Goal: Task Accomplishment & Management: Manage account settings

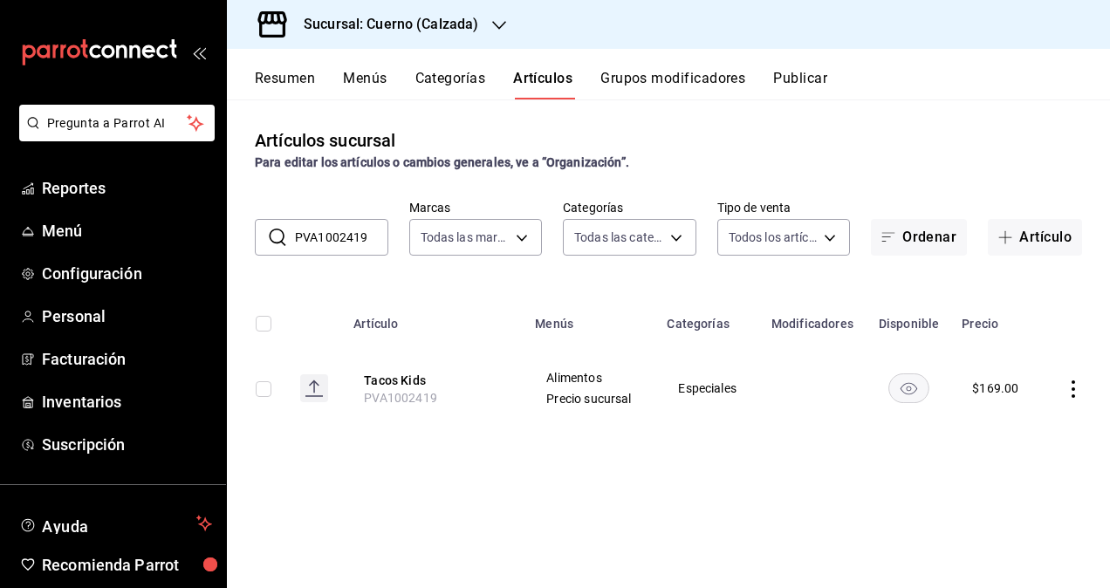
click at [424, 16] on h3 "Sucursal: Cuerno (Calzada)" at bounding box center [384, 24] width 188 height 21
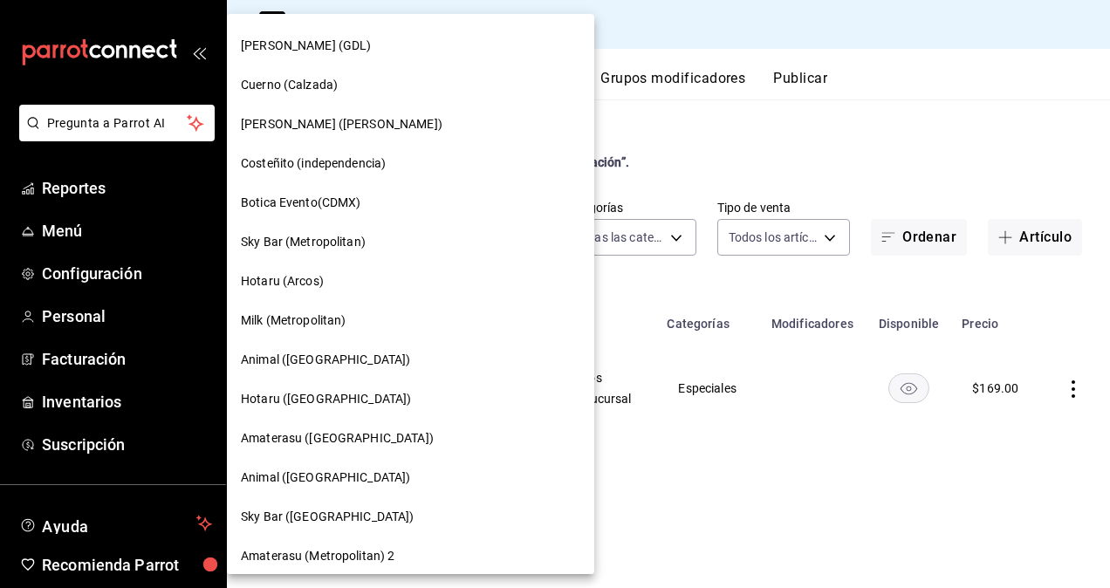
scroll to position [1134, 0]
click at [340, 247] on span "Sky Bar (Metropolitan)" at bounding box center [303, 241] width 125 height 18
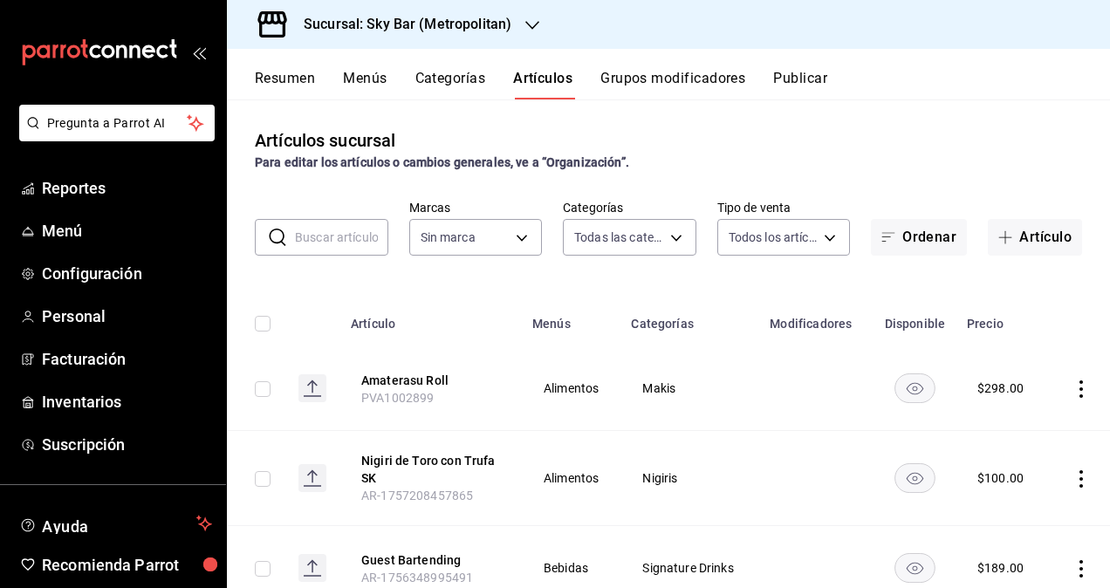
type input "7c04c2c7-d41a-4413-aa7a-c8594c70ddf1,b7a90b63-fea7-488a-a4d9-86b1ac4b6b32,66c95…"
type input "b98e2f27-9e90-419c-a2ed-ffce1e4bf8cd"
click at [731, 133] on div "Artículos sucursal Para editar los artículos o cambios generales, ve a “Organiz…" at bounding box center [668, 149] width 883 height 44
click at [337, 246] on input "text" at bounding box center [341, 237] width 93 height 35
click at [337, 242] on input "text" at bounding box center [341, 237] width 93 height 35
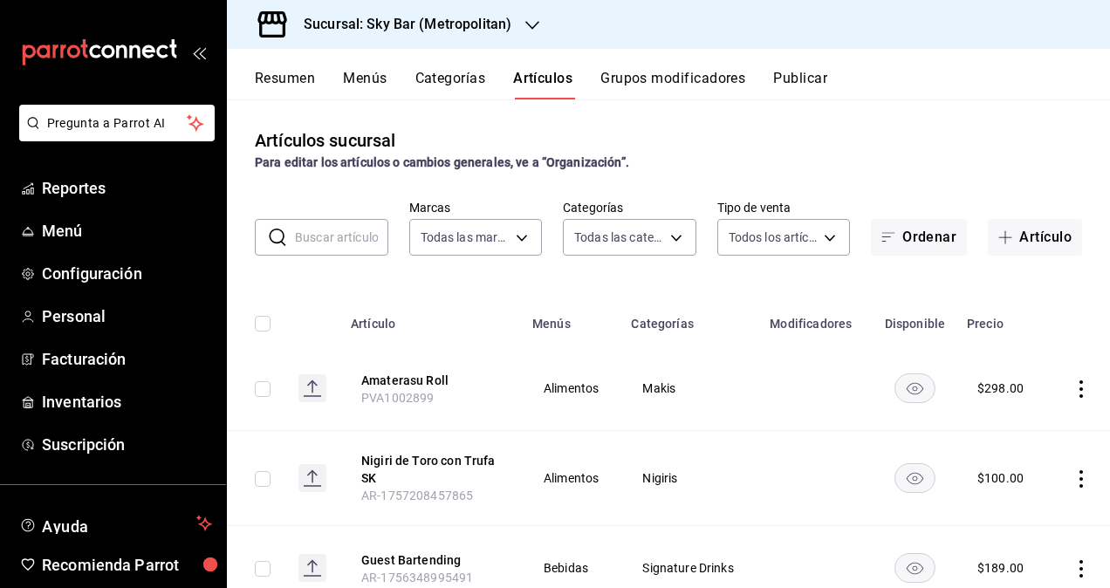
paste input "PIET MONDRIAN"
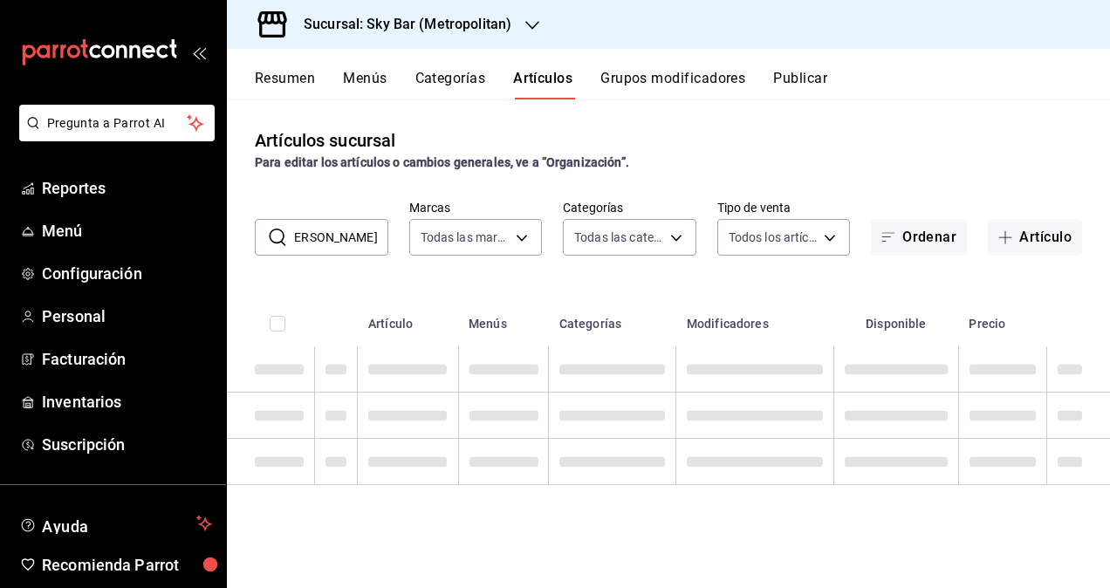
scroll to position [0, 10]
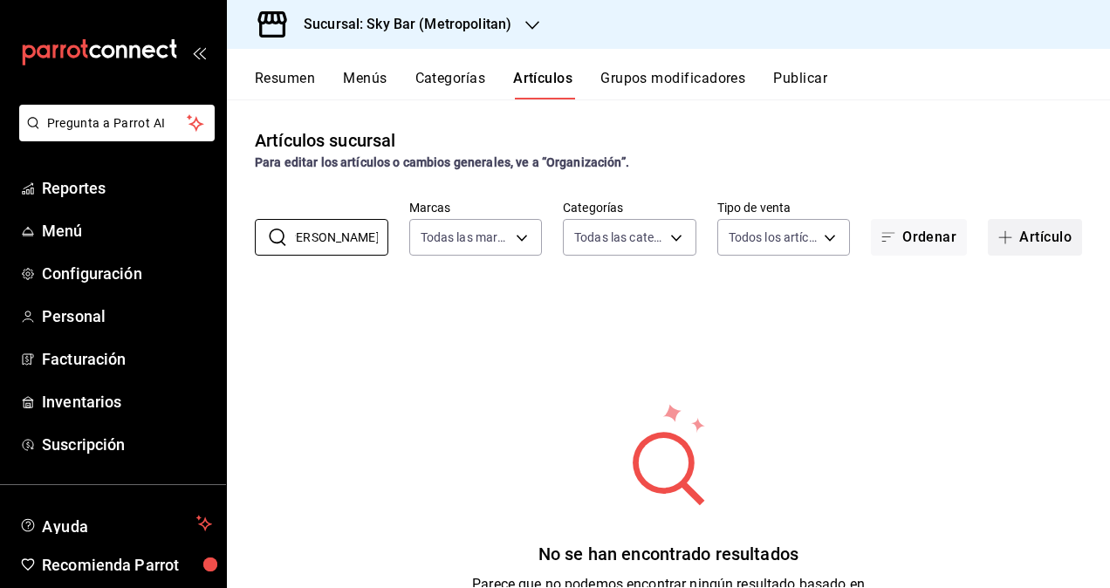
type input "PIET MONDRIAN"
click at [1028, 236] on button "Artículo" at bounding box center [1035, 237] width 94 height 37
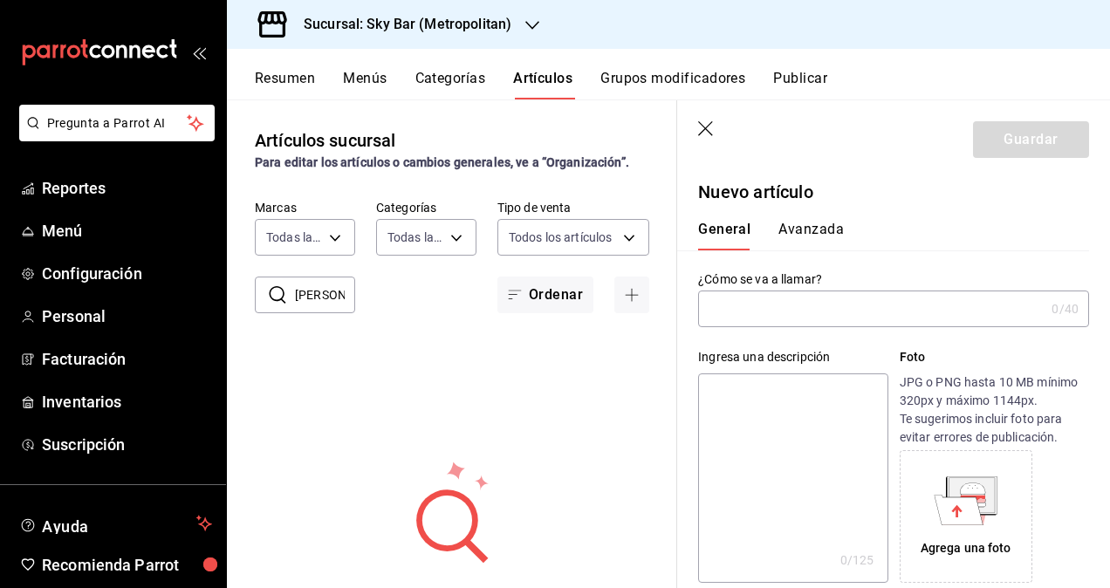
click at [768, 311] on input "text" at bounding box center [871, 308] width 346 height 35
paste input "PIET MONDRIAN"
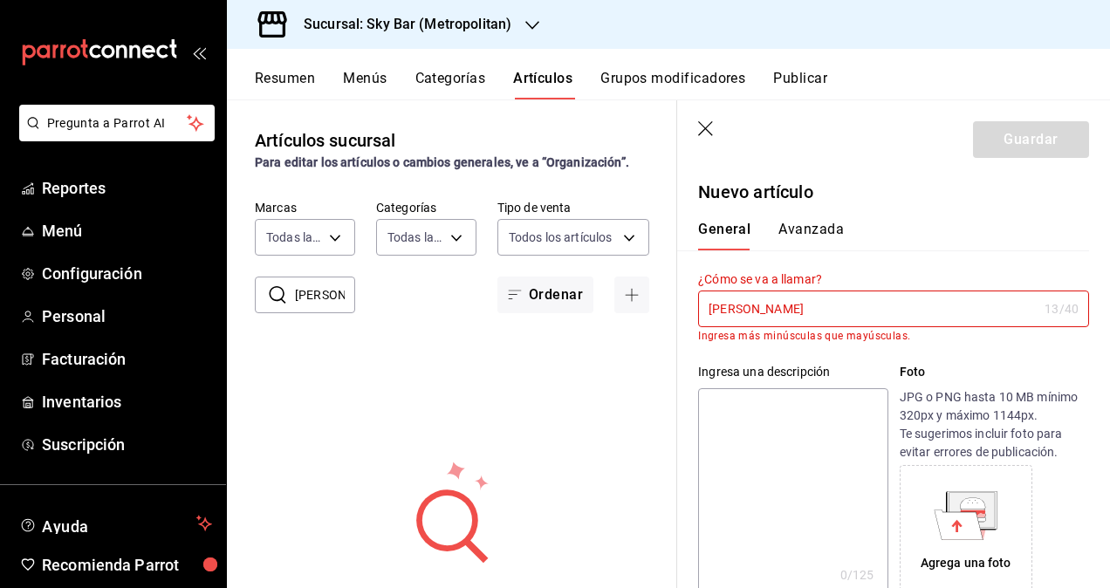
click at [873, 314] on input "PIET MONDRIAN" at bounding box center [867, 308] width 339 height 35
type input "P"
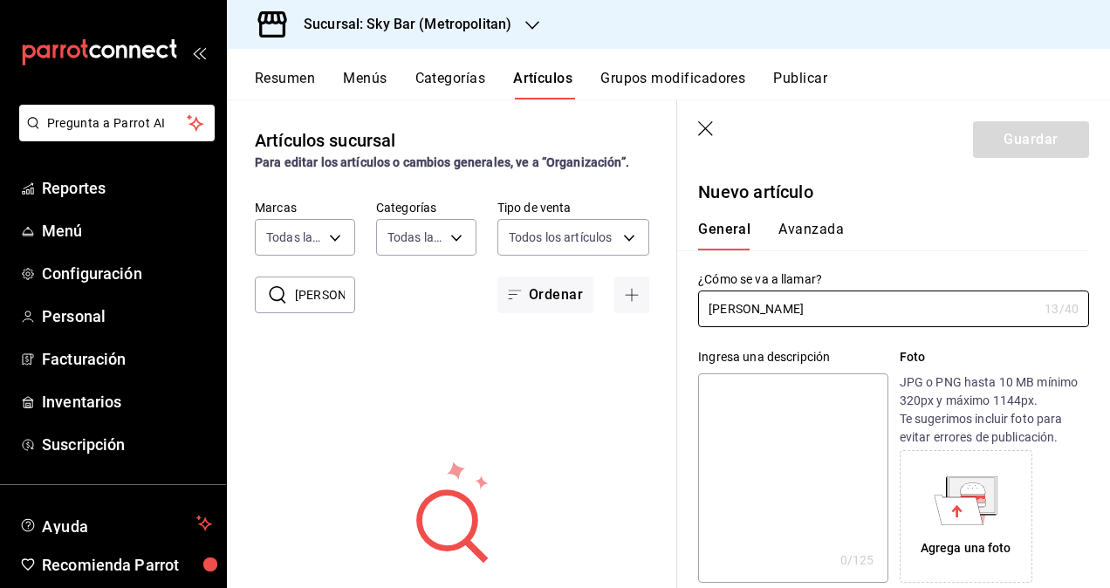
type input "[PERSON_NAME]"
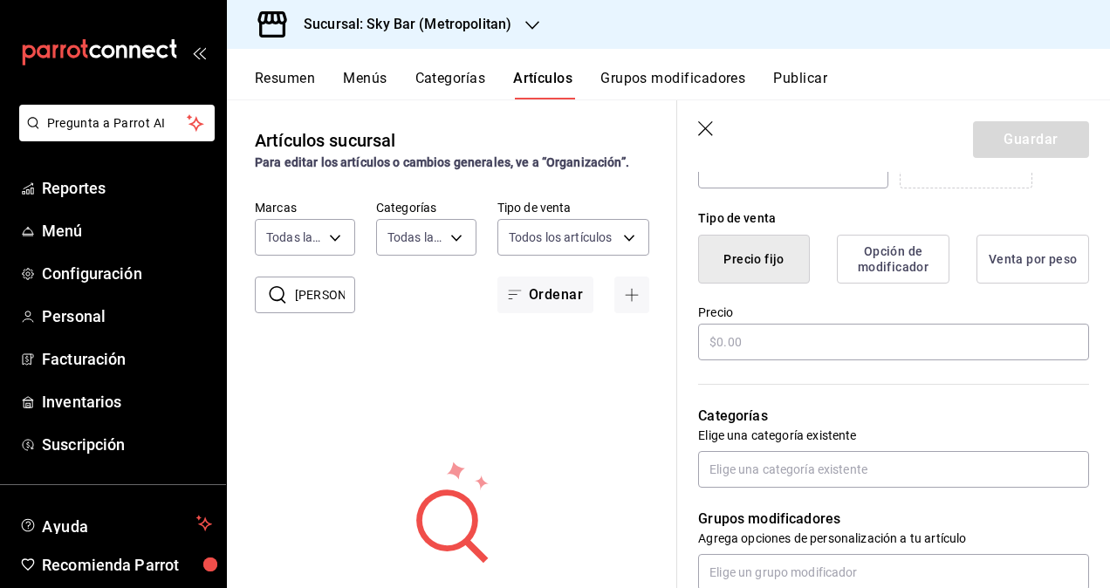
scroll to position [436, 0]
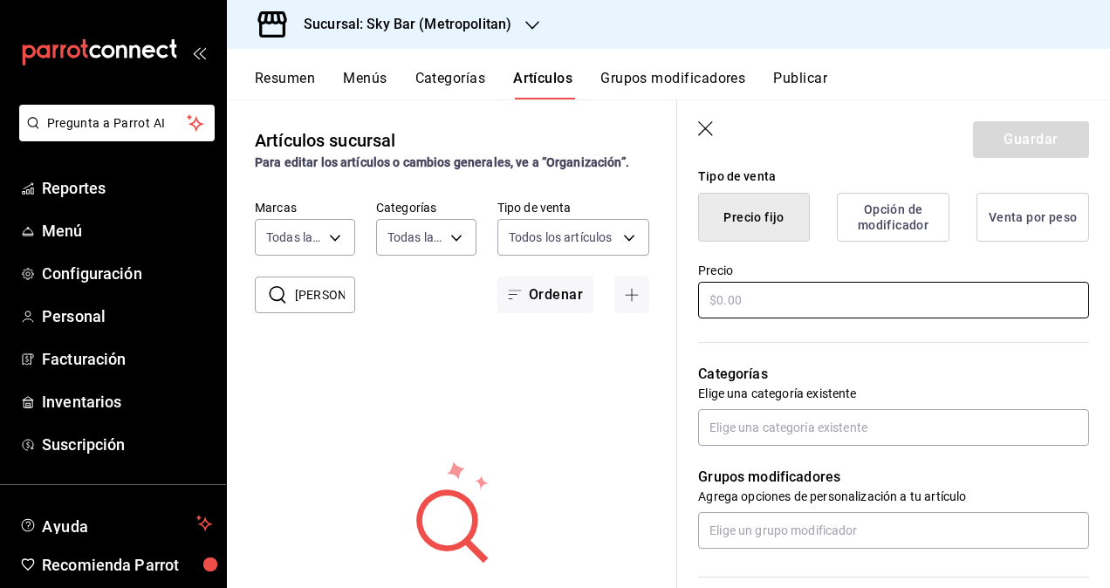
click at [827, 305] on input "text" at bounding box center [893, 300] width 391 height 37
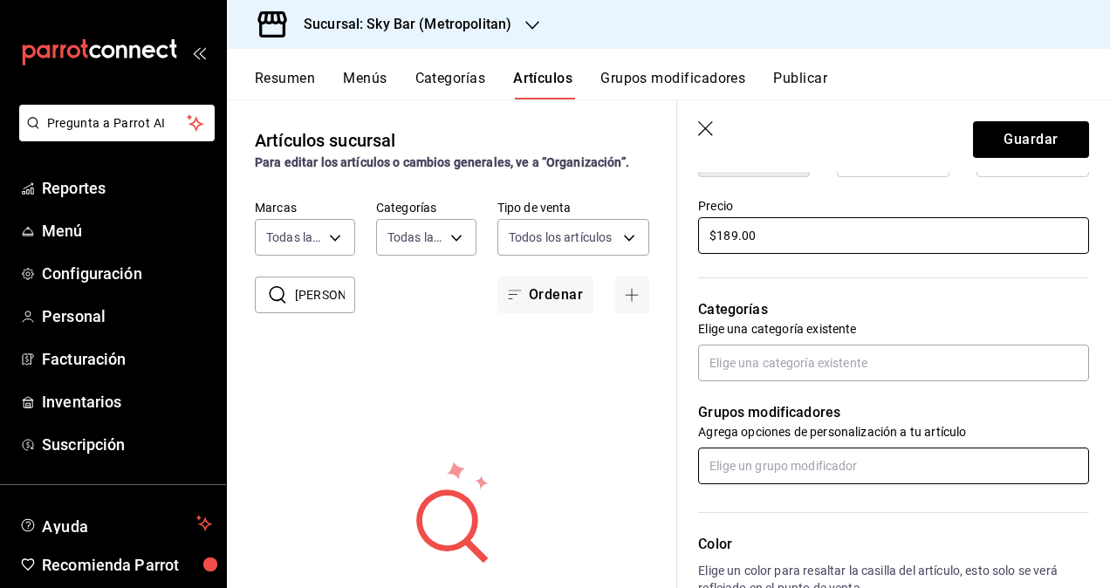
scroll to position [523, 0]
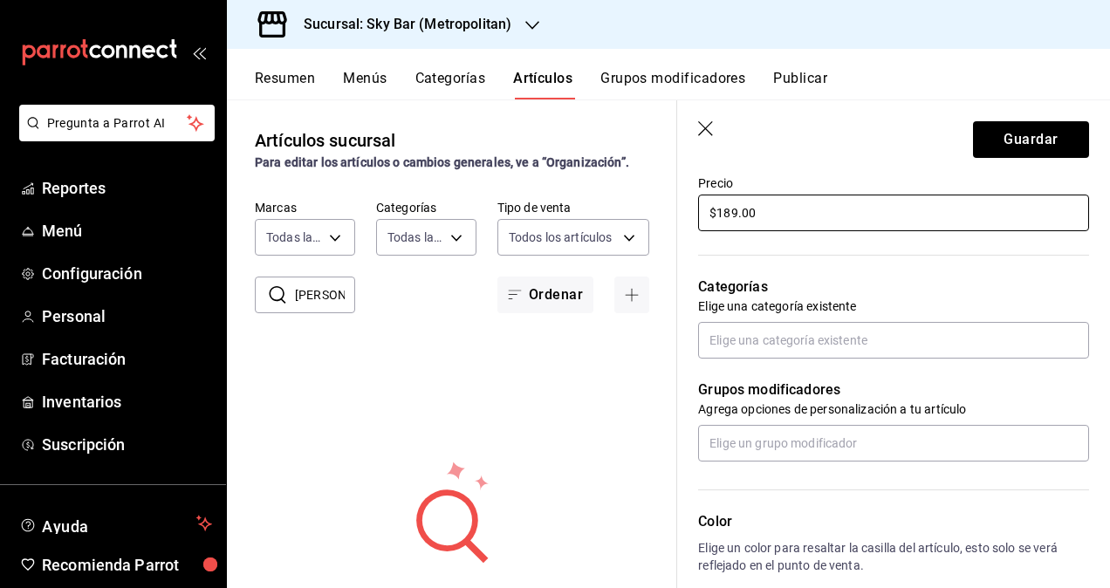
type input "$189.00"
click at [819, 286] on p "Categorías" at bounding box center [893, 287] width 391 height 21
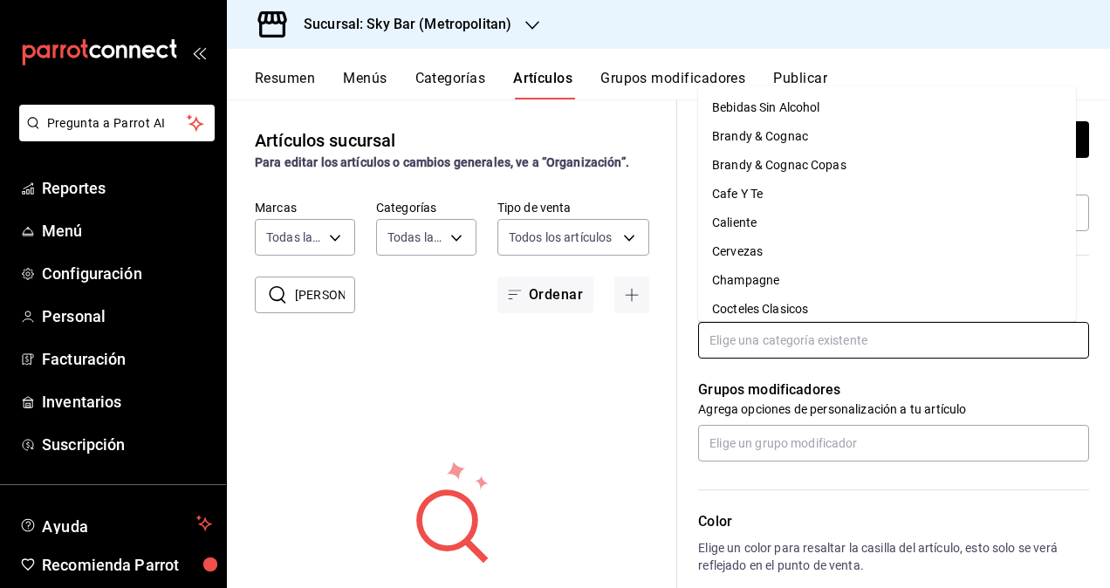
click at [834, 352] on input "text" at bounding box center [893, 340] width 391 height 37
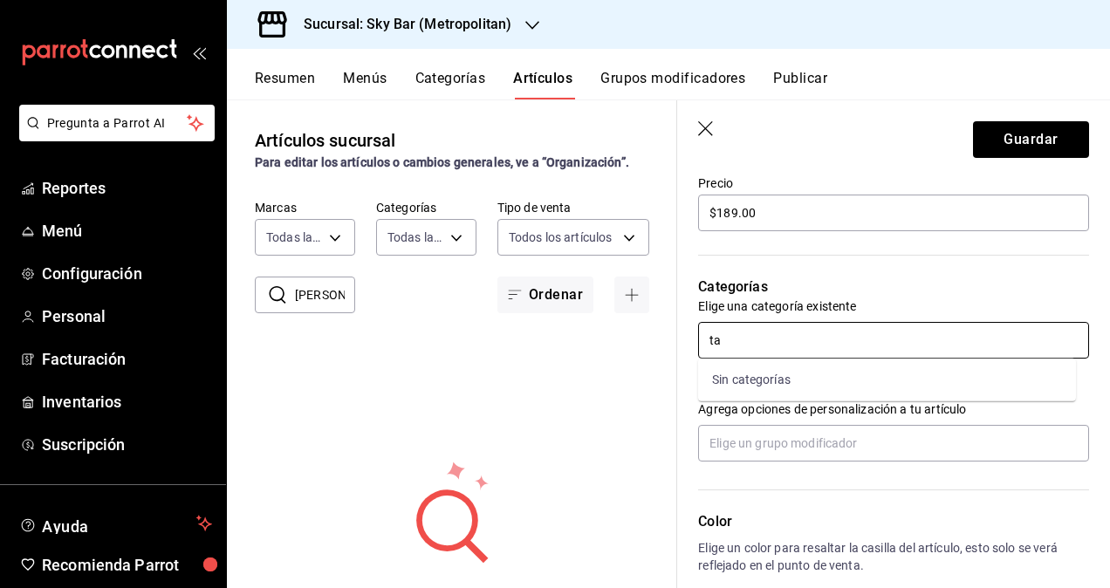
type input "t"
type input "b"
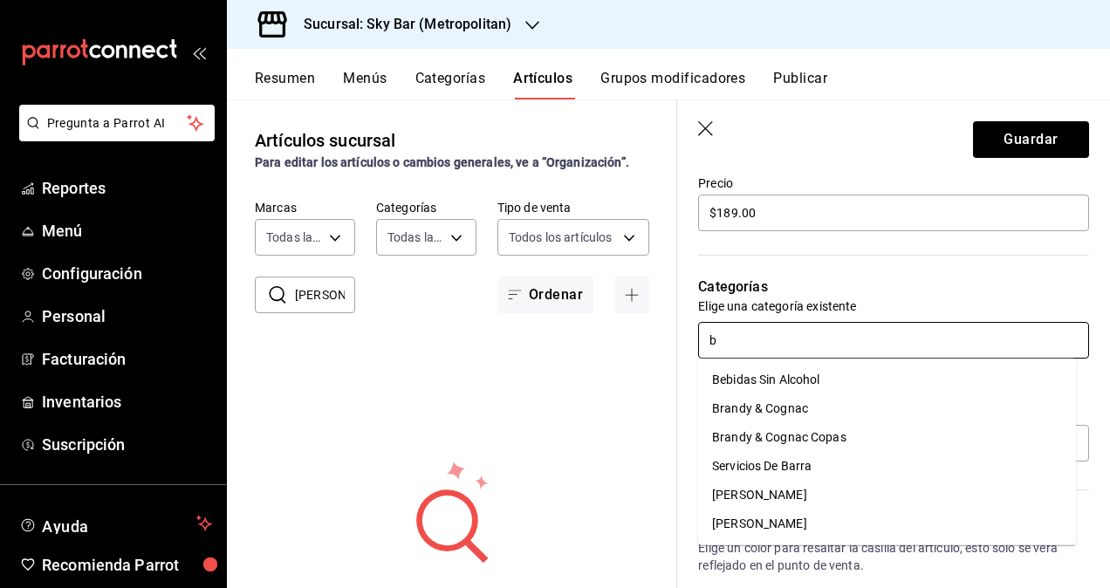
click at [830, 457] on li "Servicios De Barra" at bounding box center [887, 466] width 378 height 29
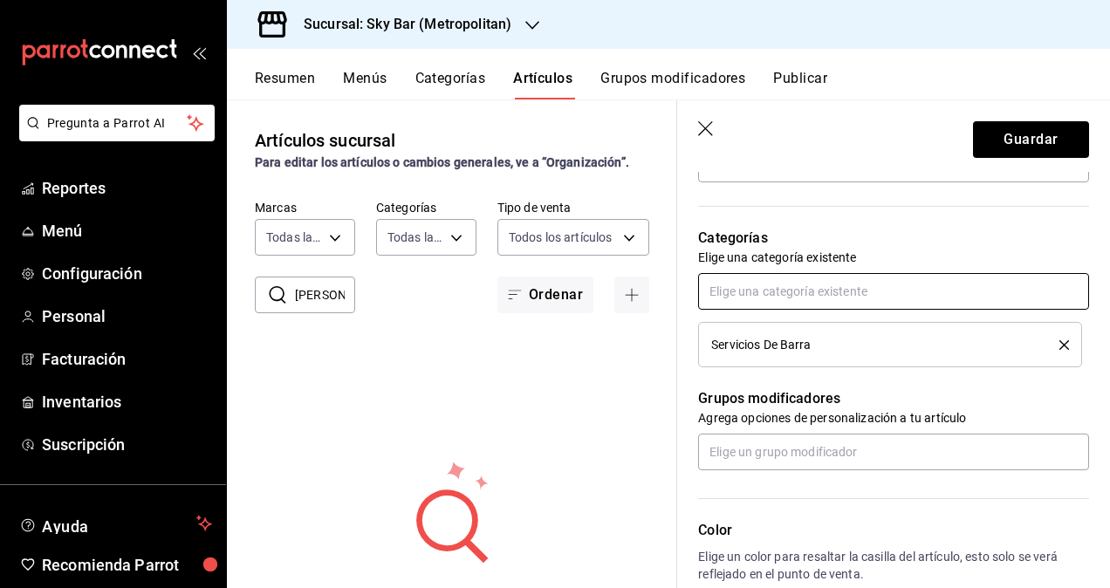
scroll to position [611, 0]
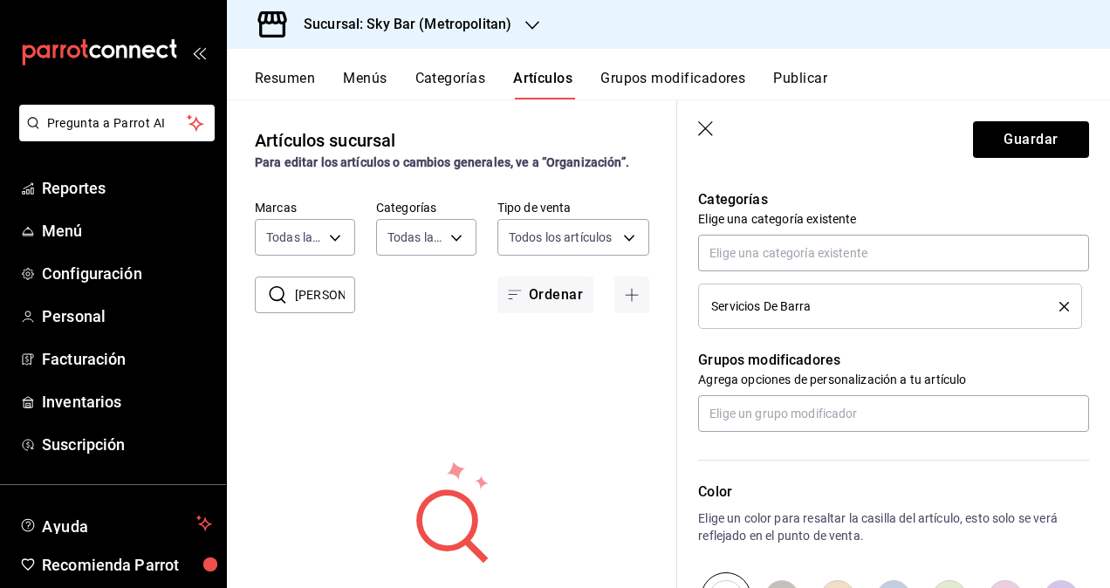
click at [1059, 302] on icon "delete" at bounding box center [1064, 307] width 10 height 10
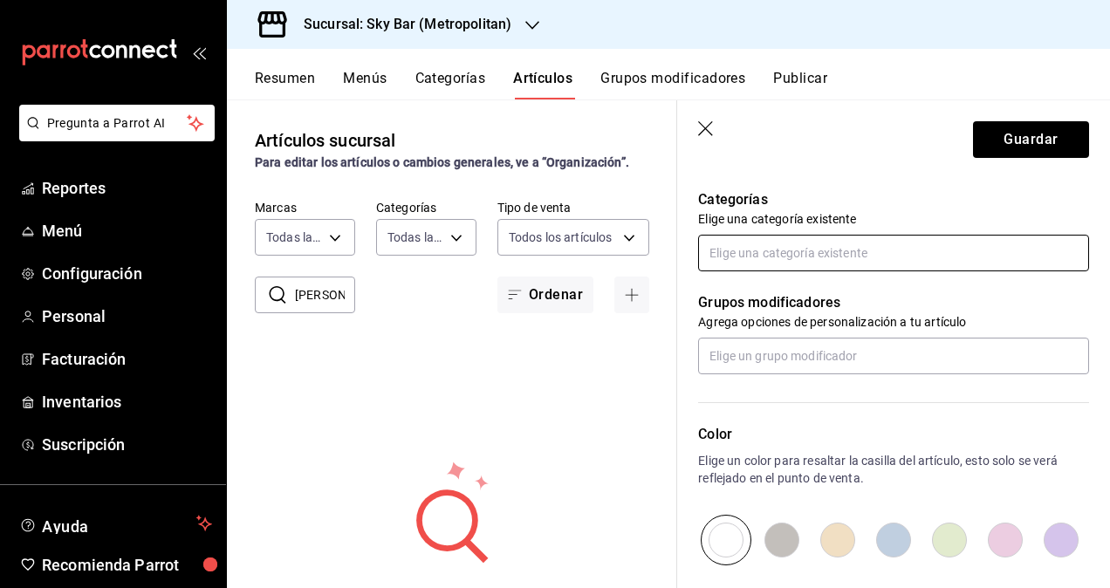
click at [759, 253] on input "text" at bounding box center [893, 253] width 391 height 37
type input "espe"
click at [700, 130] on icon "button" at bounding box center [706, 129] width 17 height 17
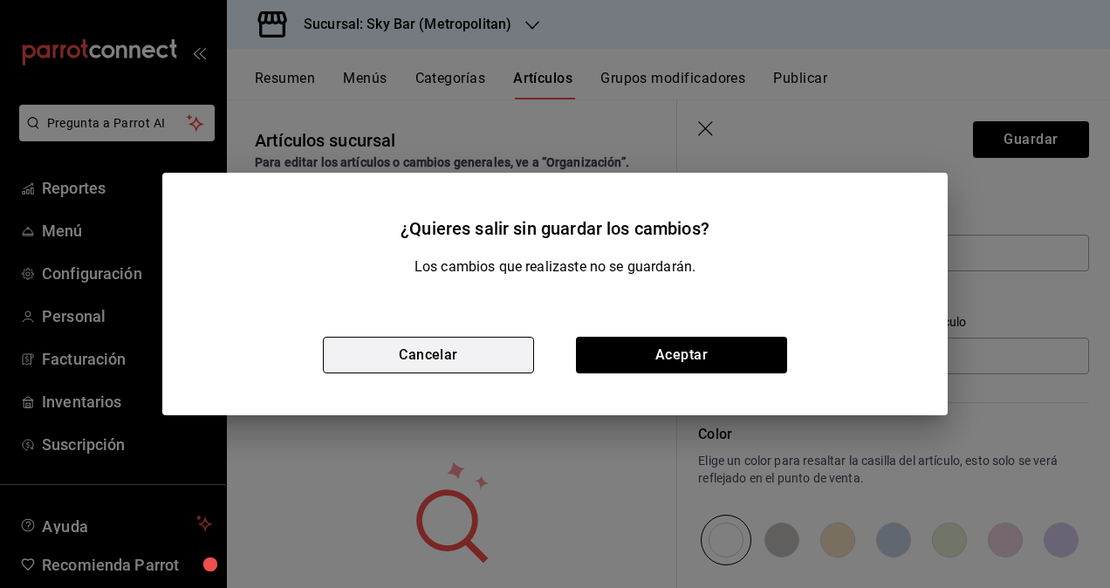
click at [464, 346] on button "Cancelar" at bounding box center [428, 355] width 211 height 37
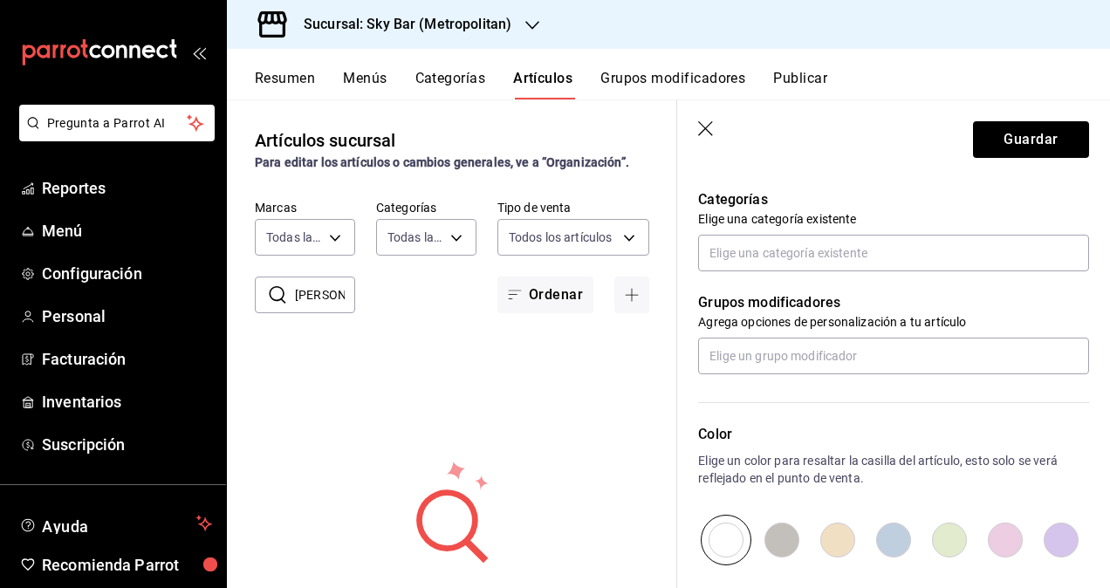
click at [705, 136] on icon "button" at bounding box center [706, 129] width 17 height 17
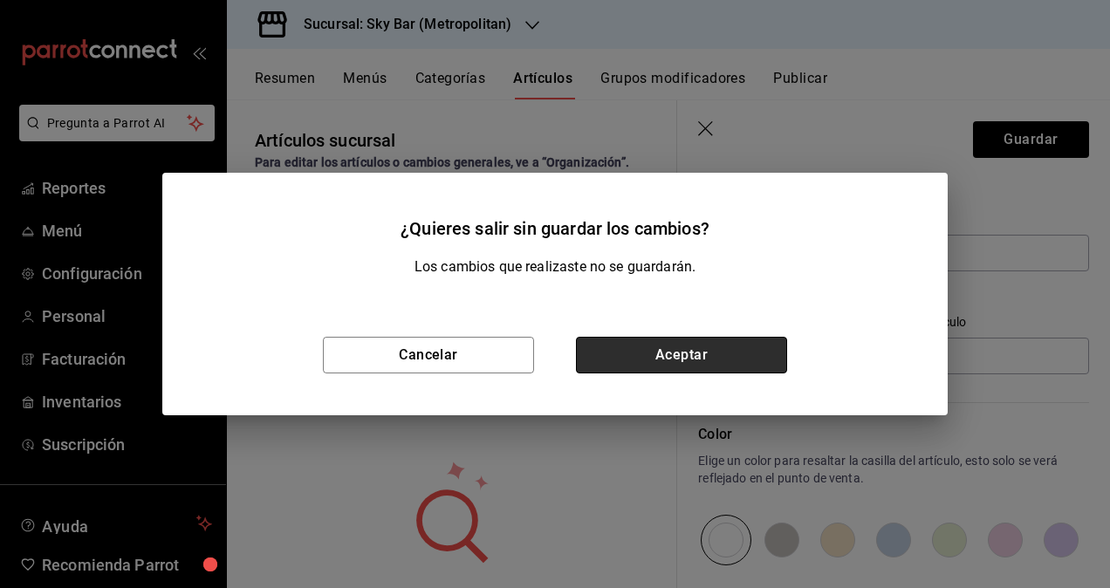
drag, startPoint x: 648, startPoint y: 348, endPoint x: 562, endPoint y: 318, distance: 91.3
click at [648, 347] on button "Aceptar" at bounding box center [681, 355] width 211 height 37
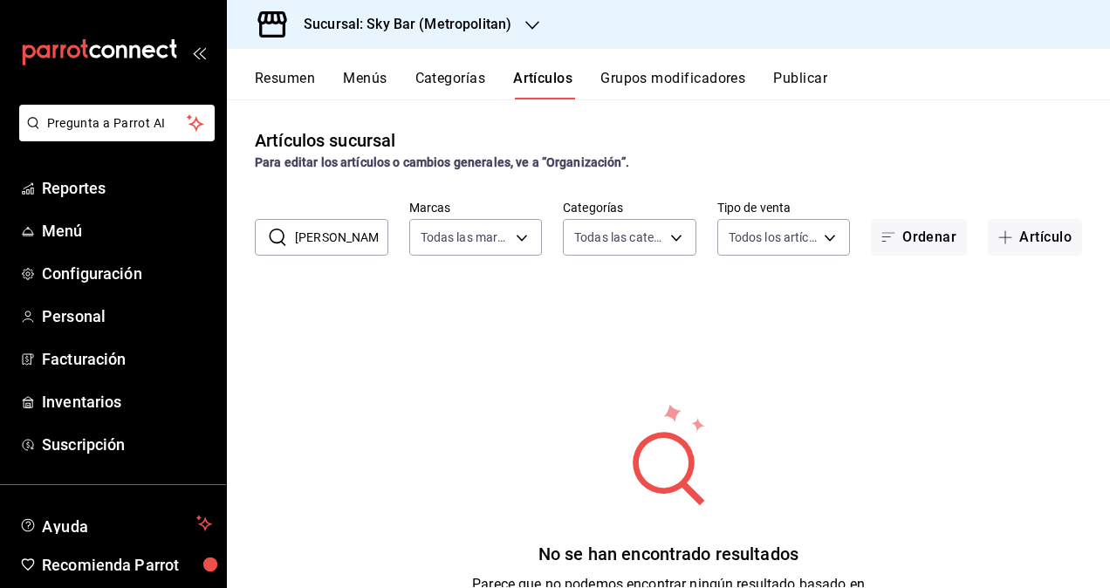
click at [346, 243] on input "PIET MONDRIAN" at bounding box center [341, 237] width 93 height 35
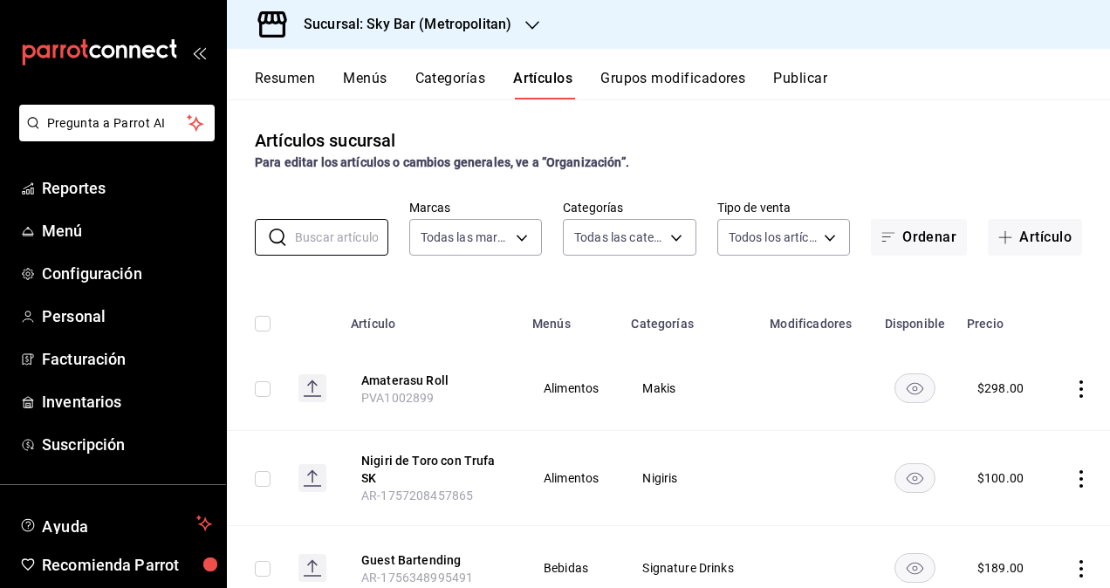
click at [463, 78] on button "Categorías" at bounding box center [450, 85] width 71 height 30
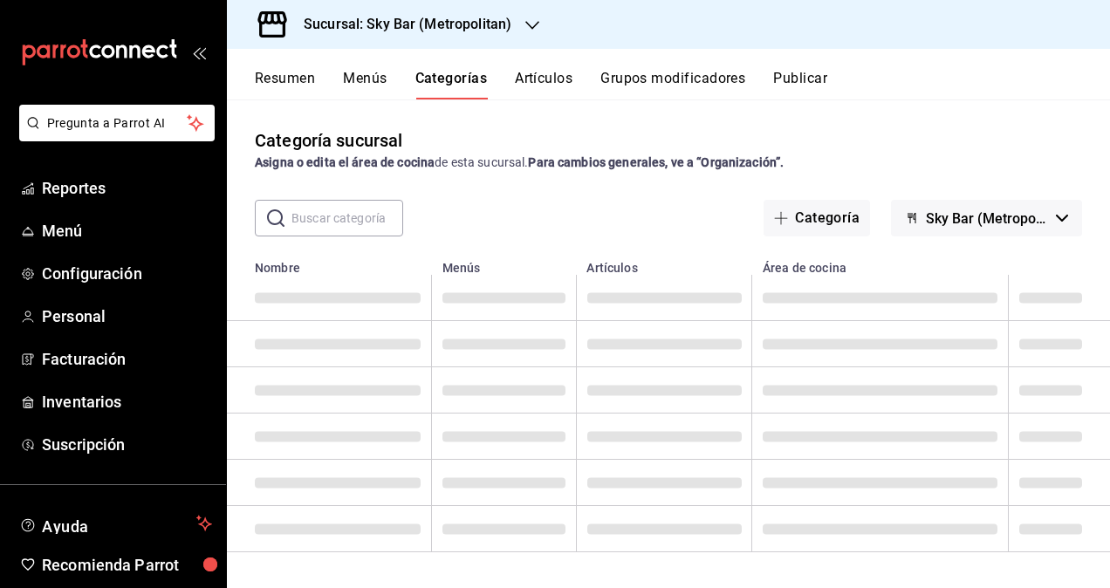
click at [431, 17] on h3 "Sucursal: Sky Bar (Metropolitan)" at bounding box center [401, 24] width 222 height 21
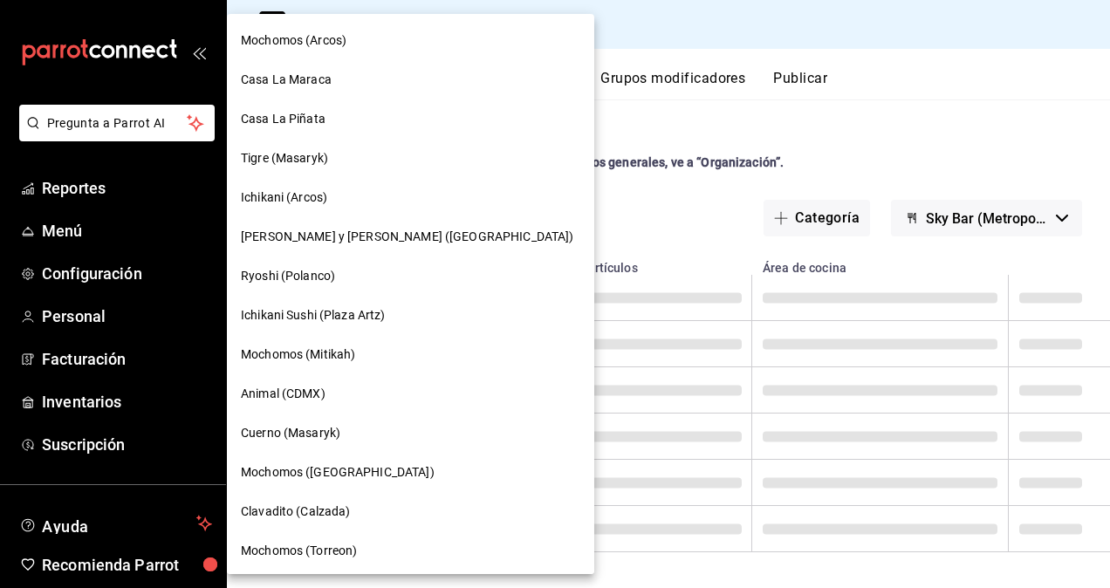
click at [614, 35] on div at bounding box center [555, 294] width 1110 height 588
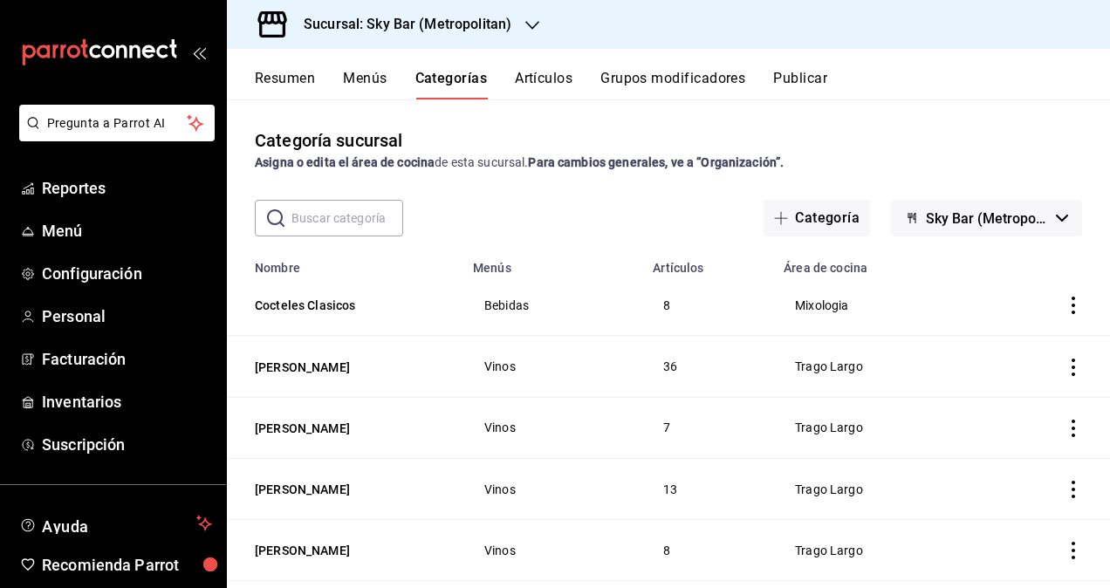
click at [424, 17] on h3 "Sucursal: Sky Bar (Metropolitan)" at bounding box center [401, 24] width 222 height 21
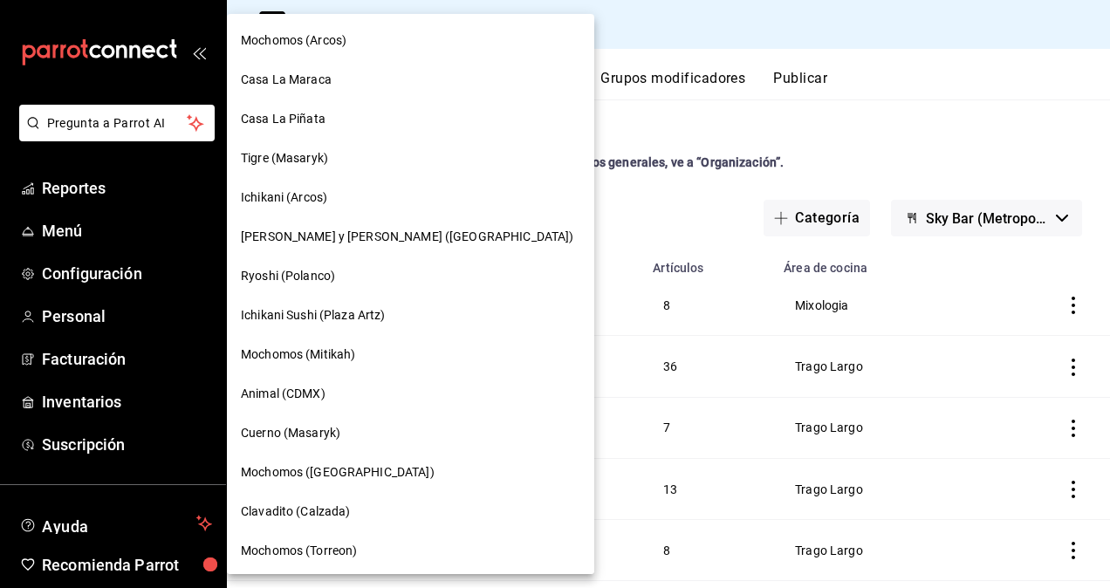
click at [654, 38] on div at bounding box center [555, 294] width 1110 height 588
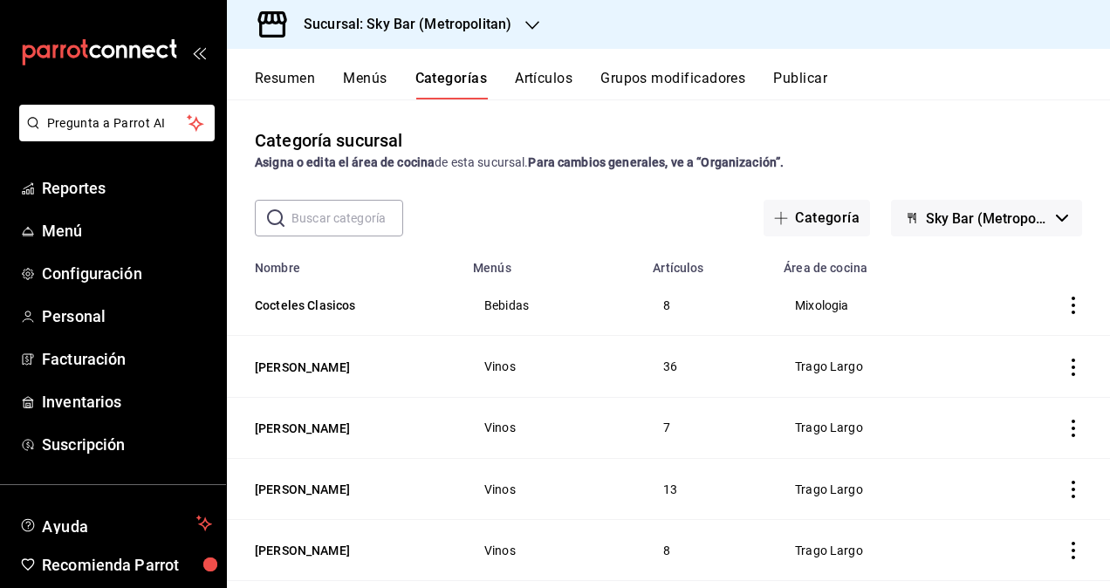
click at [412, 22] on h3 "Sucursal: Sky Bar (Metropolitan)" at bounding box center [401, 24] width 222 height 21
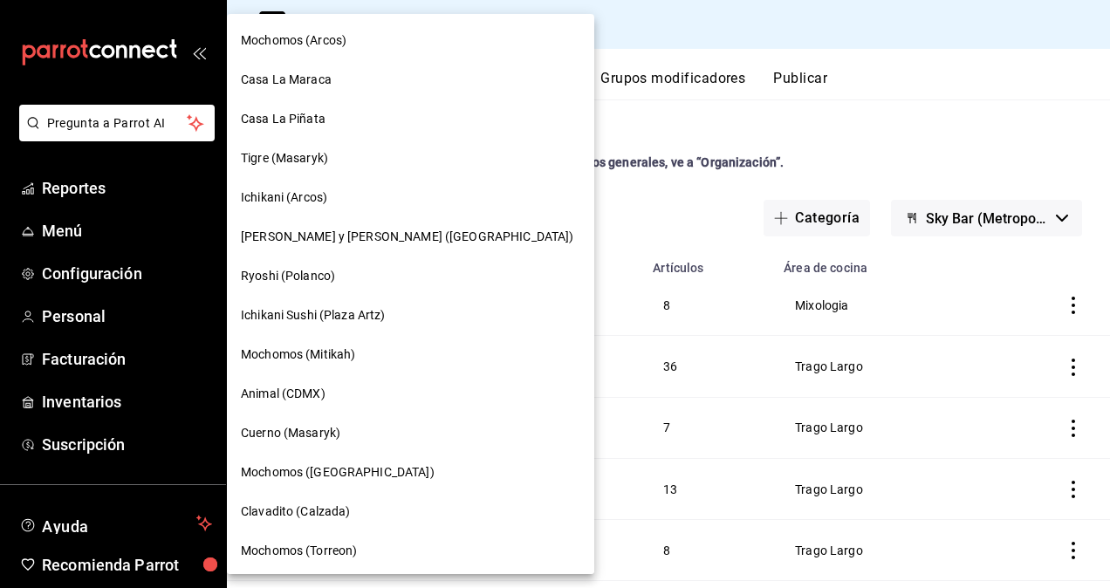
click at [618, 38] on div at bounding box center [555, 294] width 1110 height 588
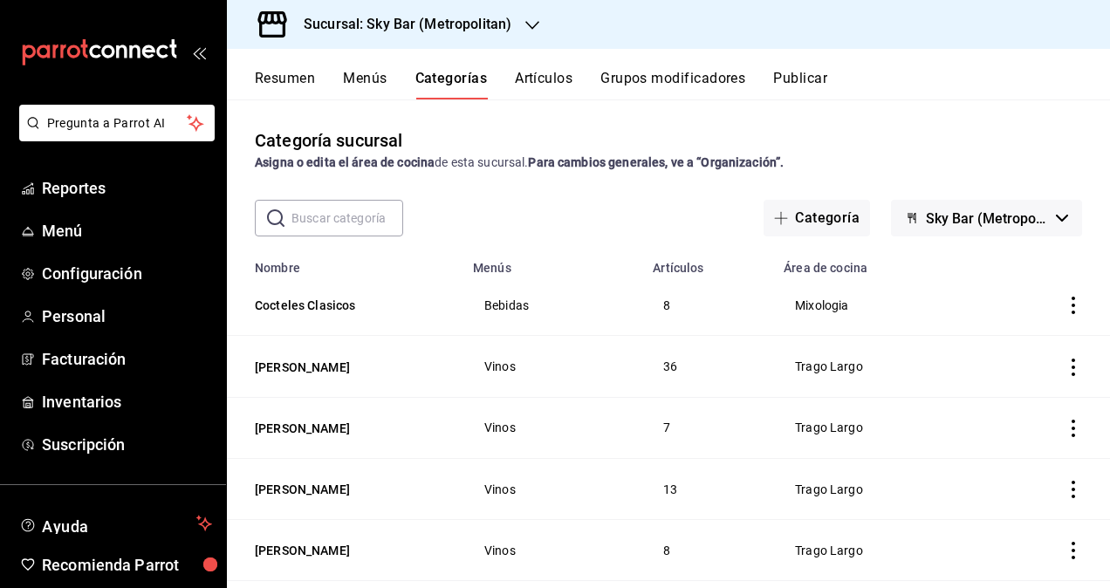
click at [558, 79] on button "Artículos" at bounding box center [544, 85] width 58 height 30
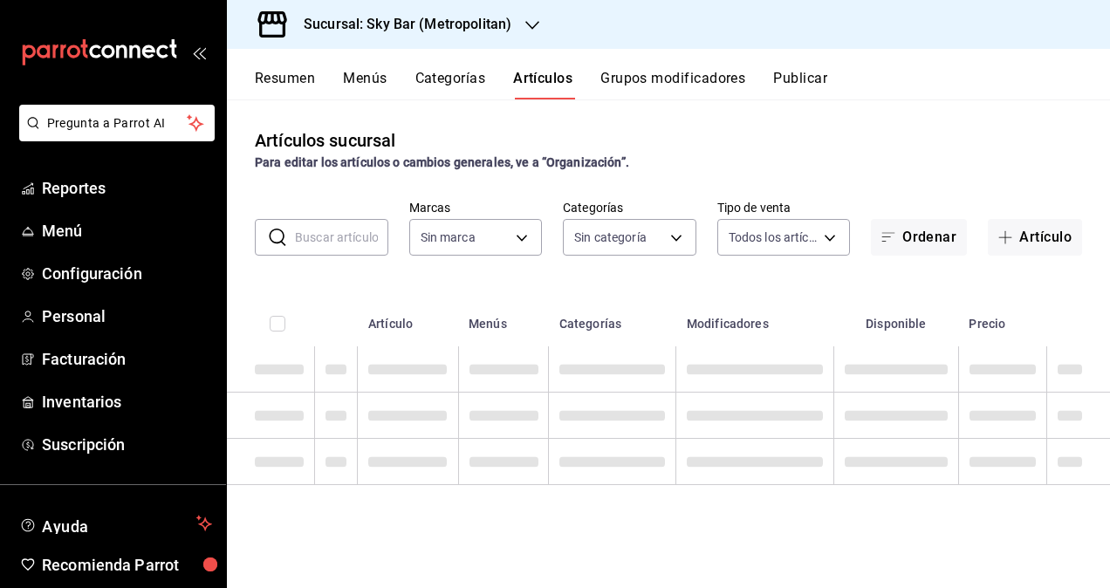
type input "b98e2f27-9e90-419c-a2ed-ffce1e4bf8cd"
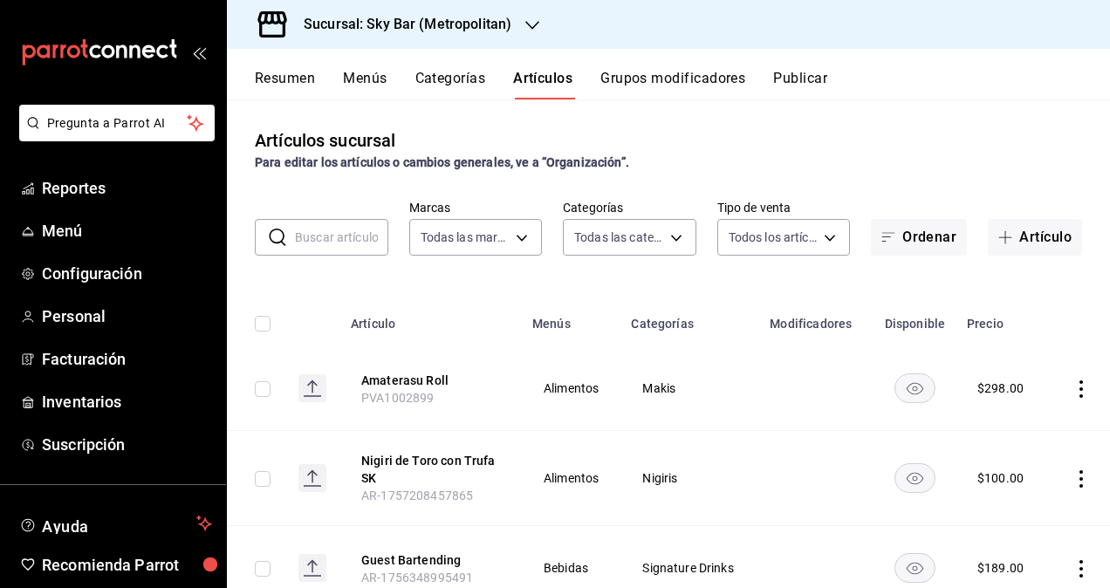
type input "7c04c2c7-d41a-4413-aa7a-c8594c70ddf1,b7a90b63-fea7-488a-a4d9-86b1ac4b6b32,66c95…"
click at [530, 17] on div at bounding box center [532, 25] width 14 height 18
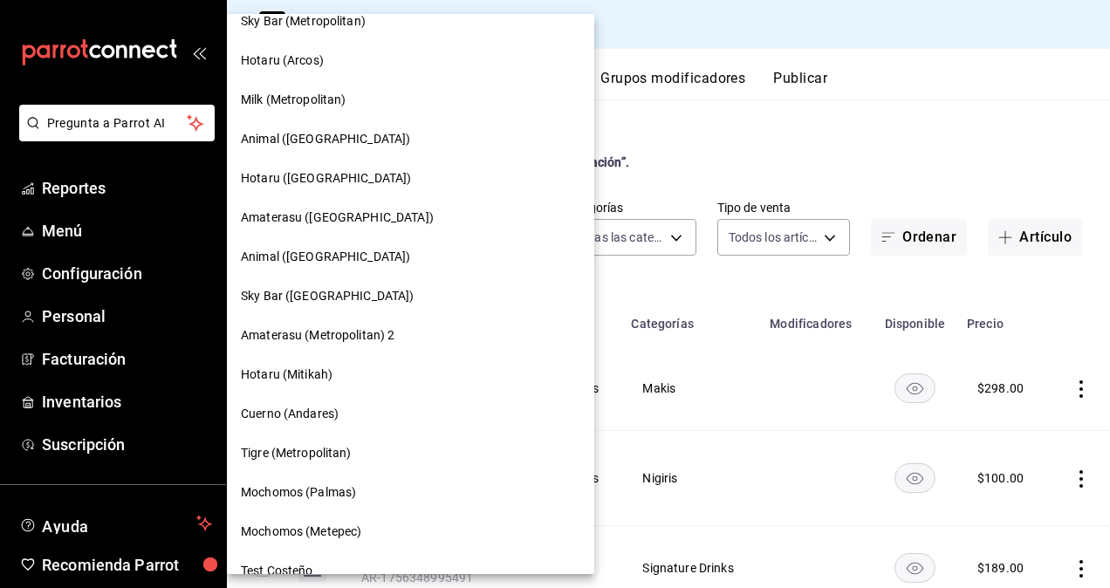
scroll to position [1378, 0]
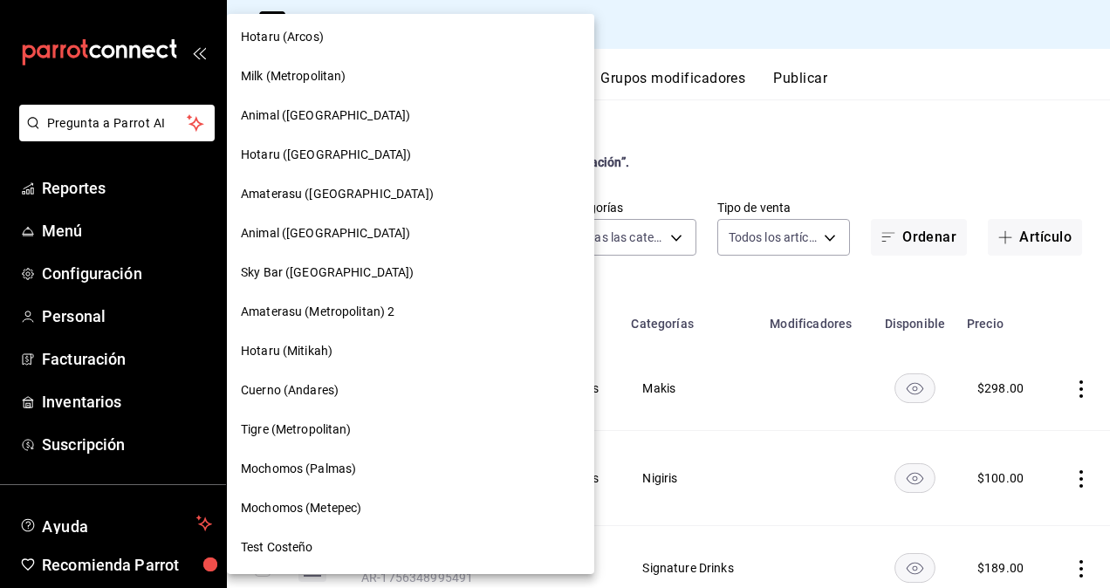
click at [272, 188] on span "Amaterasu ([GEOGRAPHIC_DATA])" at bounding box center [337, 194] width 193 height 18
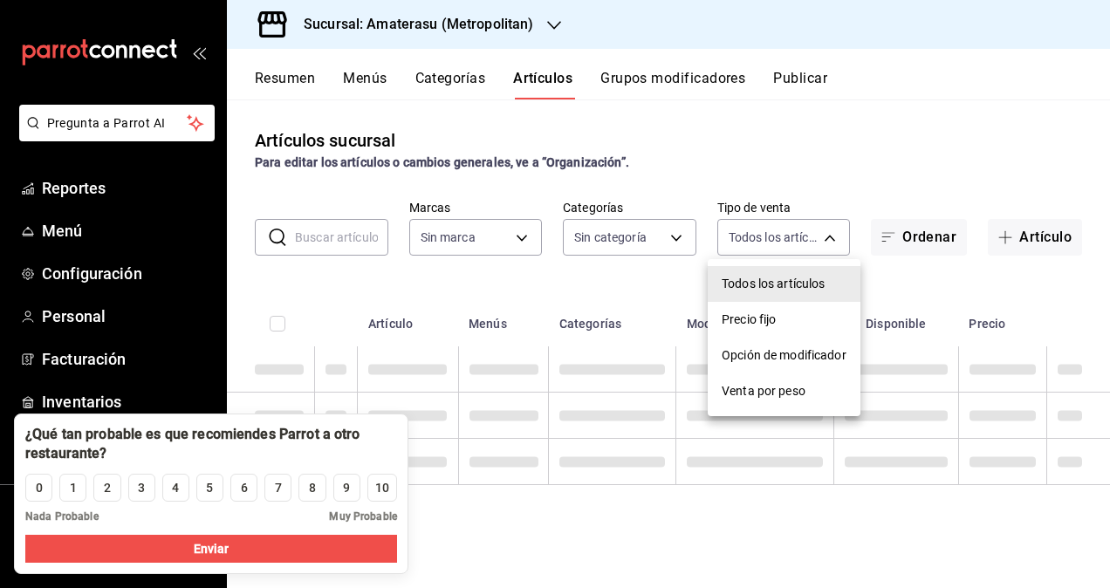
click at [764, 229] on body "Pregunta a Parrot AI Reportes Menú Configuración Personal Facturación Inventari…" at bounding box center [555, 294] width 1110 height 588
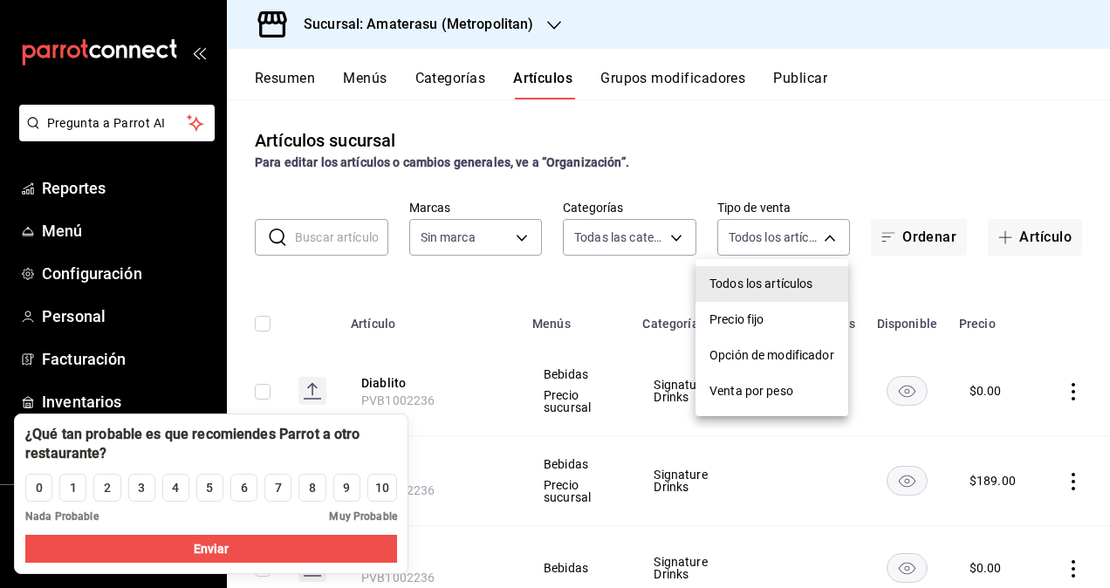
type input "087d9878-8a04-48ff-ab24-0b3ef0fdf69f,f9a59ea1-282a-4f27-8dee-44d2a5bc8fe2,3473a…"
click at [511, 241] on div at bounding box center [555, 294] width 1110 height 588
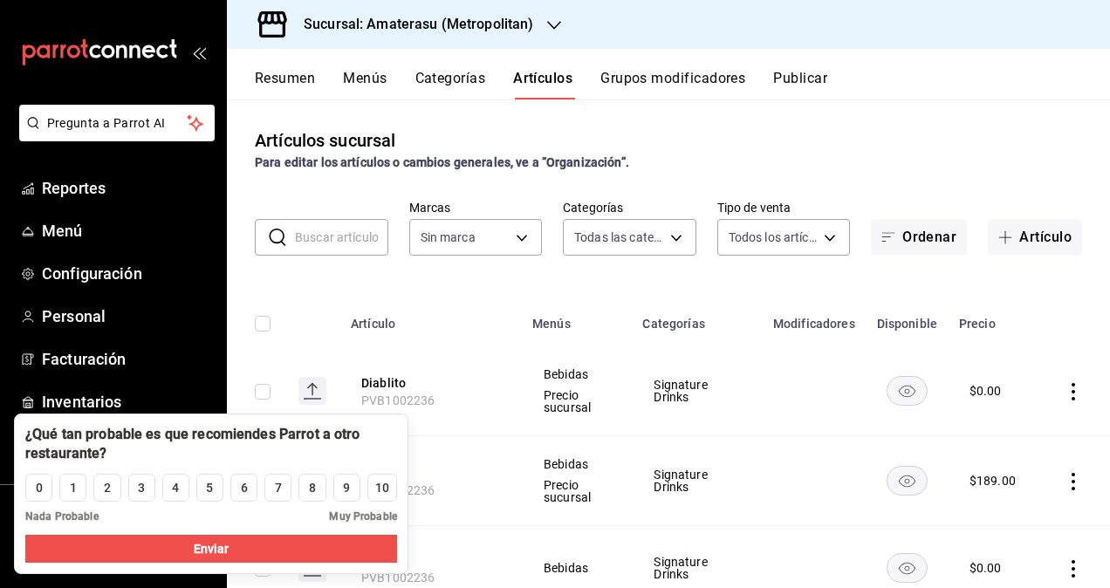
click at [506, 239] on body "Pregunta a Parrot AI Reportes Menú Configuración Personal Facturación Inventari…" at bounding box center [555, 294] width 1110 height 588
click at [551, 202] on div at bounding box center [555, 294] width 1110 height 588
click at [100, 174] on link "Reportes" at bounding box center [113, 188] width 226 height 38
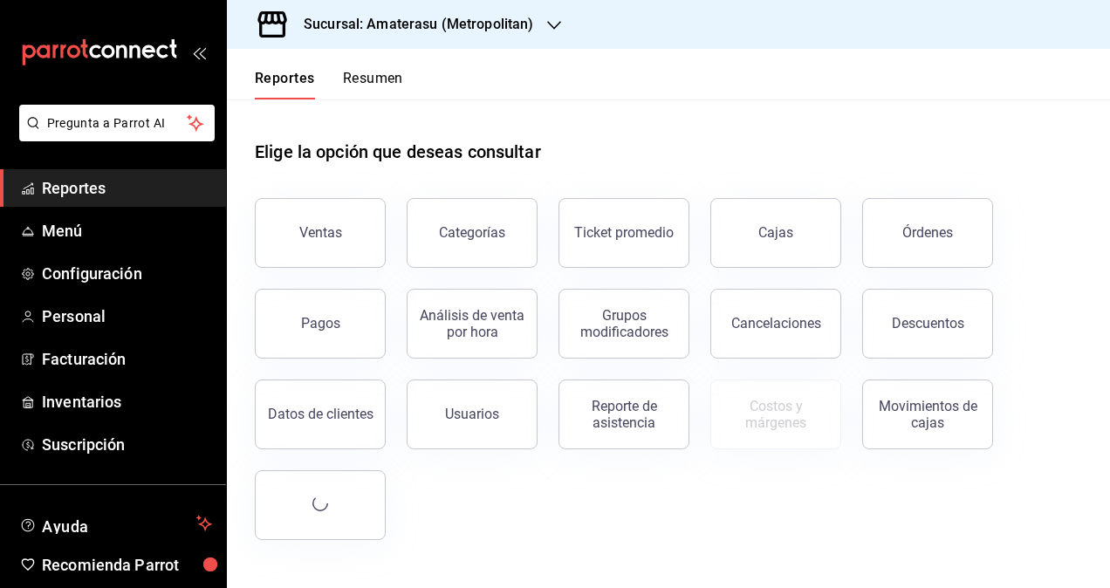
click at [305, 271] on div "Pagos" at bounding box center [310, 313] width 152 height 91
click at [321, 250] on button "Ventas" at bounding box center [320, 233] width 131 height 70
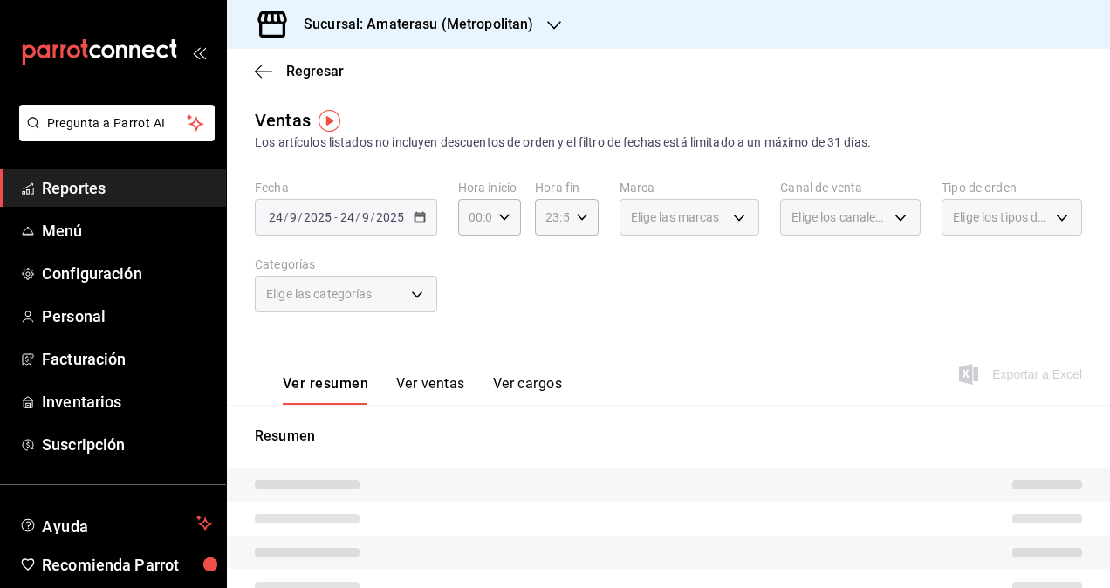
click at [724, 212] on div "Elige las marcas" at bounding box center [689, 217] width 140 height 37
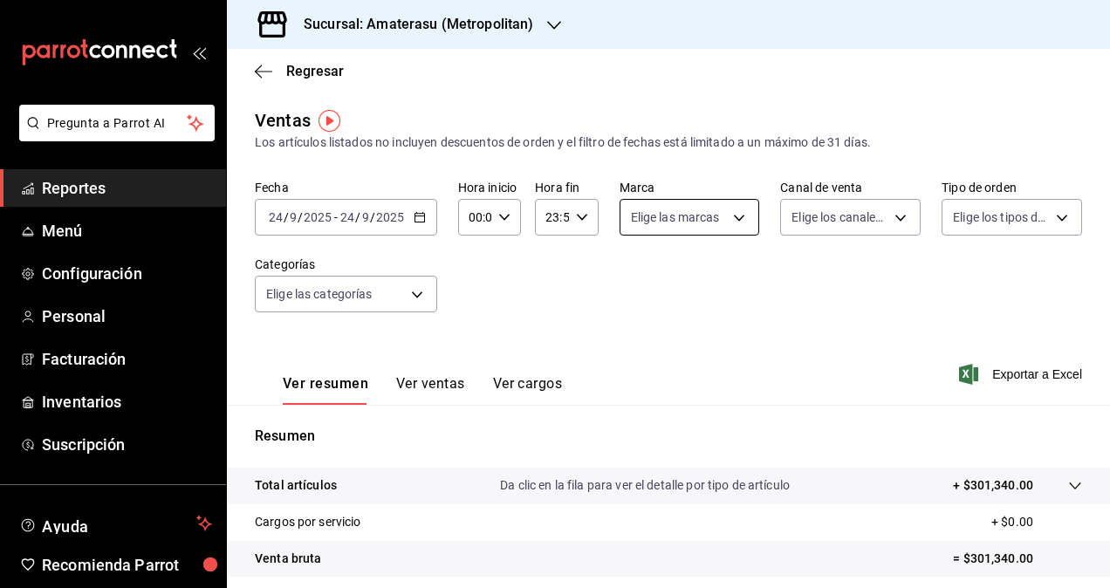
click at [721, 207] on body "Pregunta a Parrot AI Reportes Menú Configuración Personal Facturación Inventari…" at bounding box center [555, 294] width 1110 height 588
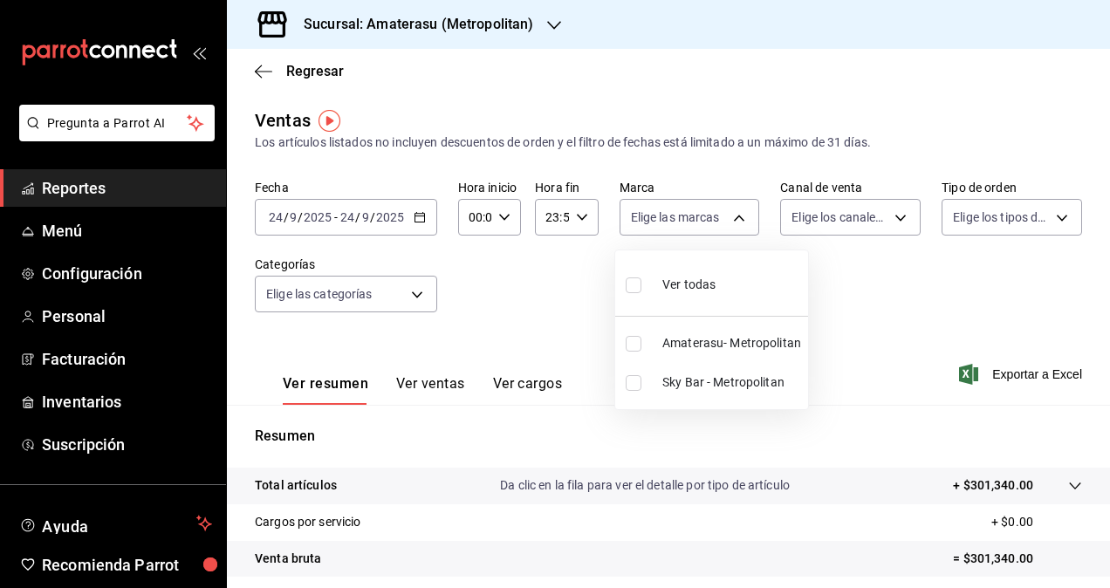
click at [496, 63] on div at bounding box center [555, 294] width 1110 height 588
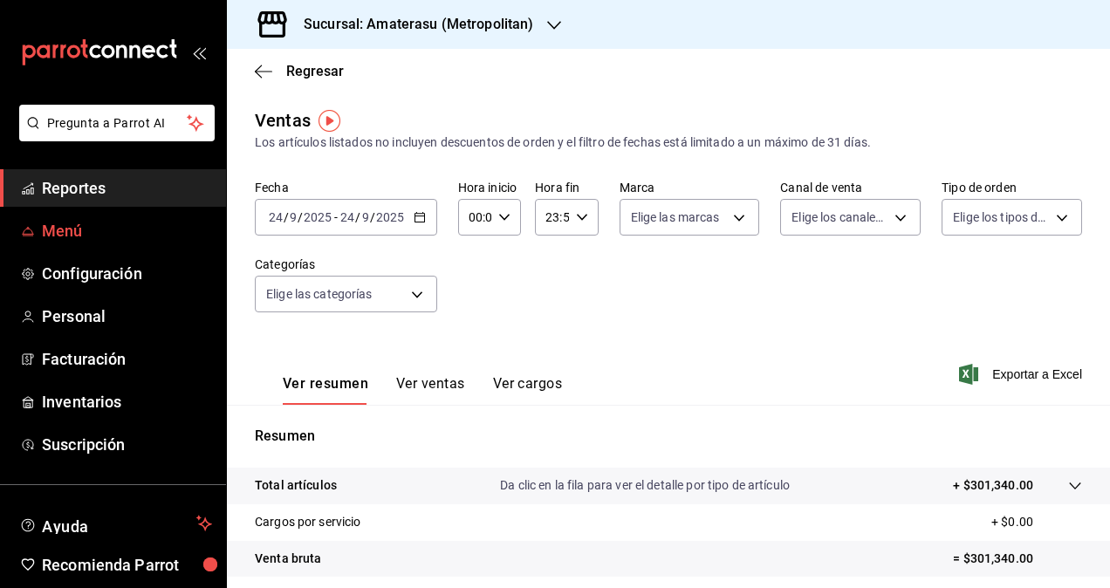
click at [108, 218] on link "Menú" at bounding box center [113, 231] width 226 height 38
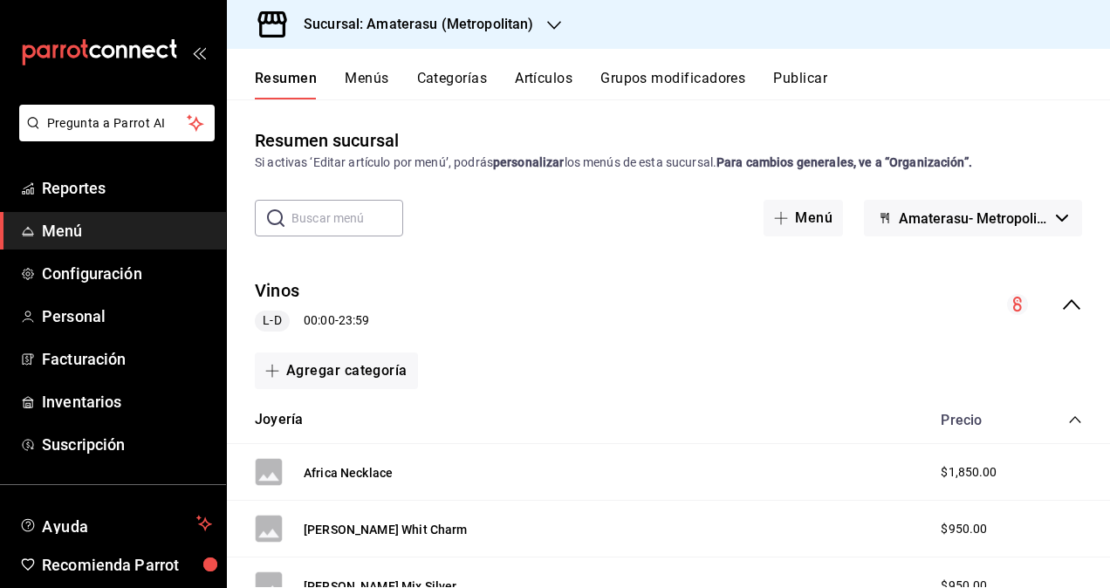
click at [651, 28] on div "Sucursal: Amaterasu (Metropolitan)" at bounding box center [668, 24] width 883 height 49
click at [490, 70] on div "Resumen Menús Categorías Artículos Grupos modificadores Publicar" at bounding box center [682, 85] width 855 height 30
click at [525, 73] on button "Artículos" at bounding box center [544, 85] width 58 height 30
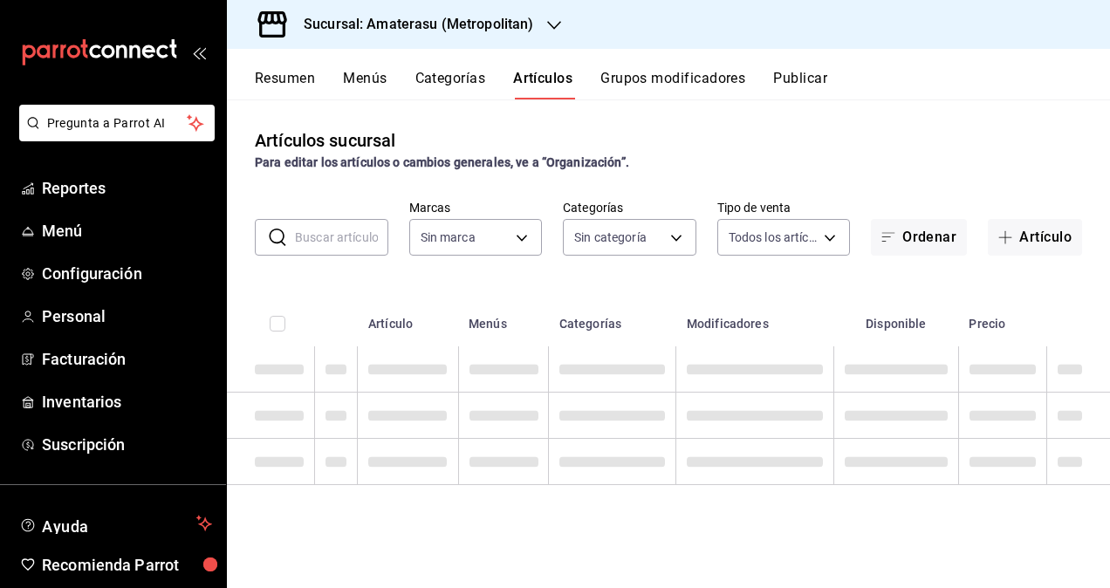
type input "e4cd7fcb-d45b-43ae-a99f-ad4ccfcd9032,f3afaab8-8c3d-4e49-a299-af9bdf6027b2"
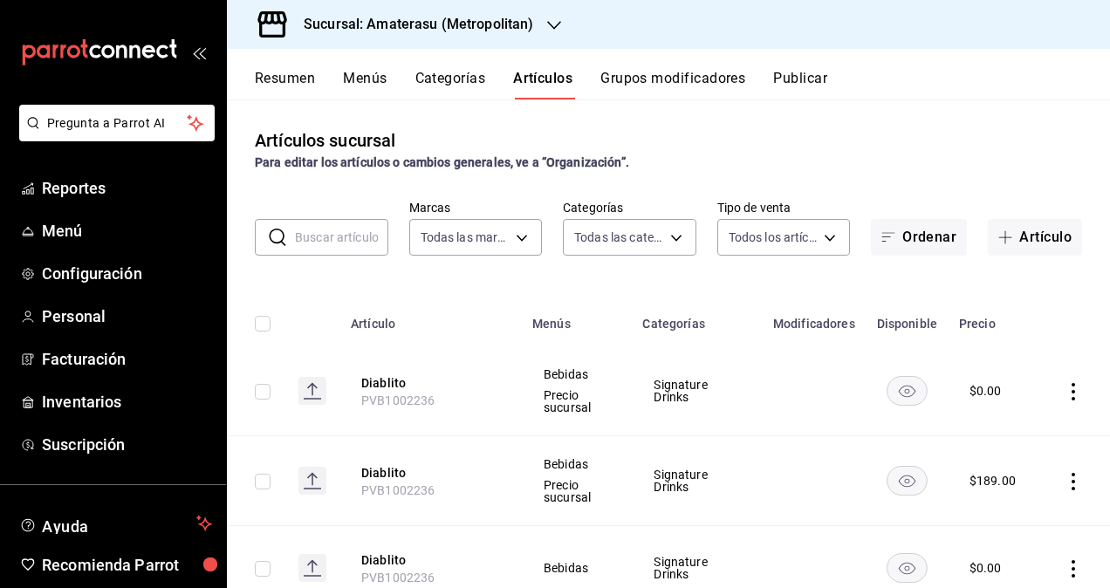
type input "087d9878-8a04-48ff-ab24-0b3ef0fdf69f,f9a59ea1-282a-4f27-8dee-44d2a5bc8fe2,3473a…"
click at [447, 77] on button "Categorías" at bounding box center [450, 85] width 71 height 30
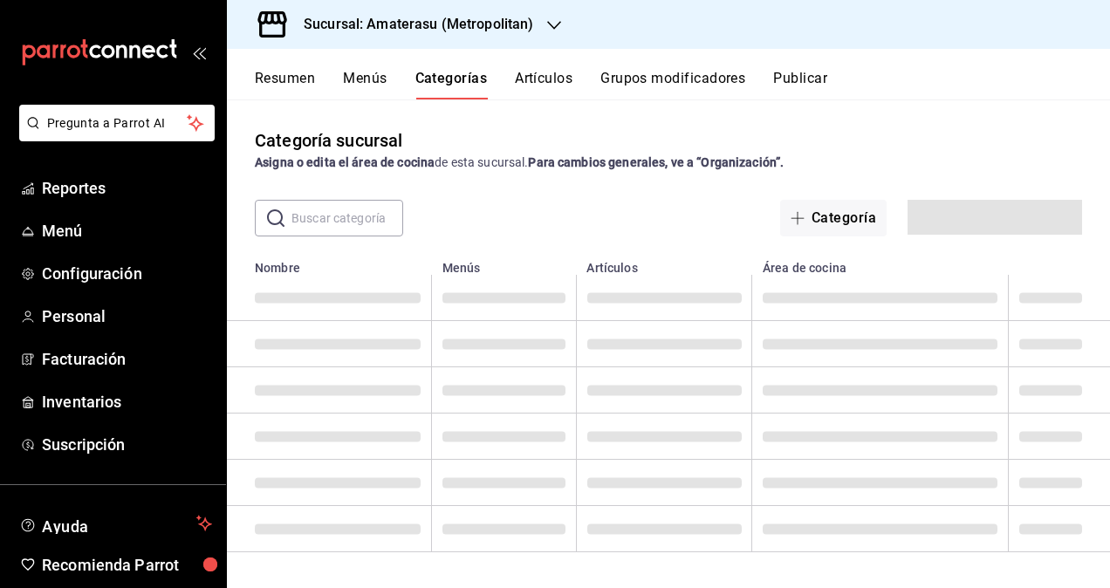
click at [543, 82] on button "Artículos" at bounding box center [544, 85] width 58 height 30
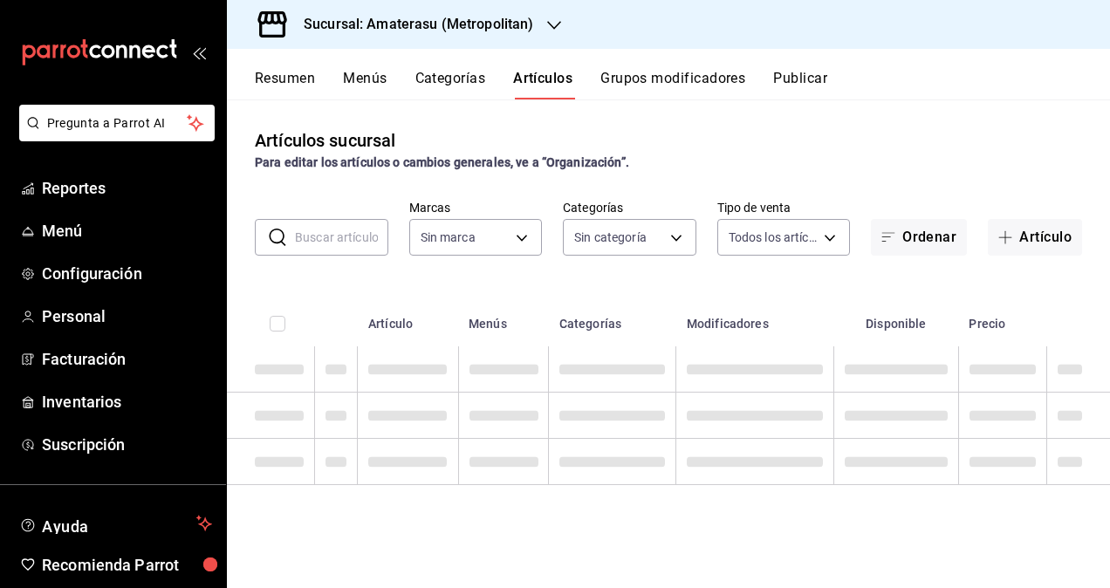
type input "e4cd7fcb-d45b-43ae-a99f-ad4ccfcd9032,f3afaab8-8c3d-4e49-a299-af9bdf6027b2"
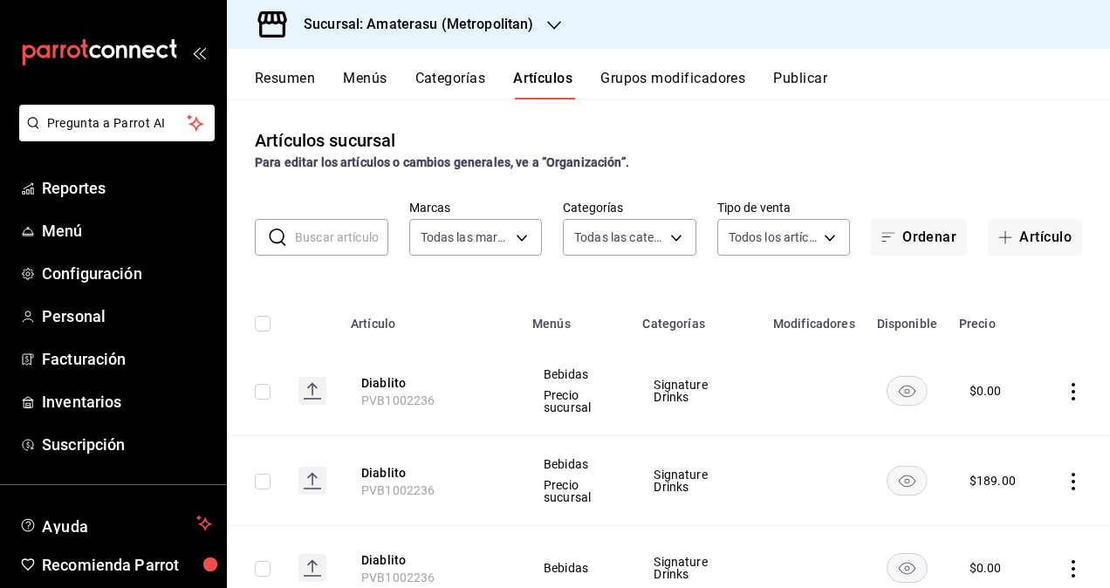
type input "087d9878-8a04-48ff-ab24-0b3ef0fdf69f,f9a59ea1-282a-4f27-8dee-44d2a5bc8fe2,3473a…"
click at [454, 86] on button "Categorías" at bounding box center [450, 85] width 71 height 30
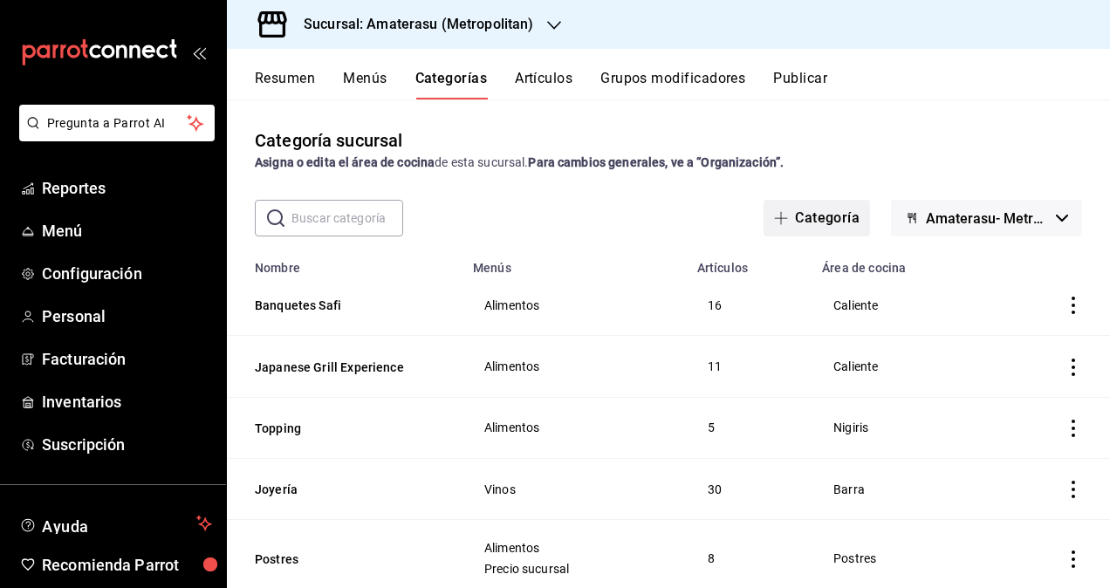
click at [784, 225] on button "Categoría" at bounding box center [816, 218] width 106 height 37
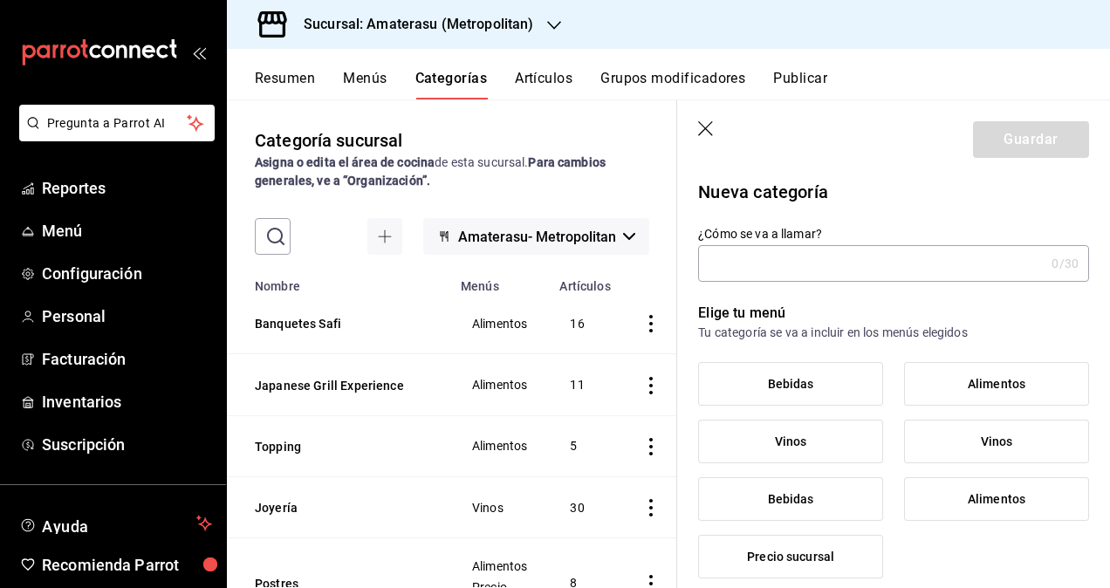
click at [797, 259] on input "¿Cómo se va a llamar?" at bounding box center [871, 263] width 346 height 35
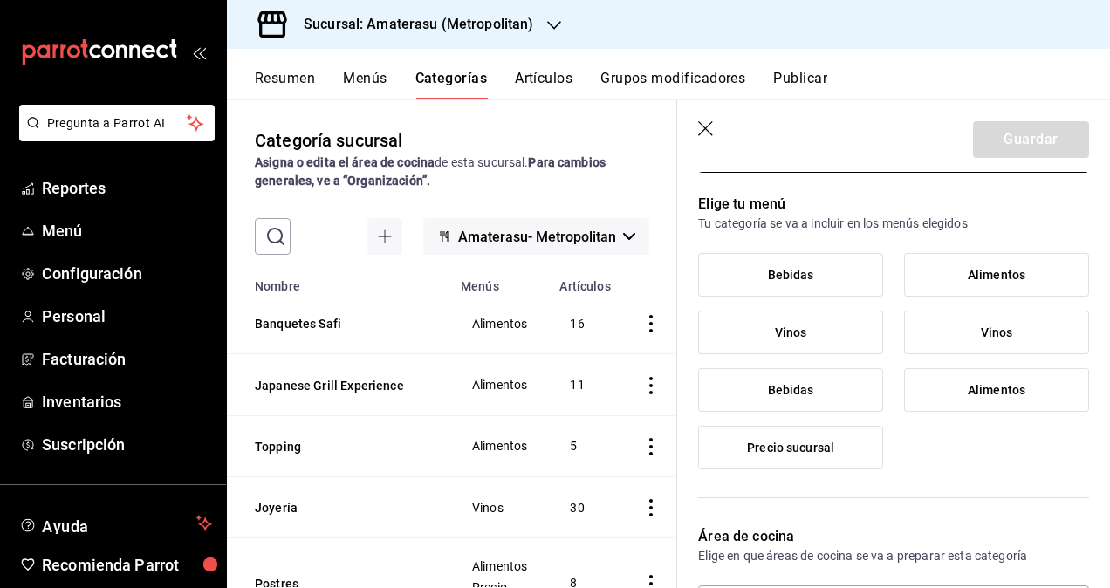
scroll to position [87, 0]
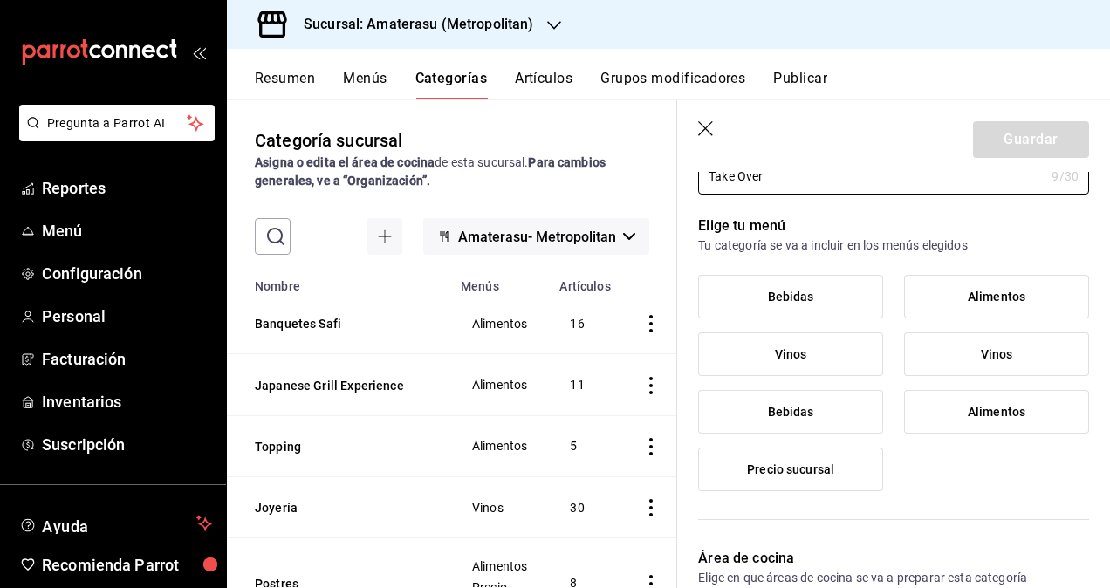
type input "Take Over"
click at [797, 290] on span "Bebidas" at bounding box center [791, 297] width 46 height 15
click at [0, 0] on input "Bebidas" at bounding box center [0, 0] width 0 height 0
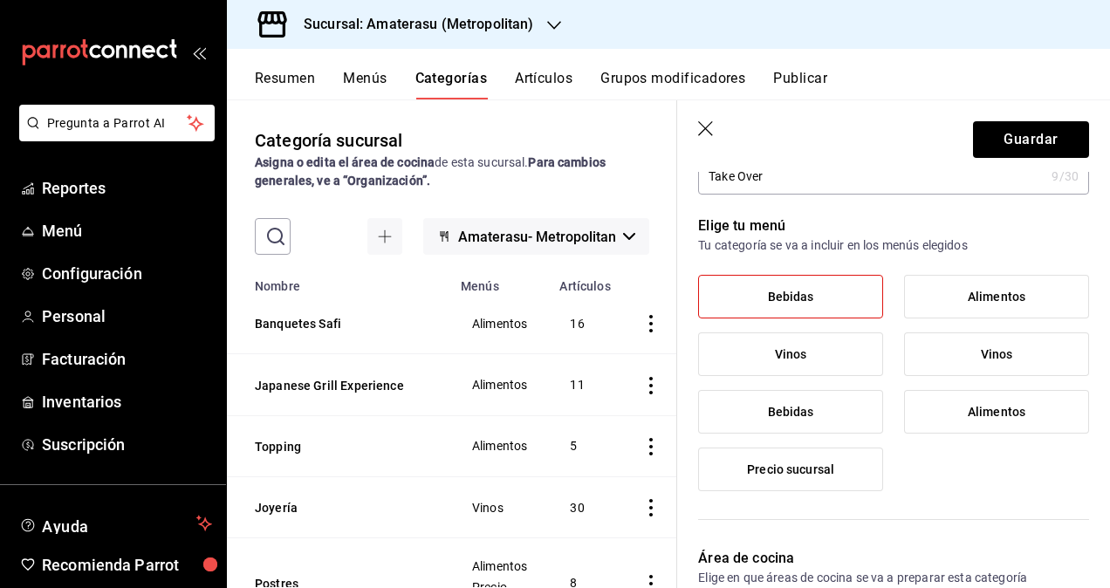
click at [808, 403] on label "Bebidas" at bounding box center [790, 412] width 183 height 42
click at [0, 0] on input "Bebidas" at bounding box center [0, 0] width 0 height 0
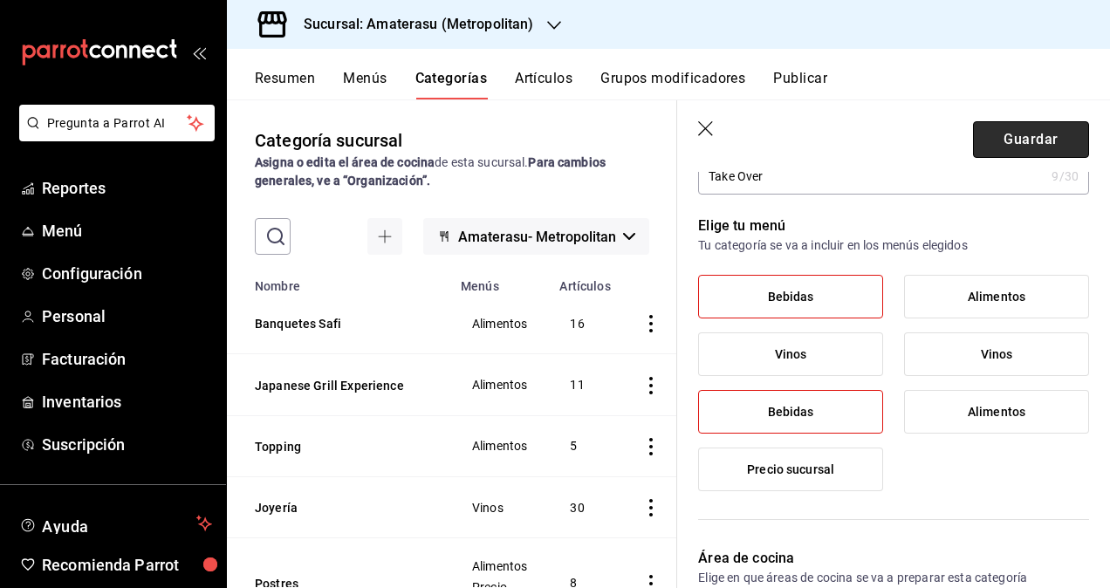
click at [1002, 141] on button "Guardar" at bounding box center [1031, 139] width 116 height 37
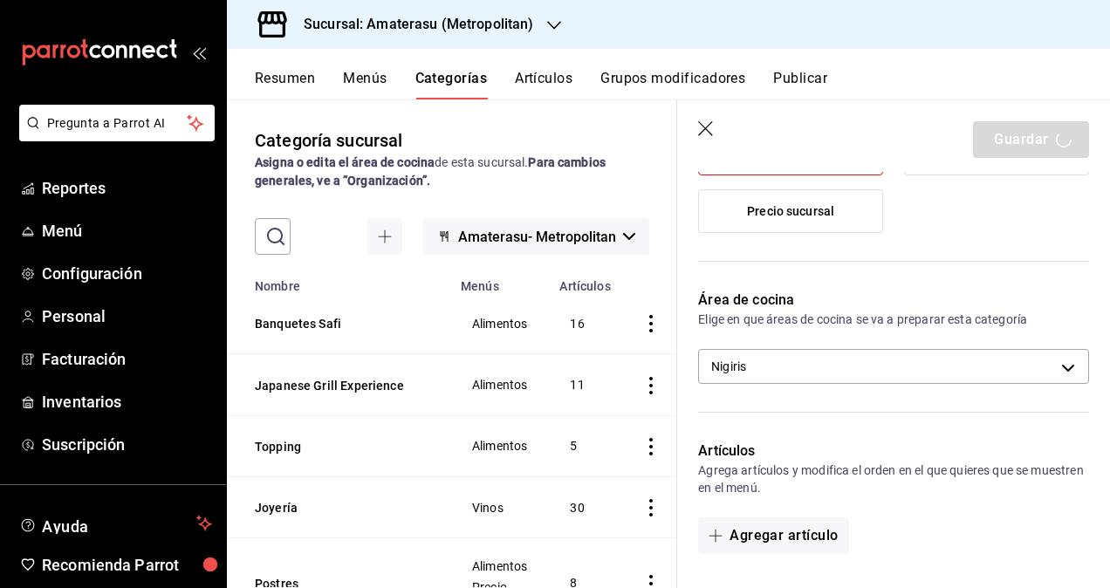
scroll to position [349, 0]
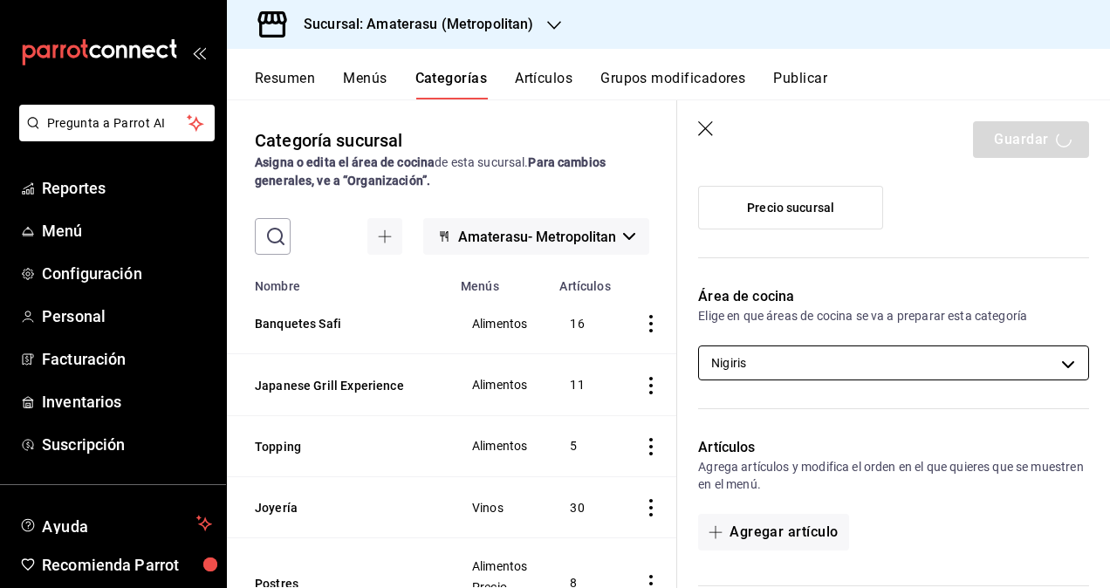
click at [916, 358] on body "Pregunta a Parrot AI Reportes Menú Configuración Personal Facturación Inventari…" at bounding box center [555, 294] width 1110 height 588
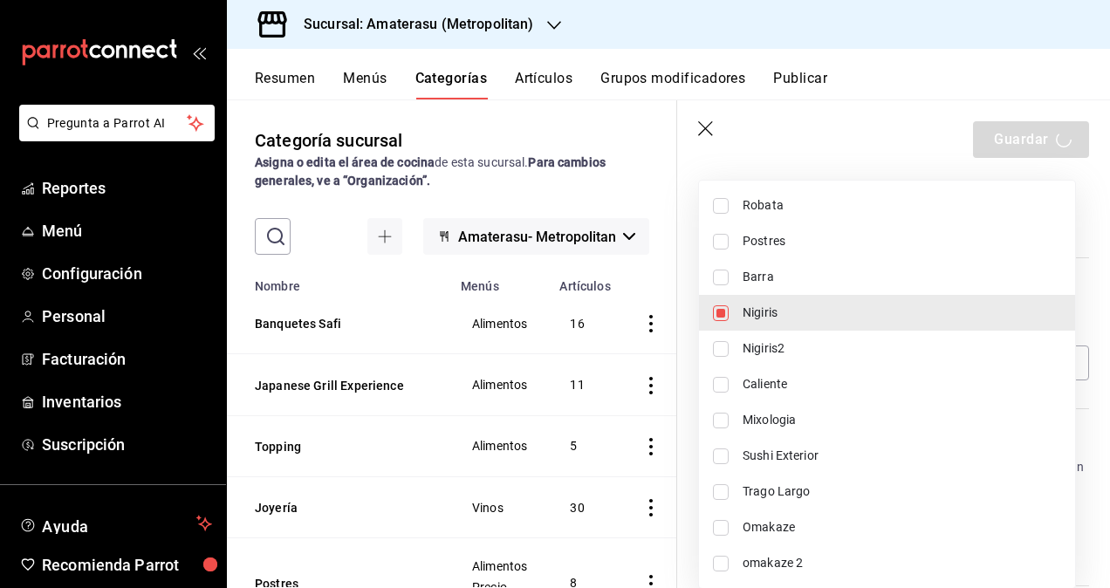
click at [787, 279] on span "Barra" at bounding box center [901, 277] width 318 height 18
type input "21bd2212-c03c-4fdc-a7a7-128866a2837d,df836cdd-7d57-4298-b210-0628a97ff46c"
checkbox input "true"
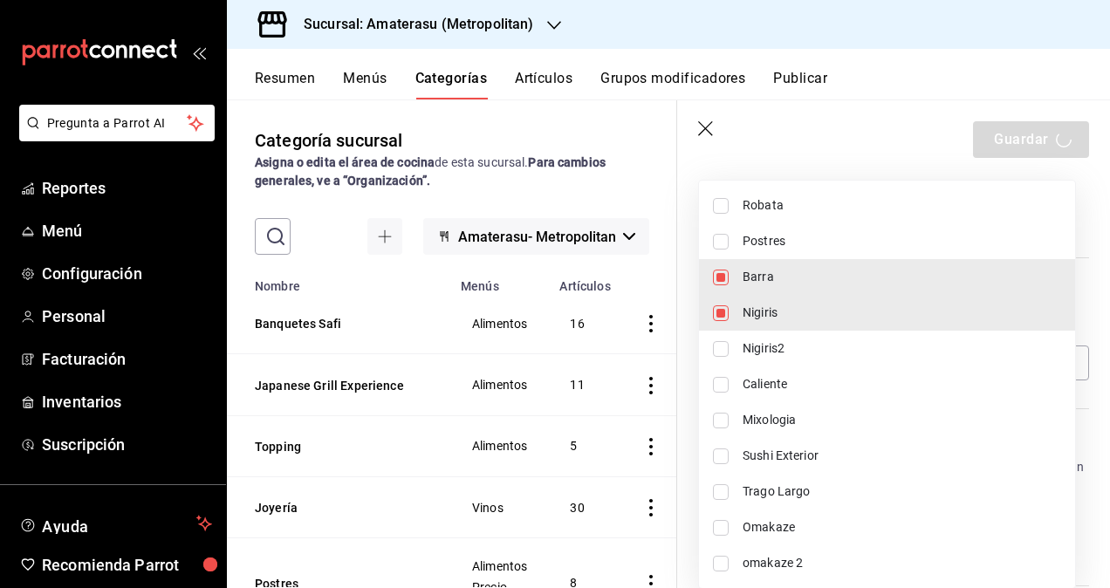
click at [735, 306] on li "Nigiris" at bounding box center [887, 313] width 376 height 36
type input "df836cdd-7d57-4298-b210-0628a97ff46c"
checkbox input "false"
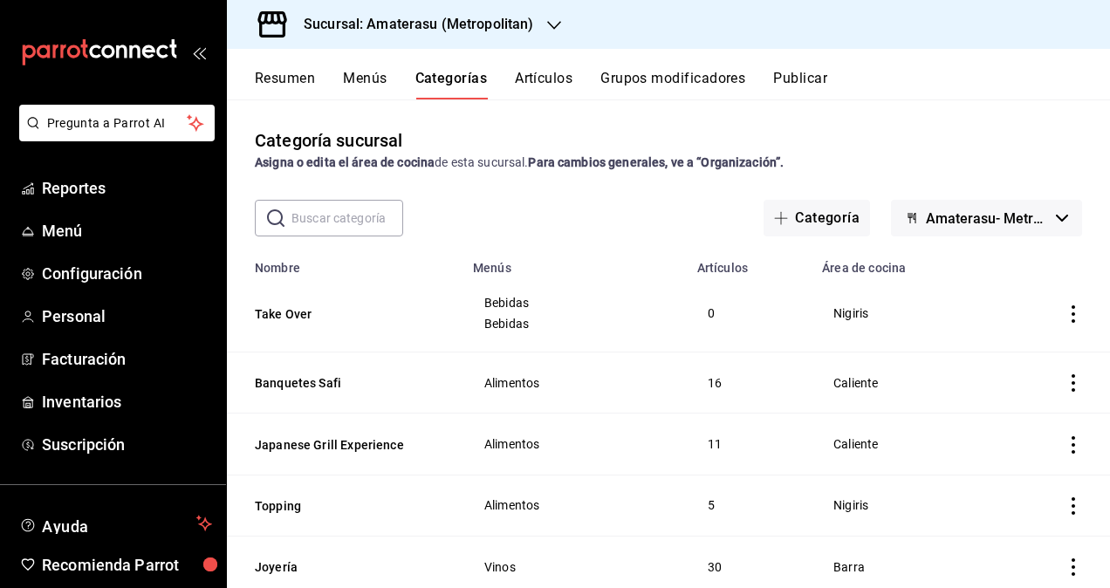
click at [305, 326] on th "Take Over" at bounding box center [345, 314] width 236 height 78
click at [303, 319] on button "Take Over" at bounding box center [342, 313] width 174 height 17
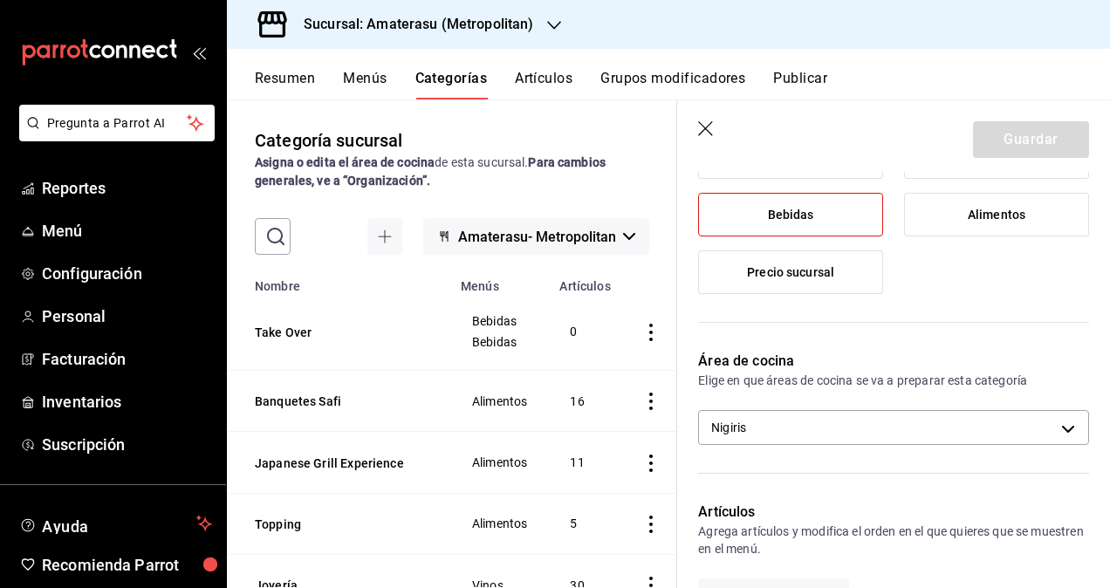
scroll to position [436, 0]
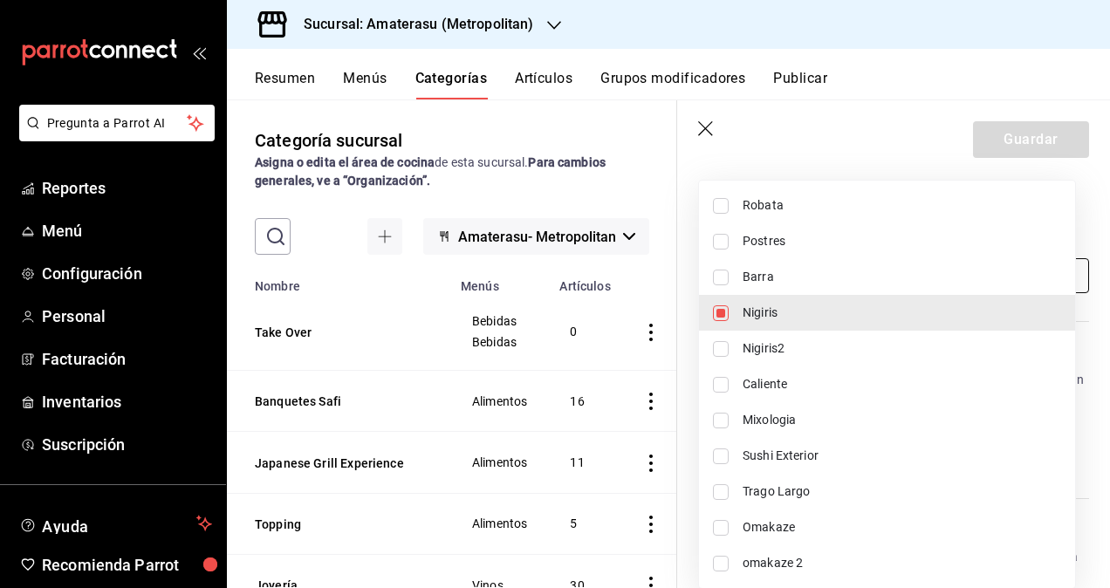
click at [993, 279] on body "Pregunta a Parrot AI Reportes Menú Configuración Personal Facturación Inventari…" at bounding box center [555, 294] width 1110 height 588
click at [768, 281] on span "Barra" at bounding box center [901, 277] width 318 height 18
type input "21bd2212-c03c-4fdc-a7a7-128866a2837d,df836cdd-7d57-4298-b210-0628a97ff46c"
checkbox input "true"
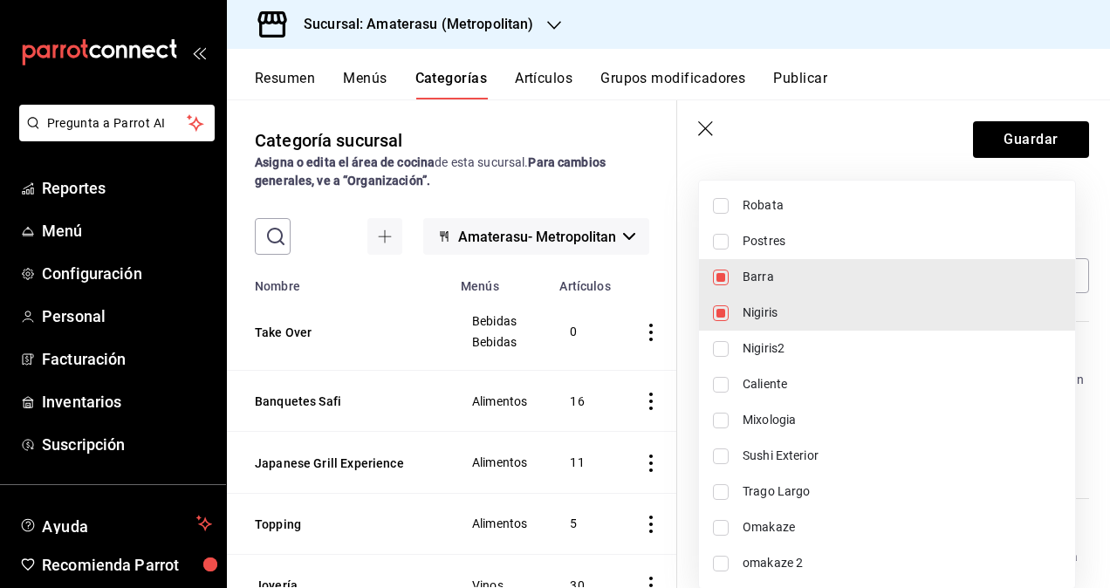
click at [759, 311] on span "Nigiris" at bounding box center [901, 313] width 318 height 18
type input "df836cdd-7d57-4298-b210-0628a97ff46c"
checkbox input "false"
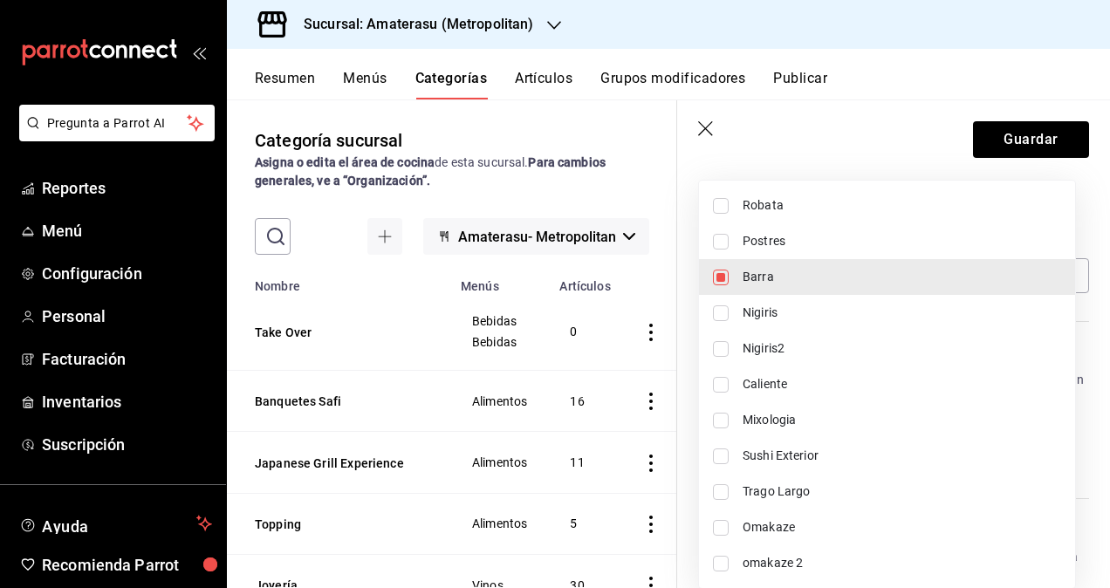
click at [772, 412] on span "Mixologia" at bounding box center [901, 420] width 318 height 18
type input "df836cdd-7d57-4298-b210-0628a97ff46c,19e0f843-5127-4d20-970b-fb336a2ce766"
checkbox input "true"
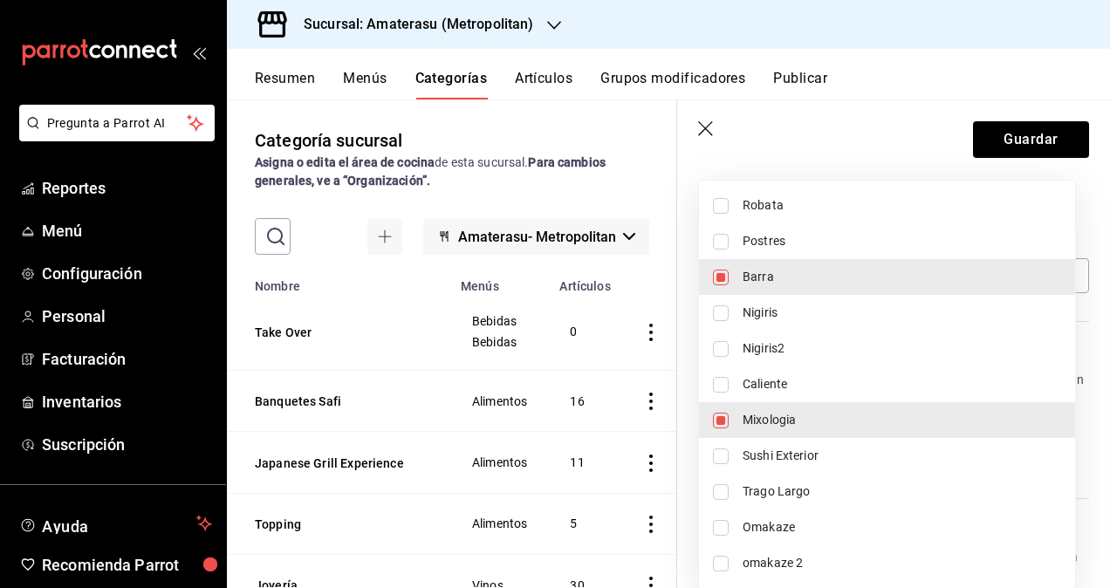
click at [1019, 139] on div at bounding box center [555, 294] width 1110 height 588
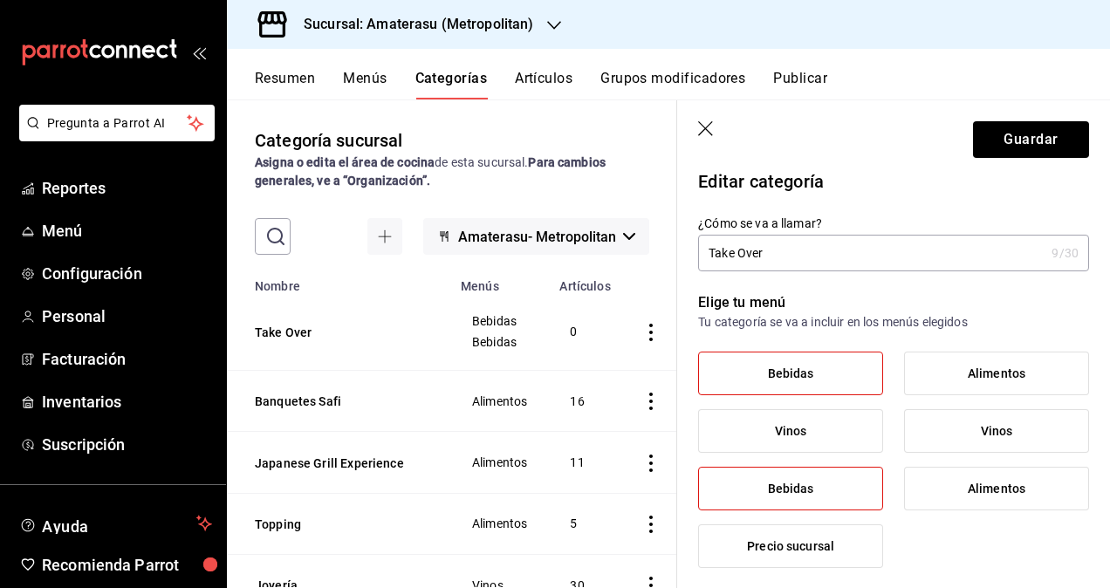
scroll to position [0, 0]
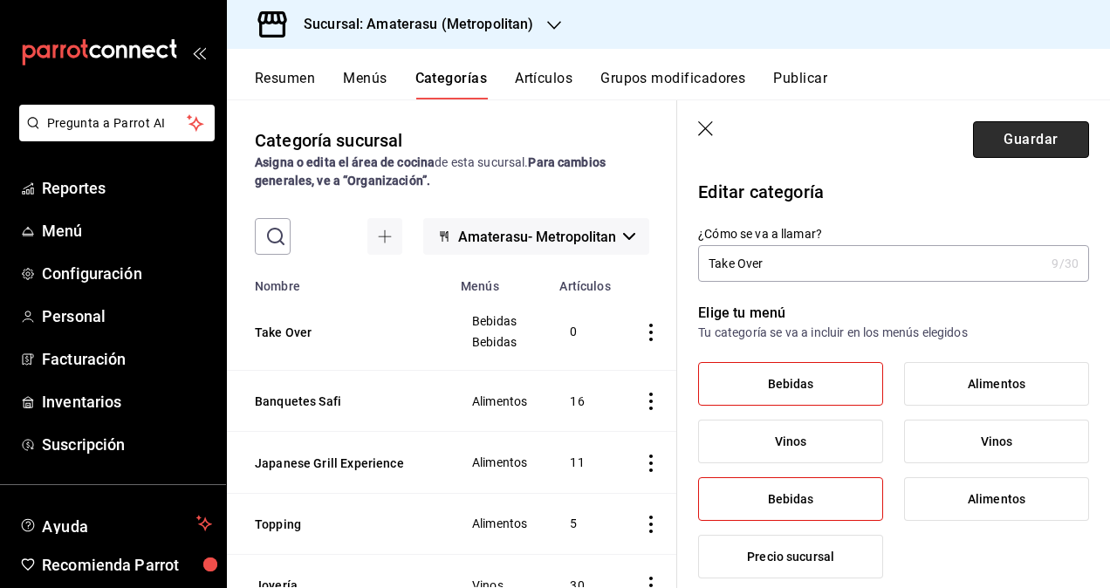
click at [1006, 132] on button "Guardar" at bounding box center [1031, 139] width 116 height 37
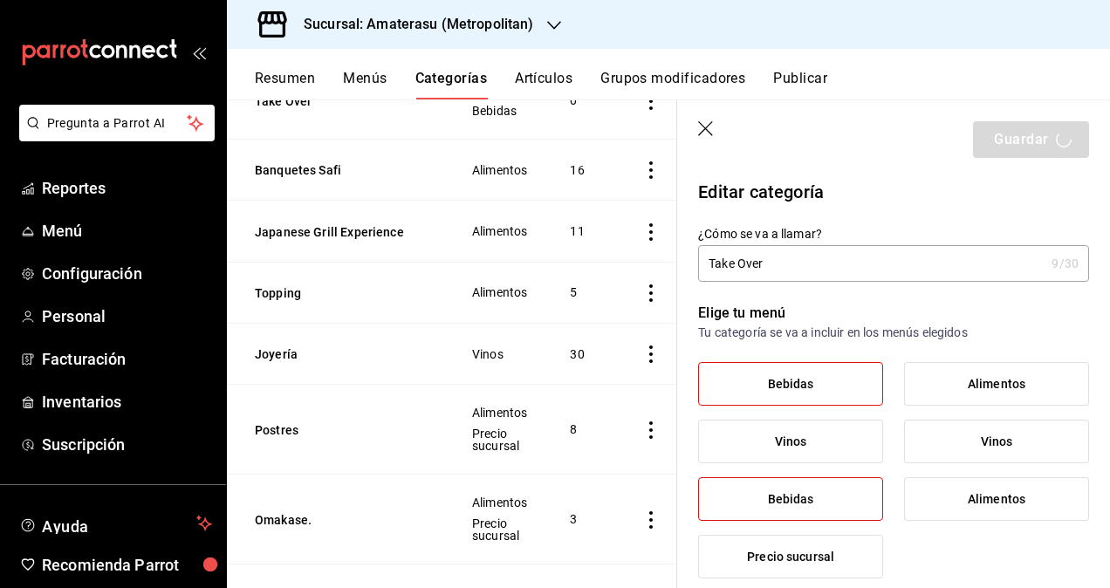
scroll to position [262, 0]
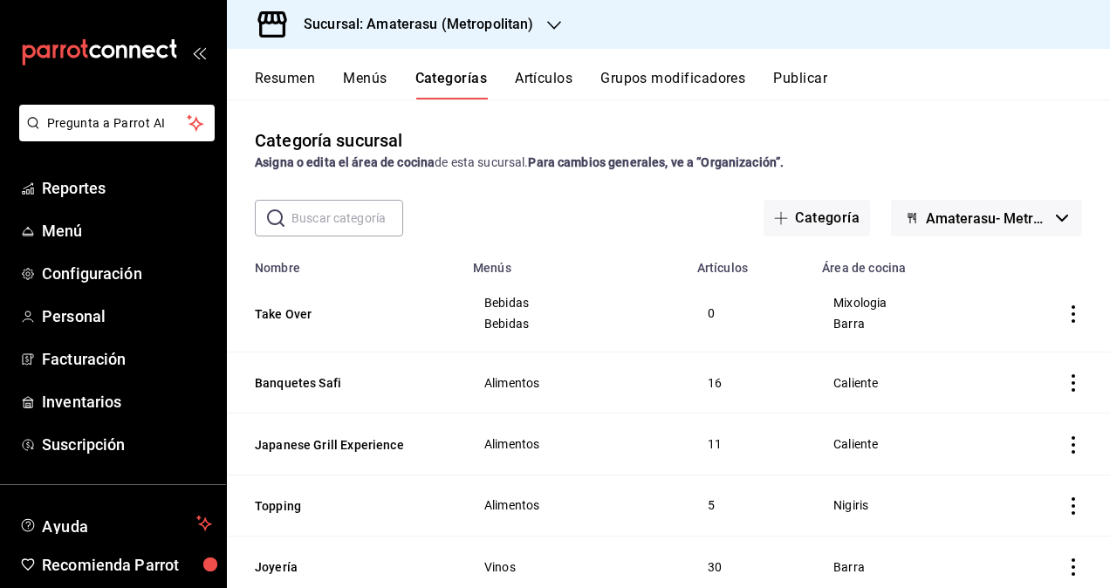
click at [557, 66] on div "Resumen Menús Categorías Artículos Grupos modificadores Publicar" at bounding box center [668, 74] width 883 height 51
click at [553, 89] on button "Artículos" at bounding box center [544, 85] width 58 height 30
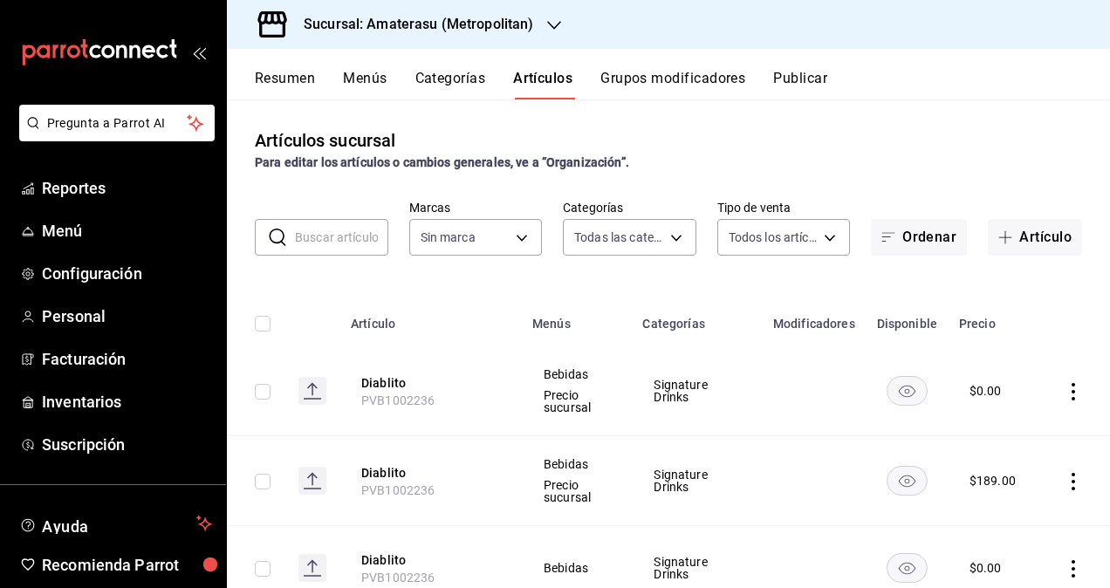
type input "0783145e-3d29-4bbb-828e-87c4a6ccf0c0,087d9878-8a04-48ff-ab24-0b3ef0fdf69f,f9a59…"
type input "e4cd7fcb-d45b-43ae-a99f-ad4ccfcd9032,f3afaab8-8c3d-4e49-a299-af9bdf6027b2"
click at [1016, 232] on button "Artículo" at bounding box center [1035, 237] width 94 height 37
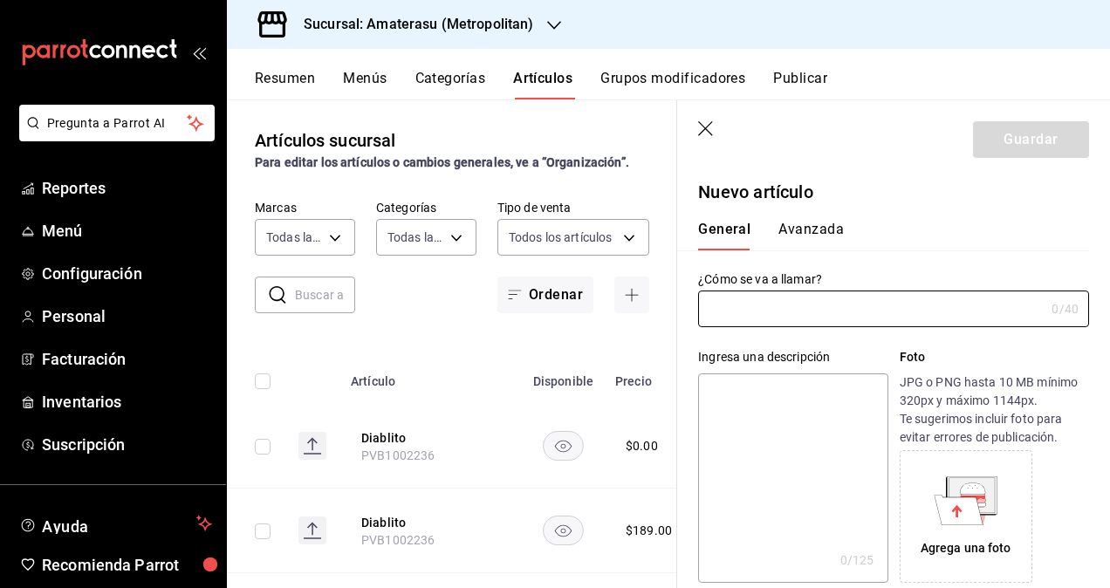
type input "AR-1758823065865"
click at [768, 310] on input "text" at bounding box center [871, 308] width 346 height 35
paste input "[PERSON_NAME]"
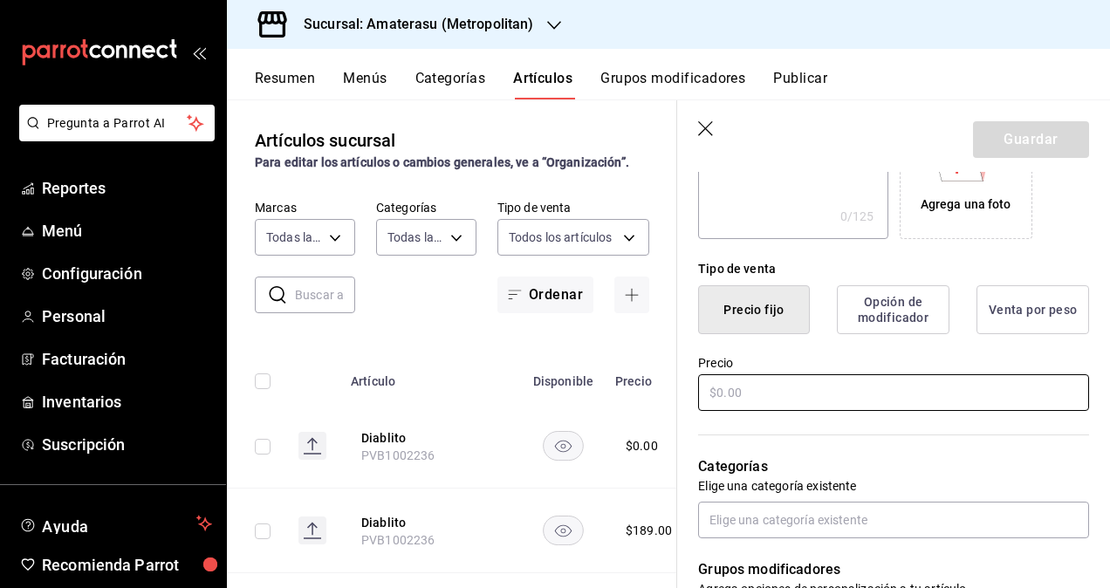
scroll to position [349, 0]
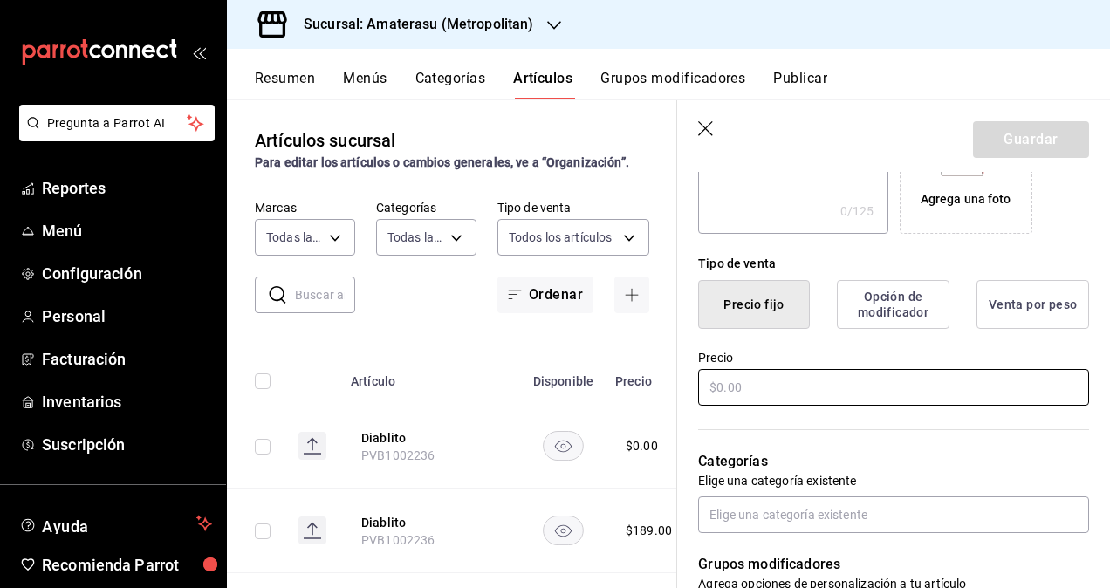
type input "[PERSON_NAME]"
click at [788, 380] on input "text" at bounding box center [893, 387] width 391 height 37
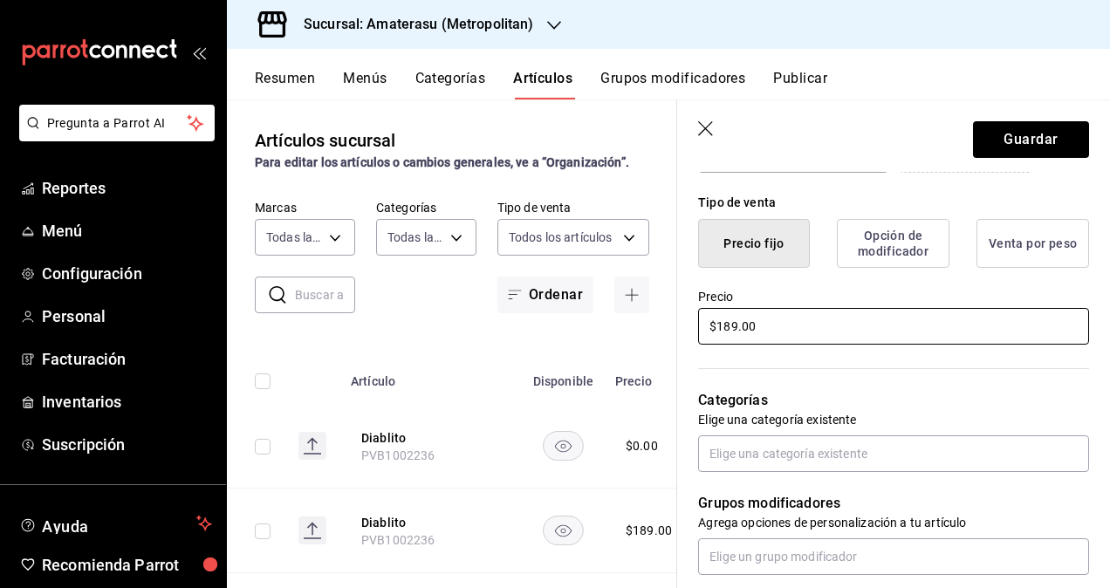
scroll to position [611, 0]
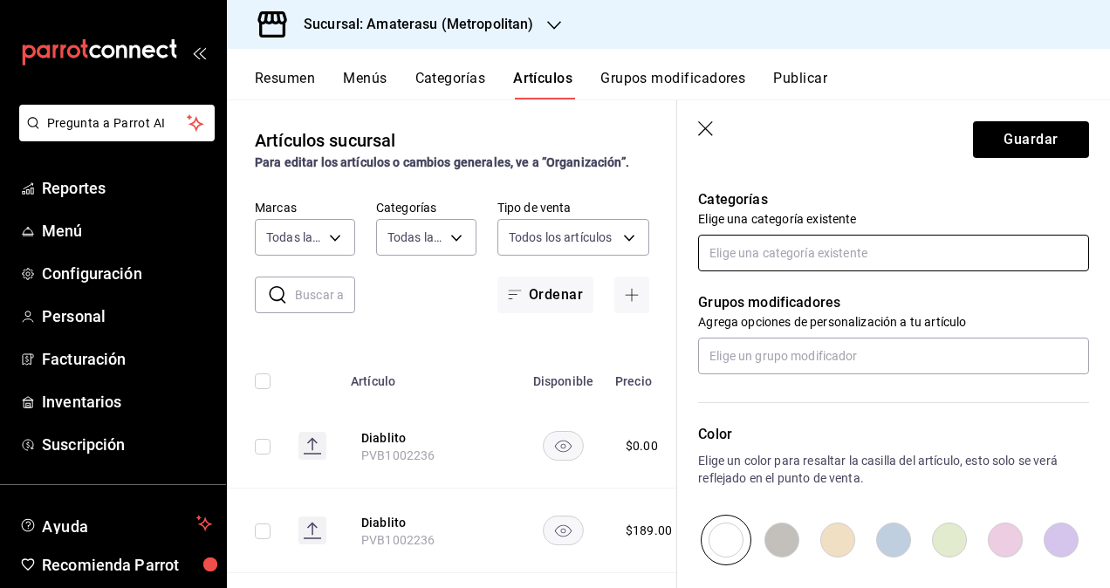
type input "$189.00"
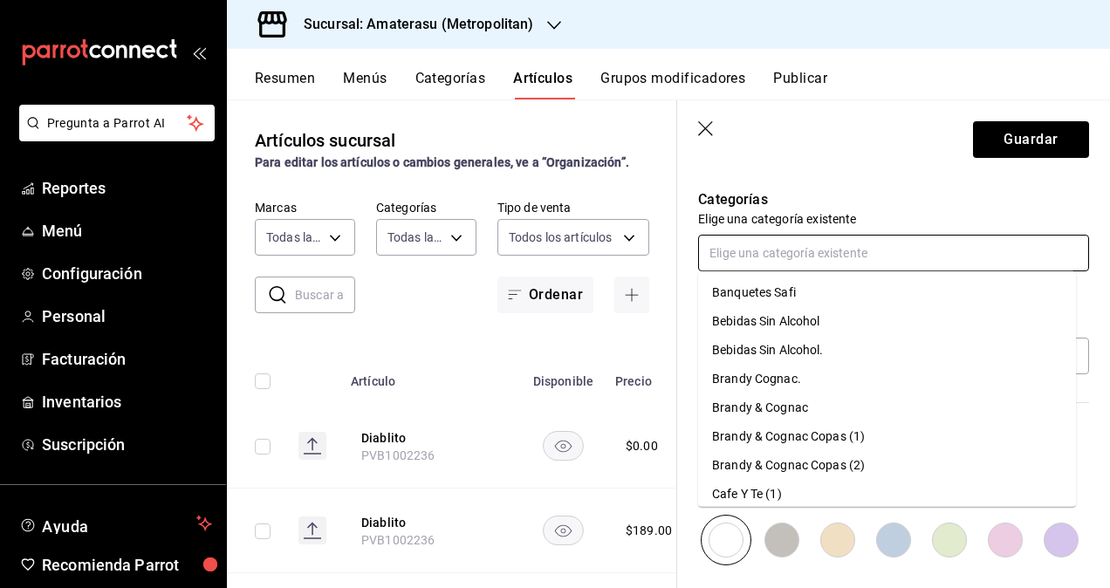
click at [797, 270] on body "Pregunta a Parrot AI Reportes Menú Configuración Personal Facturación Inventari…" at bounding box center [555, 294] width 1110 height 588
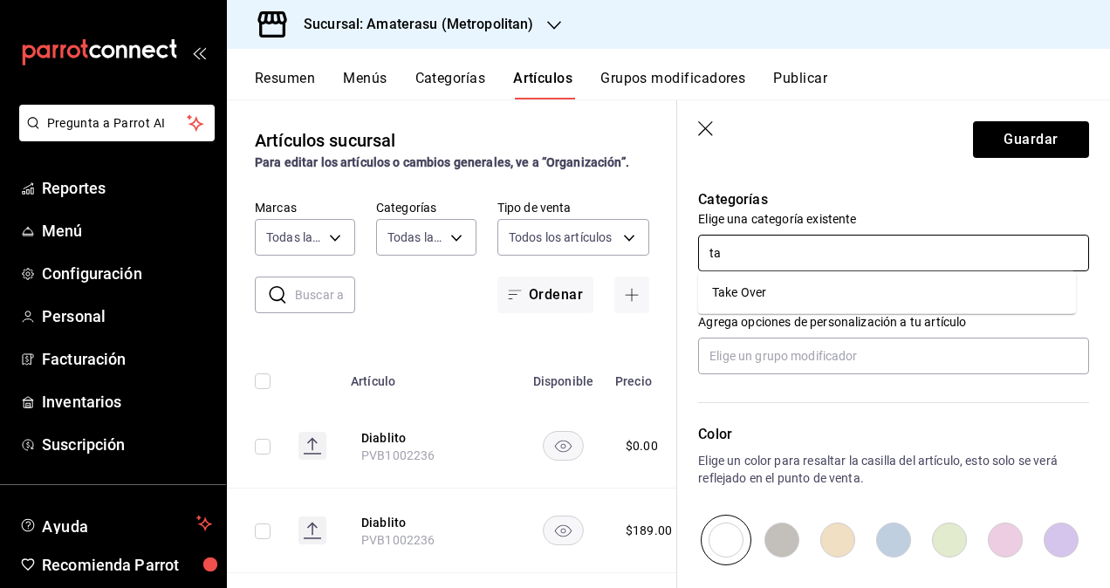
type input "tak"
click at [777, 287] on li "Take Over" at bounding box center [887, 292] width 378 height 29
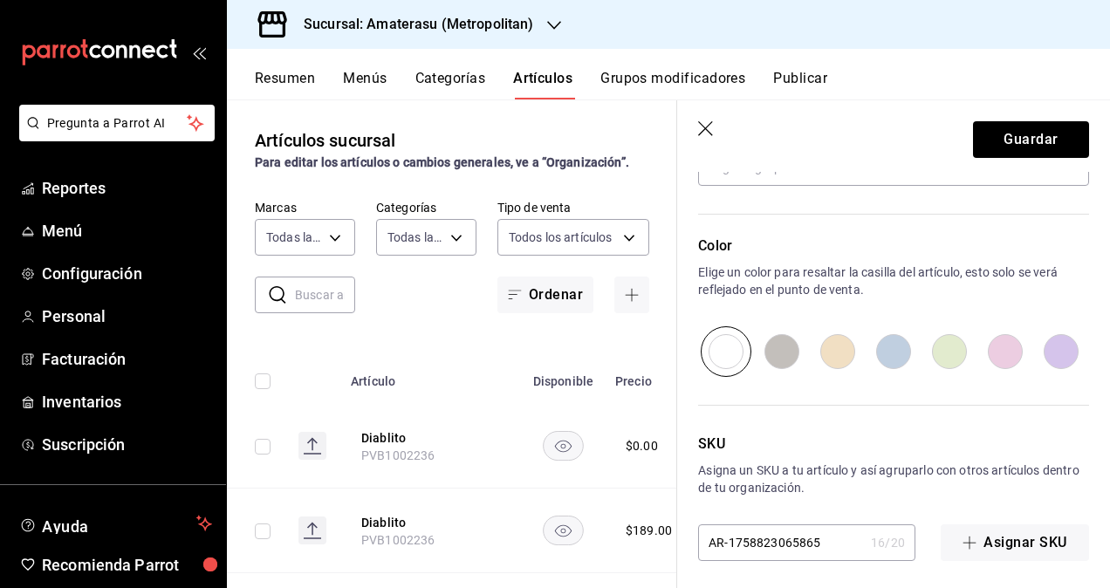
scroll to position [863, 0]
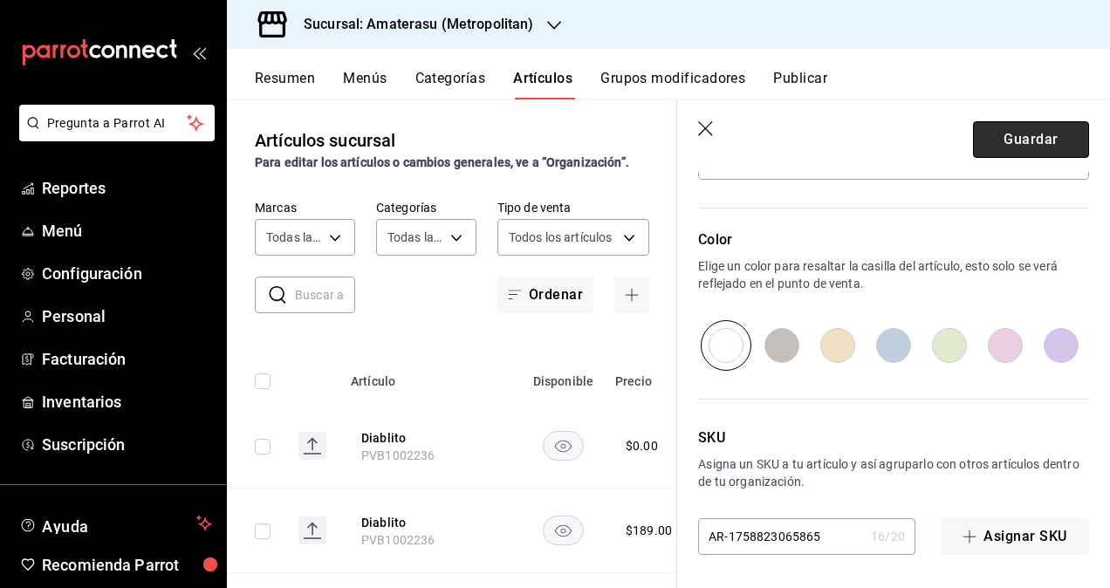
click at [1009, 137] on button "Guardar" at bounding box center [1031, 139] width 116 height 37
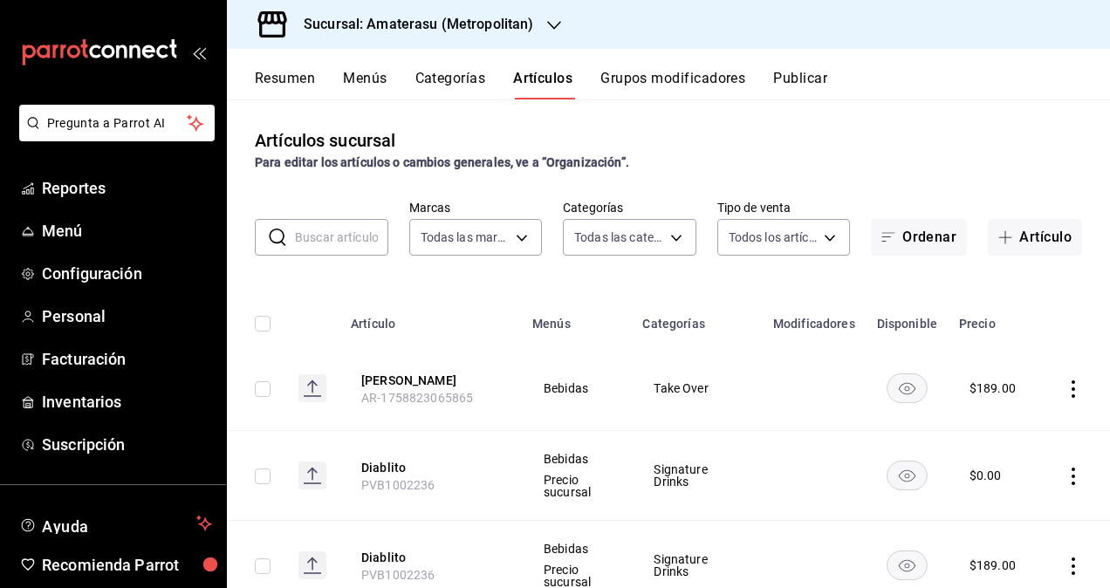
click at [262, 387] on input "checkbox" at bounding box center [263, 389] width 16 height 16
checkbox input "true"
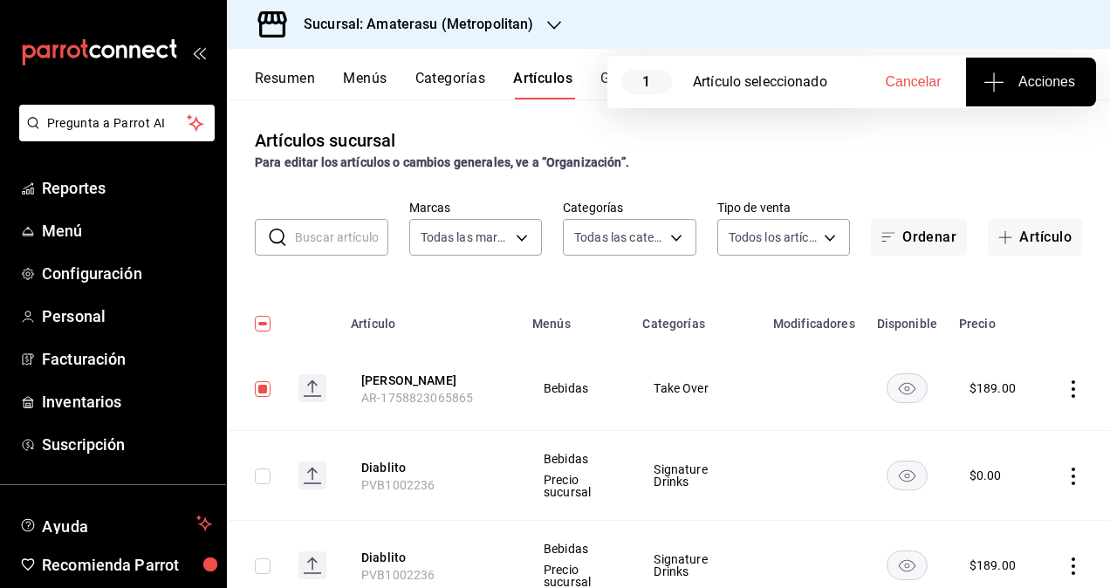
click at [985, 86] on icon "button" at bounding box center [993, 82] width 21 height 21
click at [1008, 132] on span "Agregar tipo" at bounding box center [1030, 136] width 103 height 18
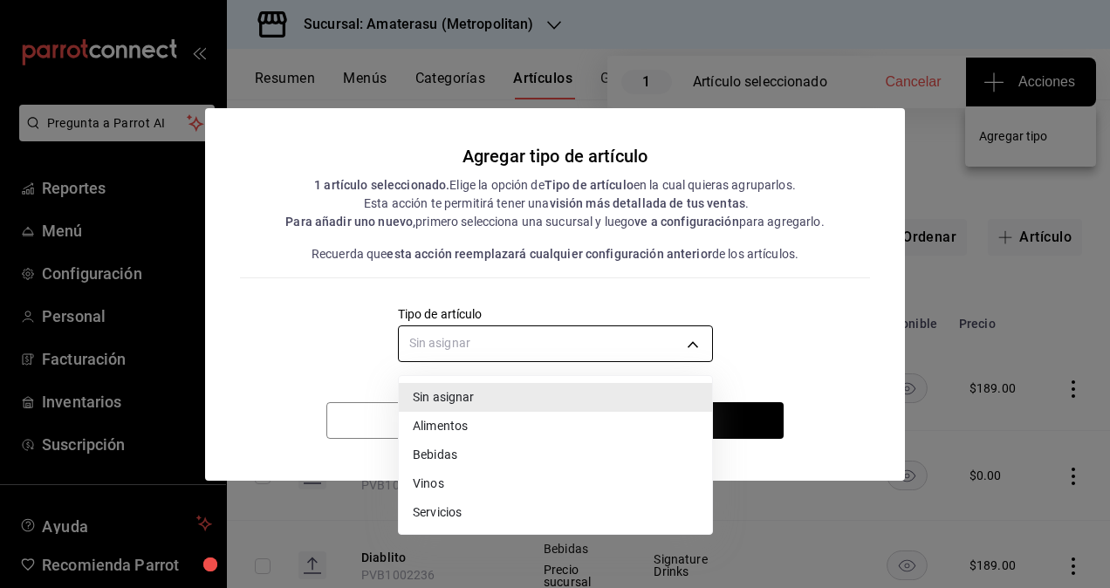
click at [526, 335] on body "Pregunta a Parrot AI Reportes Menú Configuración Personal Facturación Inventari…" at bounding box center [555, 294] width 1110 height 588
click at [466, 455] on li "Bebidas" at bounding box center [555, 455] width 313 height 29
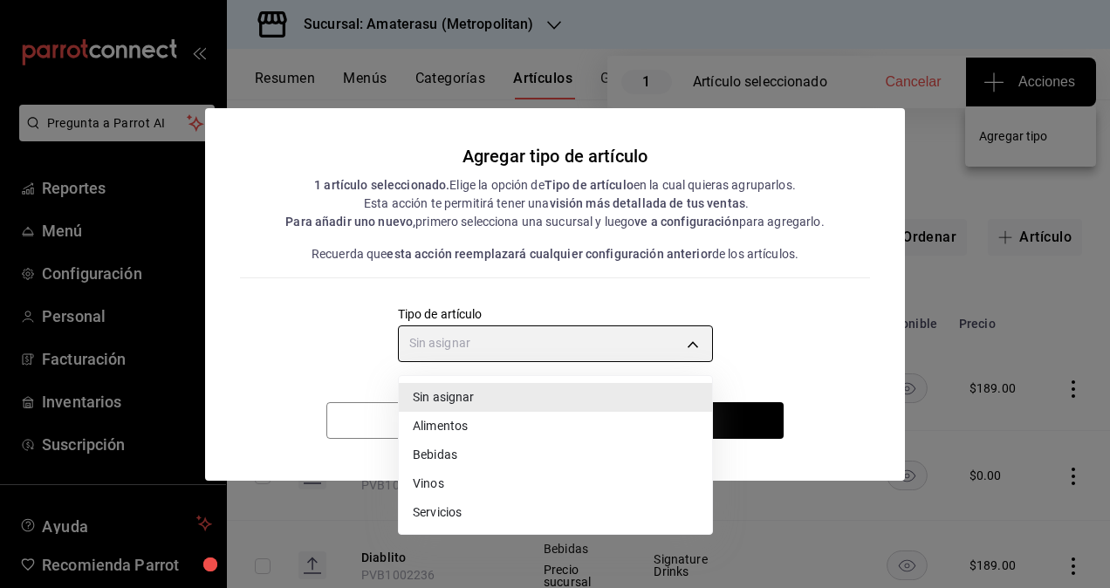
type input "e2400288-93b0-4d29-8cfc-2898dd229db7"
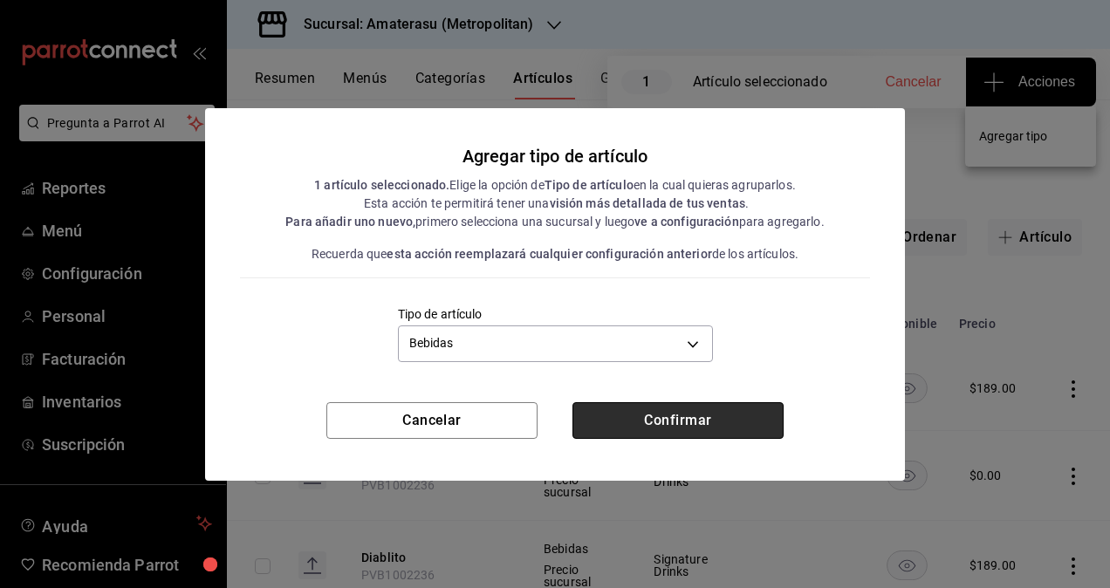
click at [688, 422] on button "Confirmar" at bounding box center [677, 420] width 211 height 37
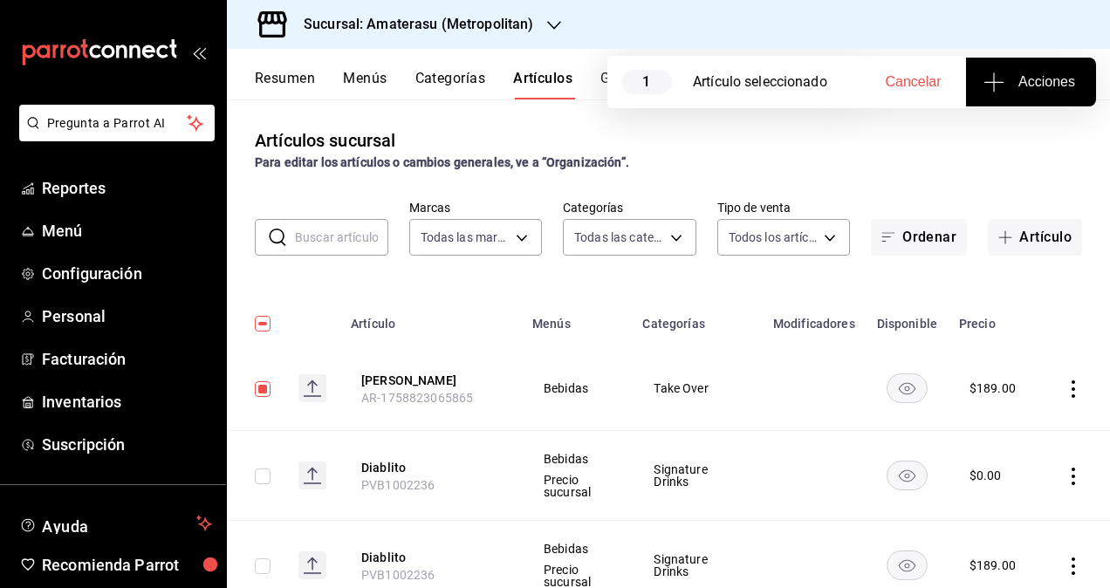
click at [878, 76] on button "Cancelar" at bounding box center [913, 82] width 106 height 49
checkbox input "false"
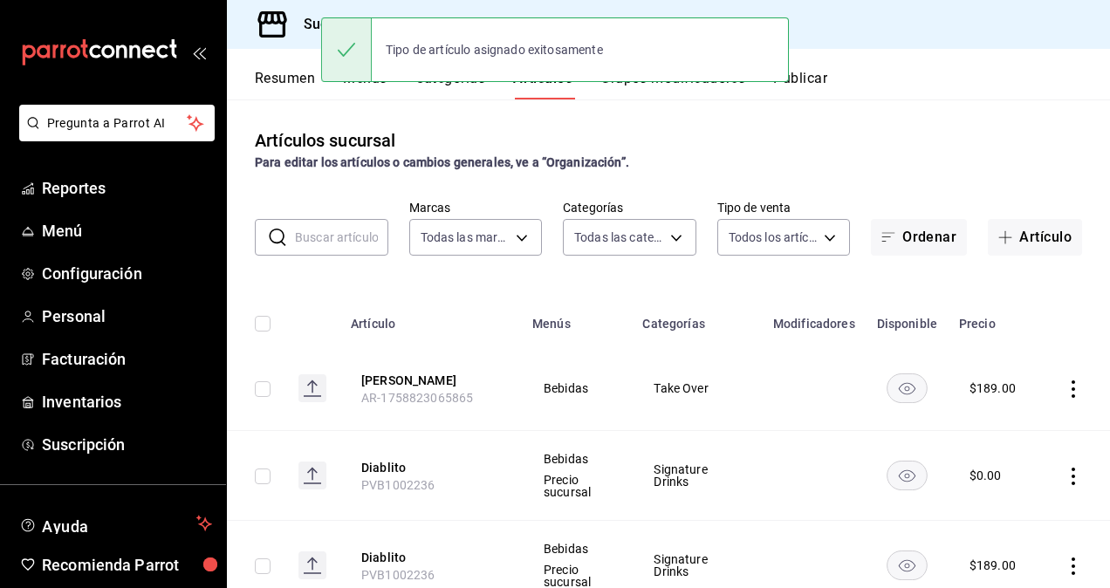
click at [822, 75] on button "Publicar" at bounding box center [800, 85] width 54 height 30
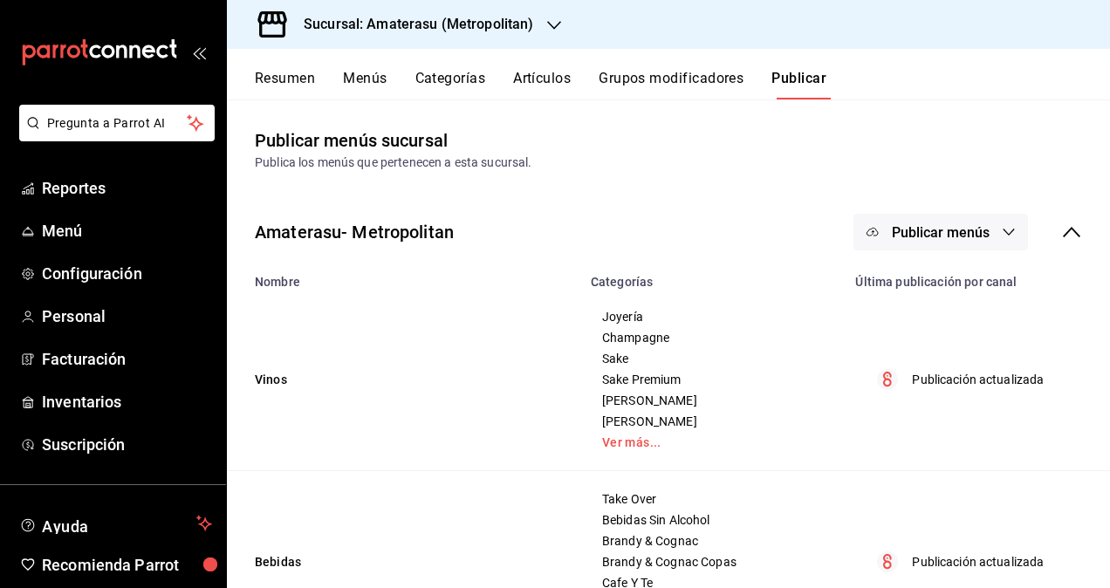
click at [953, 211] on div "Amaterasu- Metropolitan Publicar menús" at bounding box center [668, 232] width 883 height 65
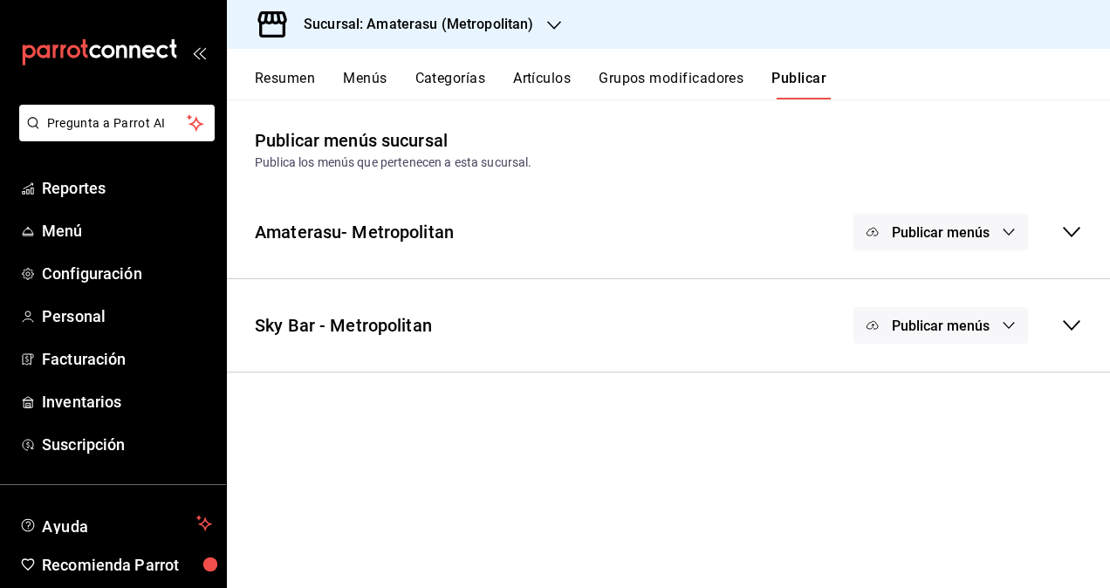
click at [956, 224] on span "Publicar menús" at bounding box center [941, 232] width 98 height 17
click at [960, 283] on span "Punto de venta" at bounding box center [966, 289] width 84 height 18
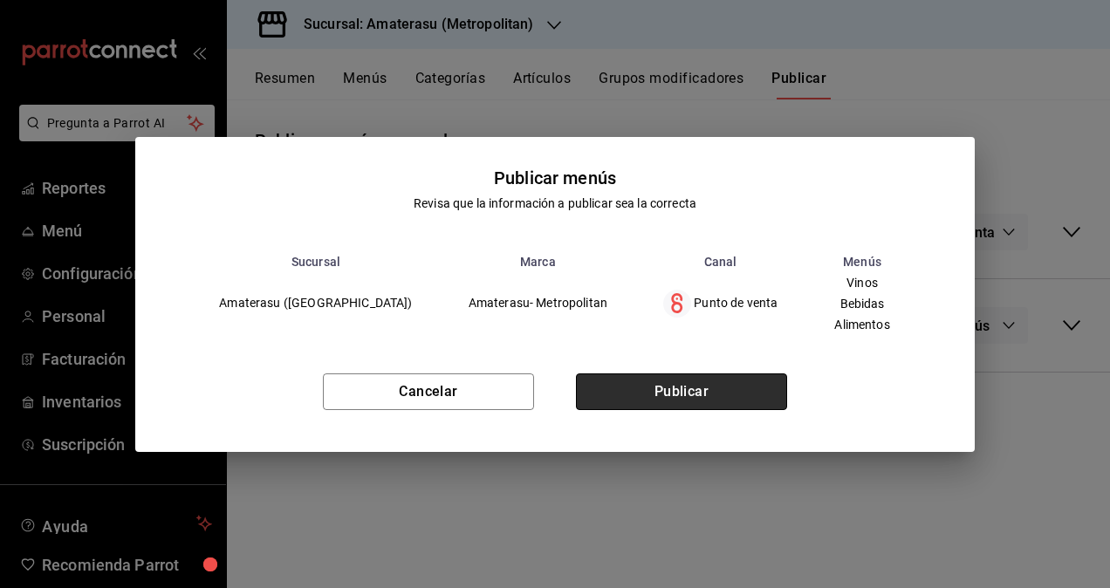
click at [663, 402] on button "Publicar" at bounding box center [681, 391] width 211 height 37
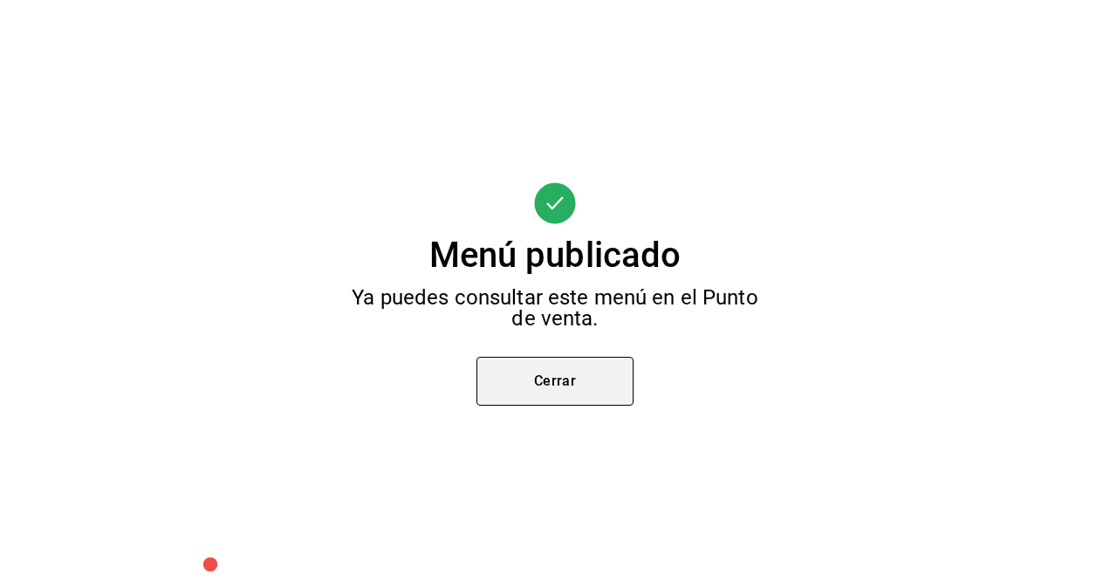
click at [592, 388] on button "Cerrar" at bounding box center [554, 381] width 157 height 49
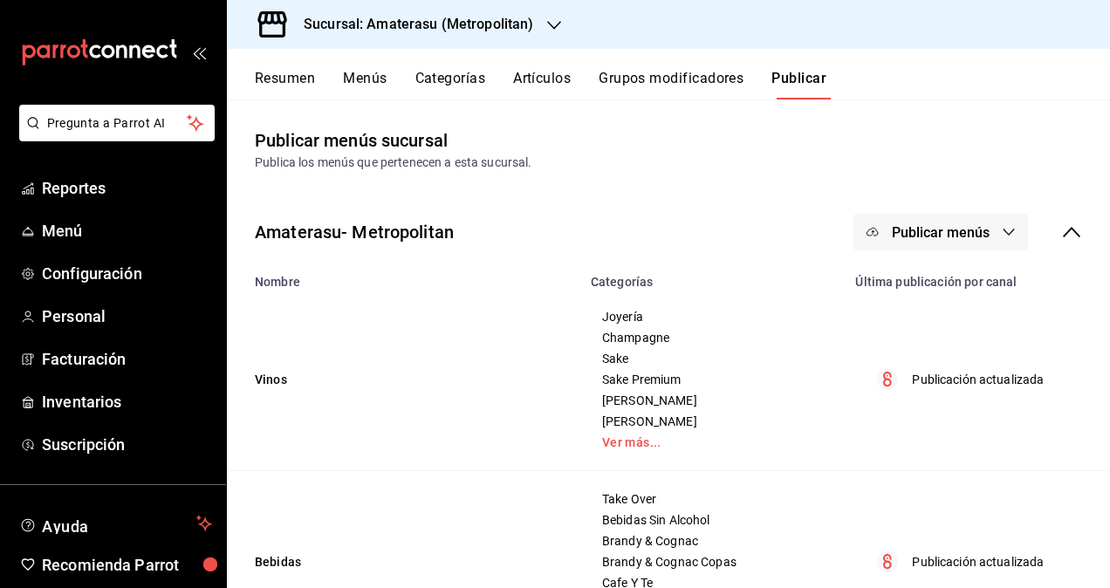
click at [547, 80] on button "Artículos" at bounding box center [542, 85] width 58 height 30
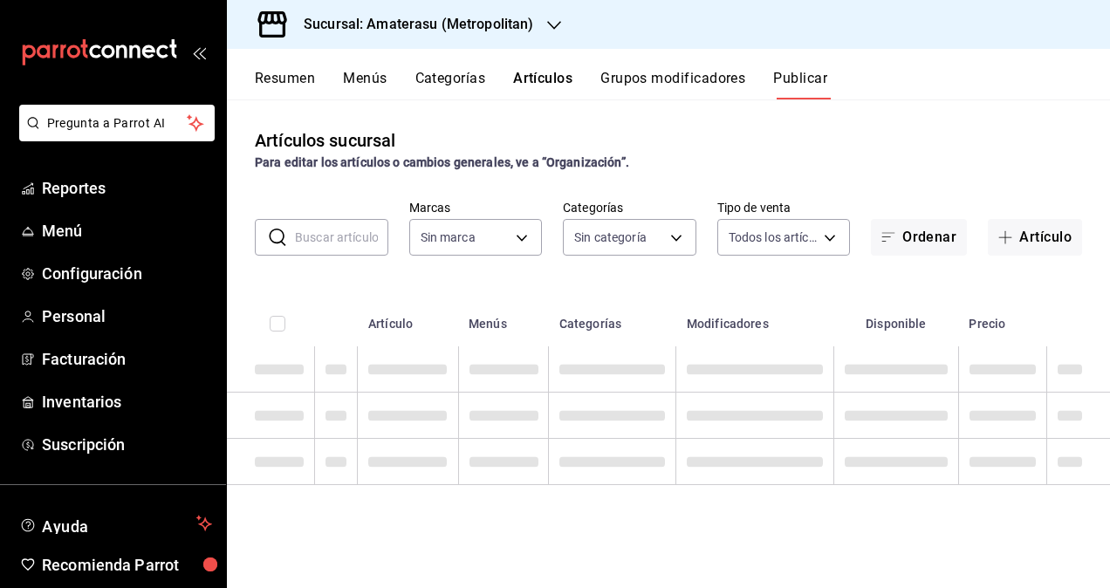
type input "e4cd7fcb-d45b-43ae-a99f-ad4ccfcd9032,f3afaab8-8c3d-4e49-a299-af9bdf6027b2"
click at [955, 159] on div "Para editar los artículos o cambios generales, ve a “Organización”." at bounding box center [668, 163] width 827 height 18
type input "e4cd7fcb-d45b-43ae-a99f-ad4ccfcd9032,f3afaab8-8c3d-4e49-a299-af9bdf6027b2"
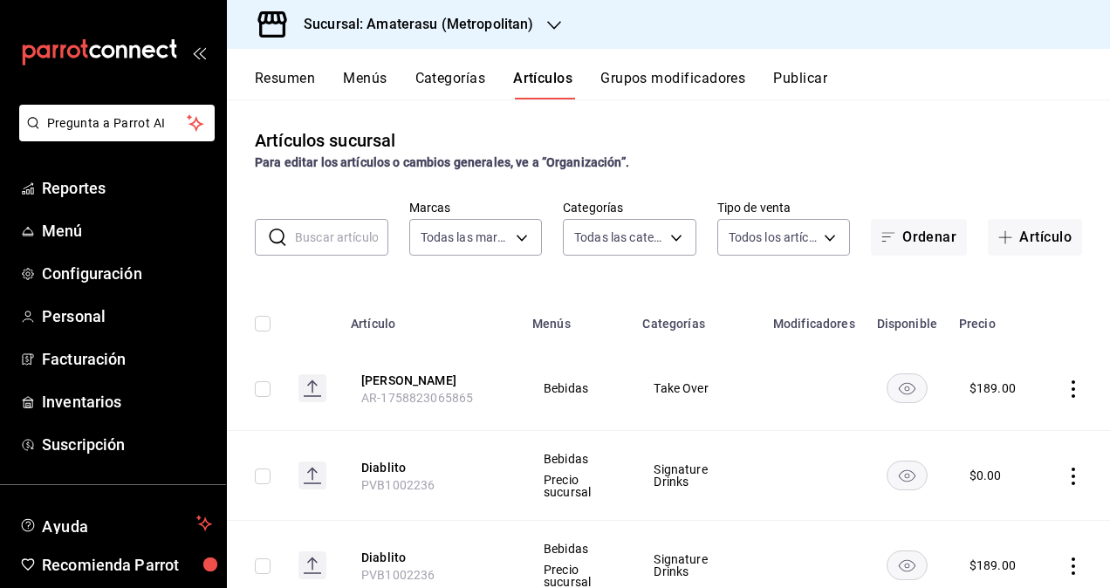
type input "0783145e-3d29-4bbb-828e-87c4a6ccf0c0,087d9878-8a04-48ff-ab24-0b3ef0fdf69f,f9a59…"
click at [1015, 225] on button "Artículo" at bounding box center [1035, 237] width 94 height 37
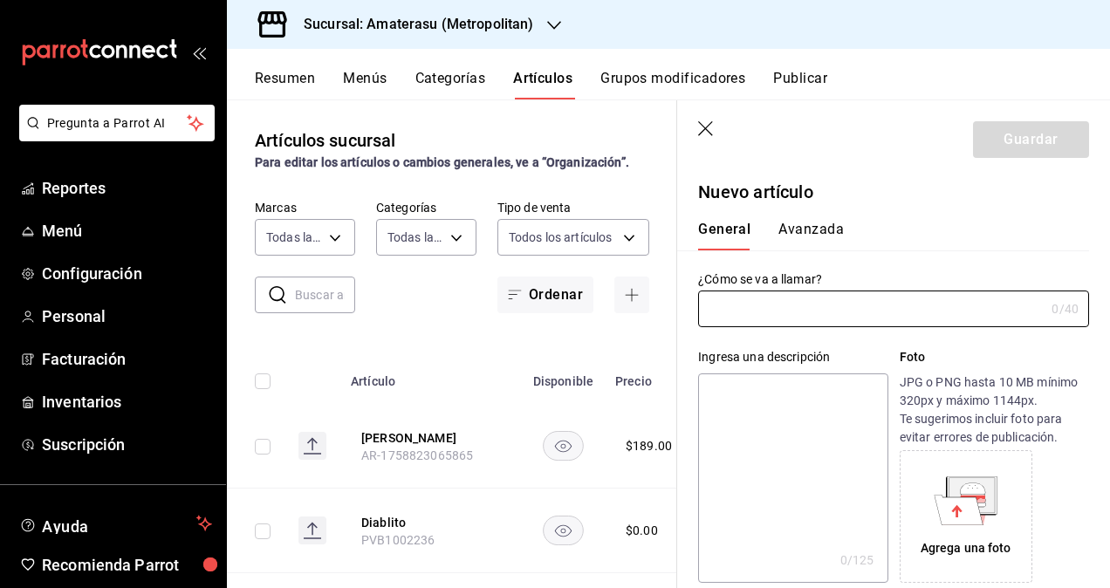
paste input "Banana Wine Fizz"
type input "Banana Wine Fizz"
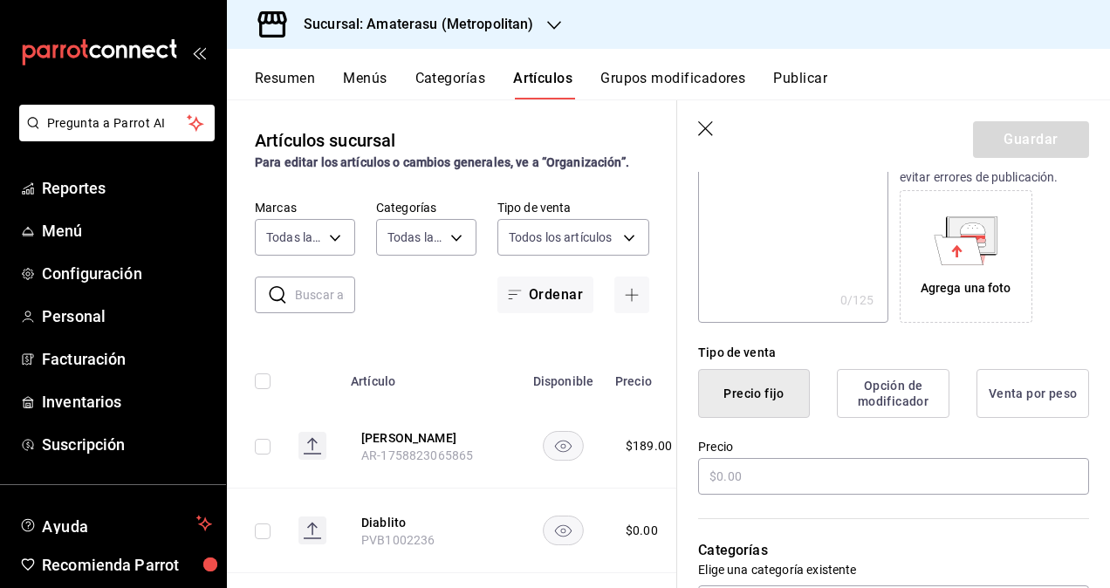
scroll to position [349, 0]
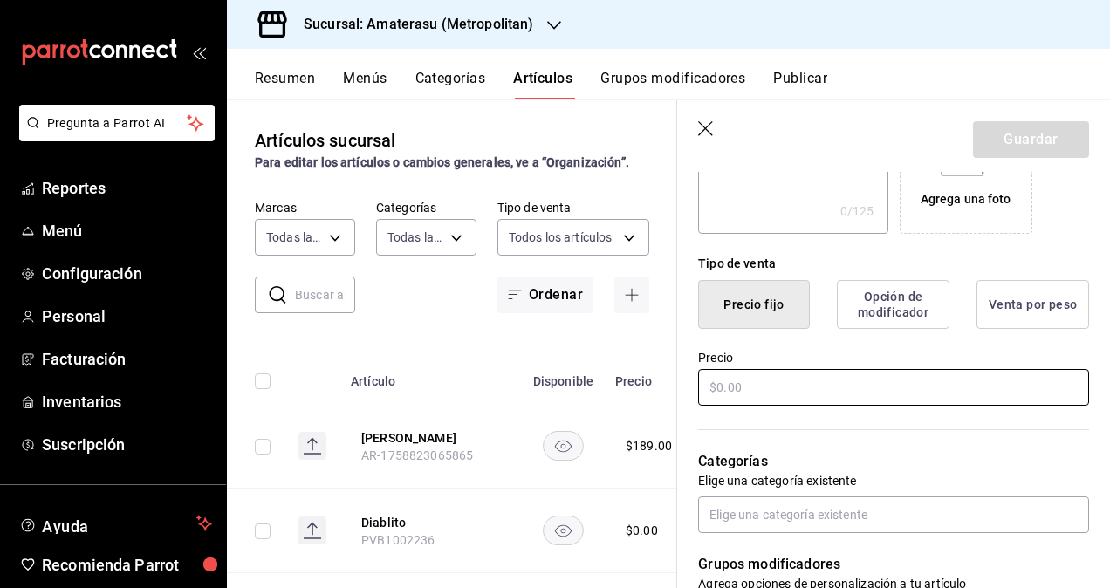
click at [824, 390] on input "text" at bounding box center [893, 387] width 391 height 37
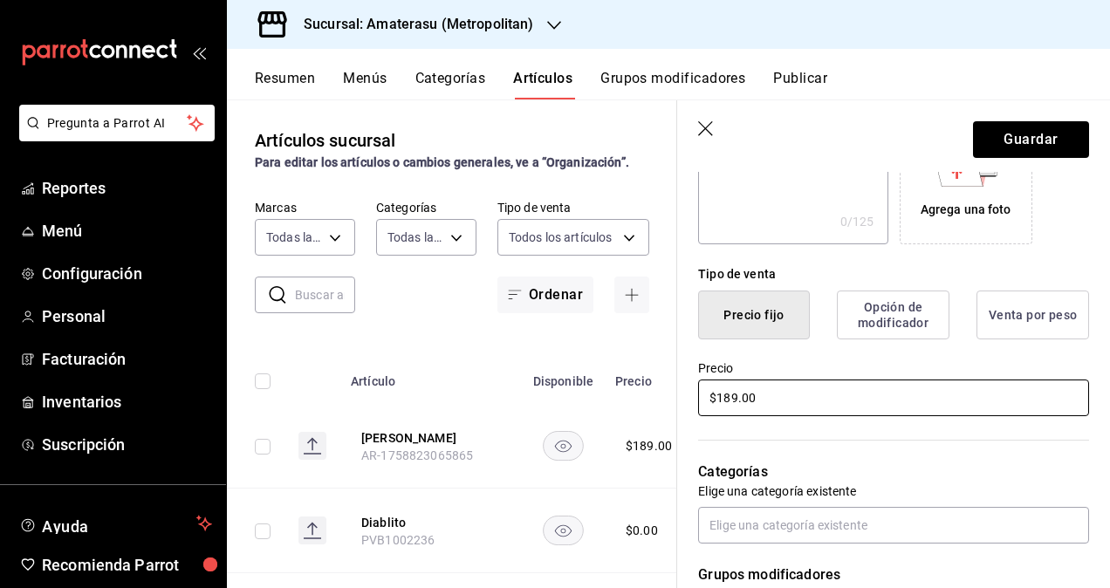
scroll to position [523, 0]
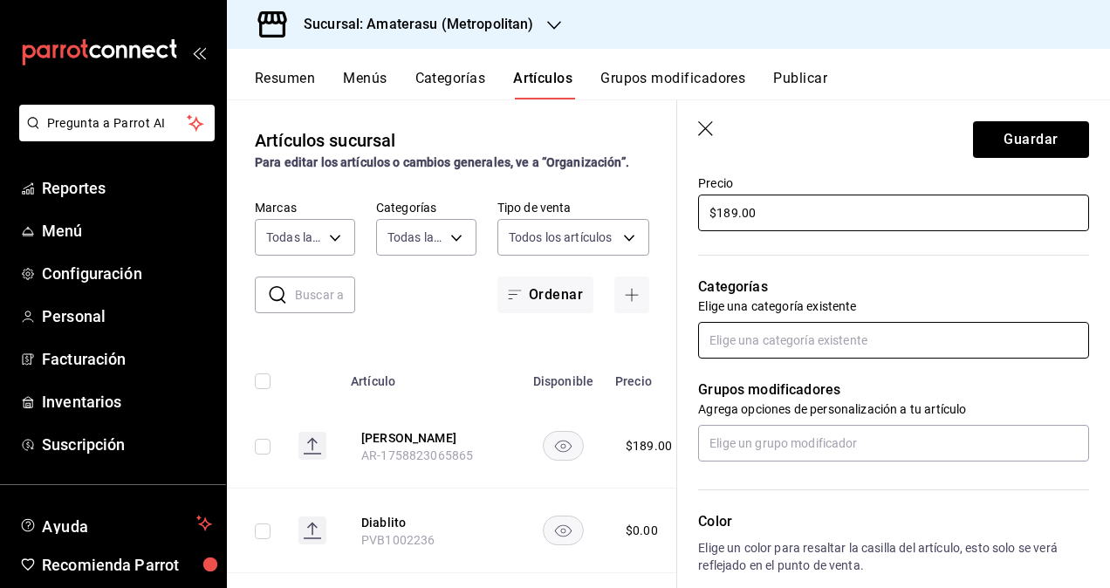
type input "$189.00"
click at [797, 323] on input "text" at bounding box center [893, 340] width 391 height 37
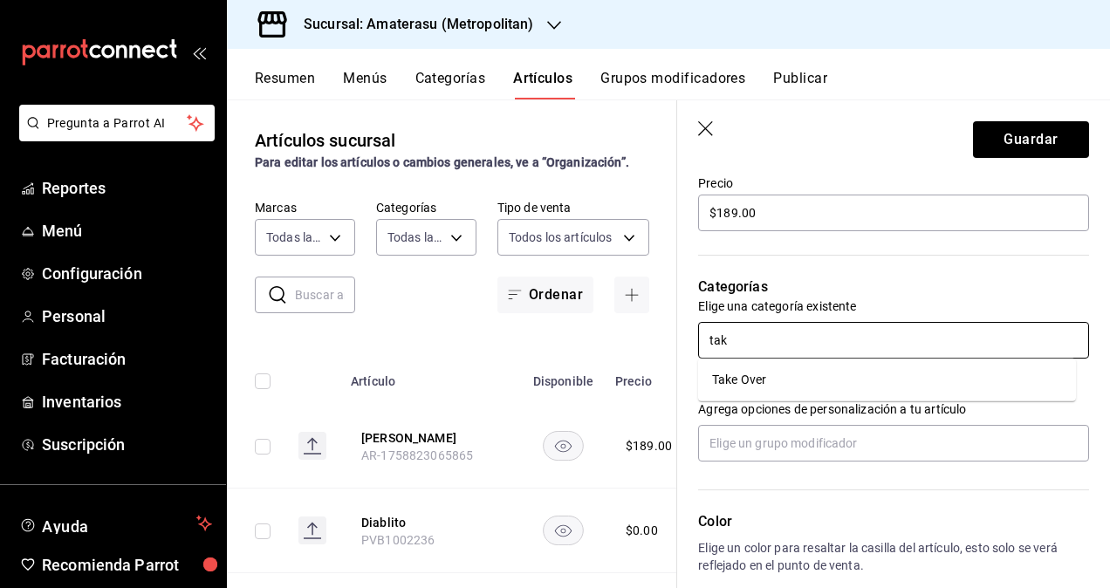
type input "take"
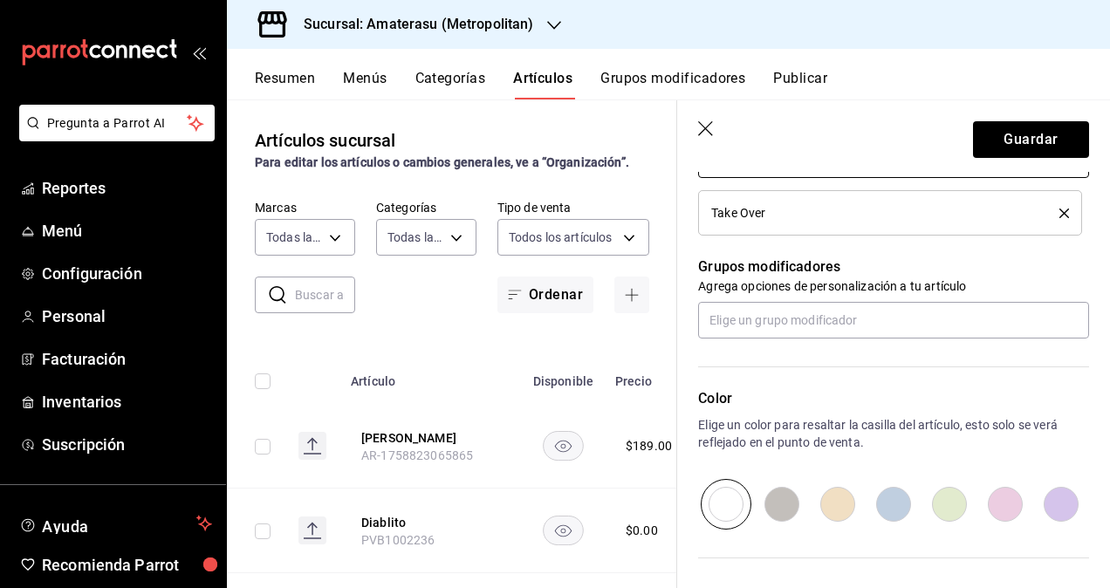
scroll to position [785, 0]
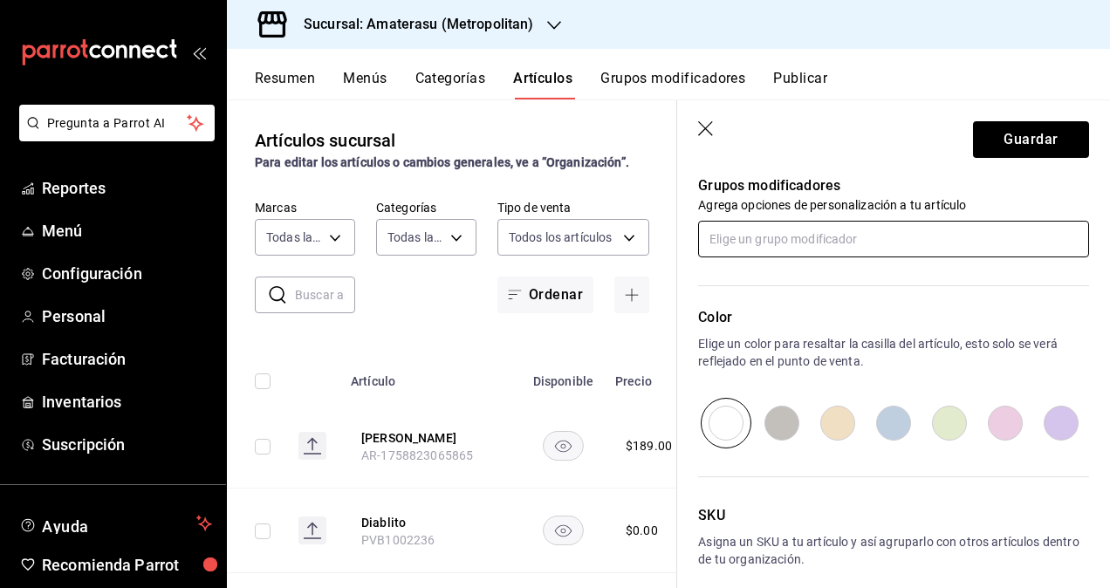
click at [777, 226] on input "text" at bounding box center [893, 239] width 391 height 37
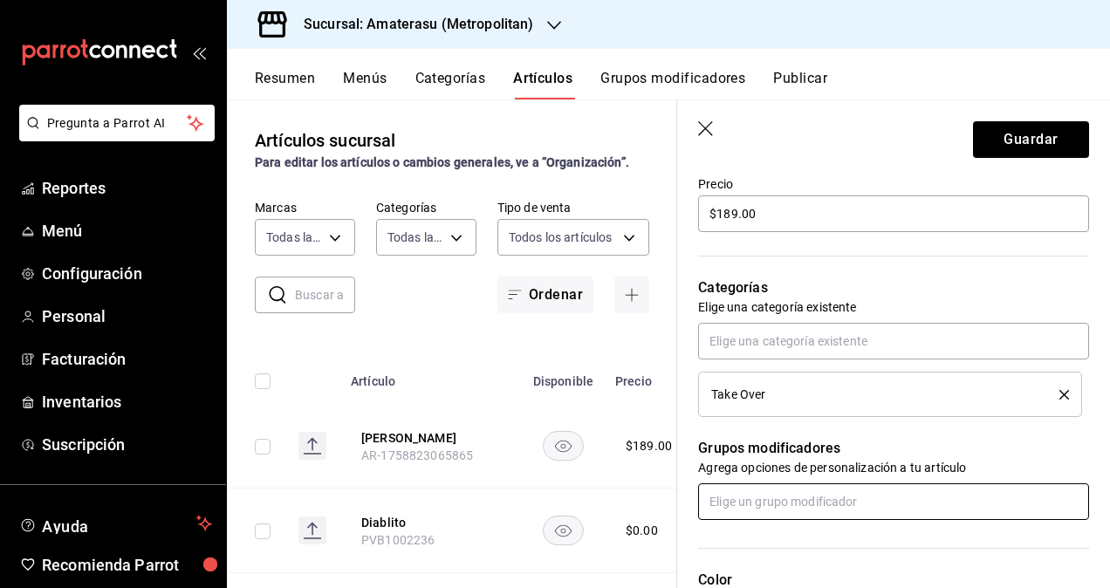
scroll to position [514, 0]
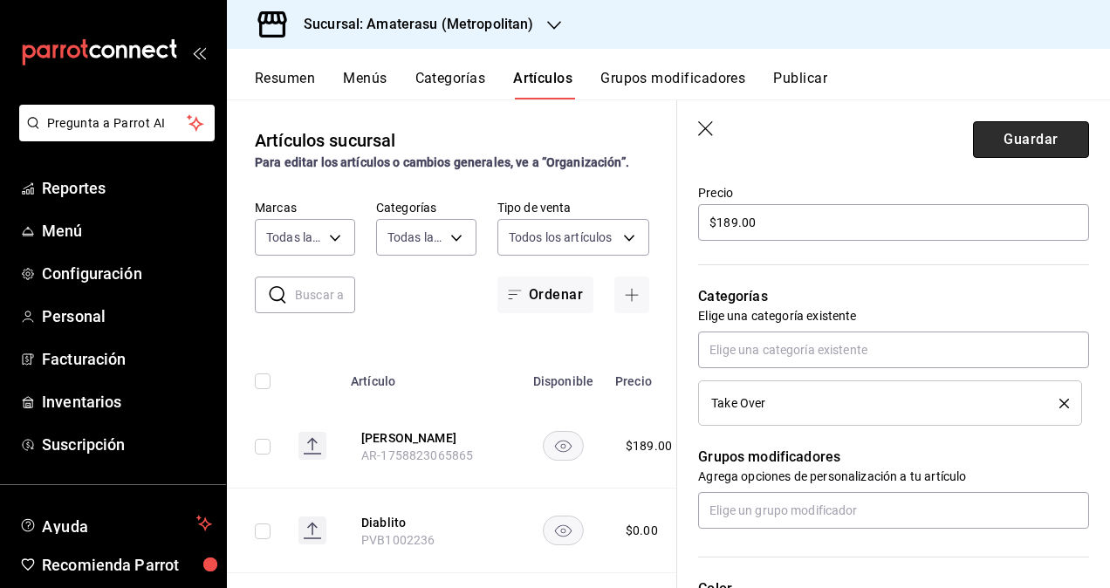
click at [1004, 143] on button "Guardar" at bounding box center [1031, 139] width 116 height 37
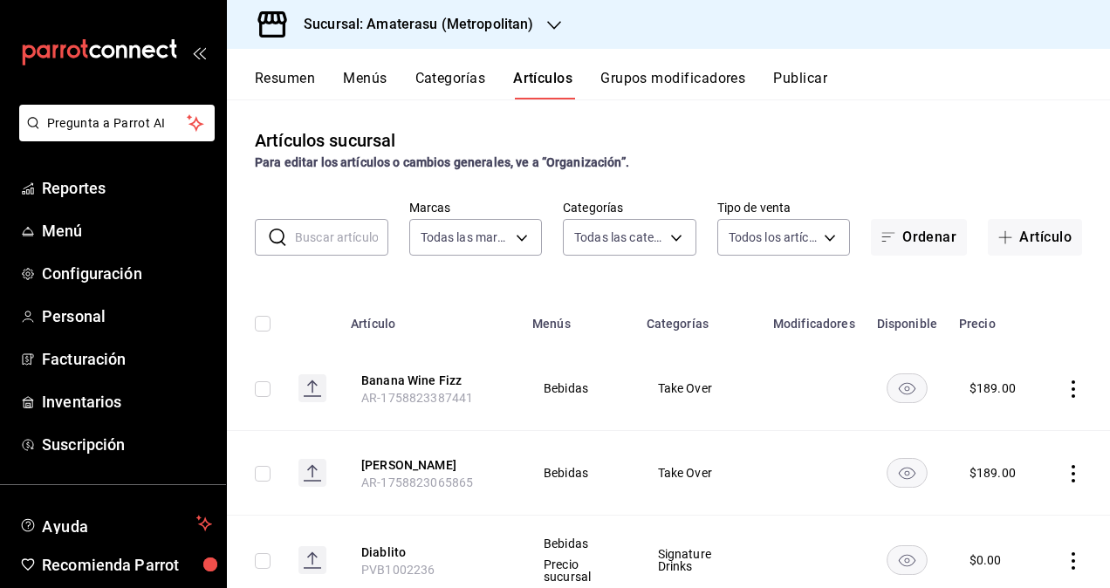
click at [263, 387] on input "checkbox" at bounding box center [263, 389] width 16 height 16
checkbox input "true"
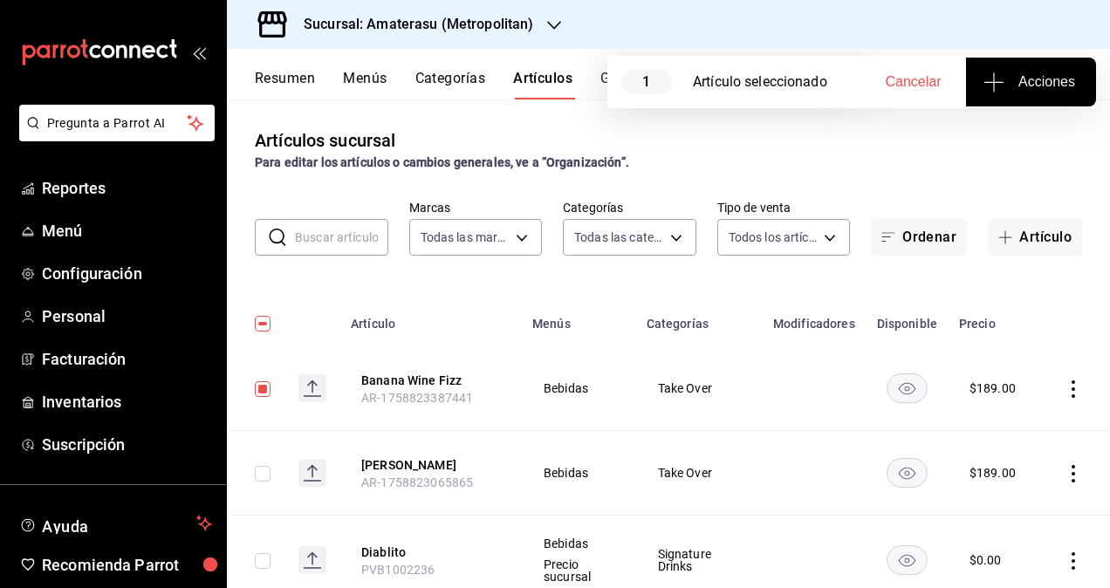
click at [1037, 93] on button "Acciones" at bounding box center [1031, 82] width 130 height 49
click at [1031, 128] on span "Agregar tipo" at bounding box center [1030, 136] width 103 height 18
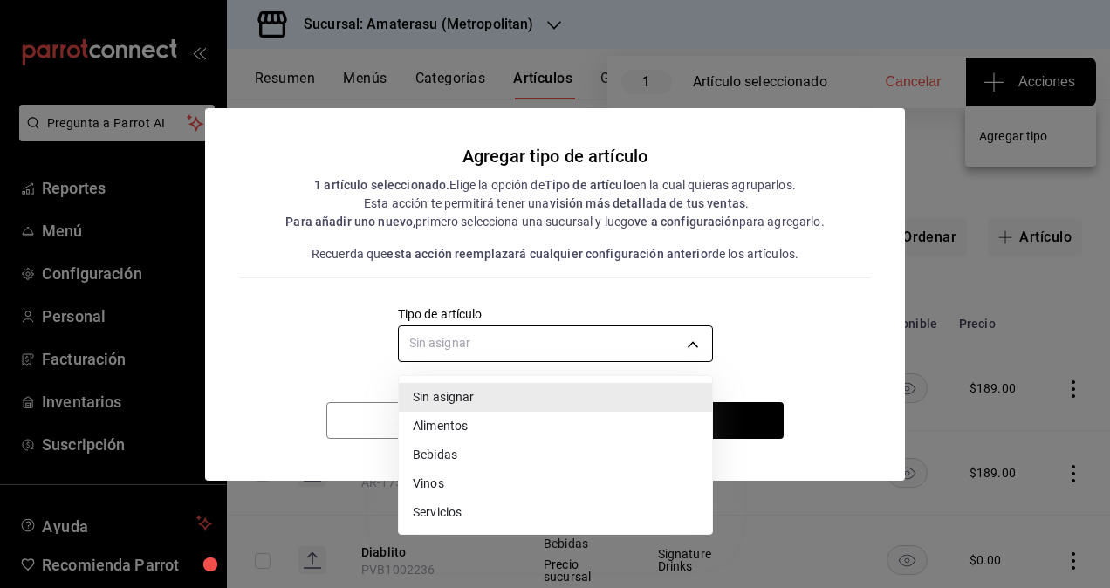
click at [504, 337] on body "Pregunta a Parrot AI Reportes Menú Configuración Personal Facturación Inventari…" at bounding box center [555, 294] width 1110 height 588
click at [465, 449] on li "Bebidas" at bounding box center [555, 455] width 313 height 29
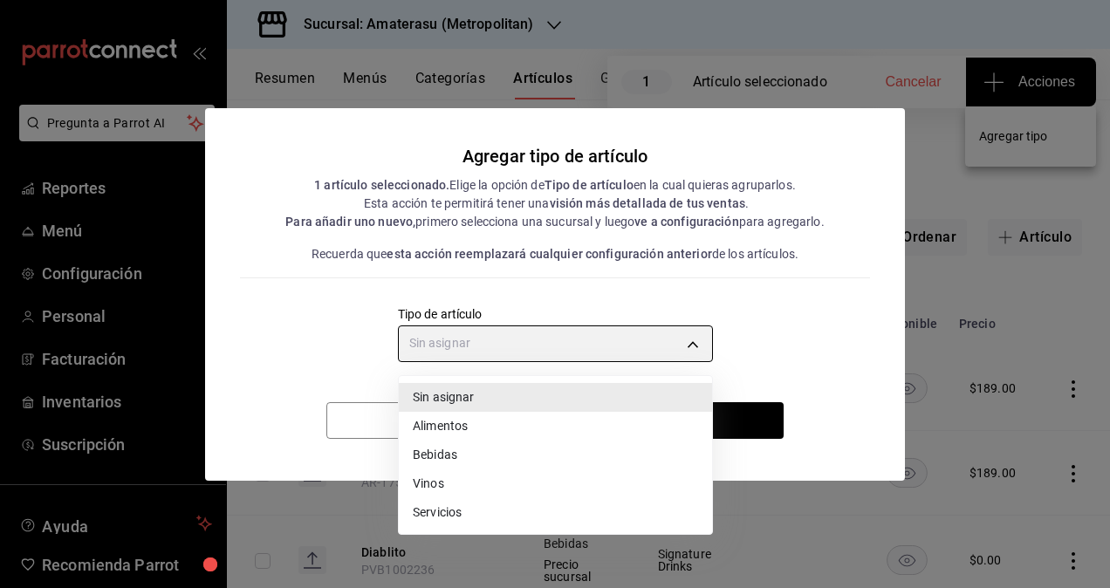
type input "e2400288-93b0-4d29-8cfc-2898dd229db7"
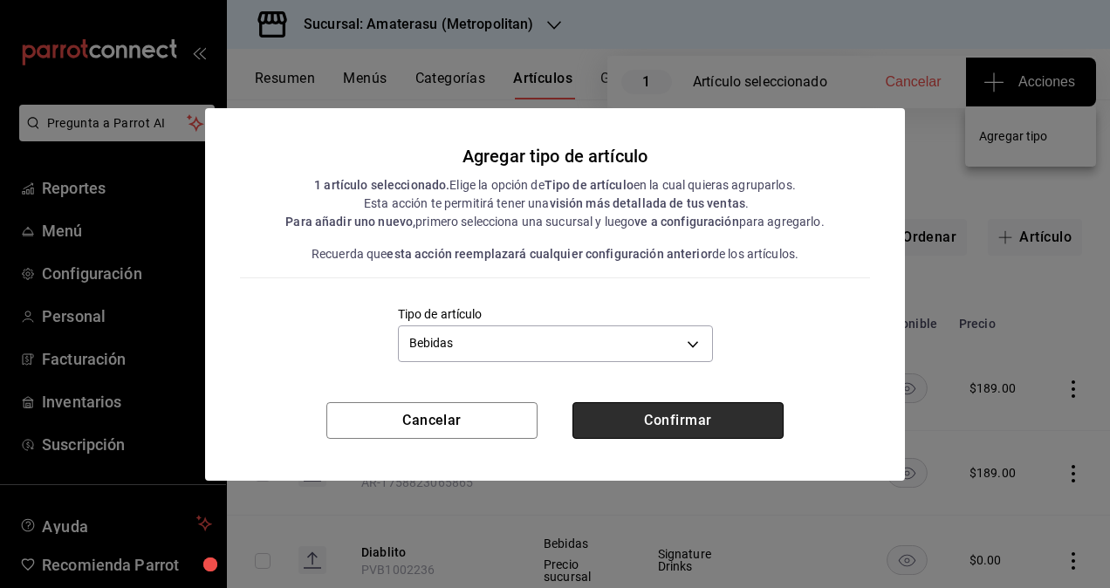
click at [696, 428] on button "Confirmar" at bounding box center [677, 420] width 211 height 37
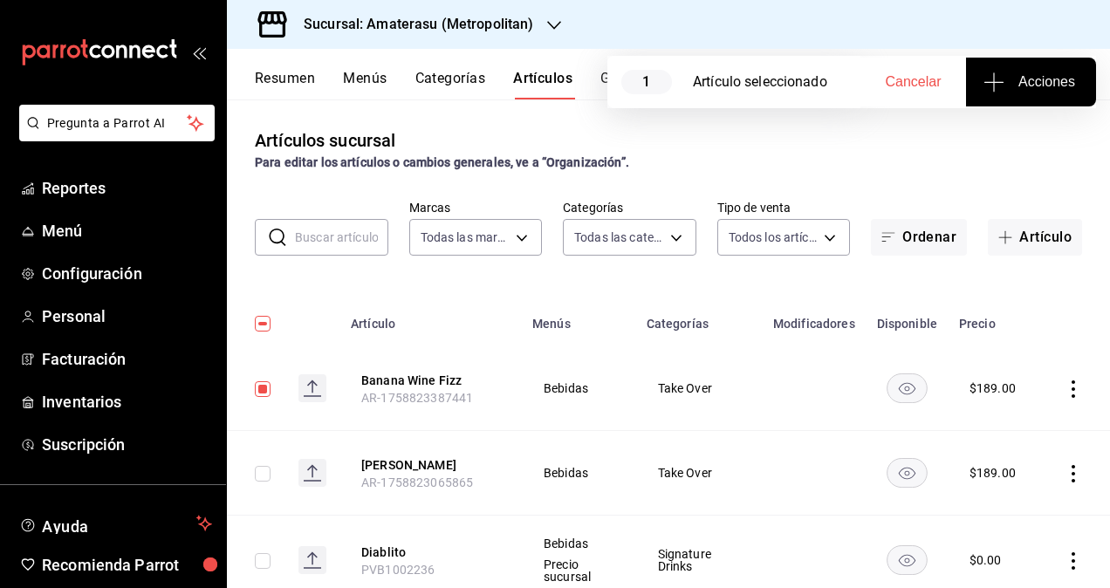
click at [1034, 98] on button "Acciones" at bounding box center [1031, 82] width 130 height 49
click at [1030, 137] on span "Agregar tipo" at bounding box center [1030, 136] width 103 height 18
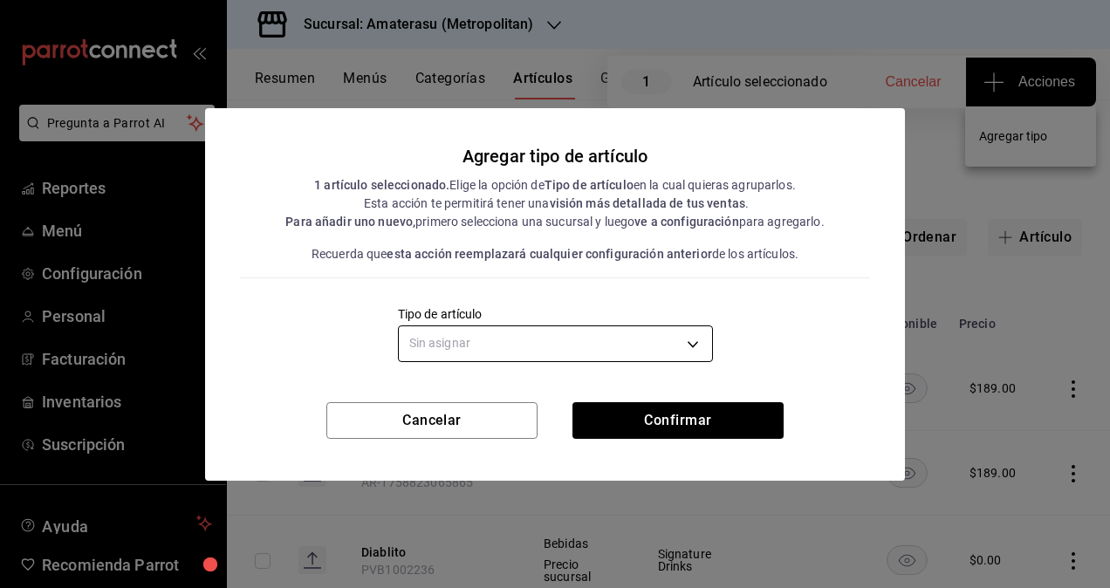
click at [558, 335] on body "Pregunta a Parrot AI Reportes Menú Configuración Personal Facturación Inventari…" at bounding box center [555, 294] width 1110 height 588
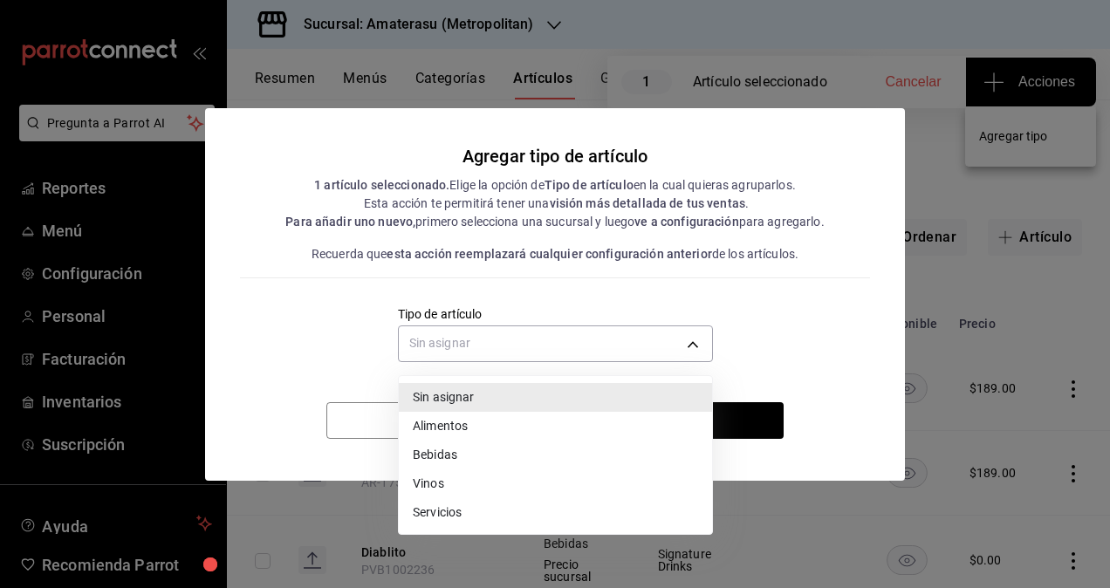
click at [455, 460] on li "Bebidas" at bounding box center [555, 455] width 313 height 29
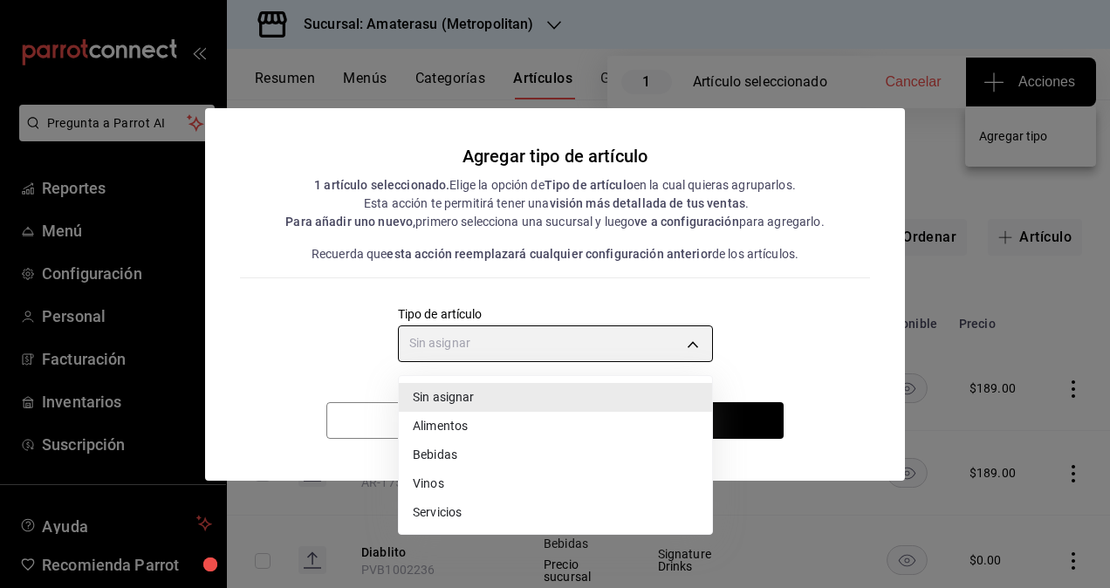
type input "e2400288-93b0-4d29-8cfc-2898dd229db7"
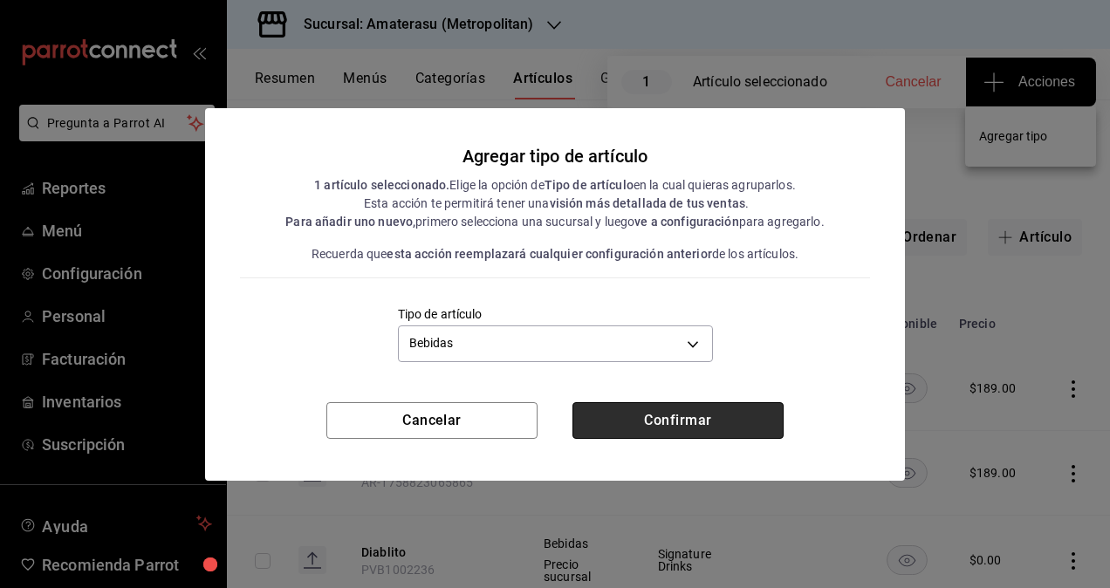
click at [660, 419] on button "Confirmar" at bounding box center [677, 420] width 211 height 37
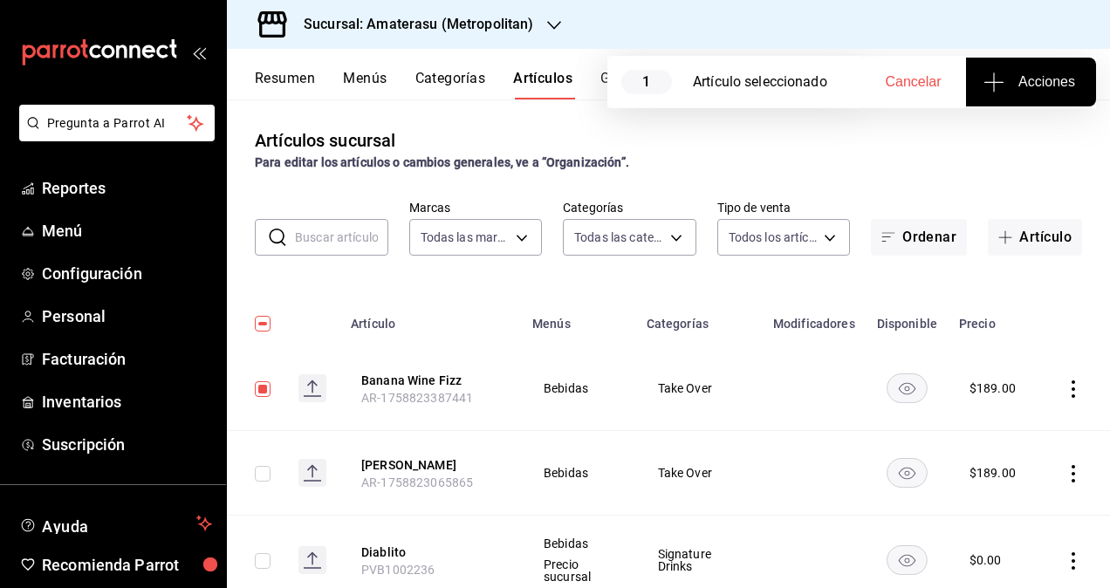
click at [916, 87] on span "Cancelar" at bounding box center [914, 82] width 56 height 16
checkbox input "false"
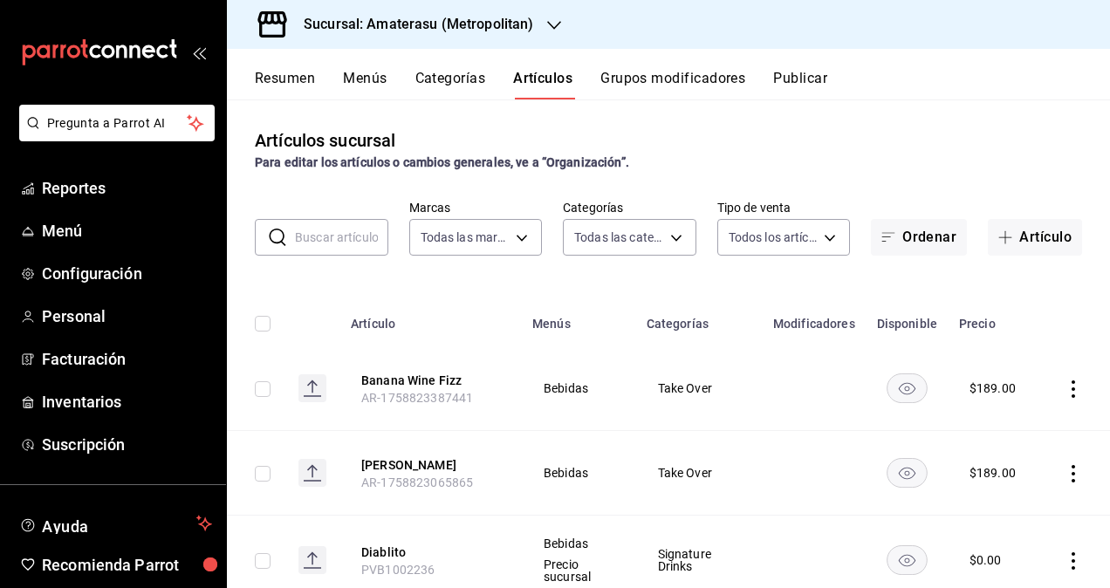
click at [708, 117] on div "Artículos sucursal Para editar los artículos o cambios generales, ve a “Organiz…" at bounding box center [668, 343] width 883 height 488
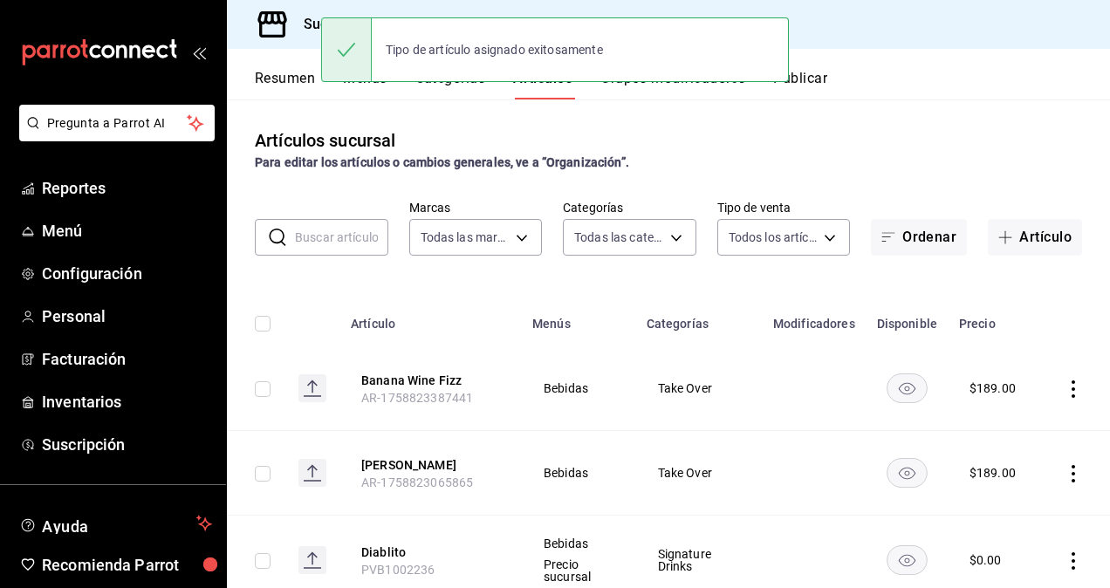
click at [813, 70] on button "Publicar" at bounding box center [800, 85] width 54 height 30
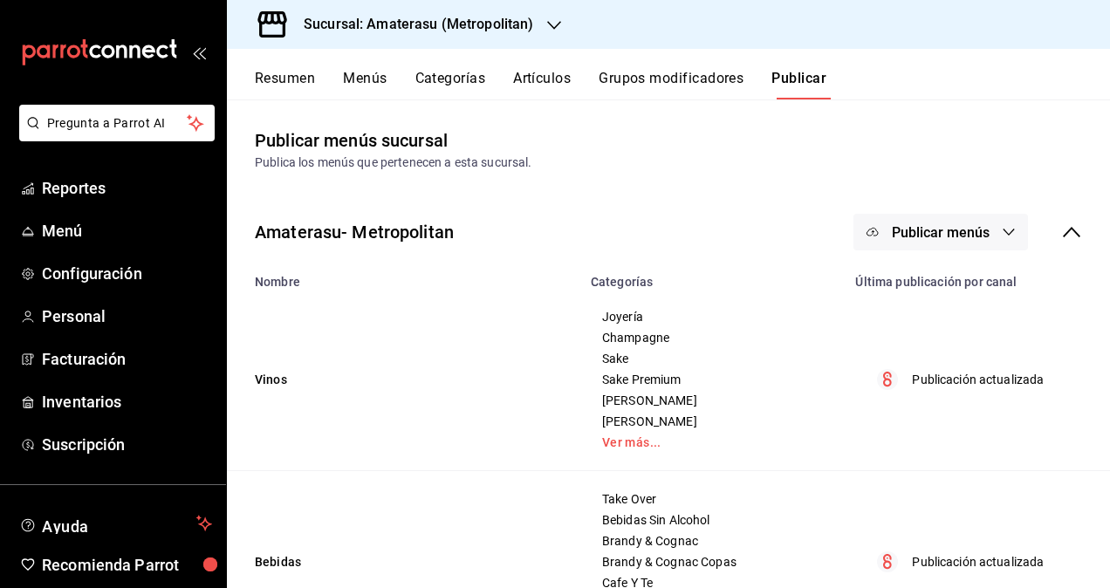
click at [989, 222] on button "Publicar menús" at bounding box center [940, 232] width 174 height 37
click at [956, 301] on li "Punto de venta" at bounding box center [928, 288] width 161 height 49
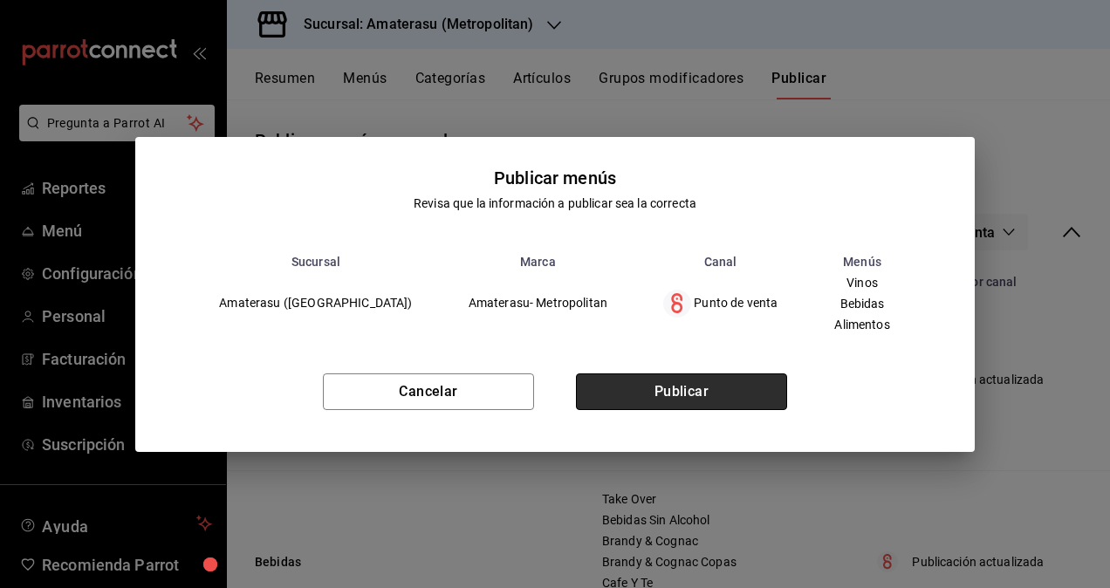
click at [729, 388] on button "Publicar" at bounding box center [681, 391] width 211 height 37
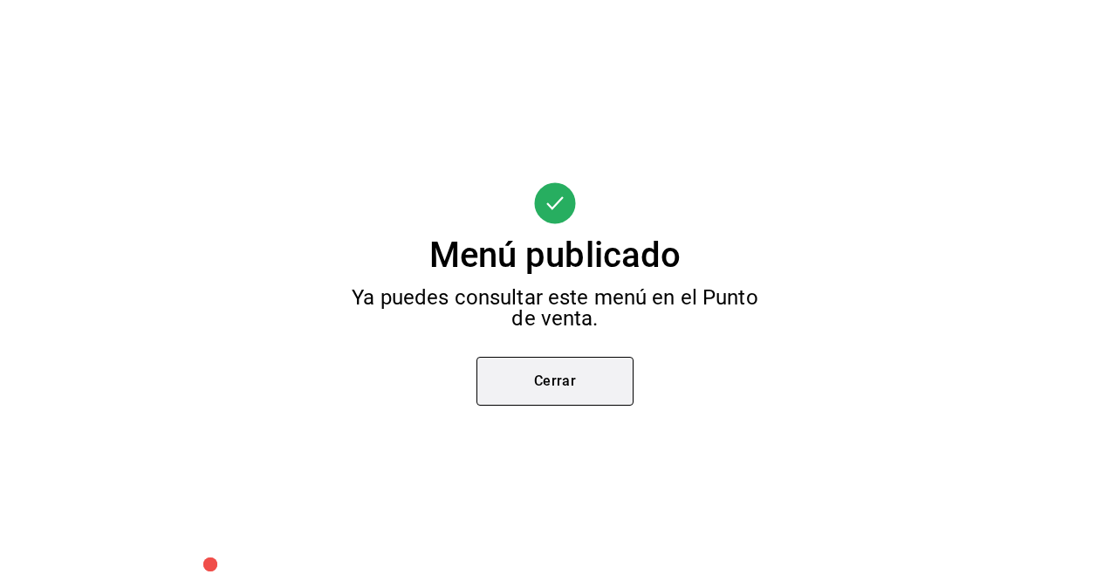
click at [564, 380] on button "Cerrar" at bounding box center [554, 381] width 157 height 49
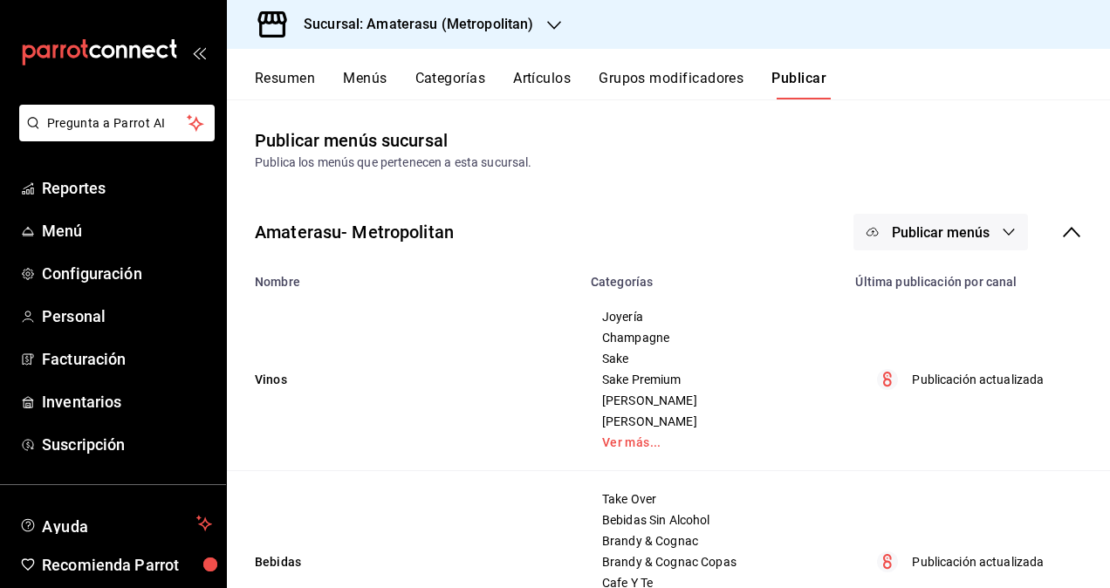
click at [552, 70] on button "Artículos" at bounding box center [542, 85] width 58 height 30
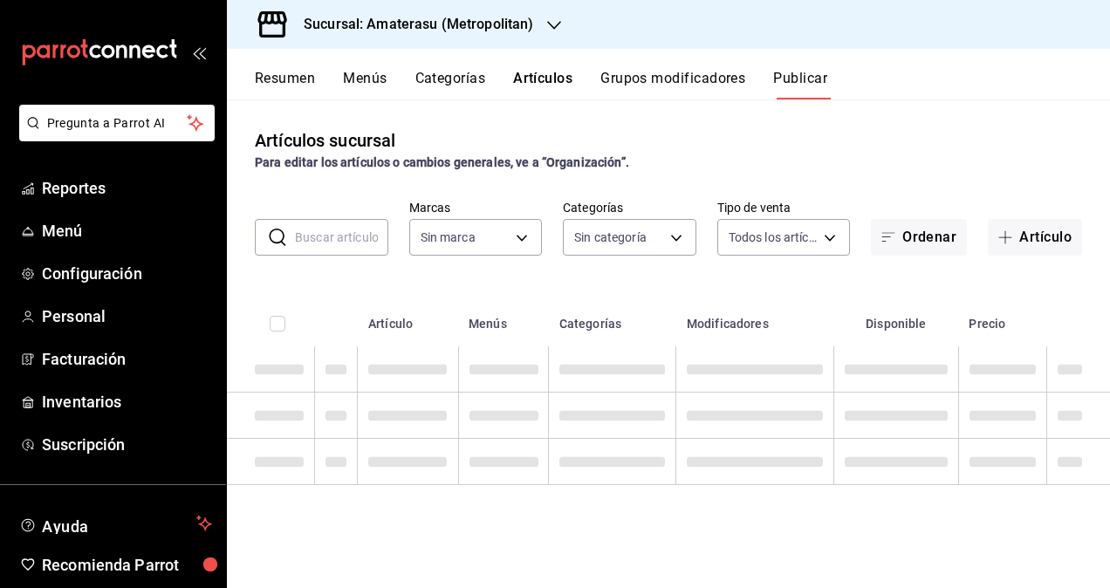
type input "e4cd7fcb-d45b-43ae-a99f-ad4ccfcd9032,f3afaab8-8c3d-4e49-a299-af9bdf6027b2"
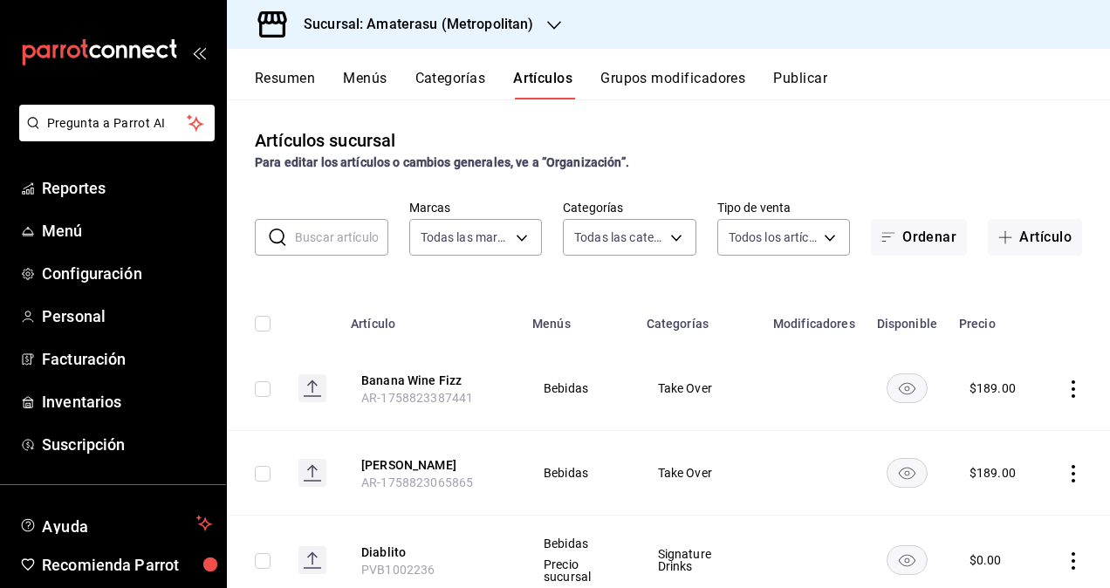
type input "0783145e-3d29-4bbb-828e-87c4a6ccf0c0,087d9878-8a04-48ff-ab24-0b3ef0fdf69f,f9a59…"
click at [1031, 223] on button "Artículo" at bounding box center [1035, 237] width 94 height 37
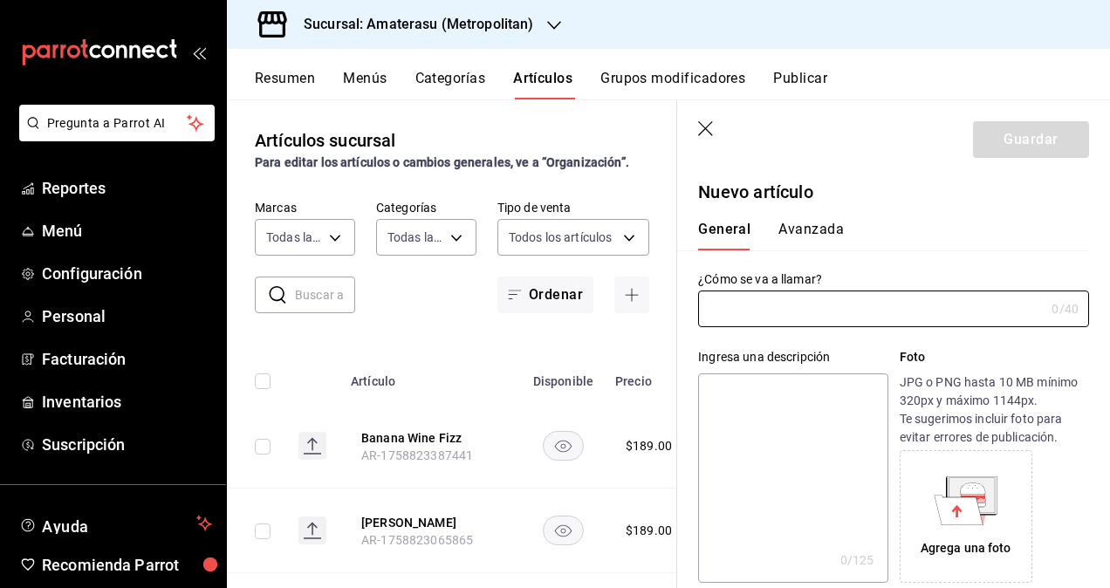
paste input "The Beast Pear"
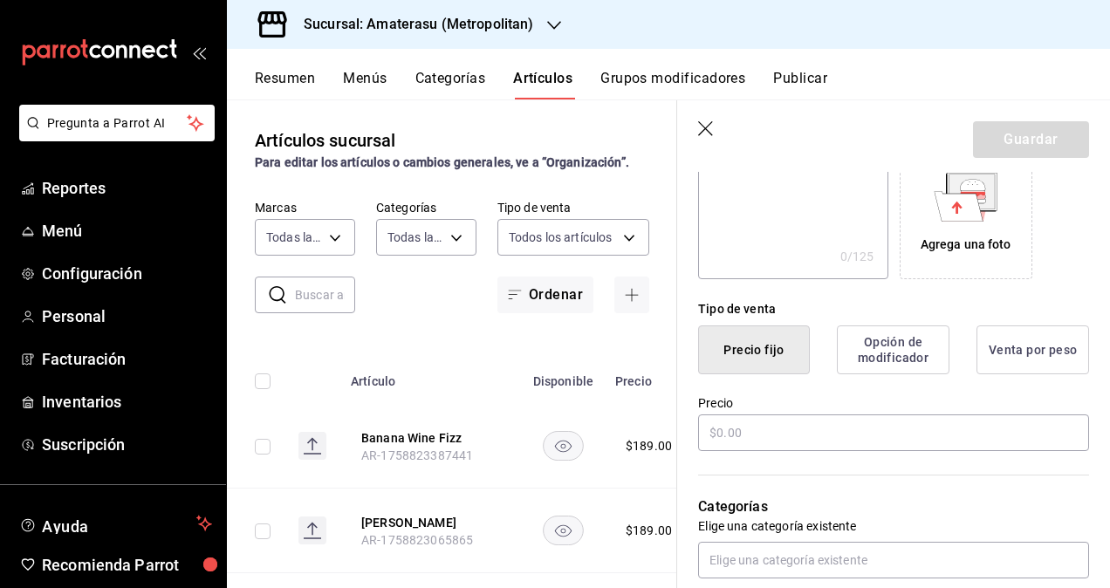
scroll to position [349, 0]
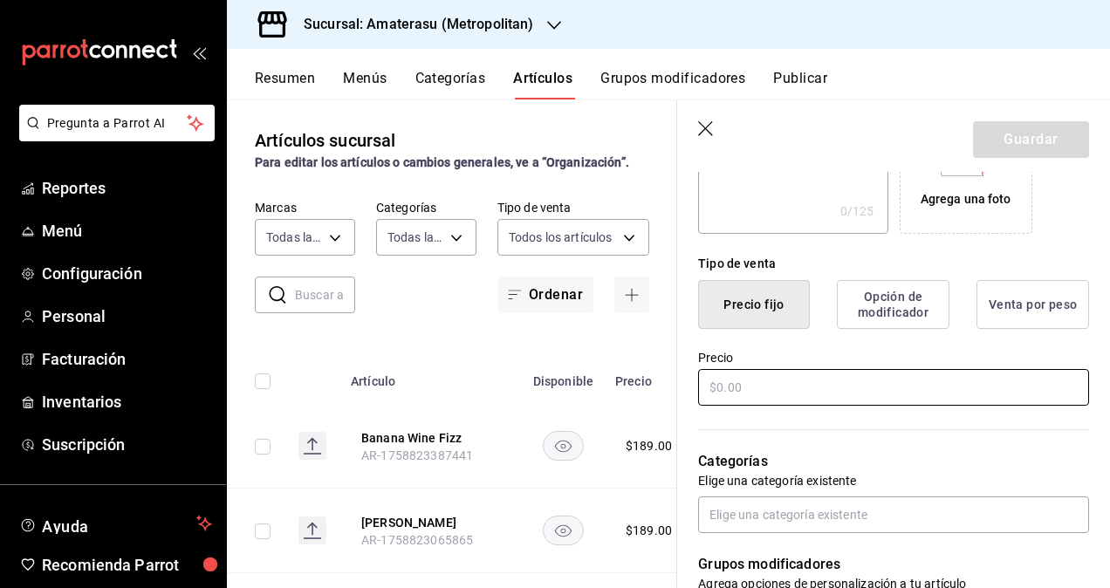
type input "The Beast Pear"
click at [810, 379] on input "text" at bounding box center [893, 387] width 391 height 37
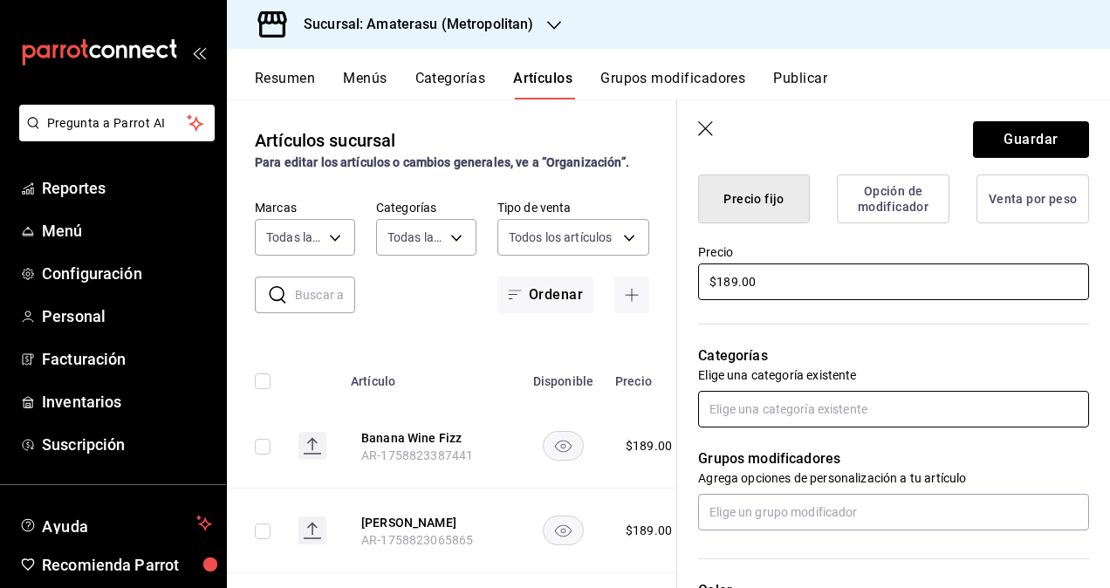
scroll to position [523, 0]
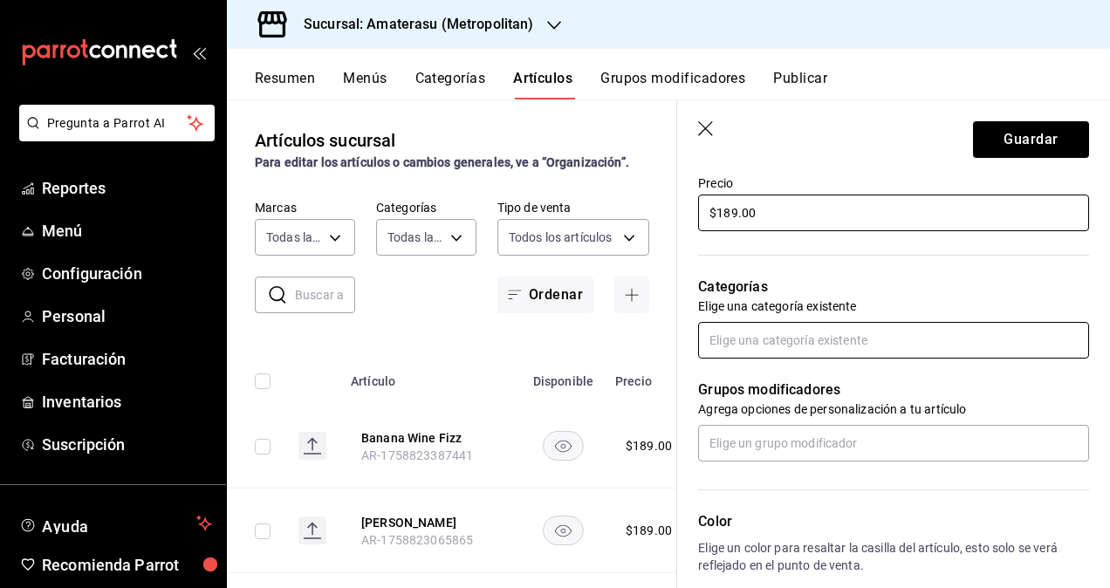
type input "$189.00"
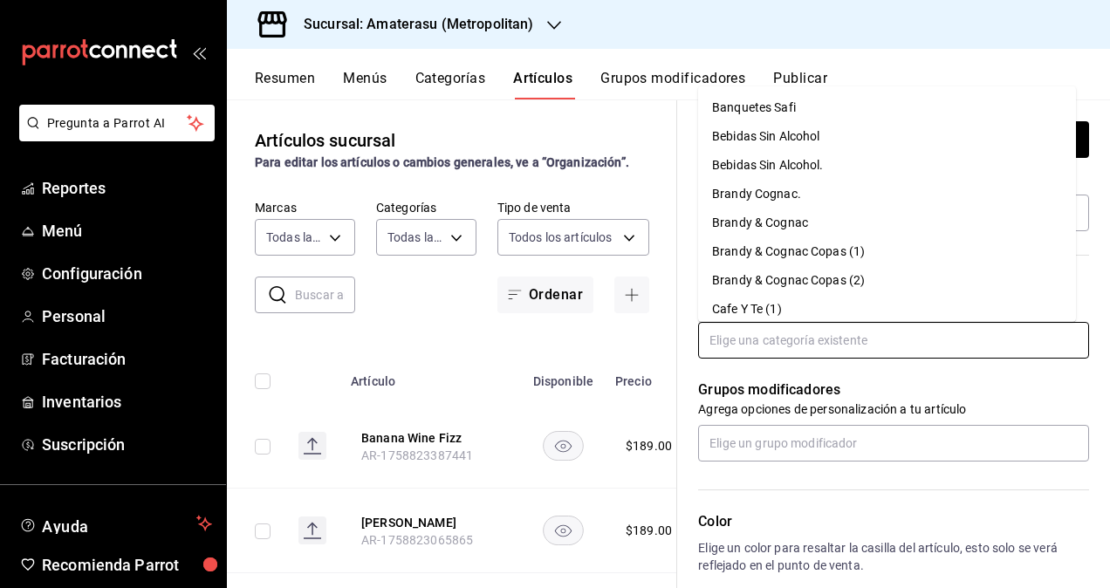
click at [820, 332] on input "text" at bounding box center [893, 340] width 391 height 37
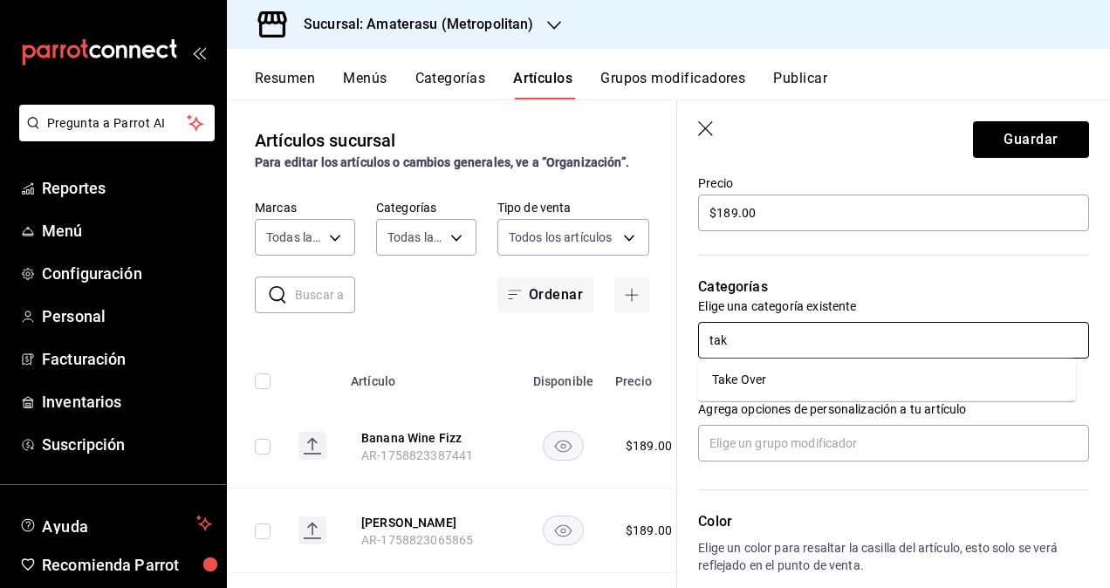
type input "take"
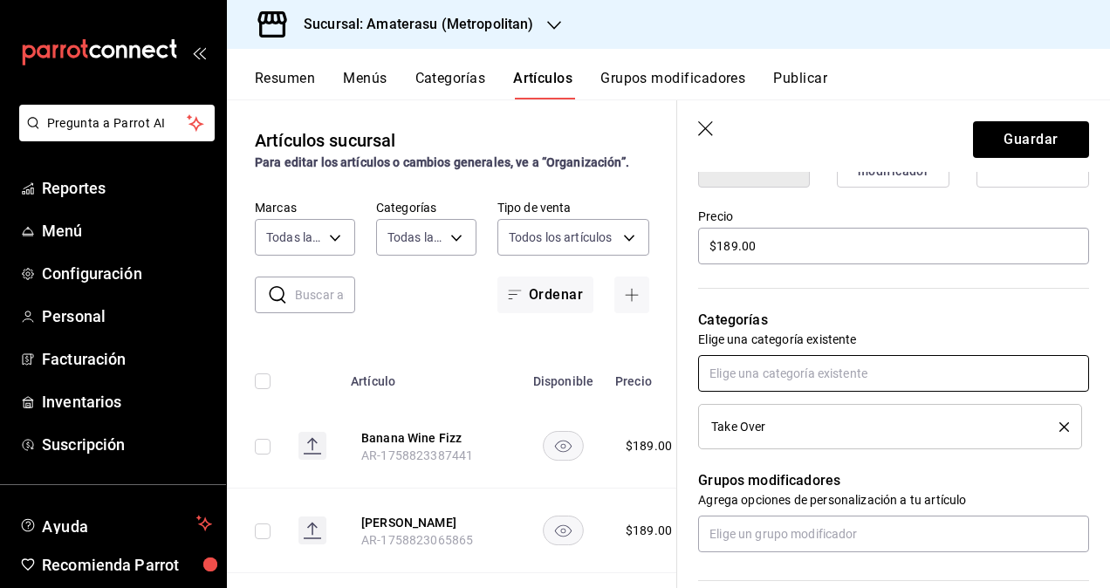
scroll to position [165, 0]
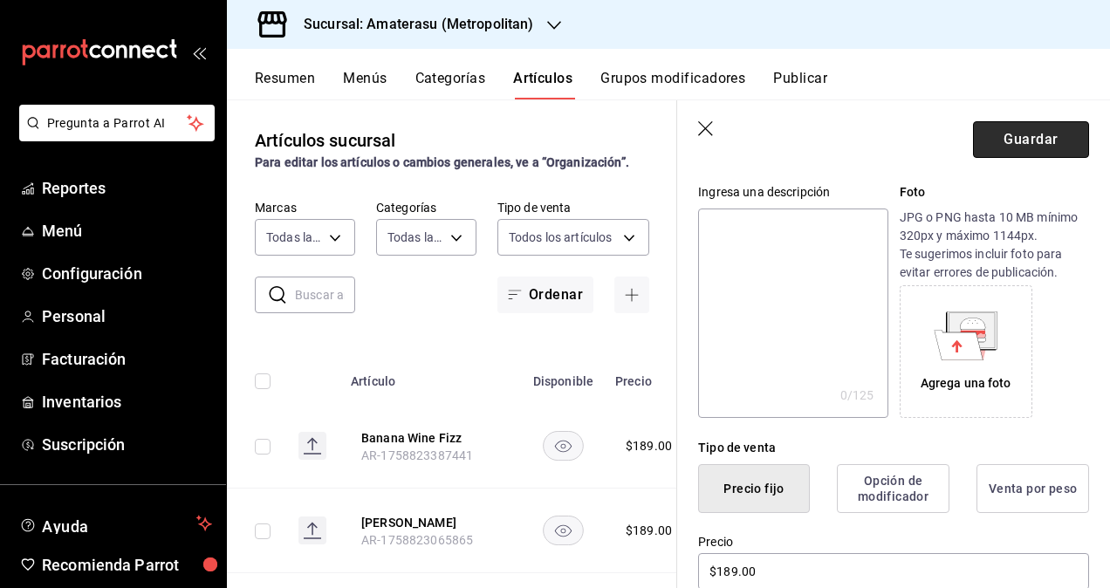
click at [1009, 131] on button "Guardar" at bounding box center [1031, 139] width 116 height 37
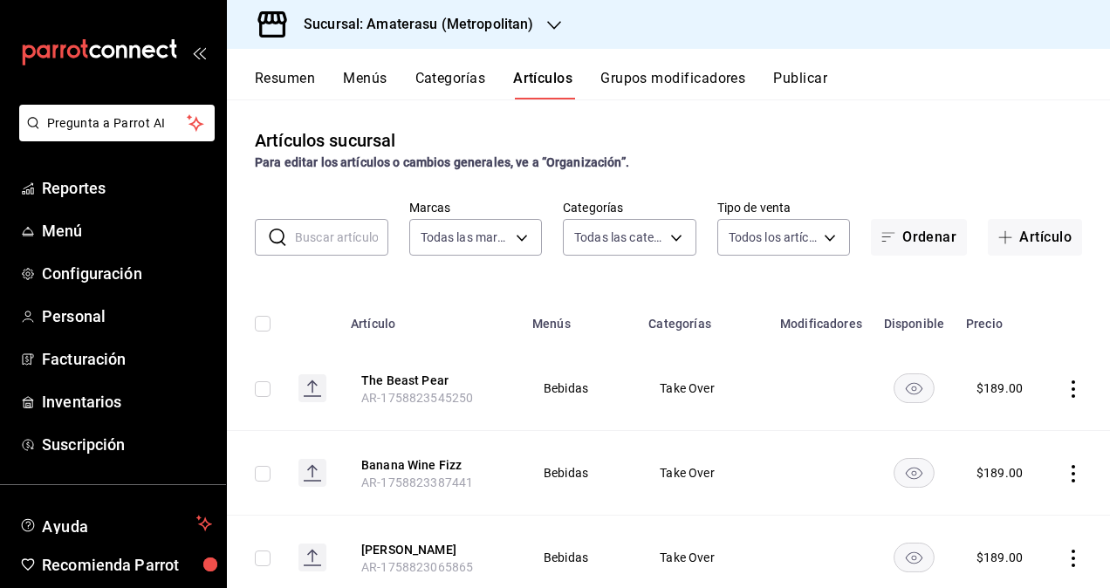
click at [259, 391] on input "checkbox" at bounding box center [263, 389] width 16 height 16
checkbox input "true"
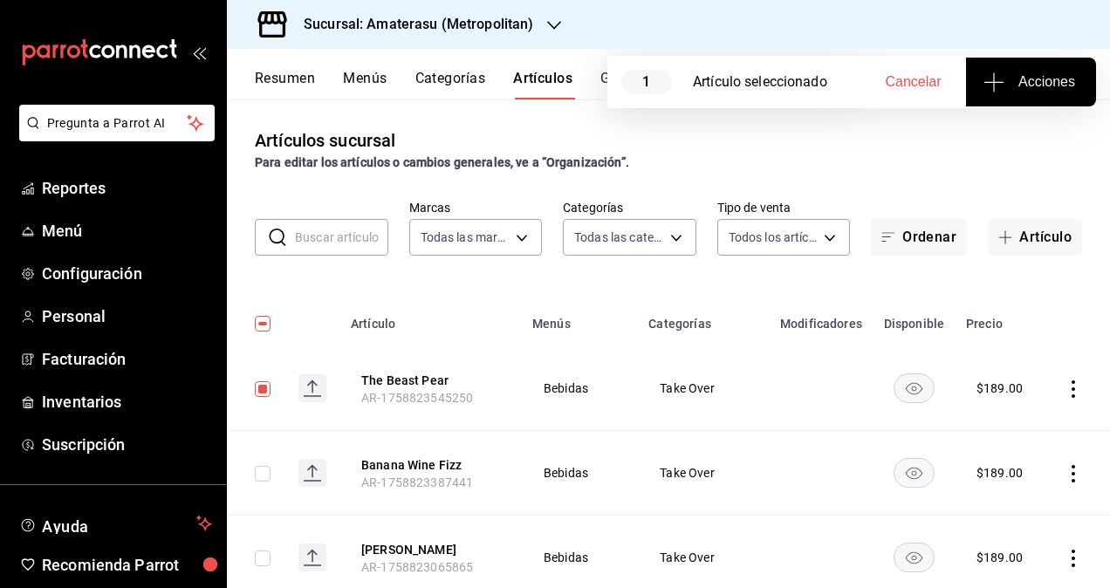
click at [1008, 80] on span "Acciones" at bounding box center [1031, 82] width 88 height 21
click at [1017, 134] on span "Agregar tipo" at bounding box center [1030, 136] width 103 height 18
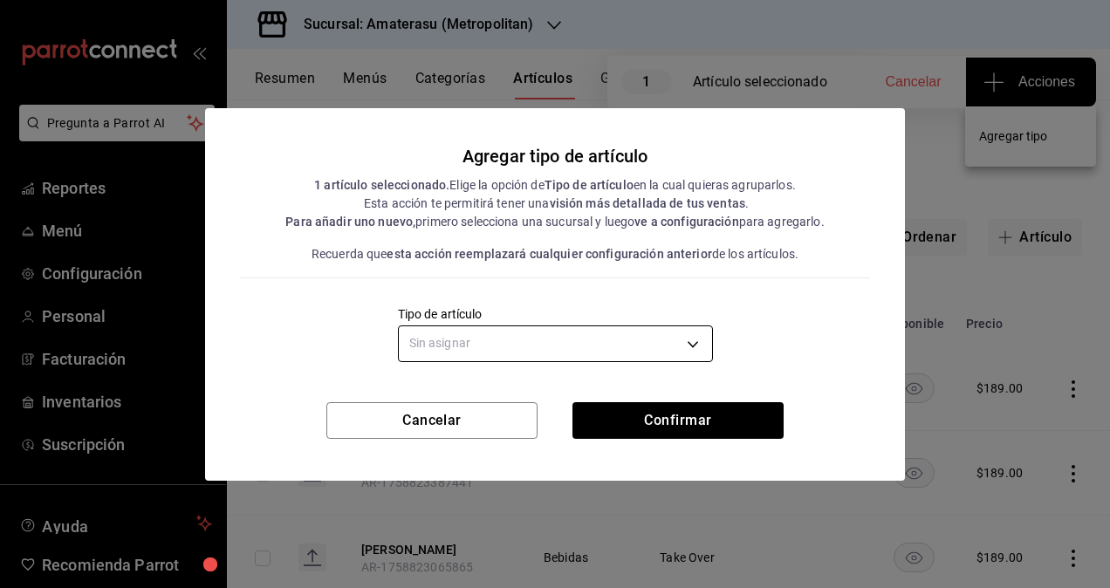
click at [602, 351] on body "Pregunta a Parrot AI Reportes Menú Configuración Personal Facturación Inventari…" at bounding box center [555, 294] width 1110 height 588
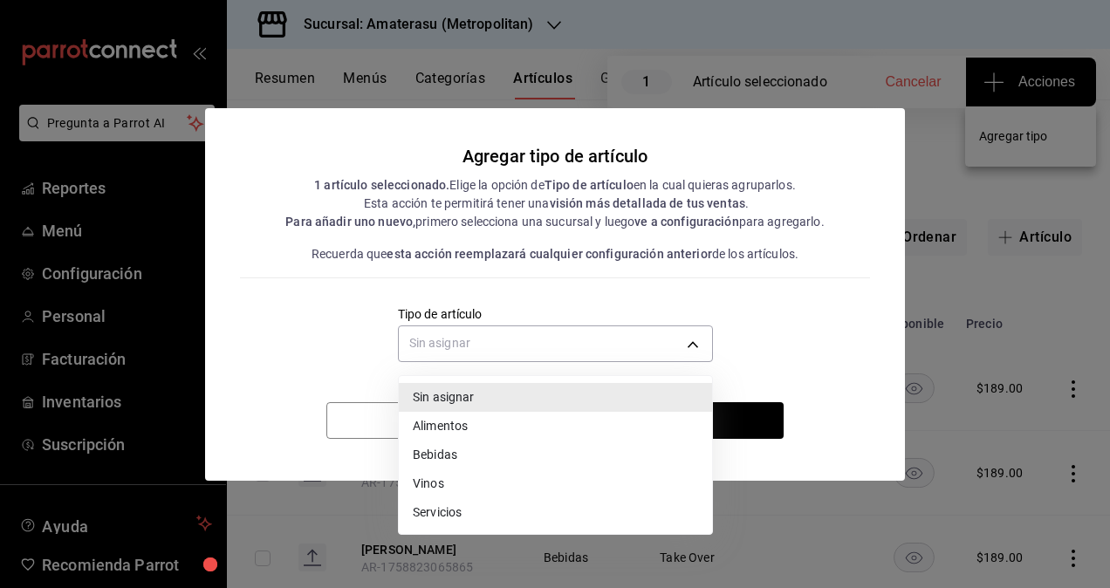
click at [468, 454] on li "Bebidas" at bounding box center [555, 455] width 313 height 29
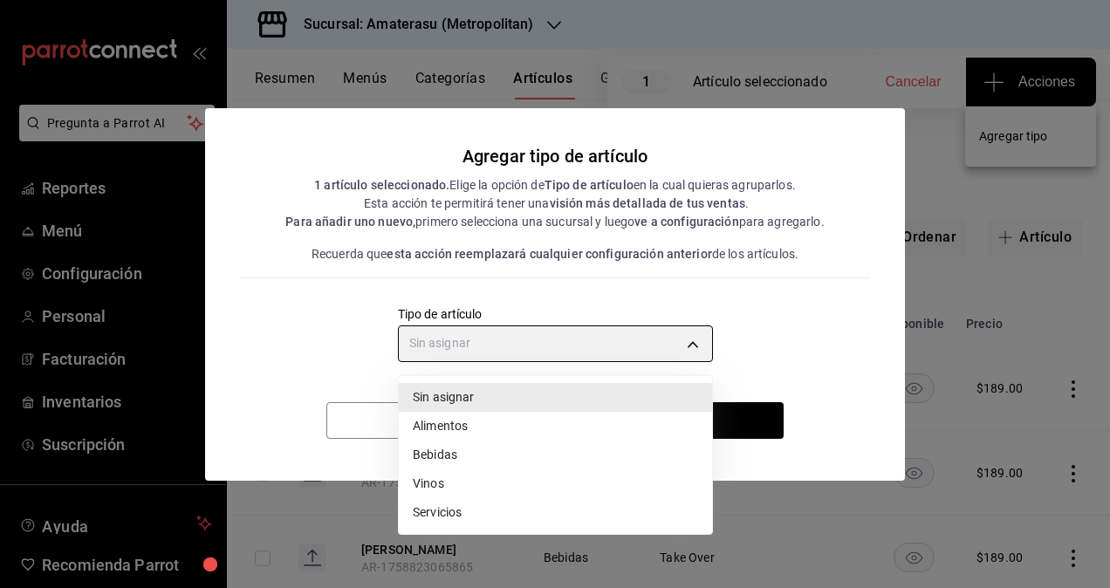
type input "e2400288-93b0-4d29-8cfc-2898dd229db7"
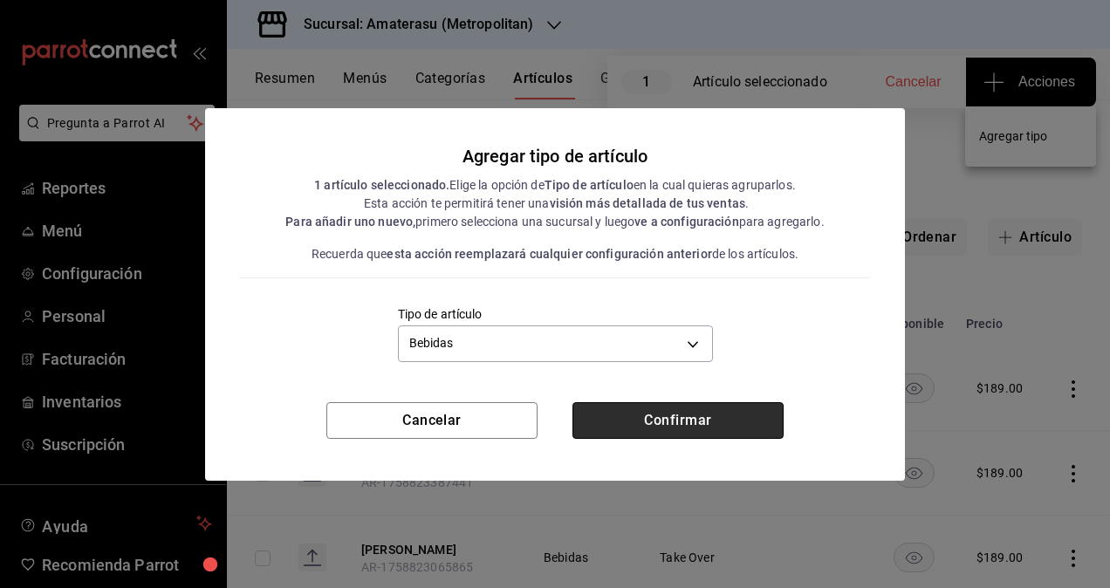
click at [657, 415] on button "Confirmar" at bounding box center [677, 420] width 211 height 37
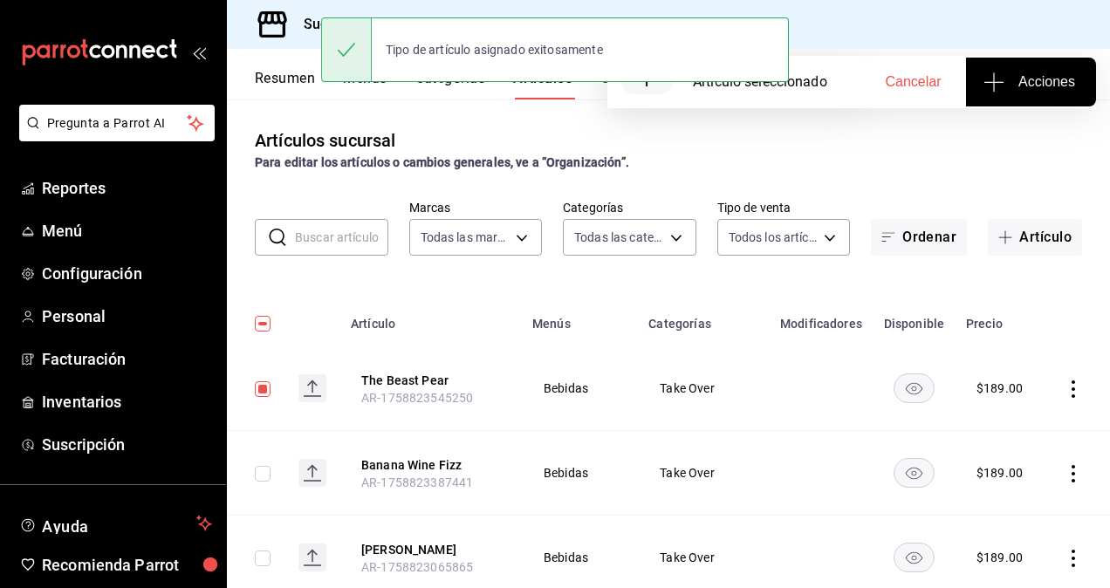
click at [920, 84] on span "Cancelar" at bounding box center [914, 82] width 56 height 16
checkbox input "false"
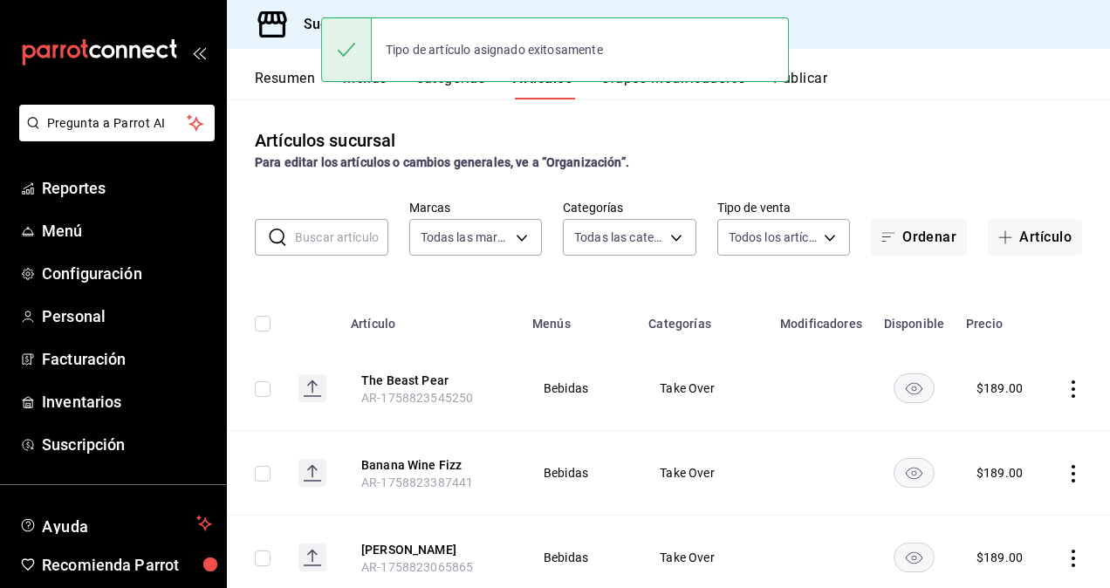
click at [813, 76] on button "Publicar" at bounding box center [800, 85] width 54 height 30
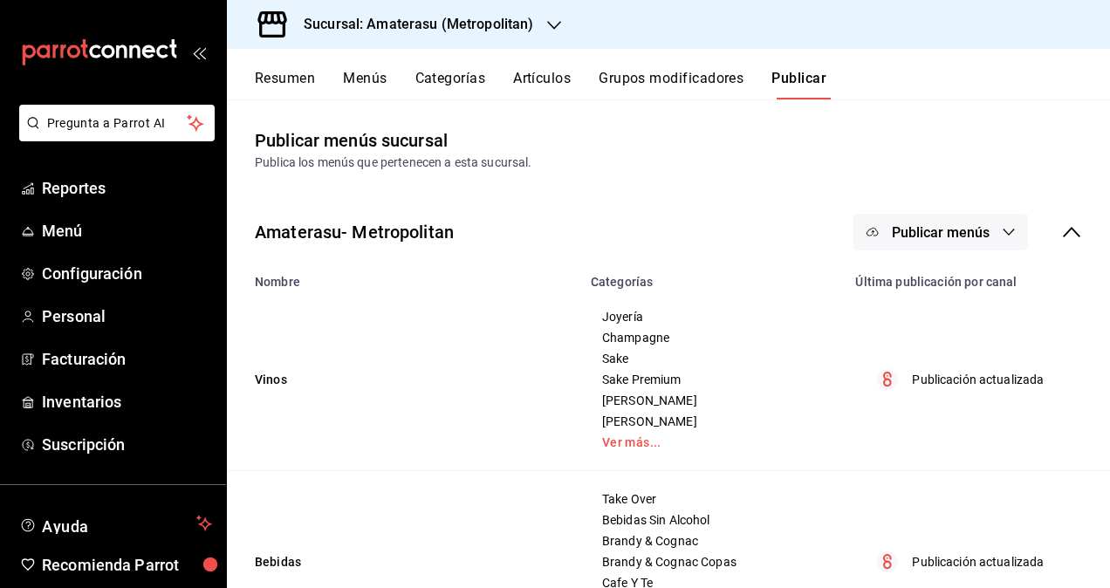
click at [975, 234] on span "Publicar menús" at bounding box center [941, 232] width 98 height 17
click at [960, 295] on span "Punto de venta" at bounding box center [953, 289] width 84 height 18
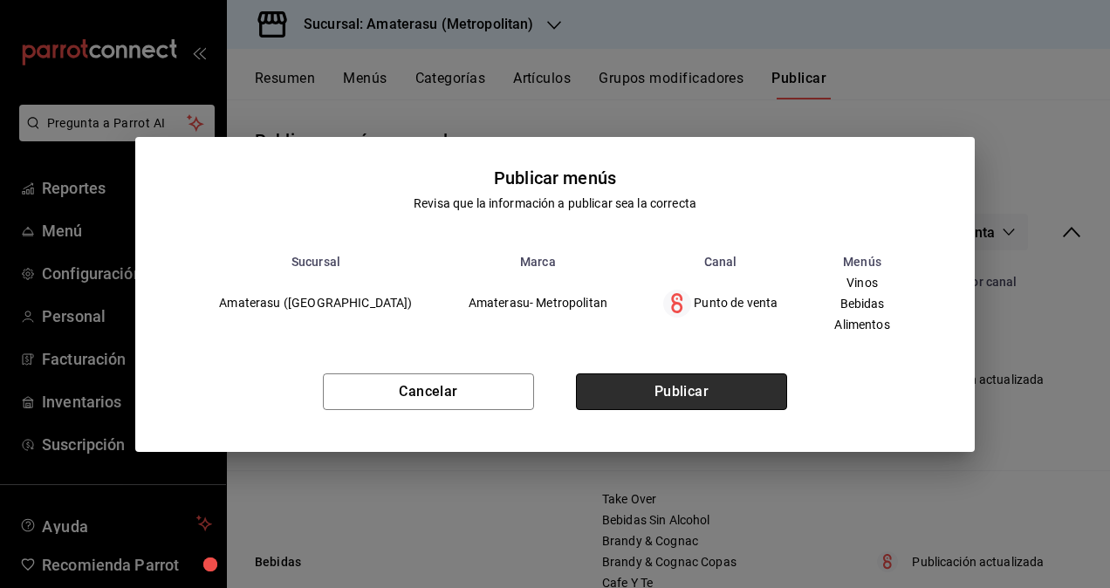
click at [726, 400] on button "Publicar" at bounding box center [681, 391] width 211 height 37
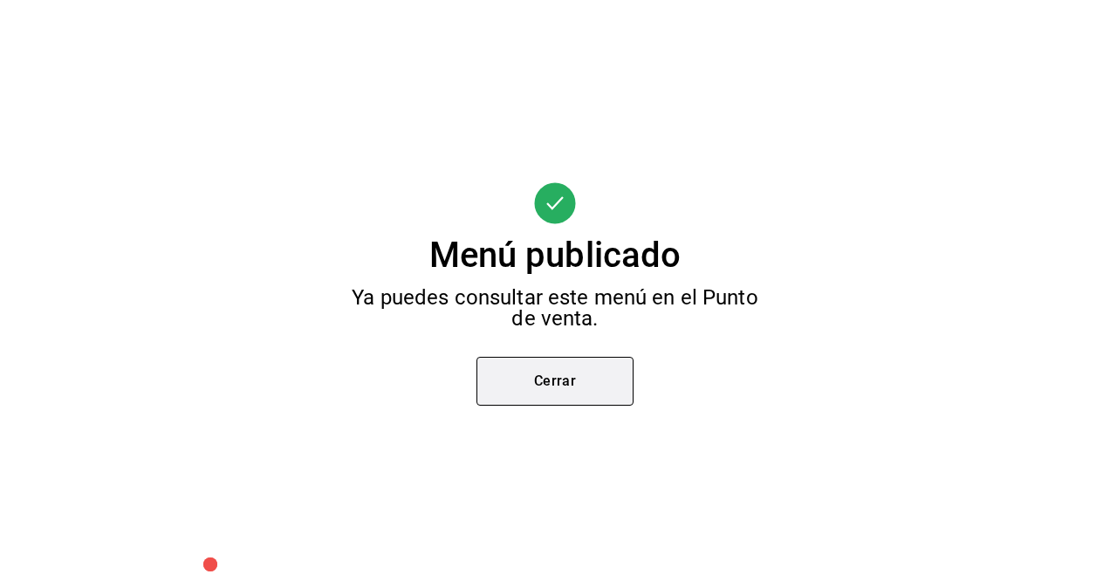
click at [606, 385] on button "Cerrar" at bounding box center [554, 381] width 157 height 49
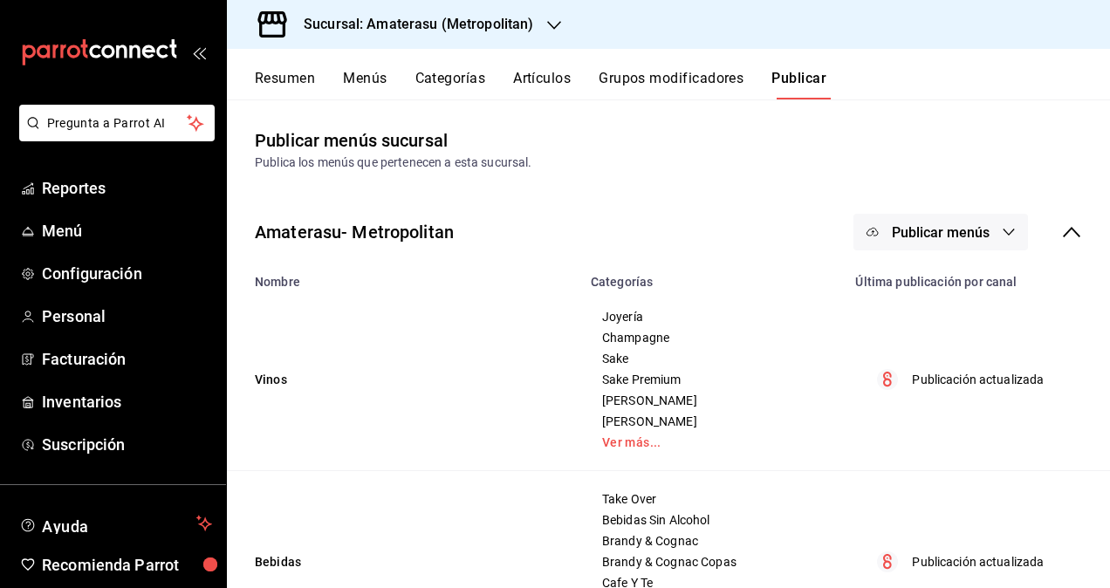
click at [951, 239] on span "Publicar menús" at bounding box center [941, 232] width 98 height 17
click at [951, 281] on span "Punto de venta" at bounding box center [953, 289] width 84 height 18
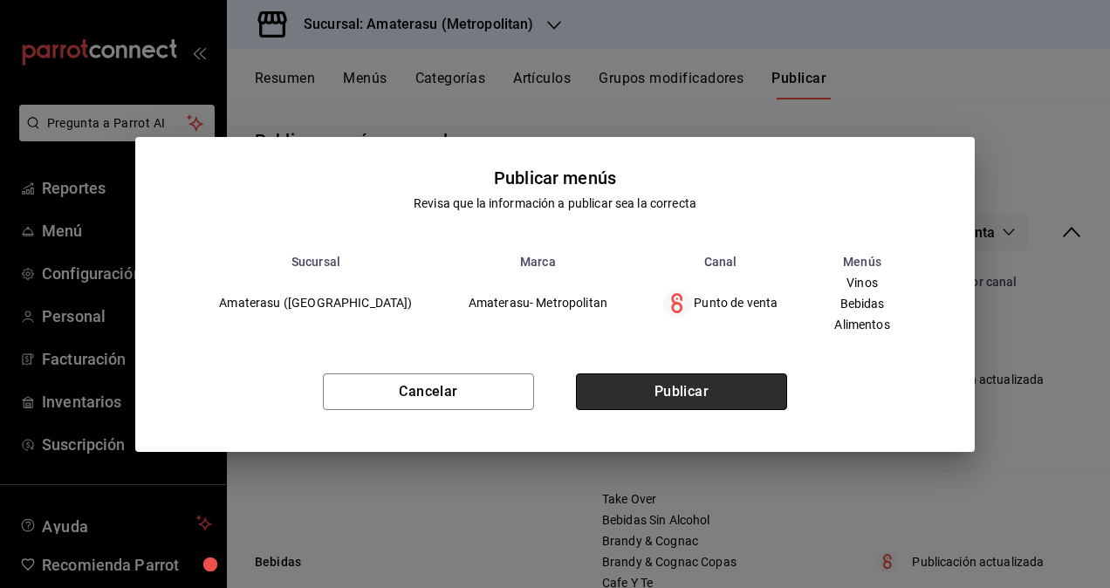
click at [701, 401] on button "Publicar" at bounding box center [681, 391] width 211 height 37
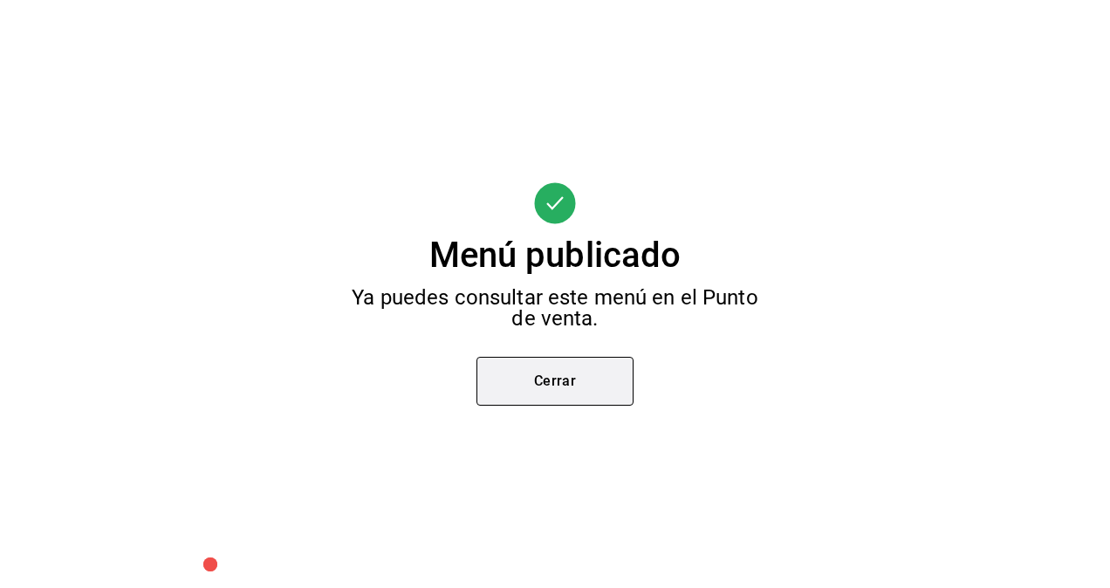
click at [607, 387] on button "Cerrar" at bounding box center [554, 381] width 157 height 49
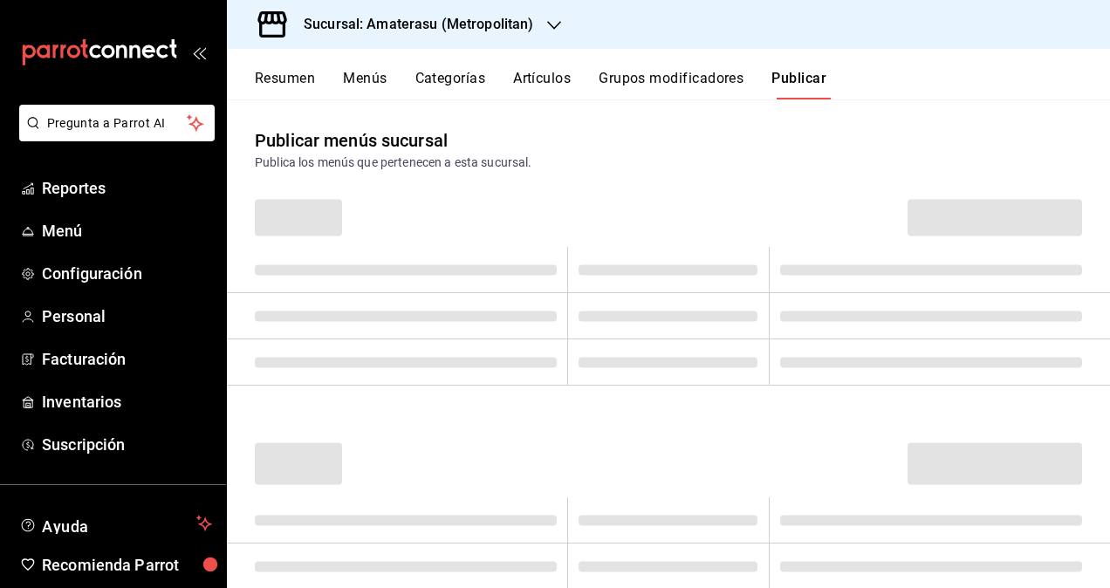
click at [535, 77] on button "Artículos" at bounding box center [542, 85] width 58 height 30
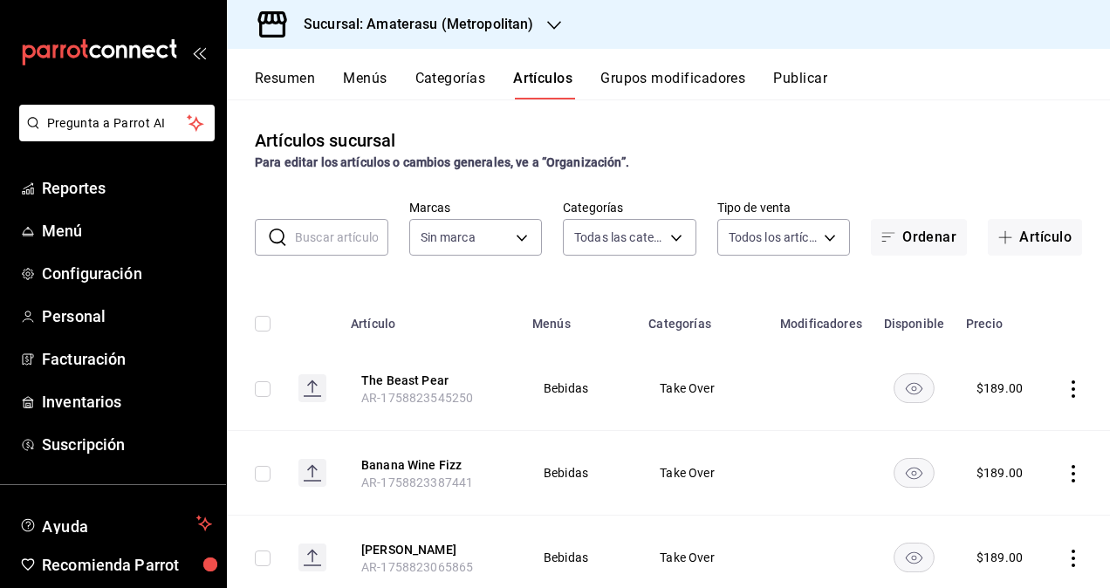
type input "0783145e-3d29-4bbb-828e-87c4a6ccf0c0,087d9878-8a04-48ff-ab24-0b3ef0fdf69f,f9a59…"
type input "e4cd7fcb-d45b-43ae-a99f-ad4ccfcd9032,f3afaab8-8c3d-4e49-a299-af9bdf6027b2"
click at [268, 393] on input "checkbox" at bounding box center [263, 389] width 16 height 16
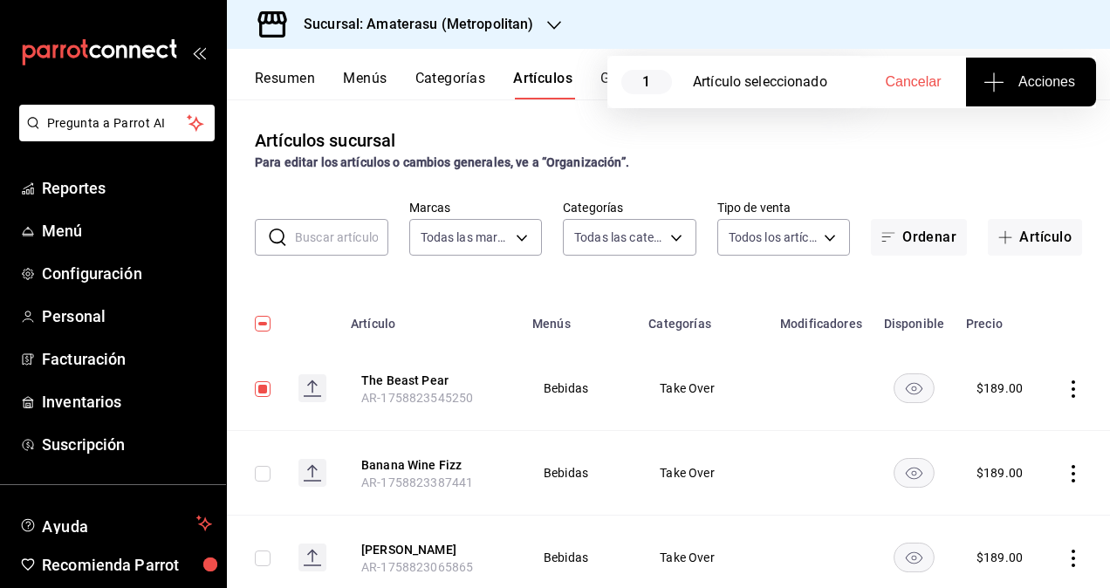
click at [882, 137] on div "Artículos sucursal Para editar los artículos o cambios generales, ve a “Organiz…" at bounding box center [668, 149] width 883 height 44
click at [928, 77] on span "Cancelar" at bounding box center [914, 82] width 56 height 16
checkbox input "false"
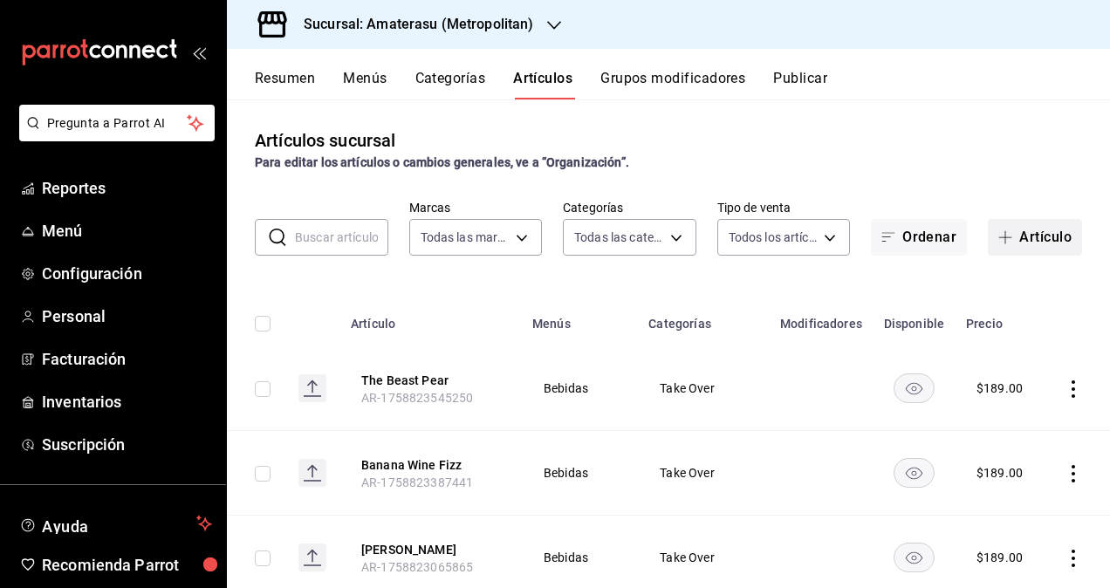
click at [1015, 234] on button "Artículo" at bounding box center [1035, 237] width 94 height 37
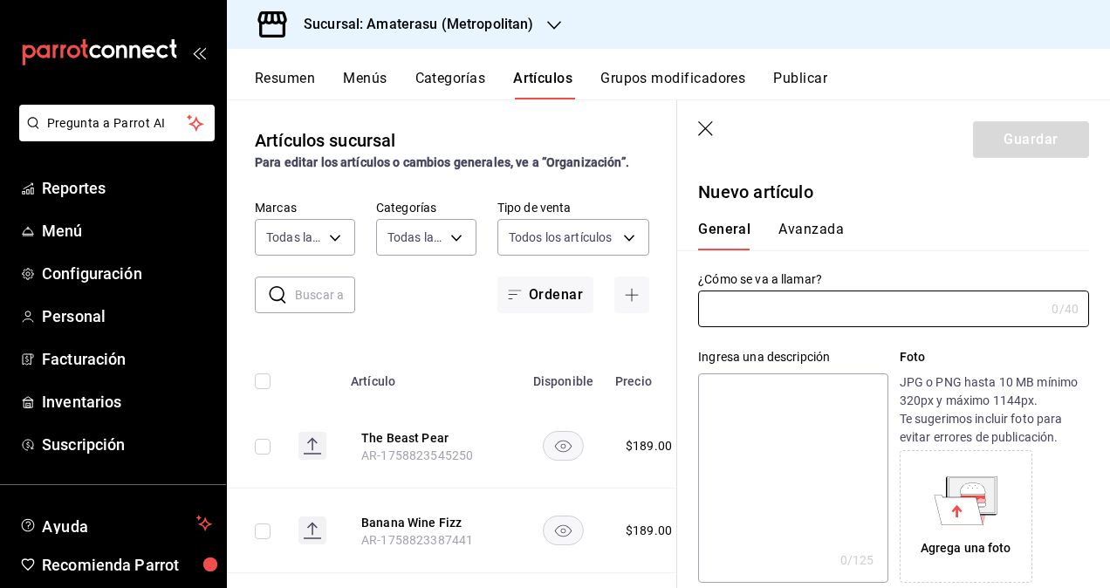
paste input "Compass"
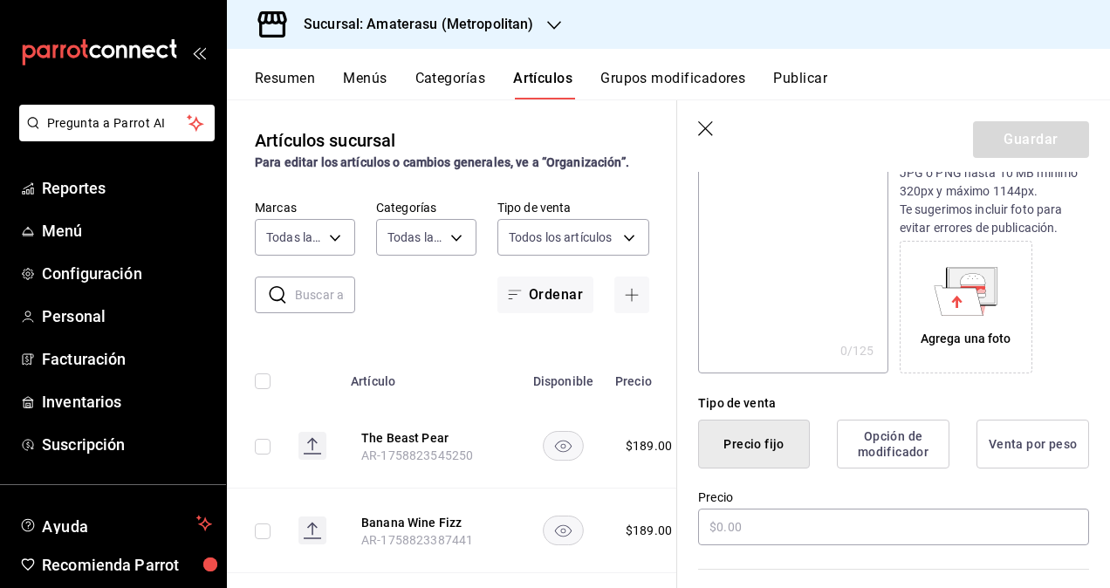
scroll to position [349, 0]
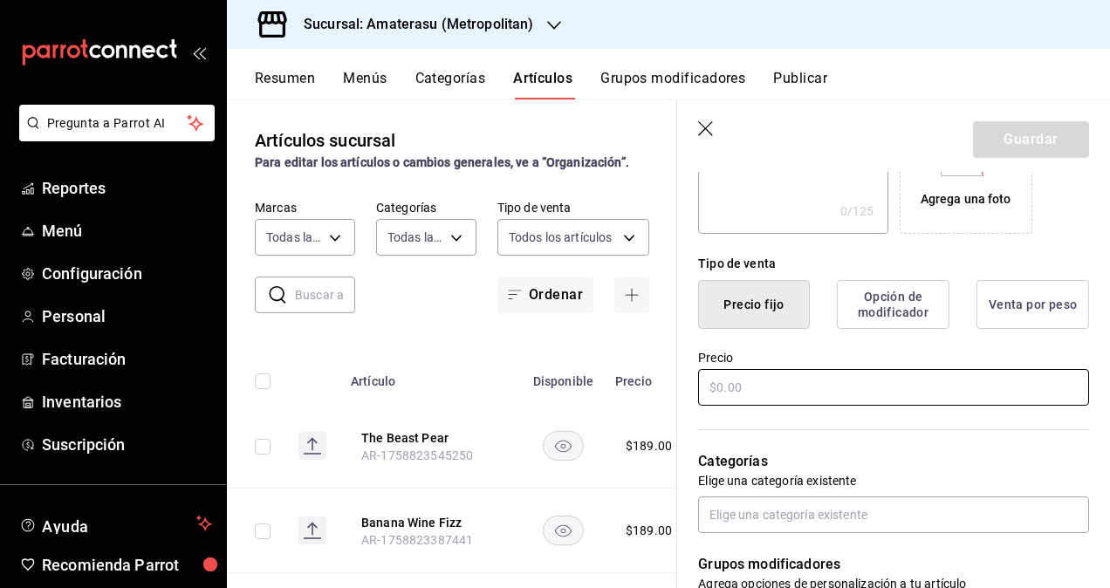
type input "Compass"
click at [790, 378] on input "text" at bounding box center [893, 387] width 391 height 37
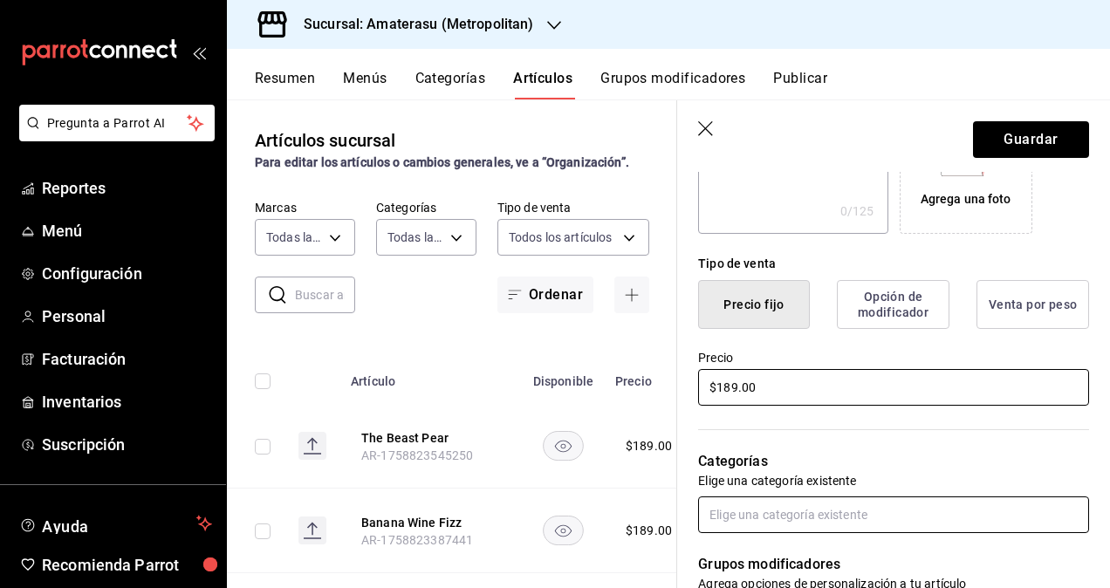
type input "$189.00"
click at [825, 517] on input "text" at bounding box center [893, 514] width 391 height 37
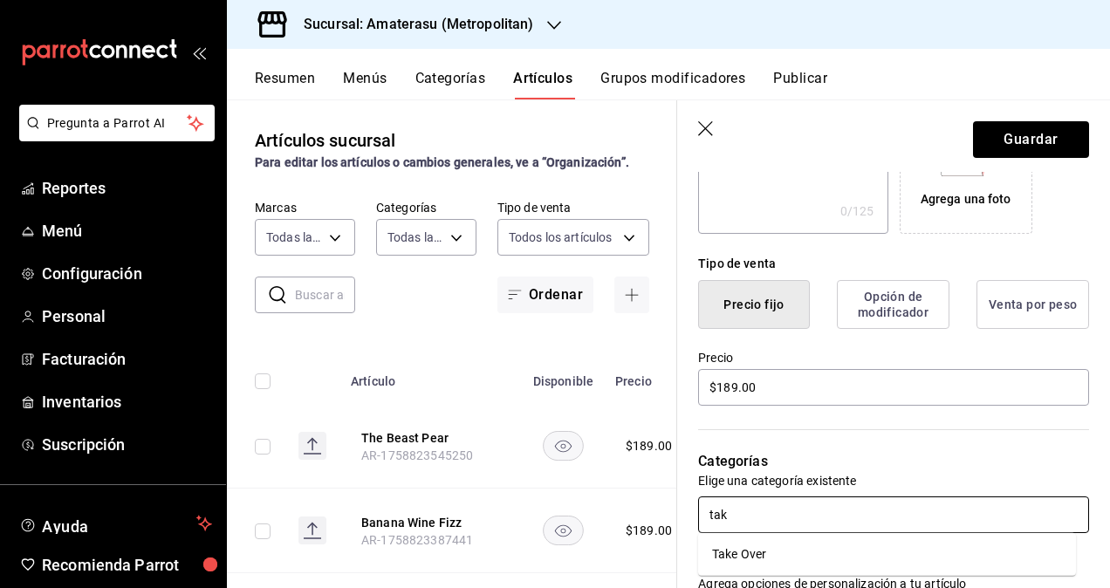
type input "take"
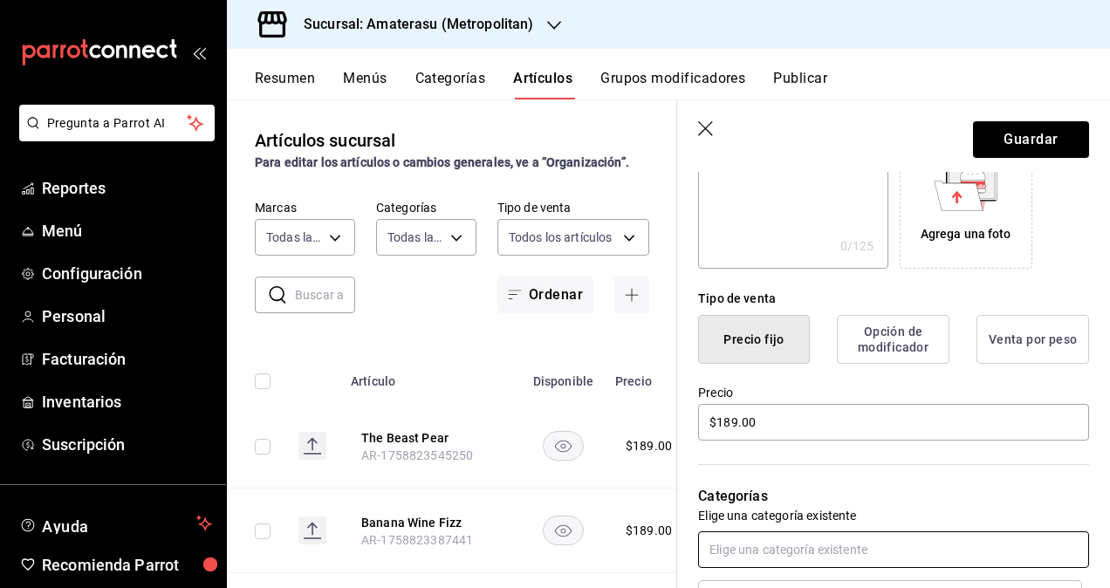
scroll to position [165, 0]
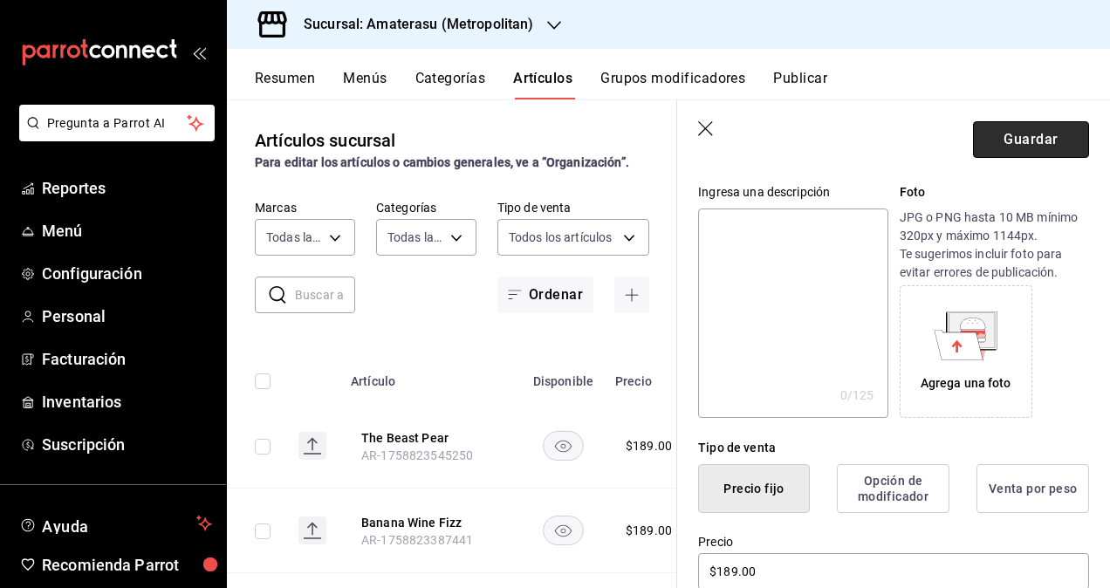
click at [1020, 148] on button "Guardar" at bounding box center [1031, 139] width 116 height 37
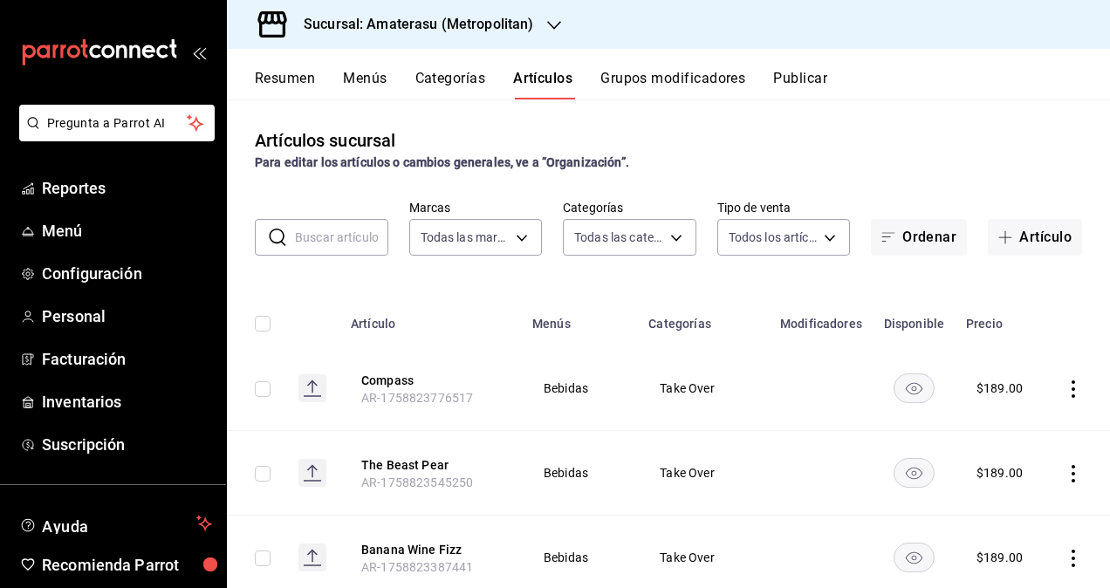
click at [258, 385] on input "checkbox" at bounding box center [263, 389] width 16 height 16
checkbox input "true"
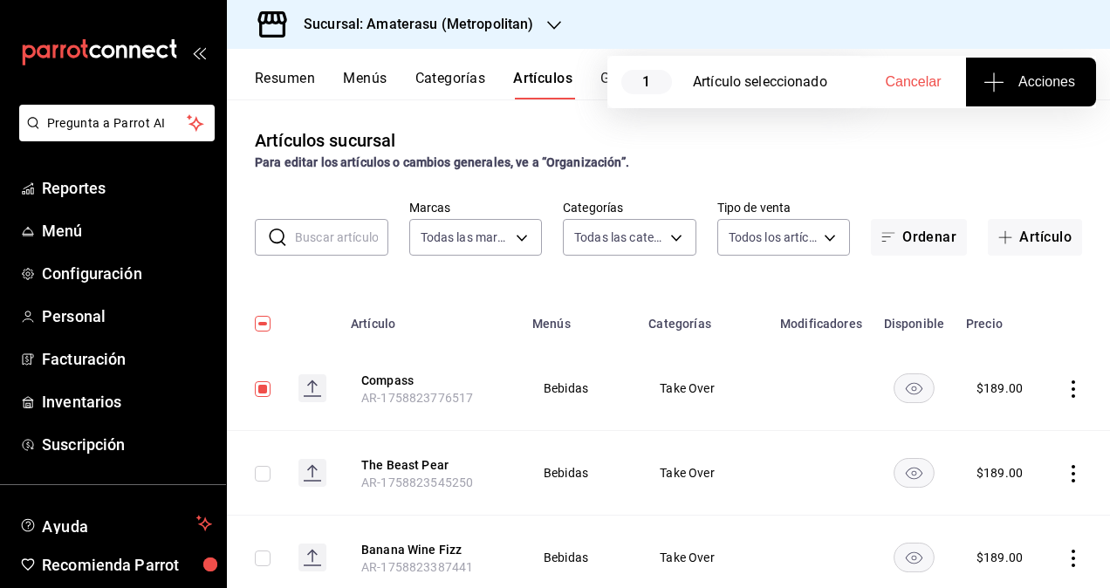
click at [1054, 92] on button "Acciones" at bounding box center [1031, 82] width 130 height 49
click at [1035, 140] on span "Agregar tipo" at bounding box center [1030, 136] width 103 height 18
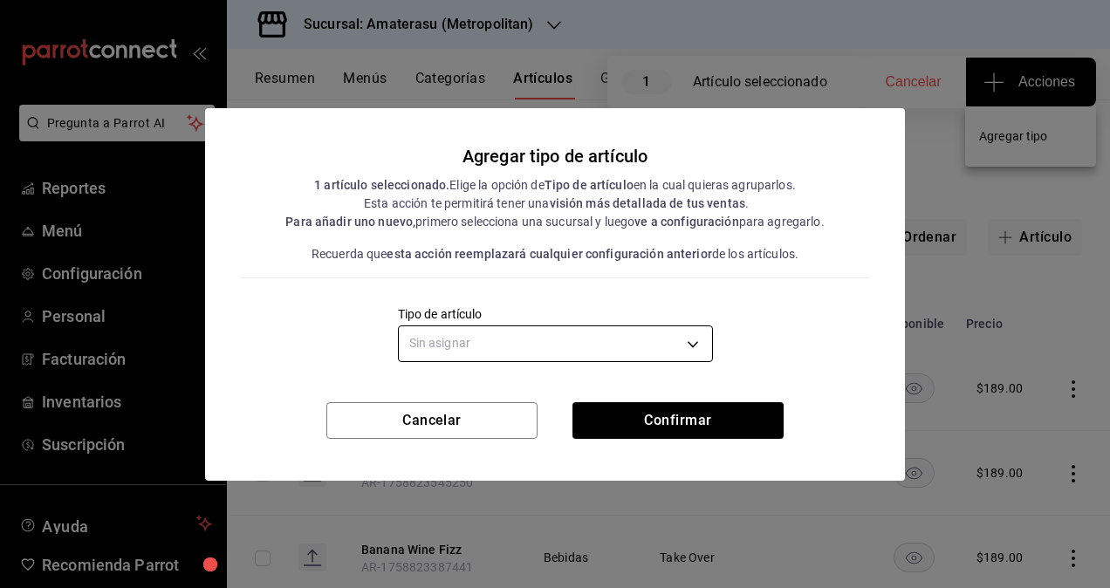
click at [614, 358] on body "Pregunta a Parrot AI Reportes Menú Configuración Personal Facturación Inventari…" at bounding box center [555, 294] width 1110 height 588
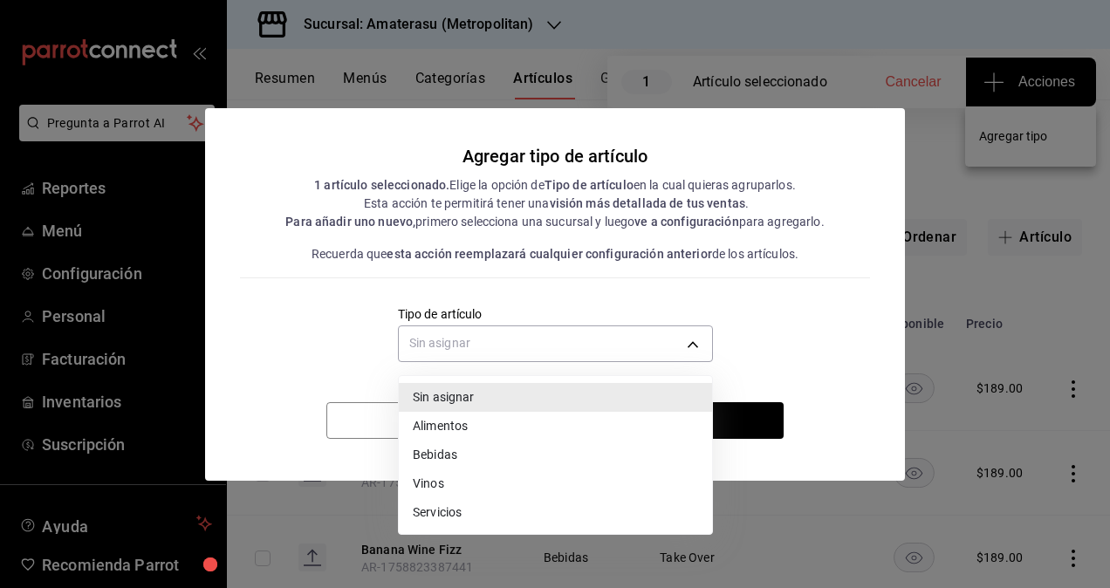
click at [448, 449] on li "Bebidas" at bounding box center [555, 455] width 313 height 29
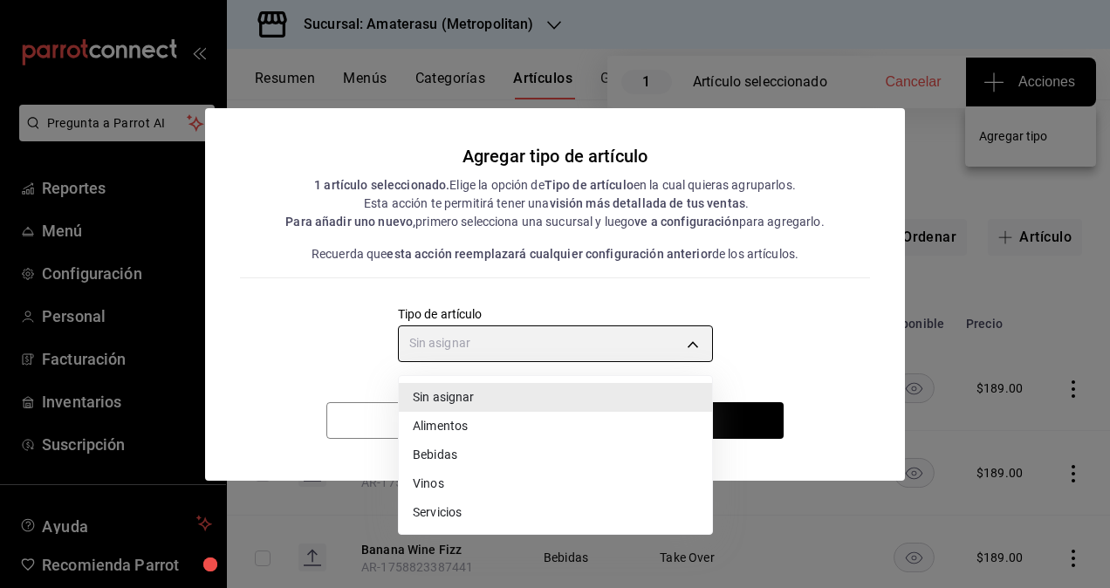
type input "e2400288-93b0-4d29-8cfc-2898dd229db7"
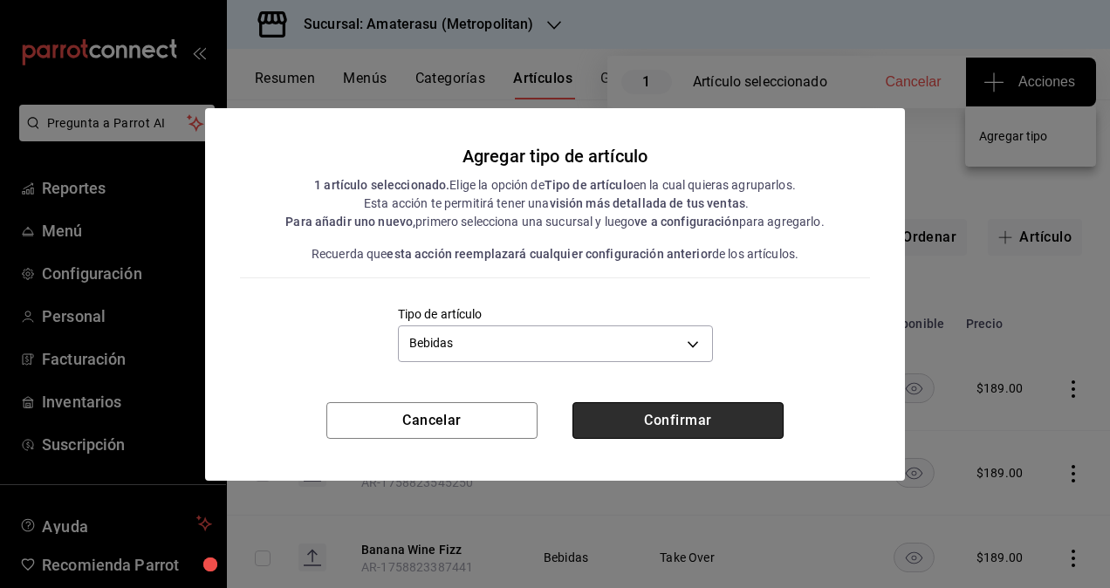
click at [678, 435] on button "Confirmar" at bounding box center [677, 420] width 211 height 37
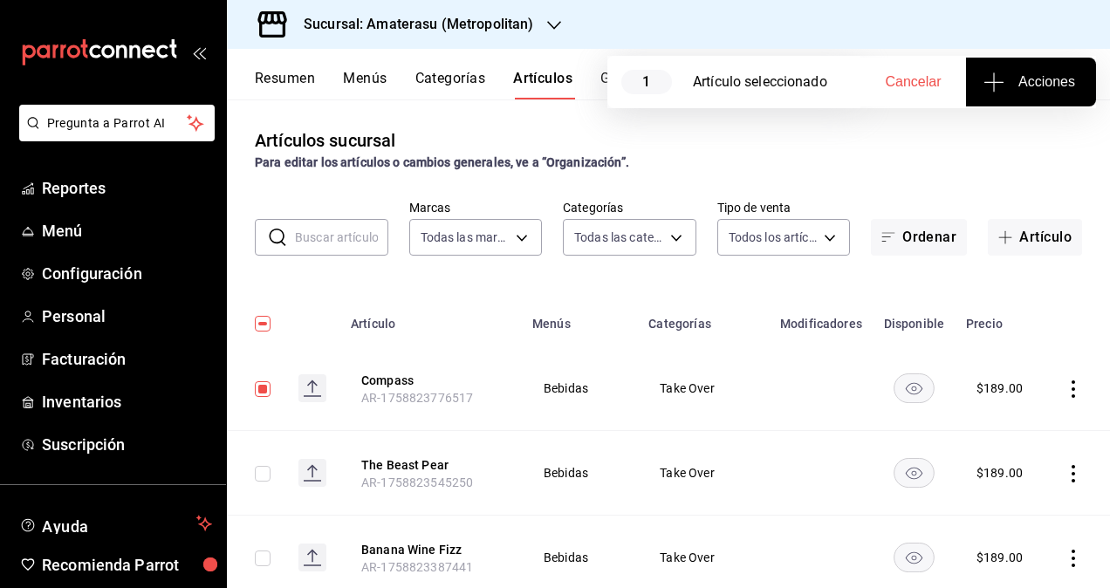
click at [914, 84] on span "Cancelar" at bounding box center [914, 82] width 56 height 16
checkbox input "false"
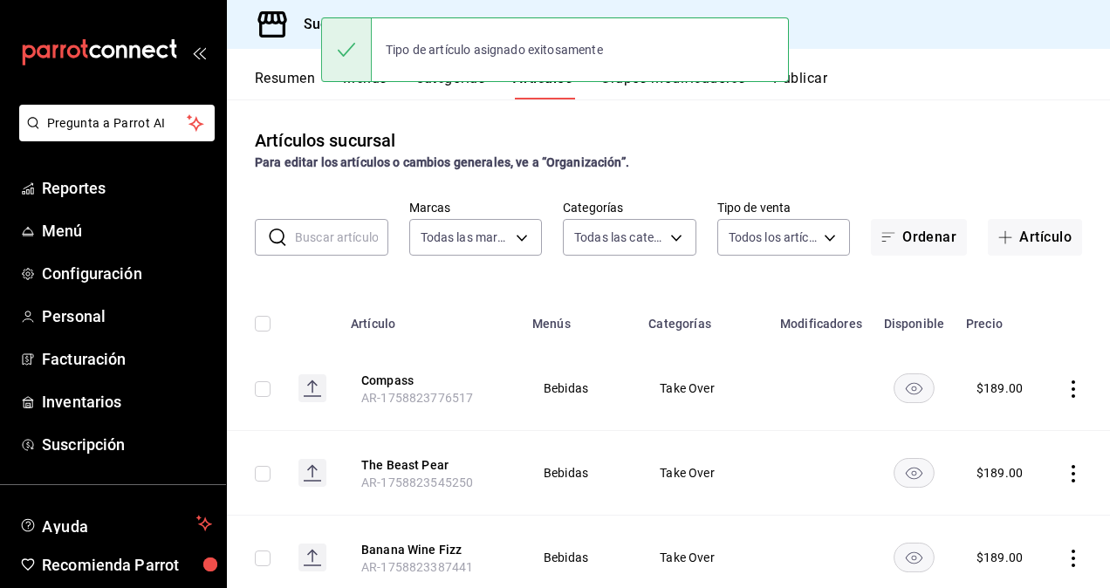
click at [817, 80] on button "Publicar" at bounding box center [800, 85] width 54 height 30
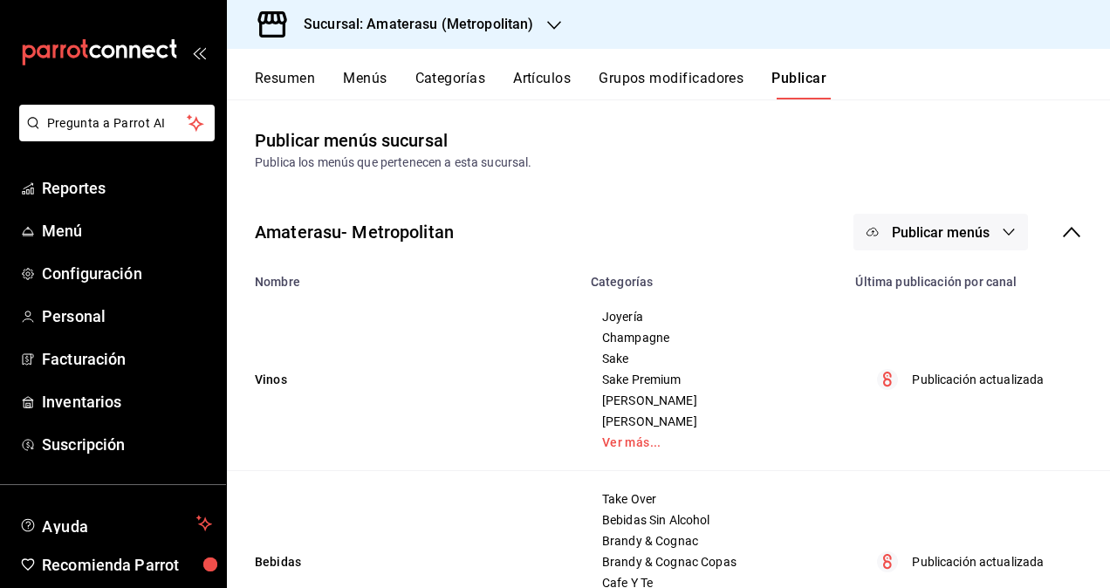
click at [974, 232] on span "Publicar menús" at bounding box center [941, 232] width 98 height 17
click at [967, 283] on span "Punto de venta" at bounding box center [953, 289] width 84 height 18
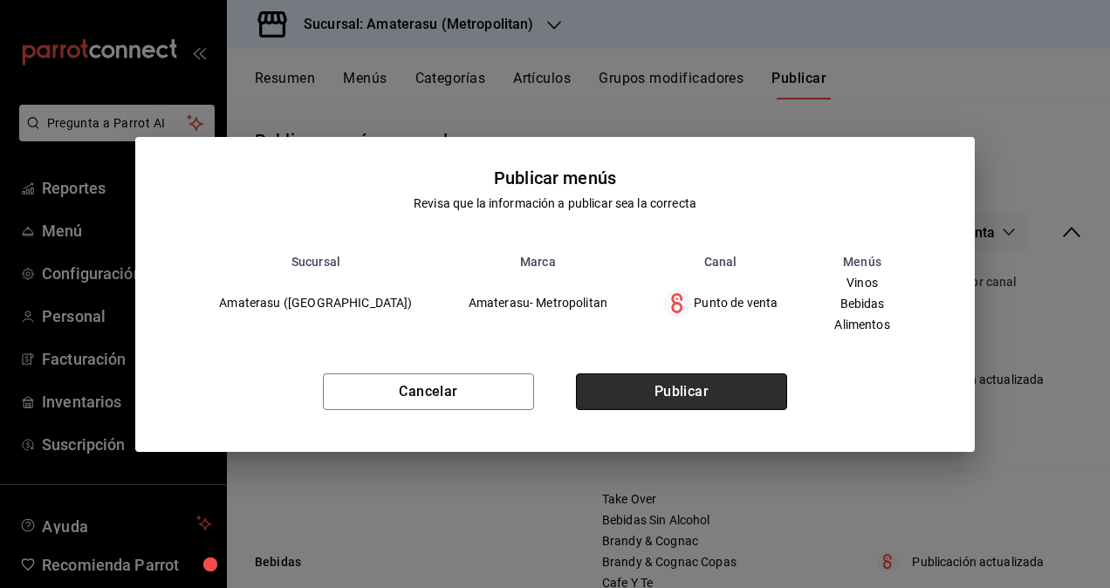
click at [706, 387] on button "Publicar" at bounding box center [681, 391] width 211 height 37
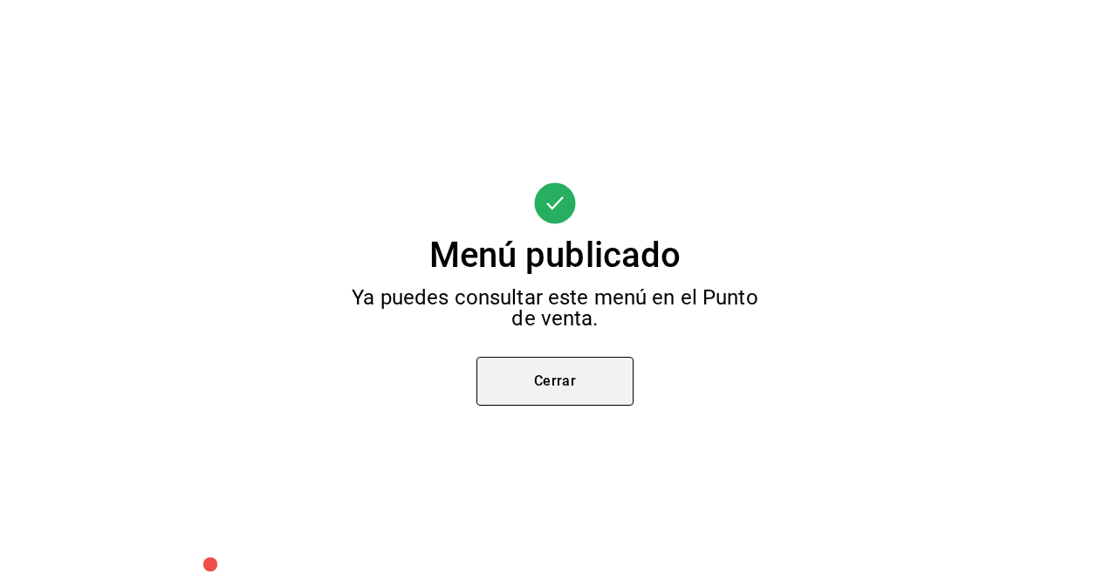
click at [558, 396] on button "Cerrar" at bounding box center [554, 381] width 157 height 49
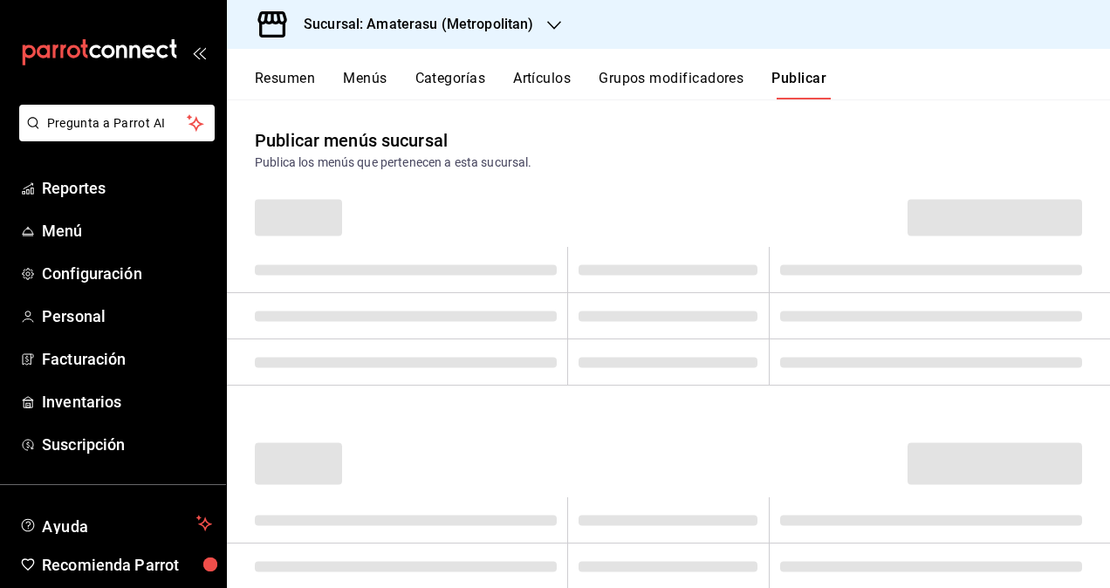
click at [562, 80] on button "Artículos" at bounding box center [542, 85] width 58 height 30
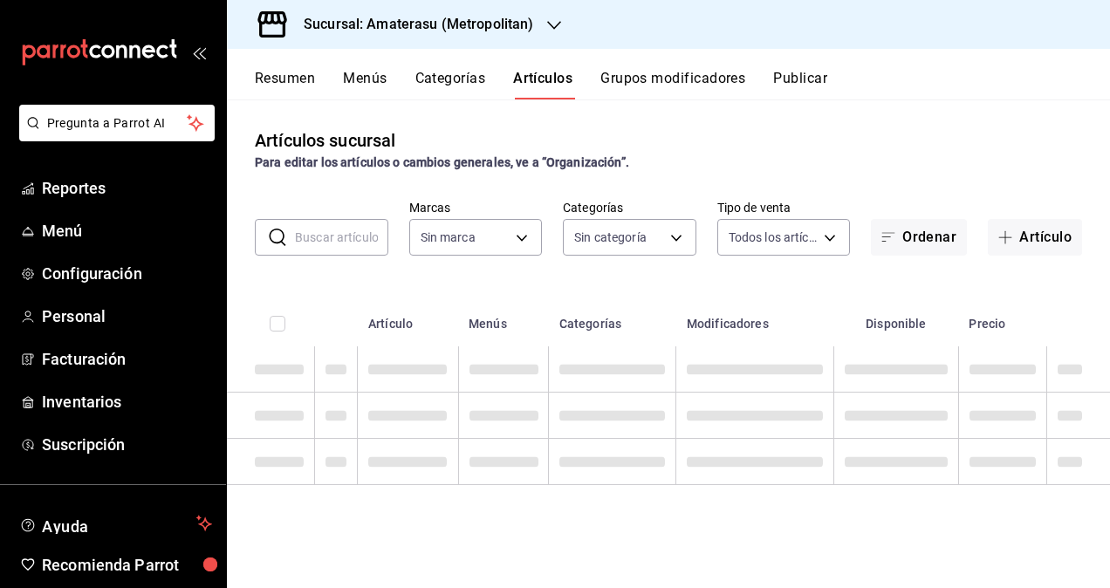
type input "0783145e-3d29-4bbb-828e-87c4a6ccf0c0,087d9878-8a04-48ff-ab24-0b3ef0fdf69f,f9a59…"
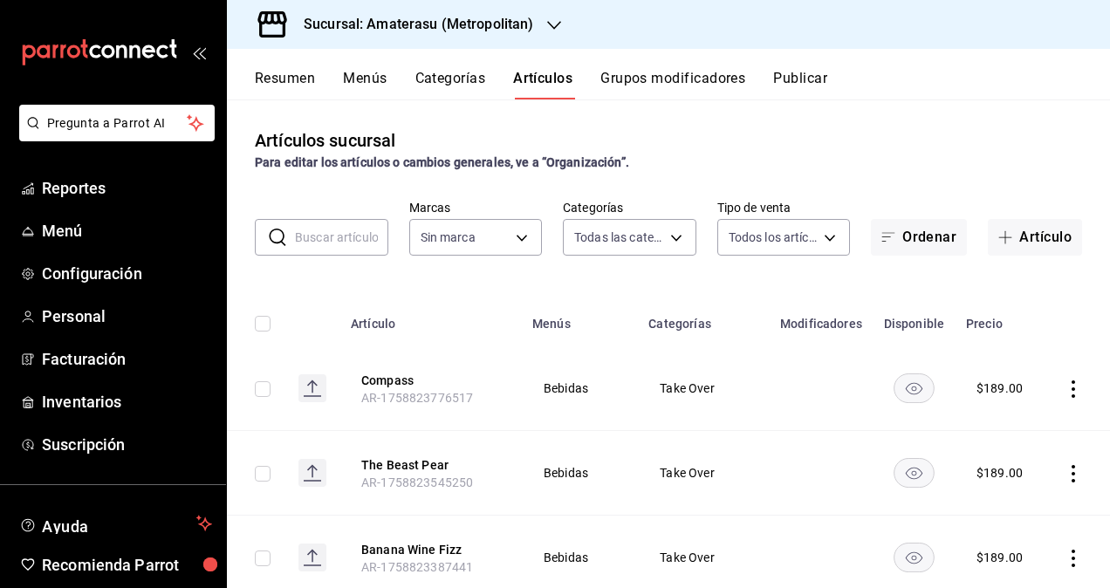
type input "e4cd7fcb-d45b-43ae-a99f-ad4ccfcd9032,f3afaab8-8c3d-4e49-a299-af9bdf6027b2"
click at [1027, 232] on button "Artículo" at bounding box center [1035, 237] width 94 height 37
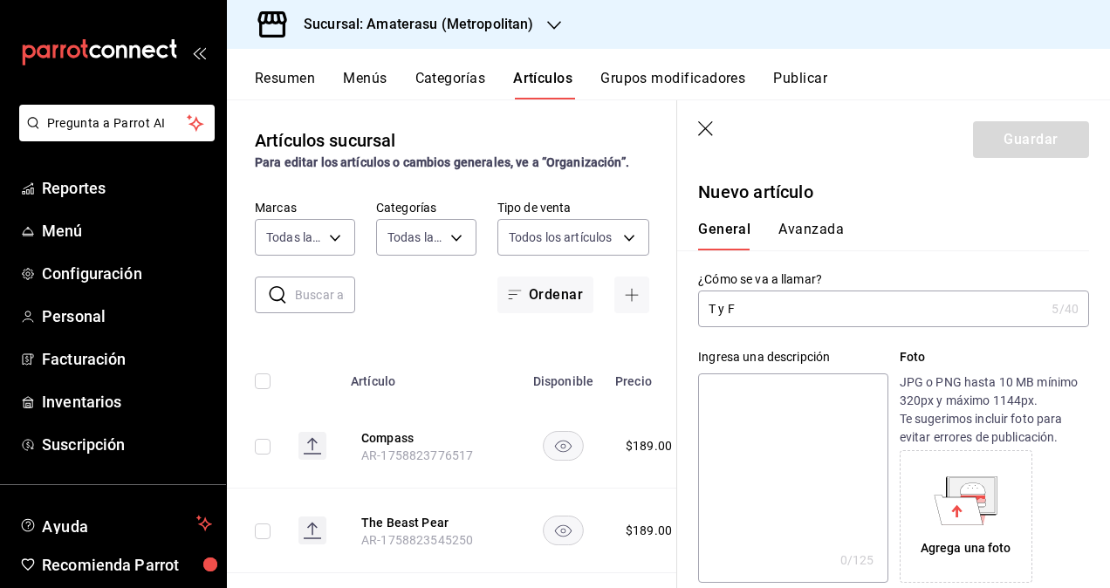
click at [727, 306] on input "T y F" at bounding box center [871, 308] width 346 height 35
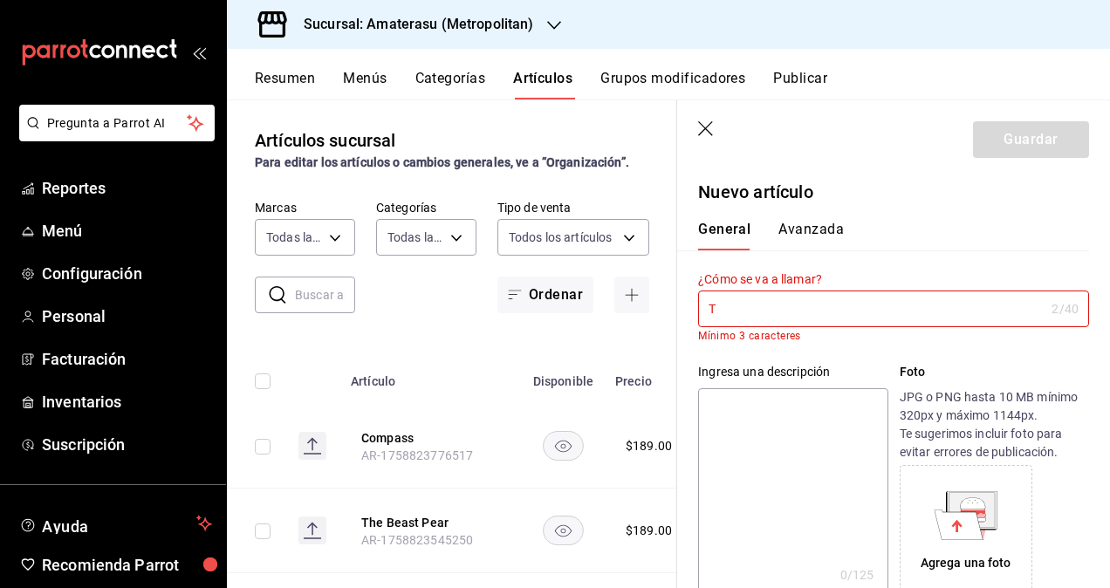
type input "T"
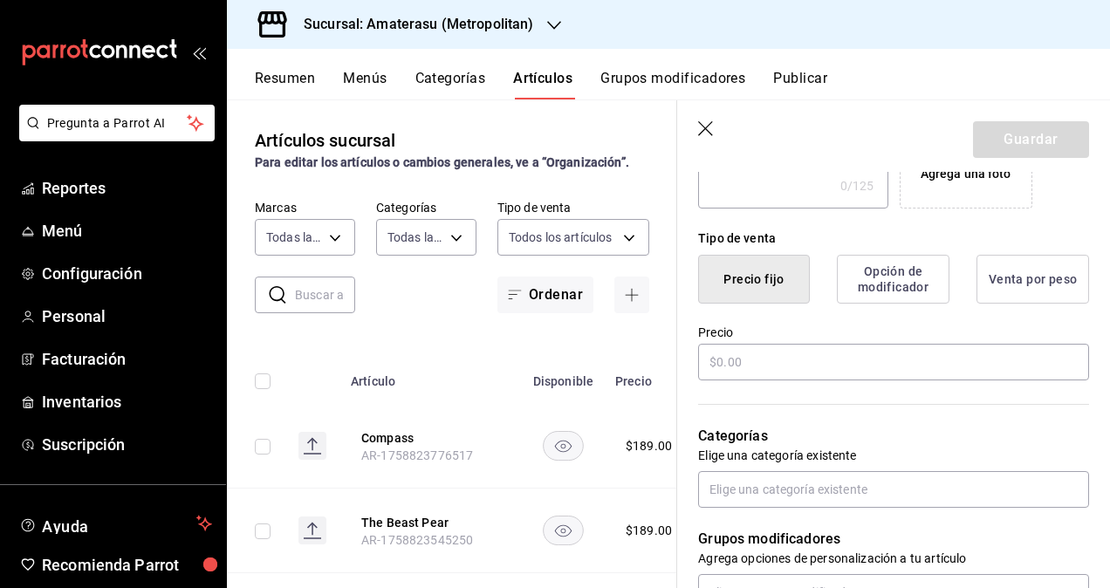
scroll to position [436, 0]
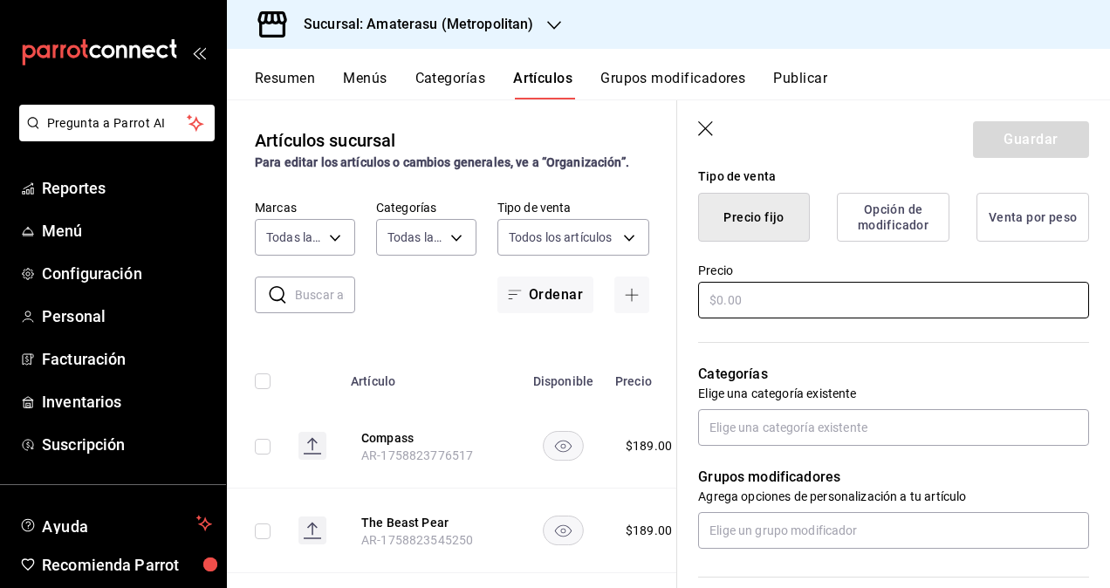
type input "T y F"
click at [789, 294] on input "text" at bounding box center [893, 300] width 391 height 37
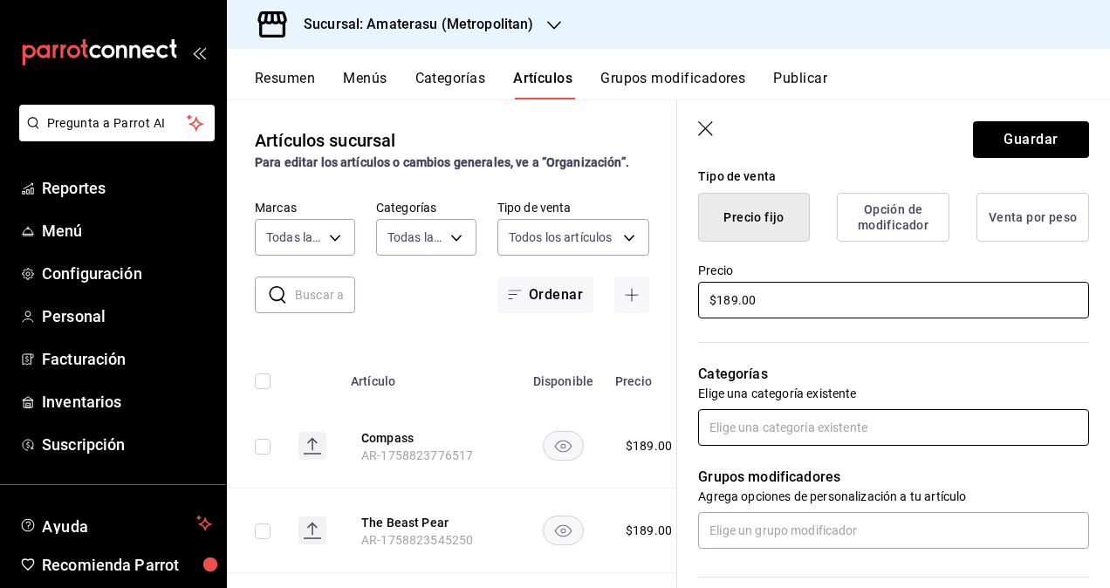
type input "$189.00"
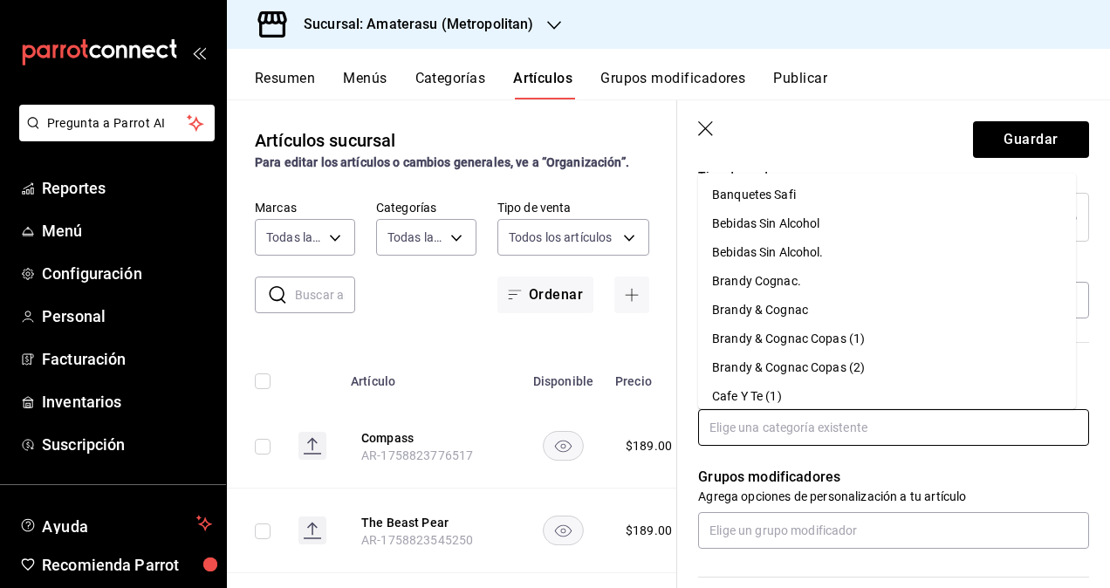
click at [895, 435] on input "text" at bounding box center [893, 427] width 391 height 37
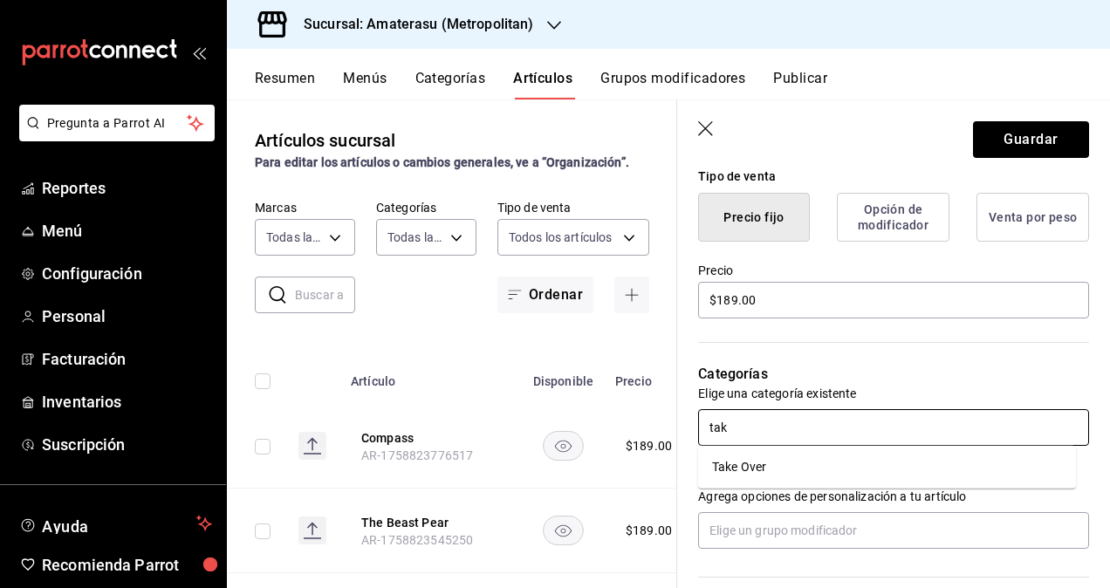
type input "take"
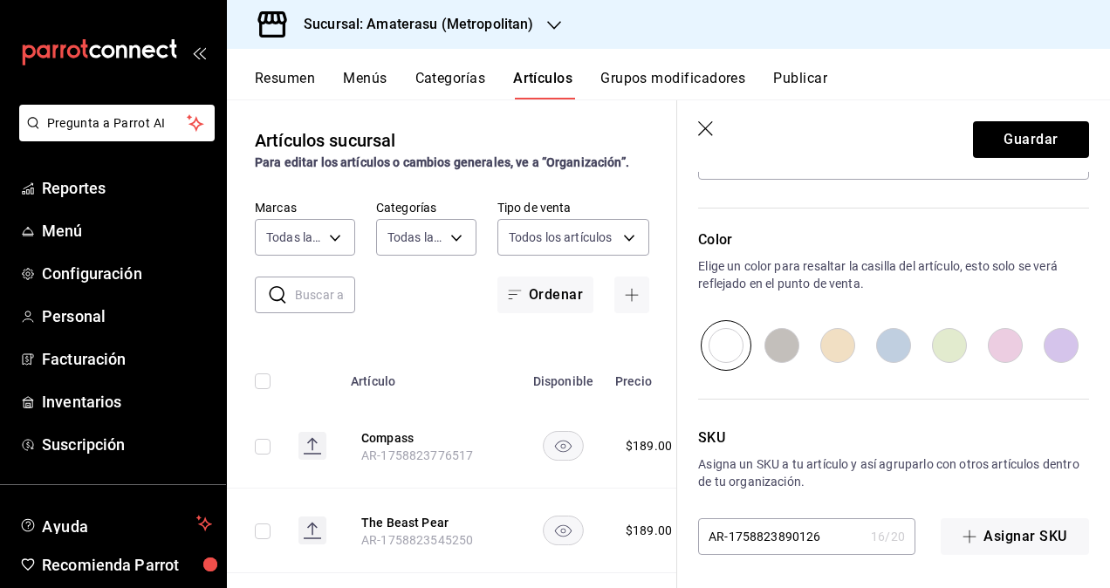
scroll to position [165, 0]
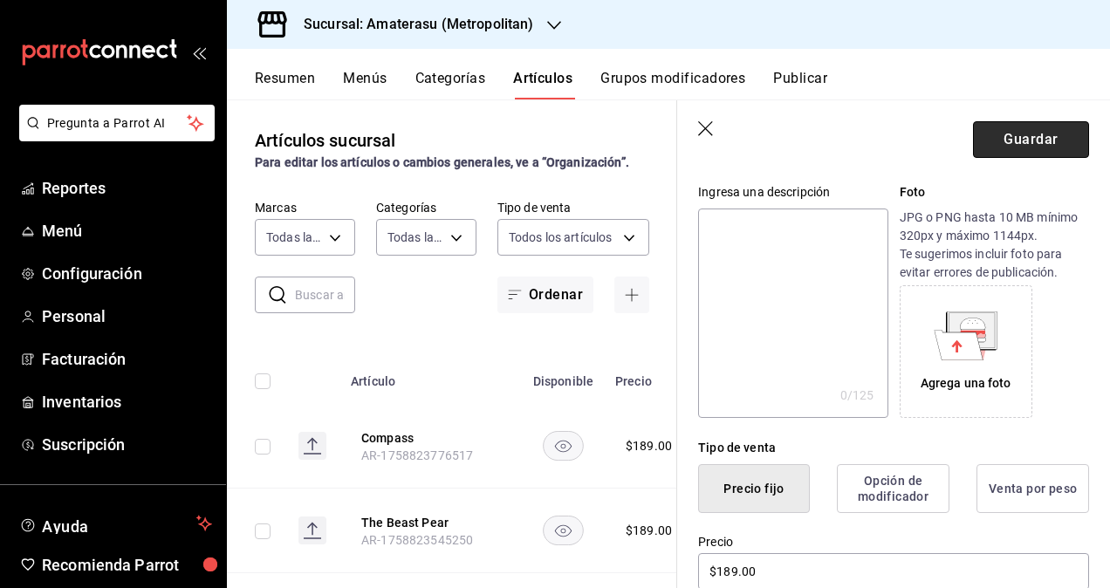
click at [993, 139] on button "Guardar" at bounding box center [1031, 139] width 116 height 37
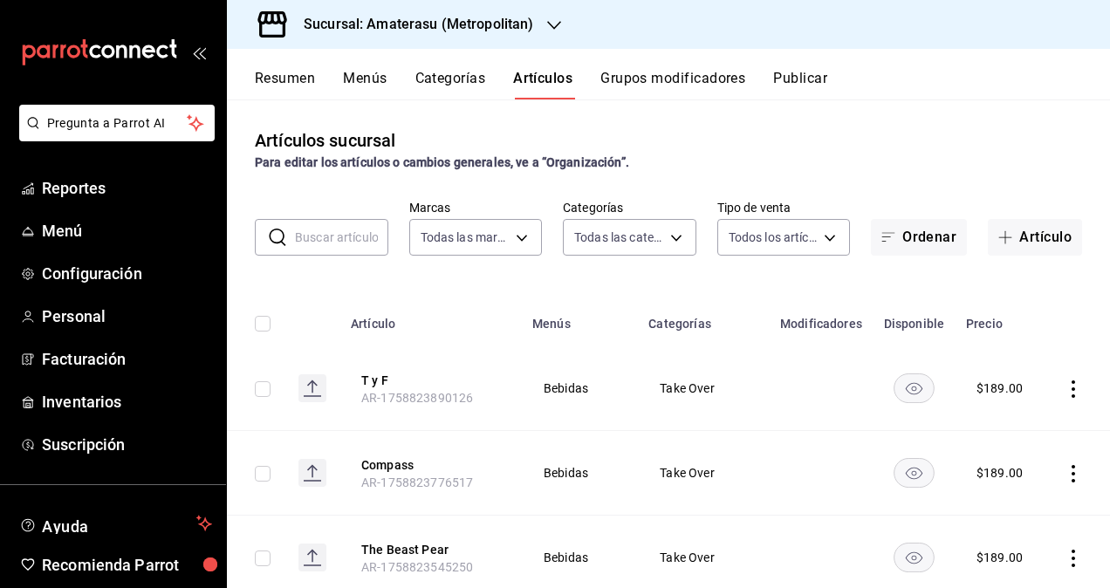
click at [263, 389] on input "checkbox" at bounding box center [263, 389] width 16 height 16
checkbox input "true"
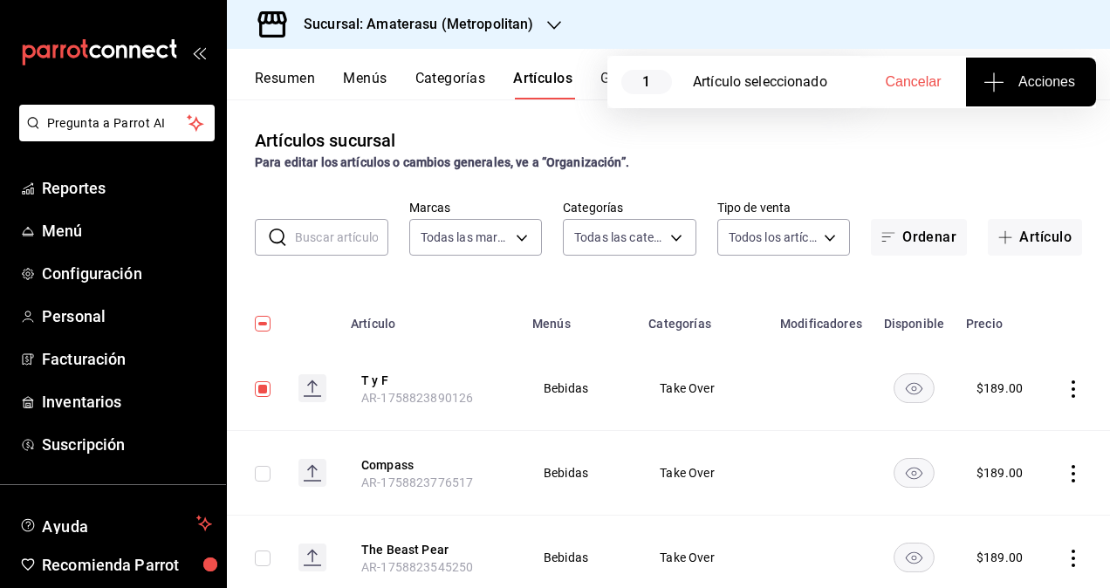
click at [1020, 92] on button "Acciones" at bounding box center [1031, 82] width 130 height 49
click at [1017, 145] on span "Agregar tipo" at bounding box center [1030, 136] width 103 height 18
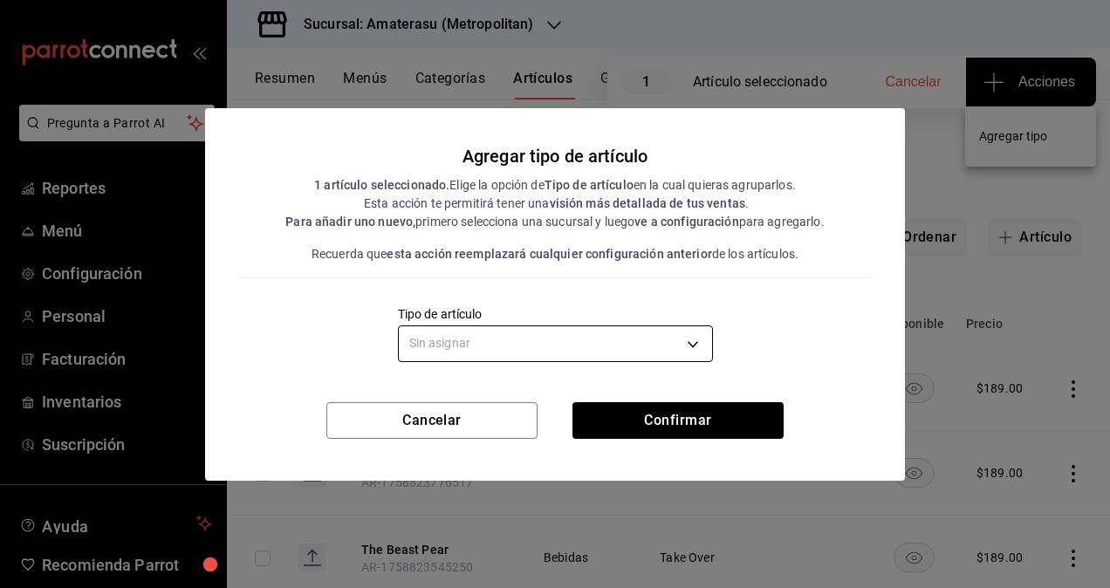
click at [687, 347] on body "Pregunta a Parrot AI Reportes Menú Configuración Personal Facturación Inventari…" at bounding box center [555, 294] width 1110 height 588
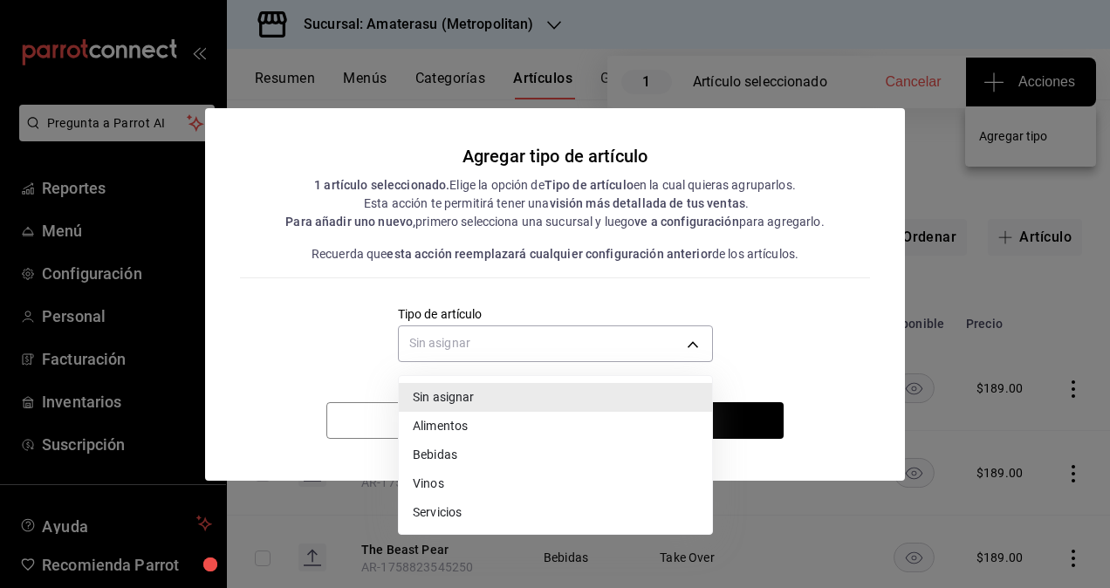
click at [445, 447] on li "Bebidas" at bounding box center [555, 455] width 313 height 29
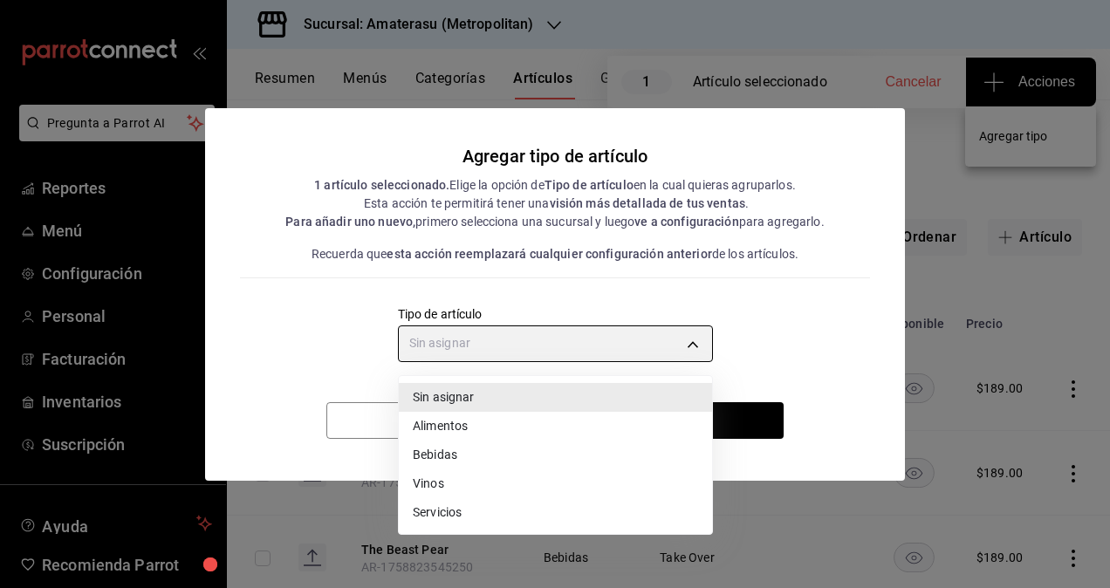
type input "e2400288-93b0-4d29-8cfc-2898dd229db7"
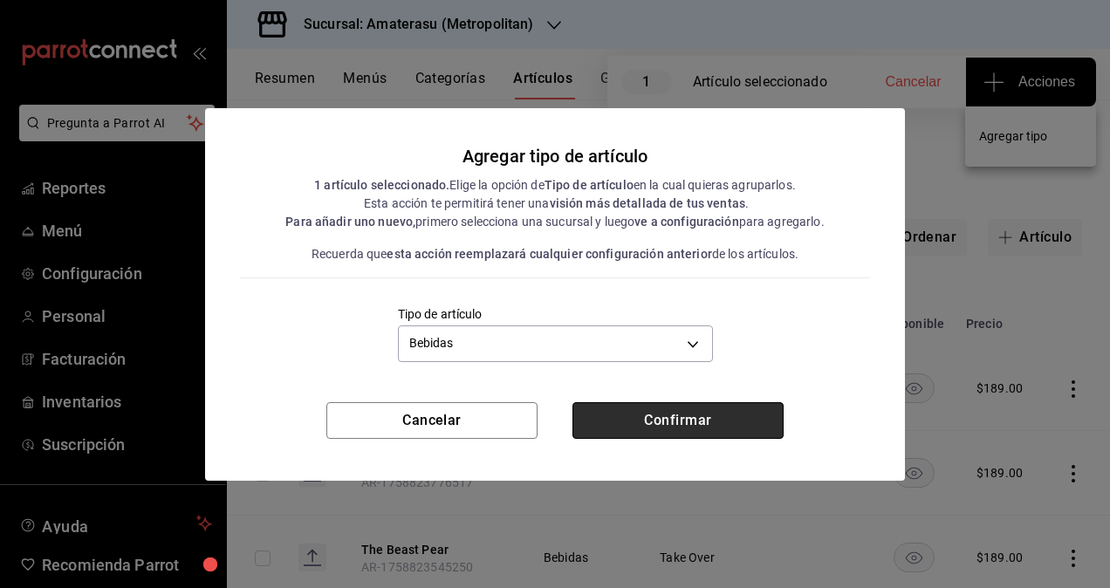
click at [690, 421] on button "Confirmar" at bounding box center [677, 420] width 211 height 37
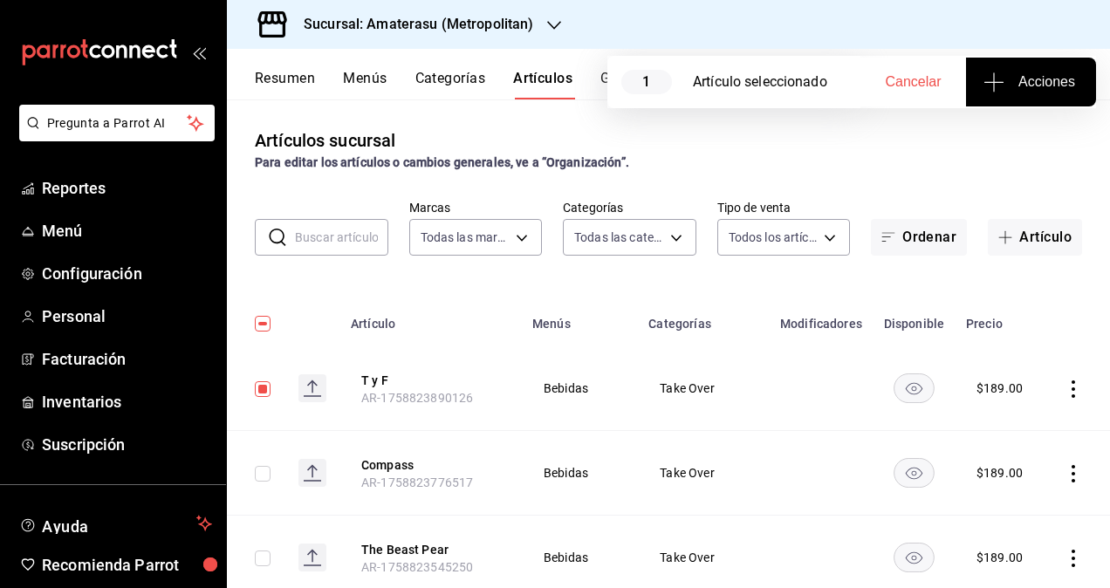
click at [914, 80] on span "Cancelar" at bounding box center [914, 82] width 56 height 16
checkbox input "false"
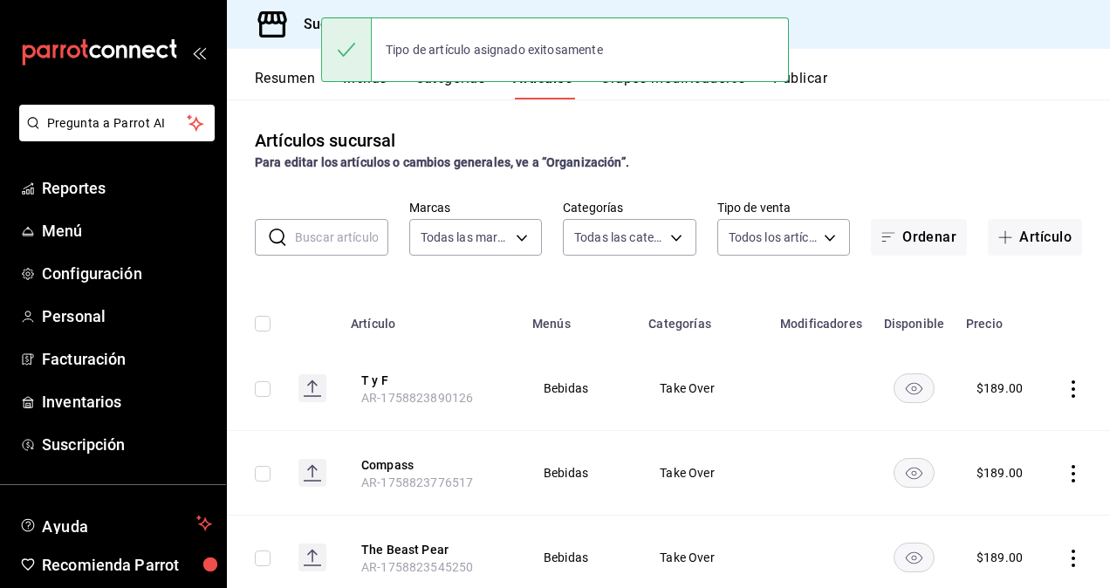
click at [809, 81] on button "Publicar" at bounding box center [800, 85] width 54 height 30
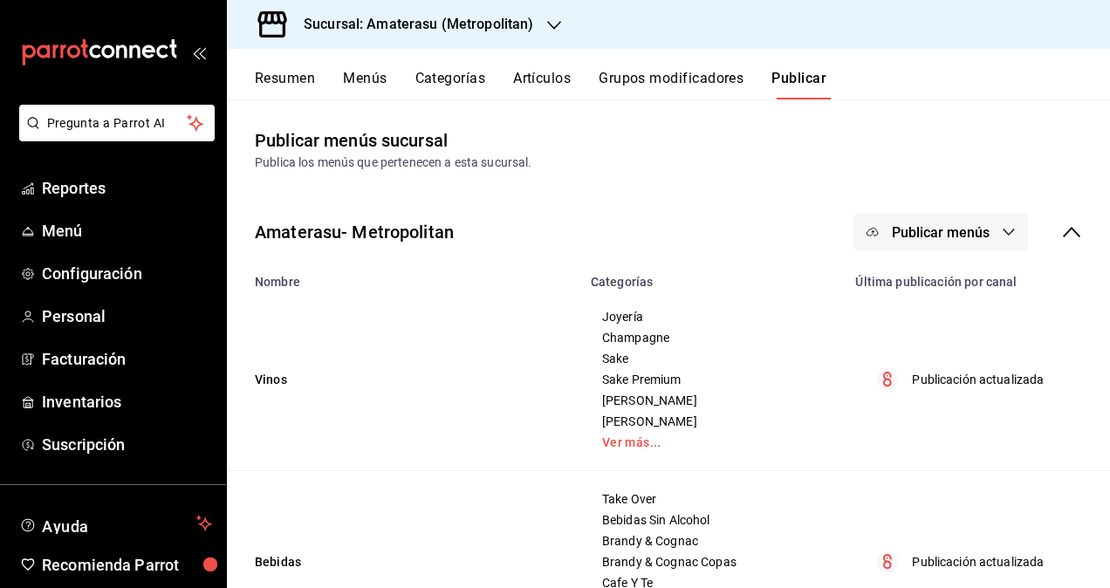
click at [985, 222] on button "Publicar menús" at bounding box center [940, 232] width 174 height 37
click at [946, 289] on span "Punto de venta" at bounding box center [953, 289] width 84 height 18
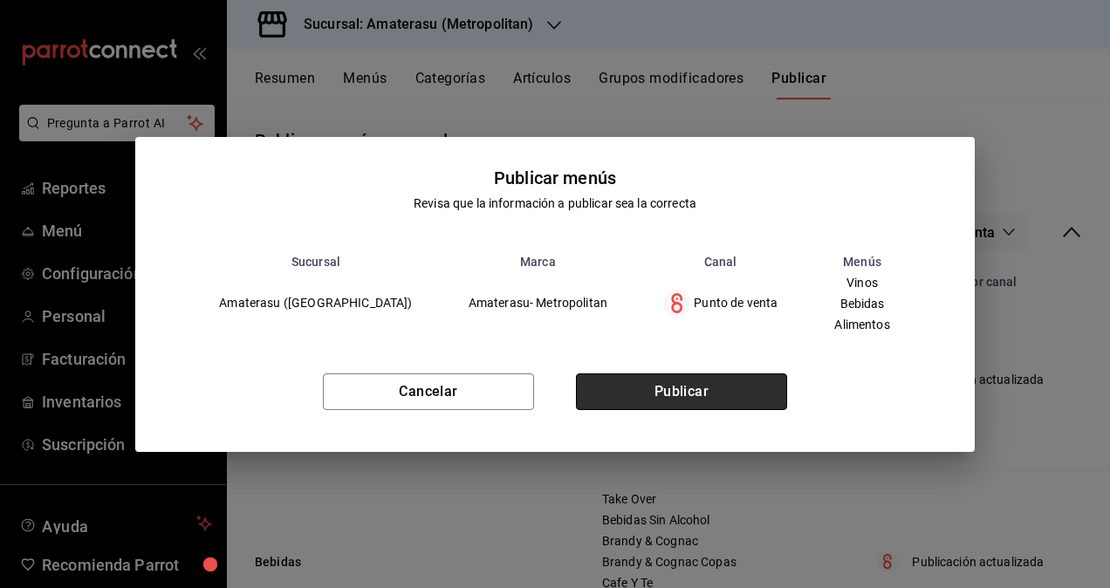
click at [677, 407] on button "Publicar" at bounding box center [681, 391] width 211 height 37
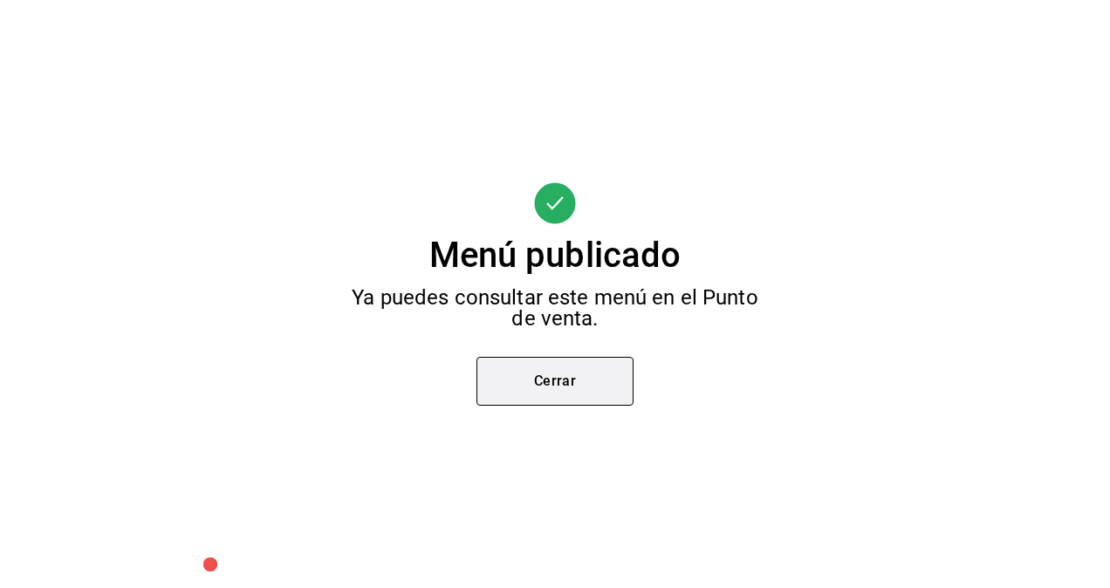
click at [556, 373] on button "Cerrar" at bounding box center [554, 381] width 157 height 49
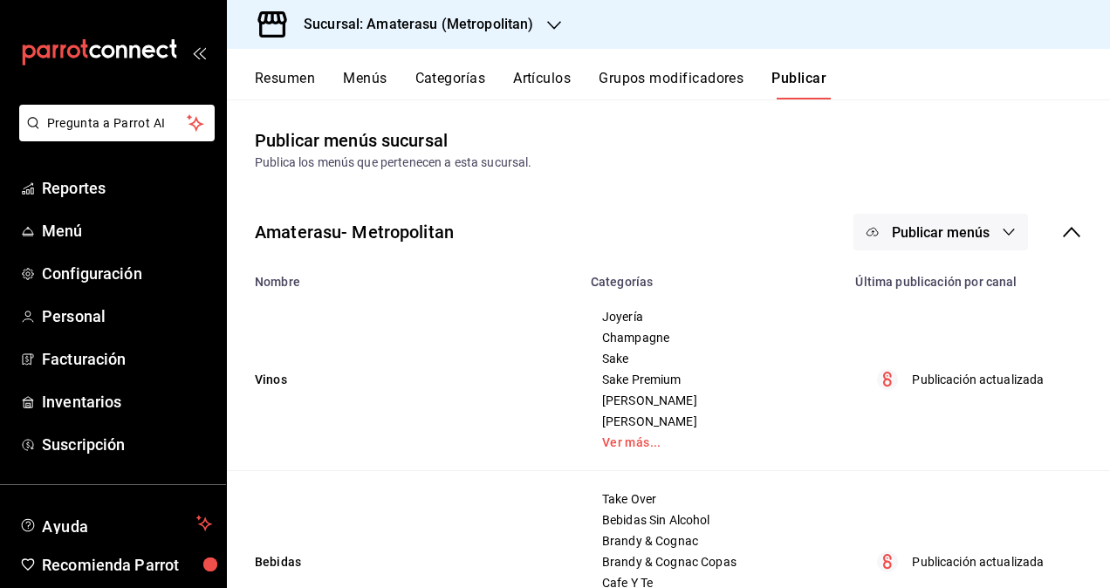
click at [557, 86] on button "Artículos" at bounding box center [542, 85] width 58 height 30
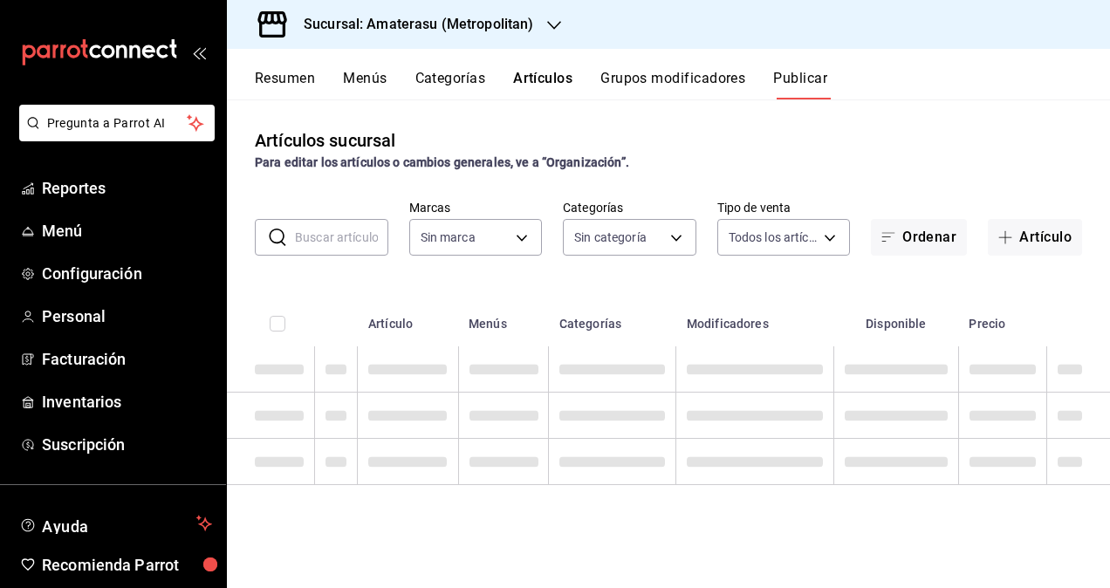
type input "e4cd7fcb-d45b-43ae-a99f-ad4ccfcd9032,f3afaab8-8c3d-4e49-a299-af9bdf6027b2"
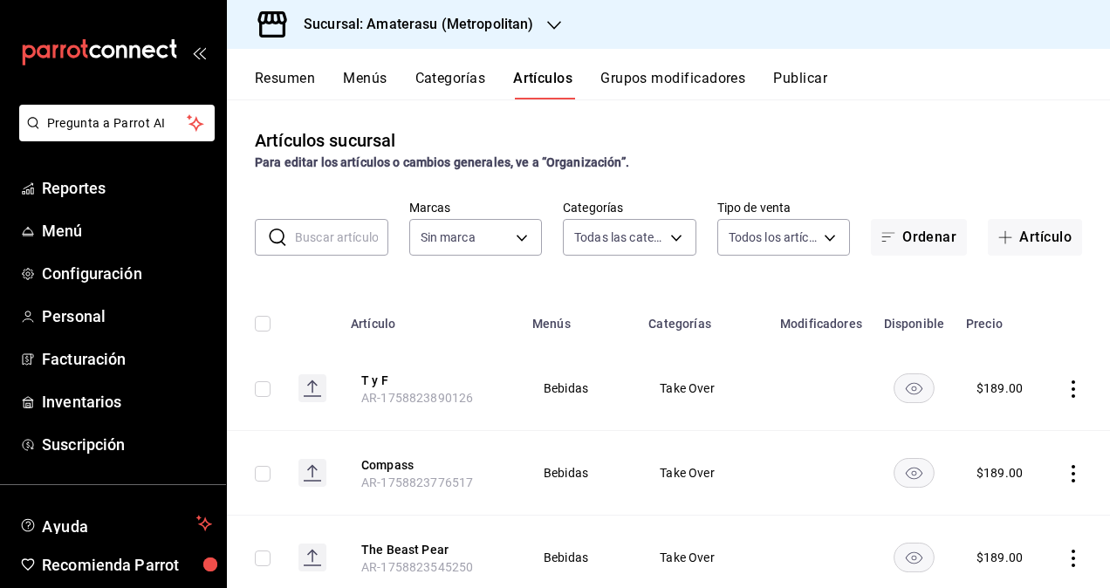
type input "0783145e-3d29-4bbb-828e-87c4a6ccf0c0,087d9878-8a04-48ff-ab24-0b3ef0fdf69f,f9a59…"
click at [1021, 243] on button "Artículo" at bounding box center [1035, 237] width 94 height 37
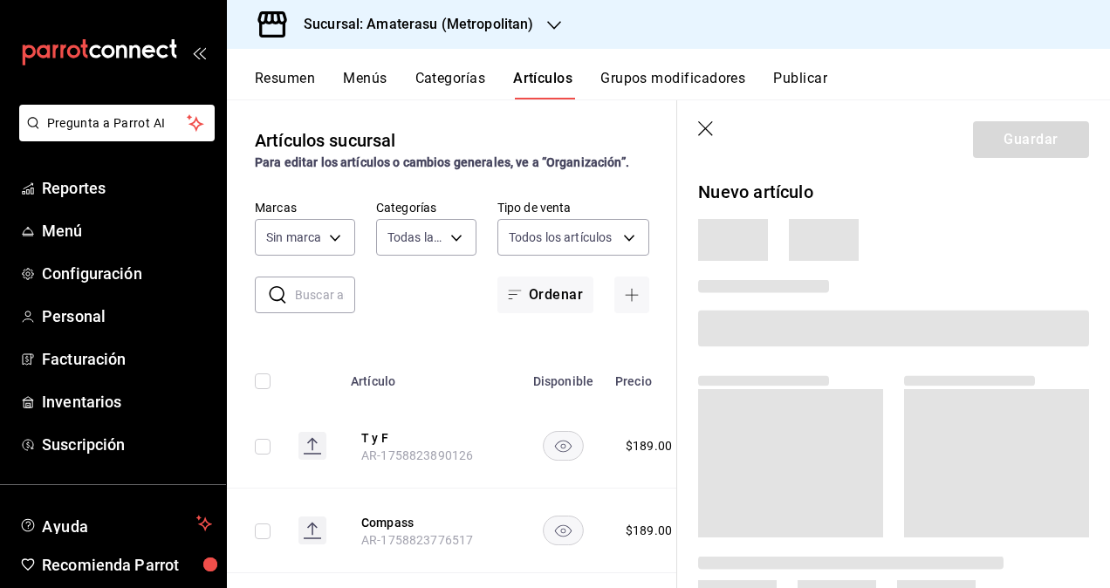
type input "e4cd7fcb-d45b-43ae-a99f-ad4ccfcd9032,f3afaab8-8c3d-4e49-a299-af9bdf6027b2"
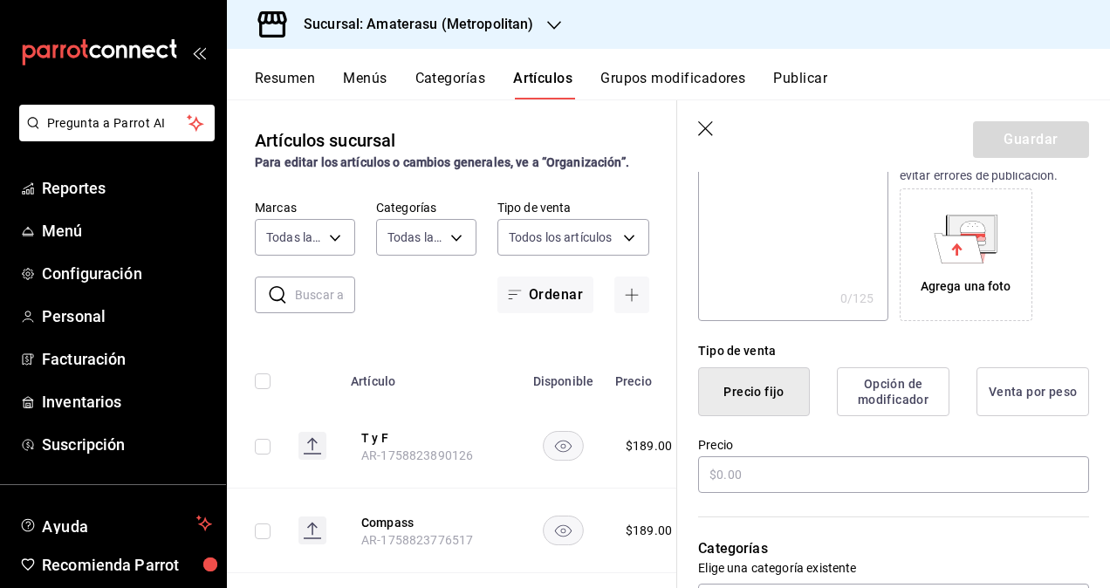
scroll to position [349, 0]
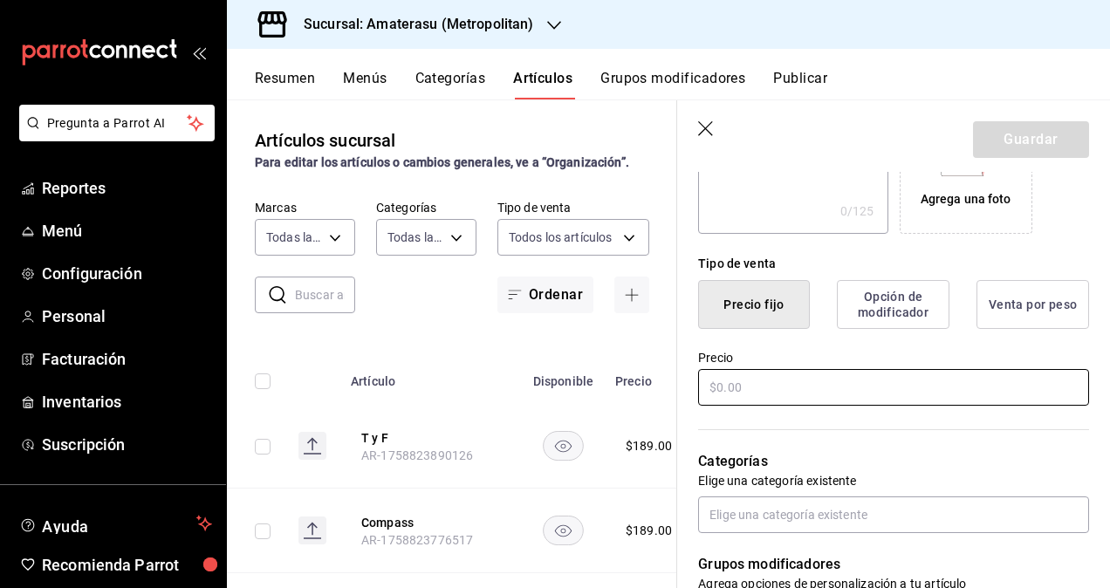
type input "Klmnjro"
click at [790, 390] on input "text" at bounding box center [893, 387] width 391 height 37
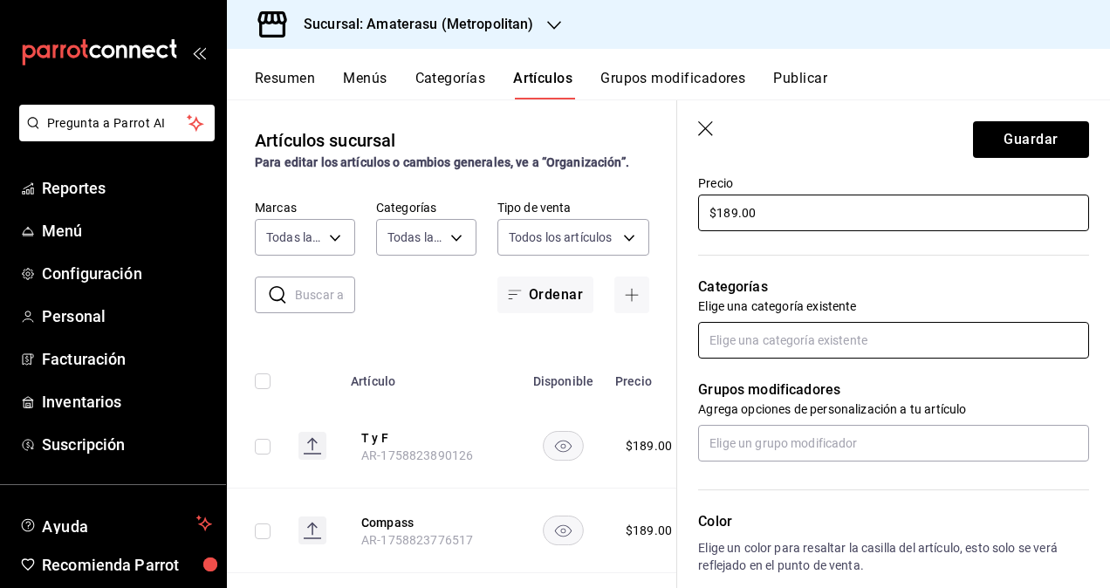
type input "$189.00"
click at [773, 328] on input "text" at bounding box center [893, 340] width 391 height 37
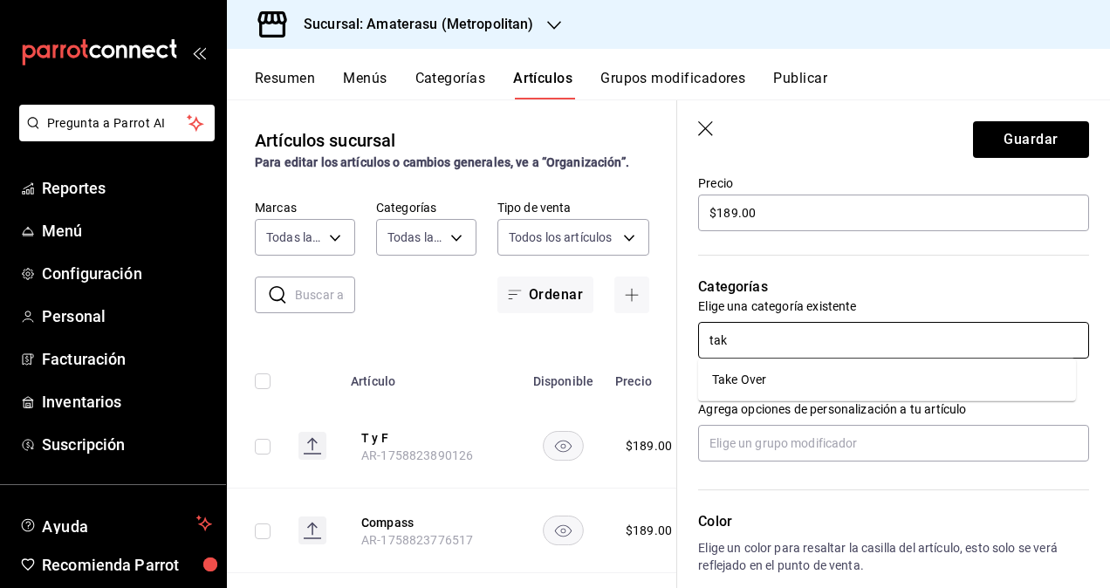
type input "take"
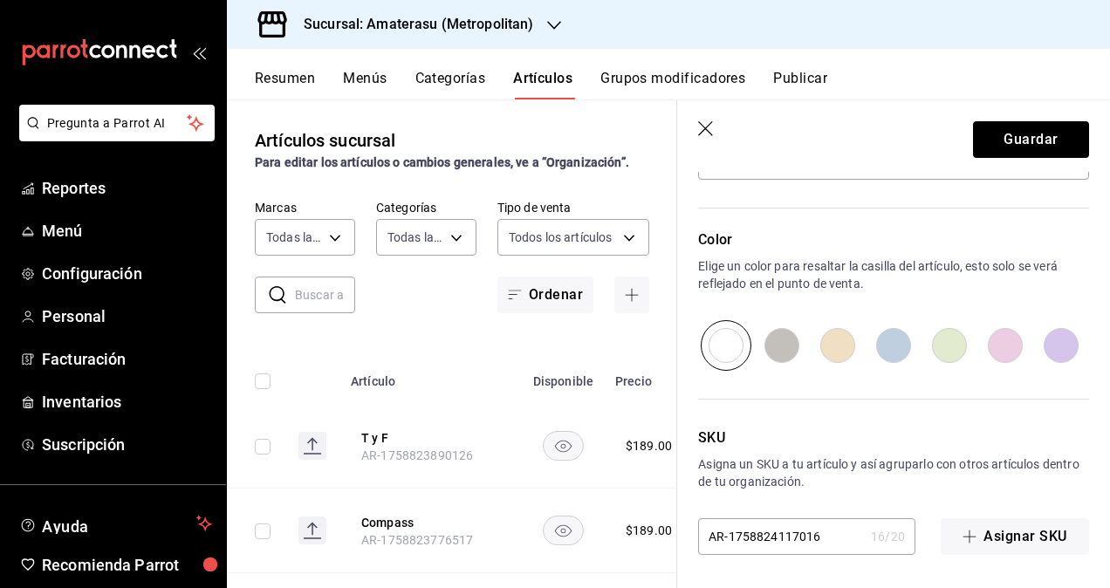
scroll to position [514, 0]
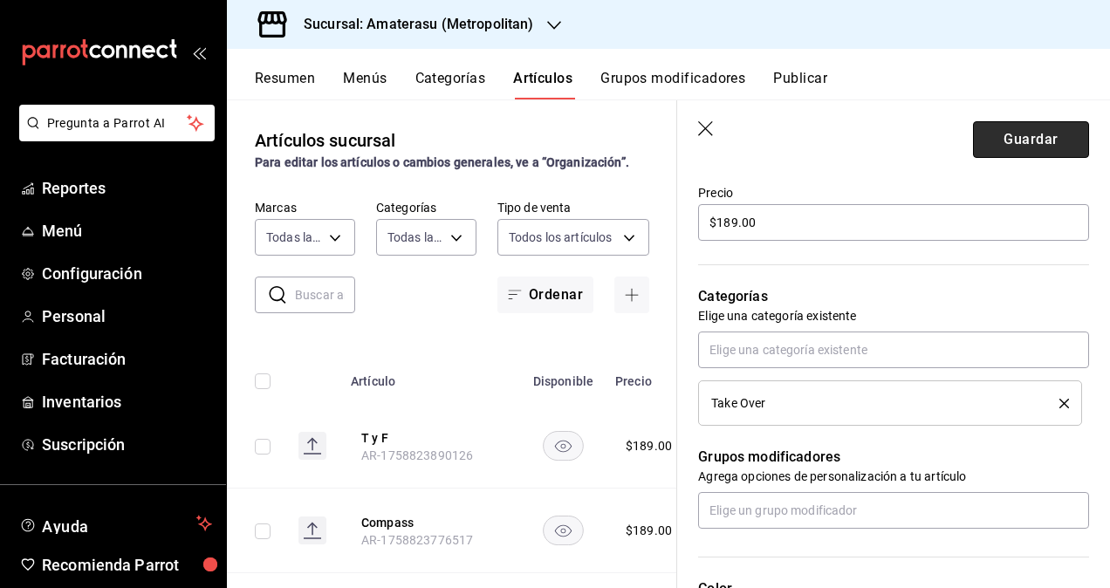
click at [1009, 147] on button "Guardar" at bounding box center [1031, 139] width 116 height 37
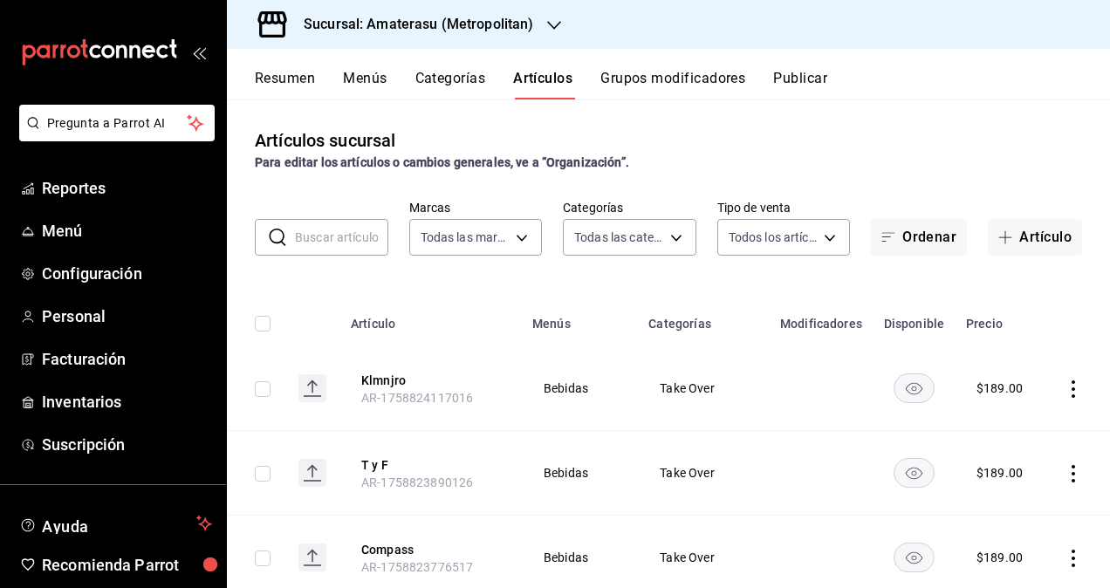
click at [262, 389] on input "checkbox" at bounding box center [263, 389] width 16 height 16
checkbox input "true"
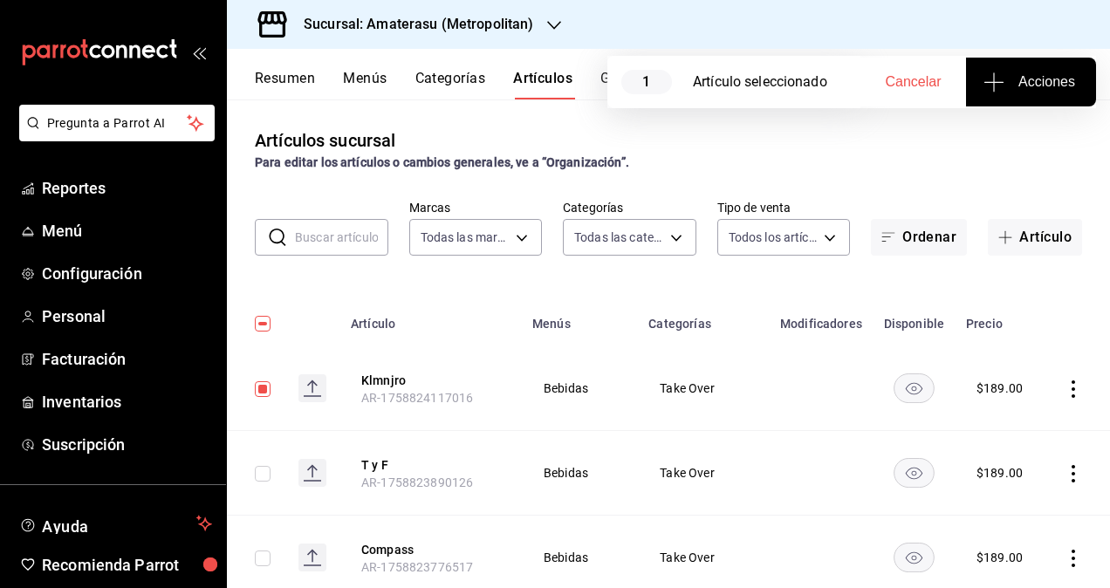
click at [1040, 75] on span "Acciones" at bounding box center [1031, 82] width 88 height 21
click at [1051, 132] on span "Agregar tipo" at bounding box center [1030, 136] width 103 height 18
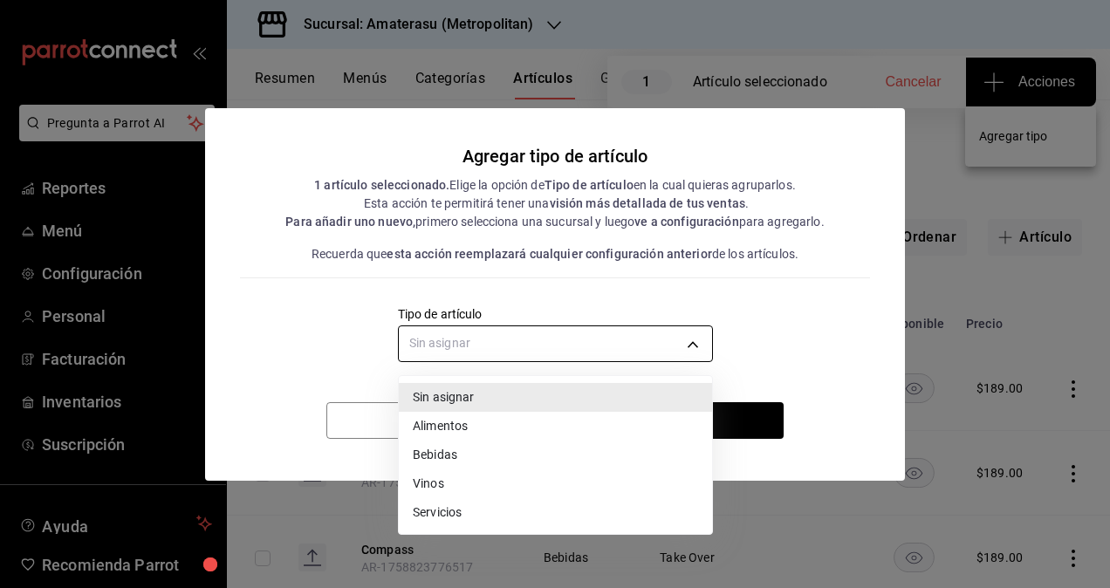
click at [647, 344] on body "Pregunta a Parrot AI Reportes Menú Configuración Personal Facturación Inventari…" at bounding box center [555, 294] width 1110 height 588
click at [449, 449] on li "Bebidas" at bounding box center [555, 455] width 313 height 29
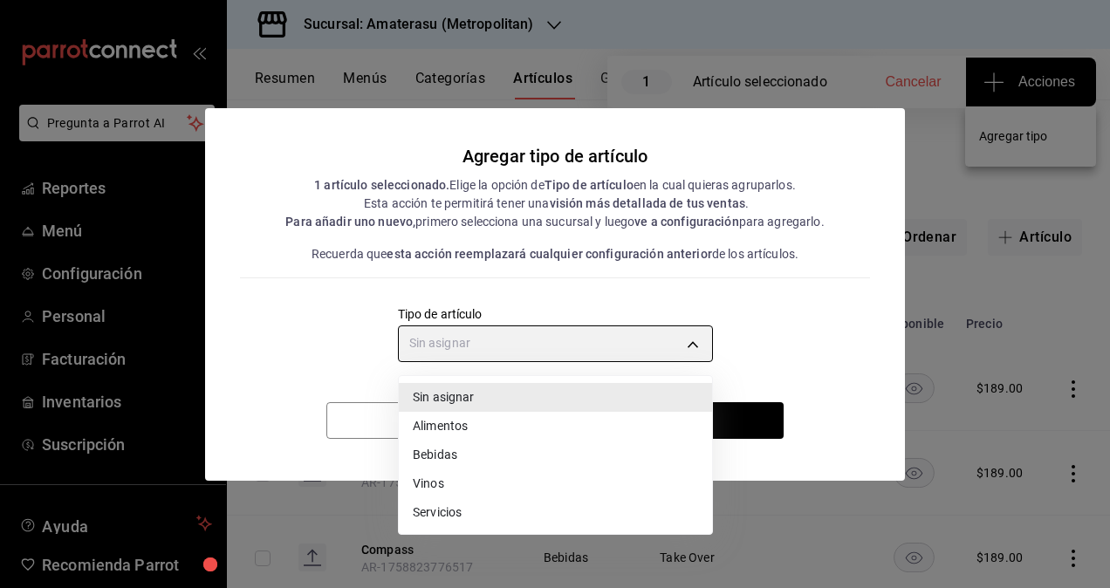
type input "e2400288-93b0-4d29-8cfc-2898dd229db7"
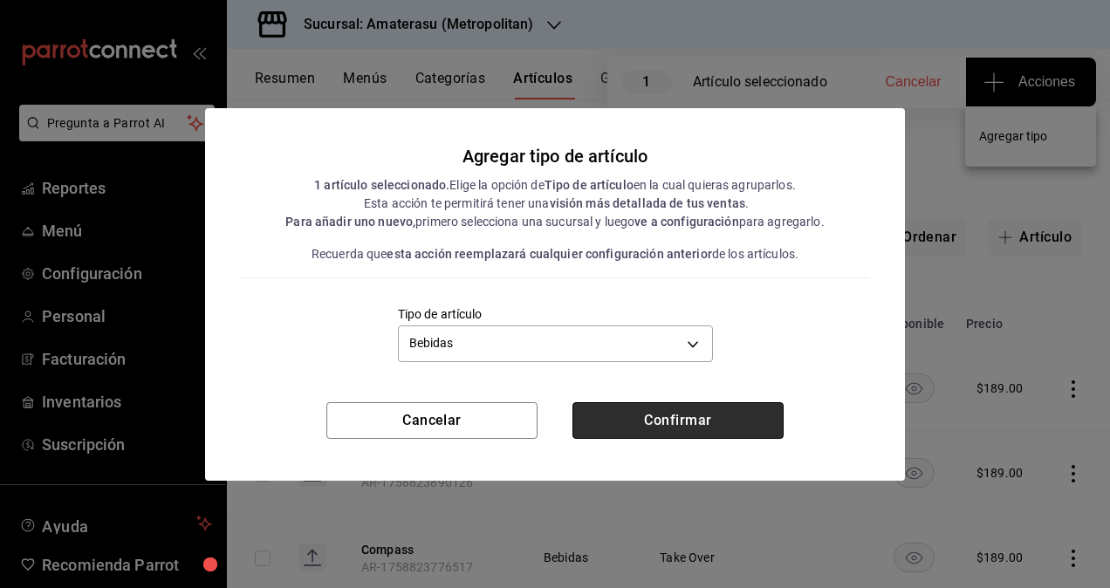
click at [673, 424] on button "Confirmar" at bounding box center [677, 420] width 211 height 37
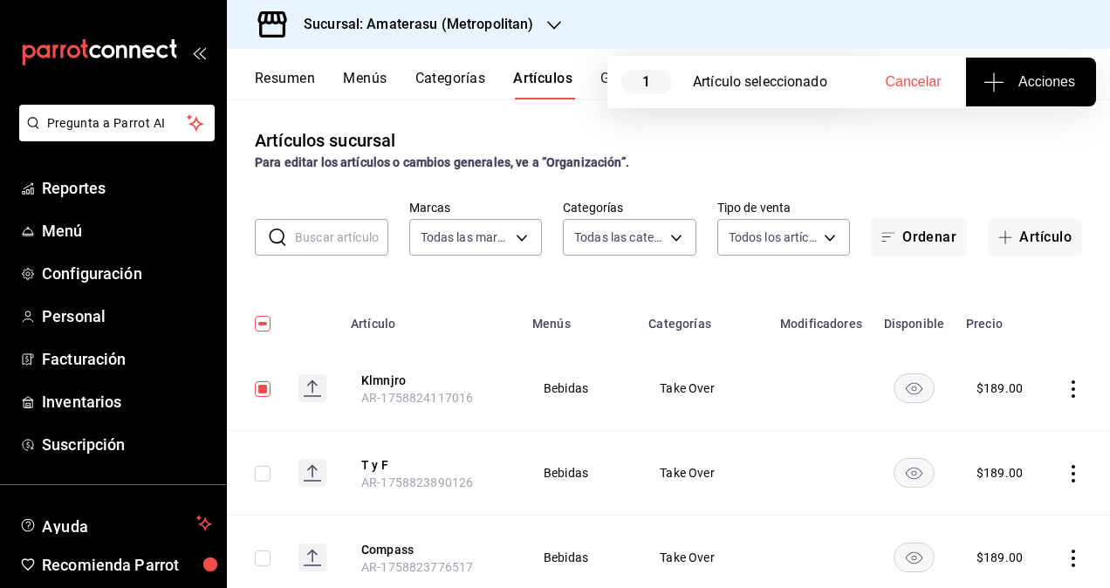
drag, startPoint x: 899, startPoint y: 77, endPoint x: 857, endPoint y: 96, distance: 46.1
click at [897, 76] on span "Cancelar" at bounding box center [914, 82] width 56 height 16
checkbox input "false"
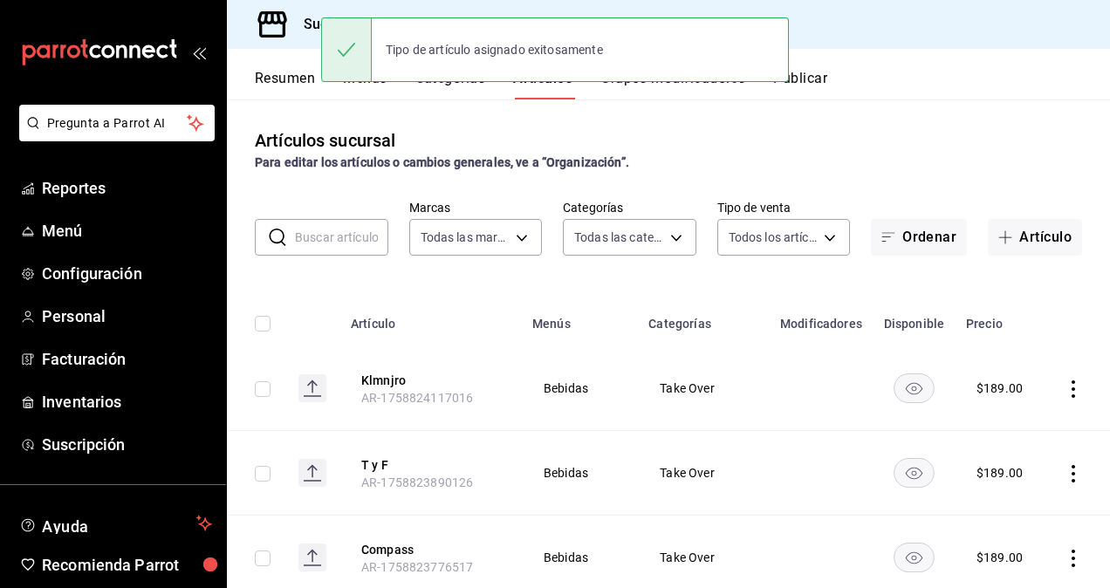
drag, startPoint x: 825, startPoint y: 93, endPoint x: 820, endPoint y: 85, distance: 10.2
click at [820, 85] on button "Publicar" at bounding box center [800, 85] width 54 height 30
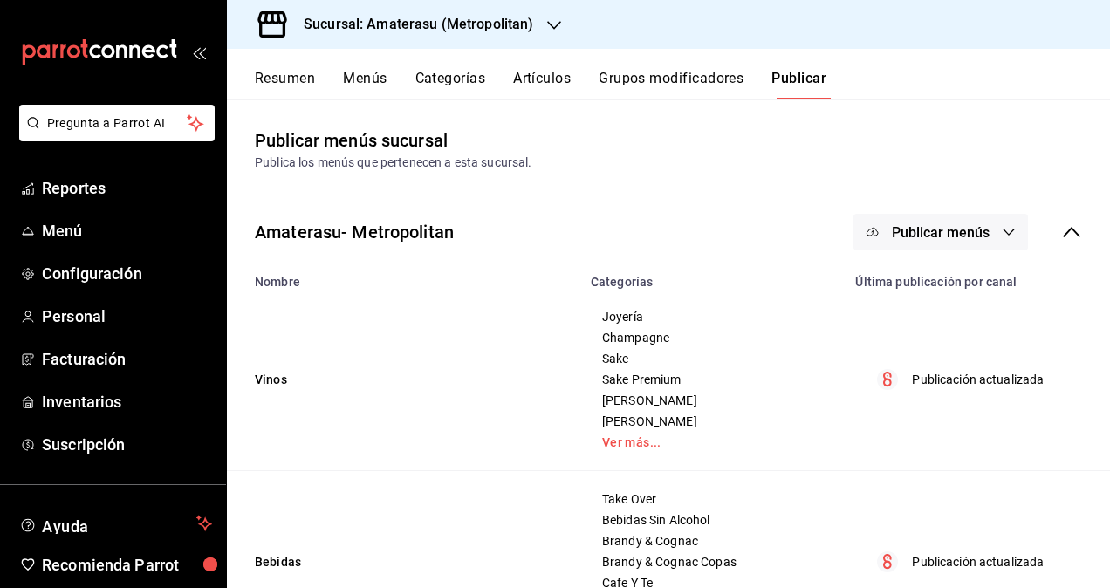
click at [953, 235] on span "Publicar menús" at bounding box center [941, 232] width 98 height 17
click at [944, 291] on span "Punto de venta" at bounding box center [953, 289] width 84 height 18
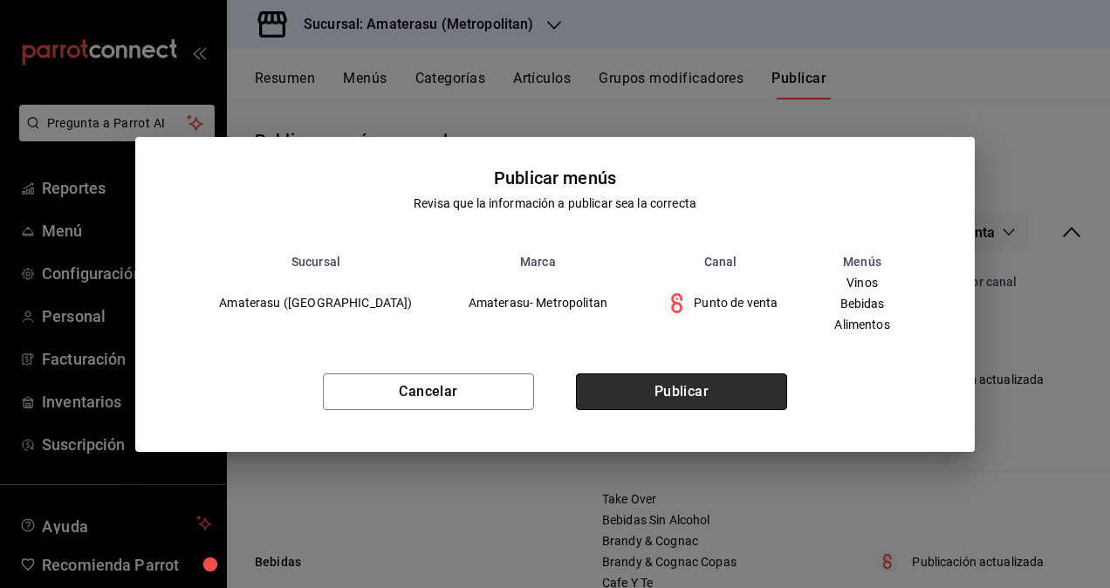
click at [691, 393] on button "Publicar" at bounding box center [681, 391] width 211 height 37
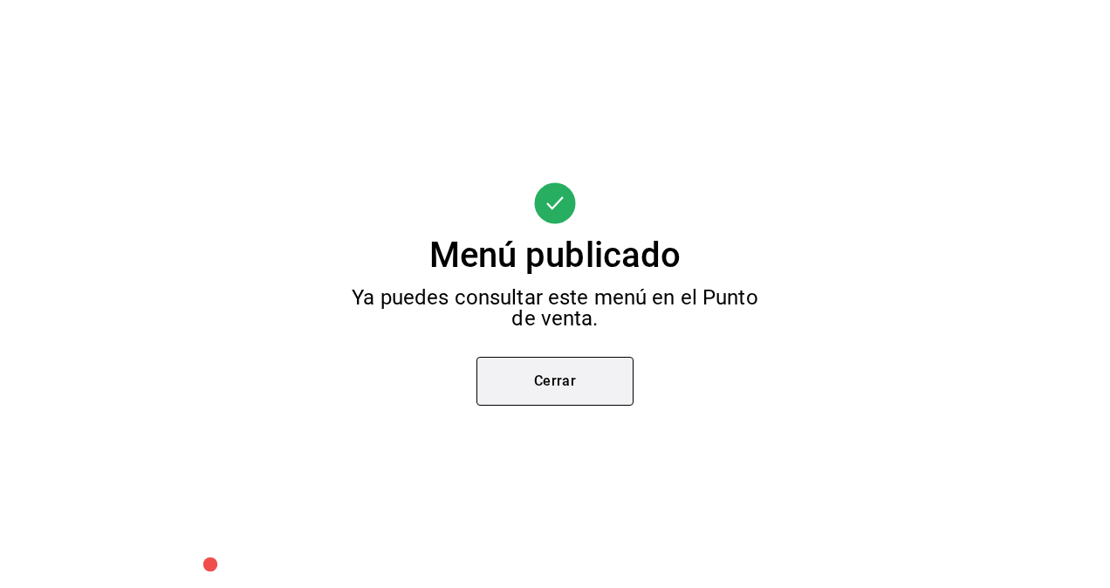
click at [558, 391] on button "Cerrar" at bounding box center [554, 381] width 157 height 49
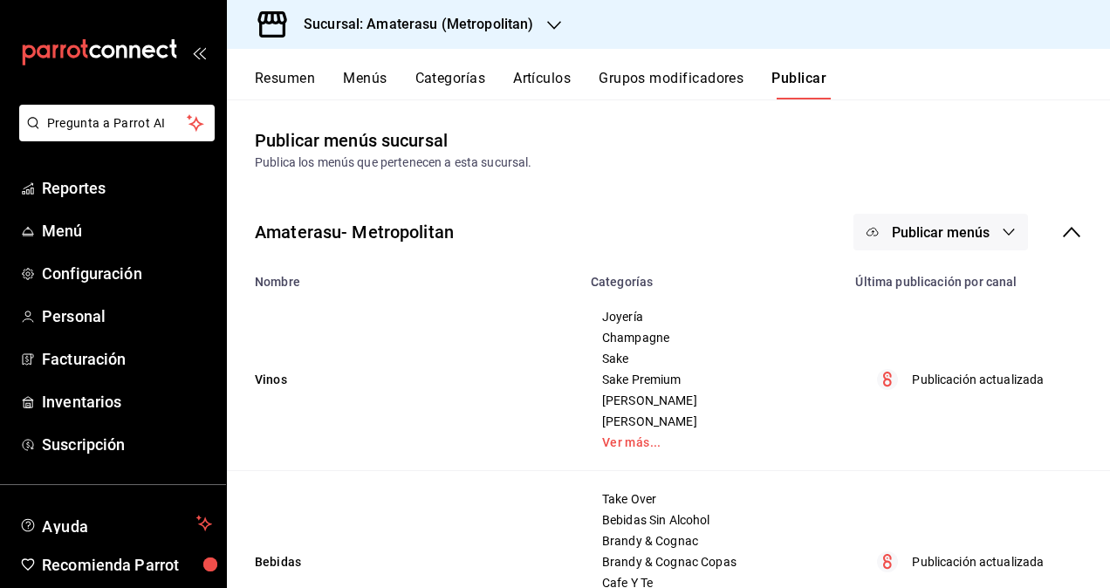
click at [550, 72] on button "Artículos" at bounding box center [542, 85] width 58 height 30
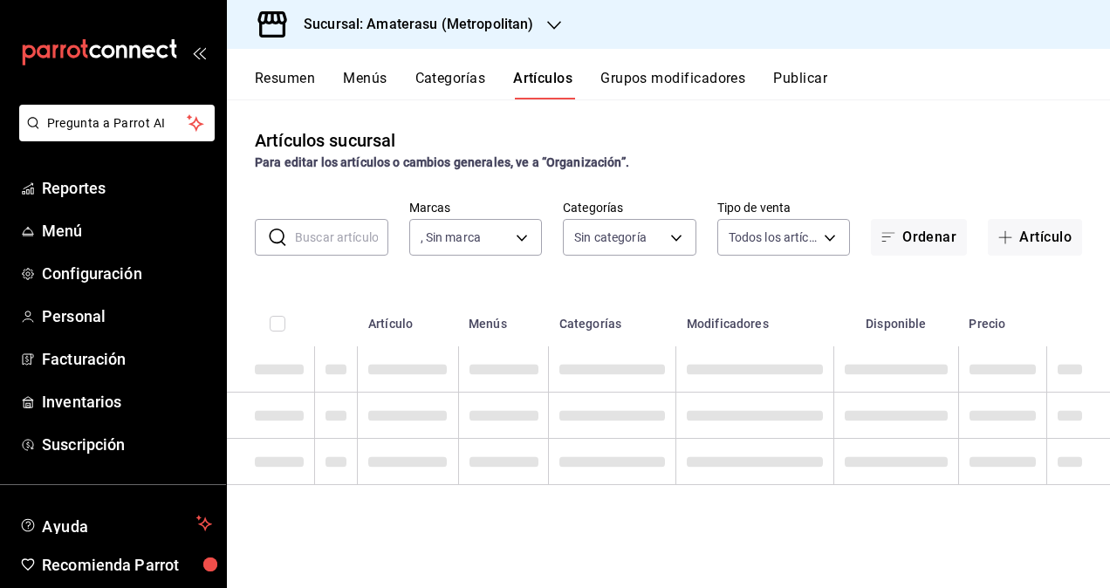
type input "e4cd7fcb-d45b-43ae-a99f-ad4ccfcd9032,f3afaab8-8c3d-4e49-a299-af9bdf6027b2"
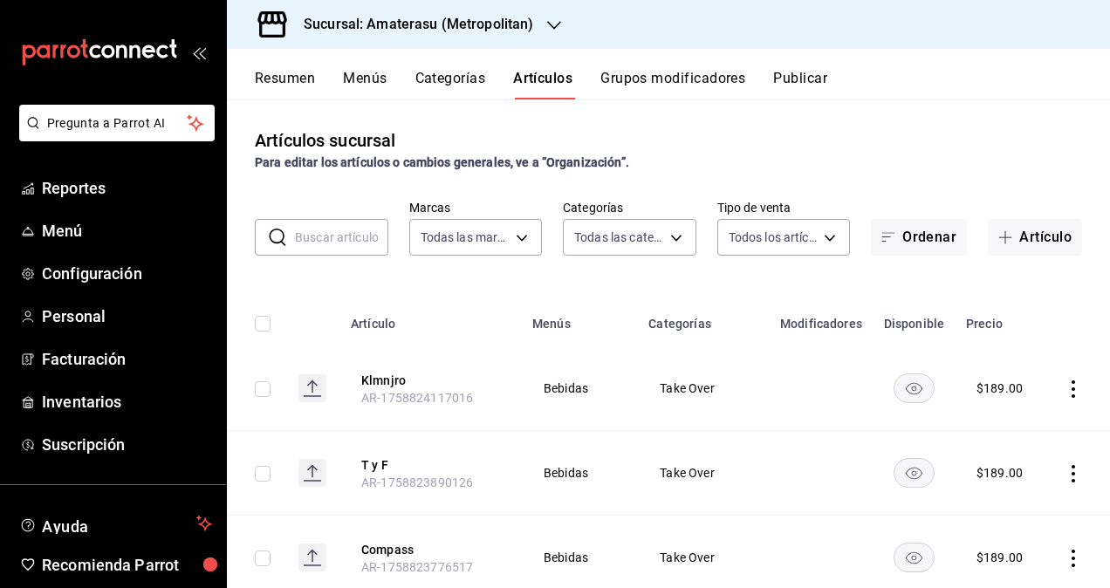
type input "0783145e-3d29-4bbb-828e-87c4a6ccf0c0,087d9878-8a04-48ff-ab24-0b3ef0fdf69f,f9a59…"
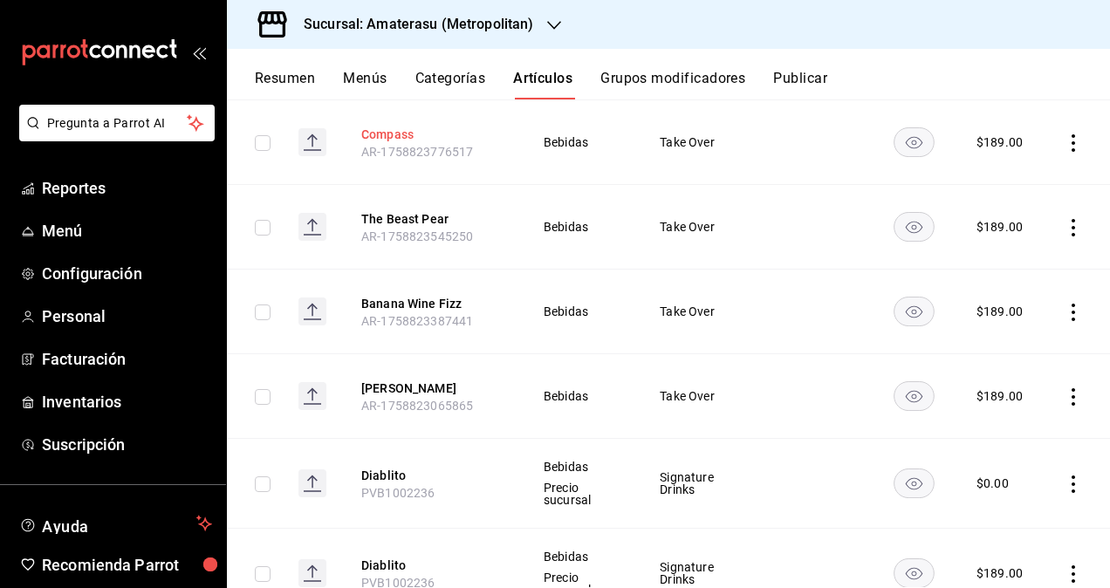
scroll to position [523, 0]
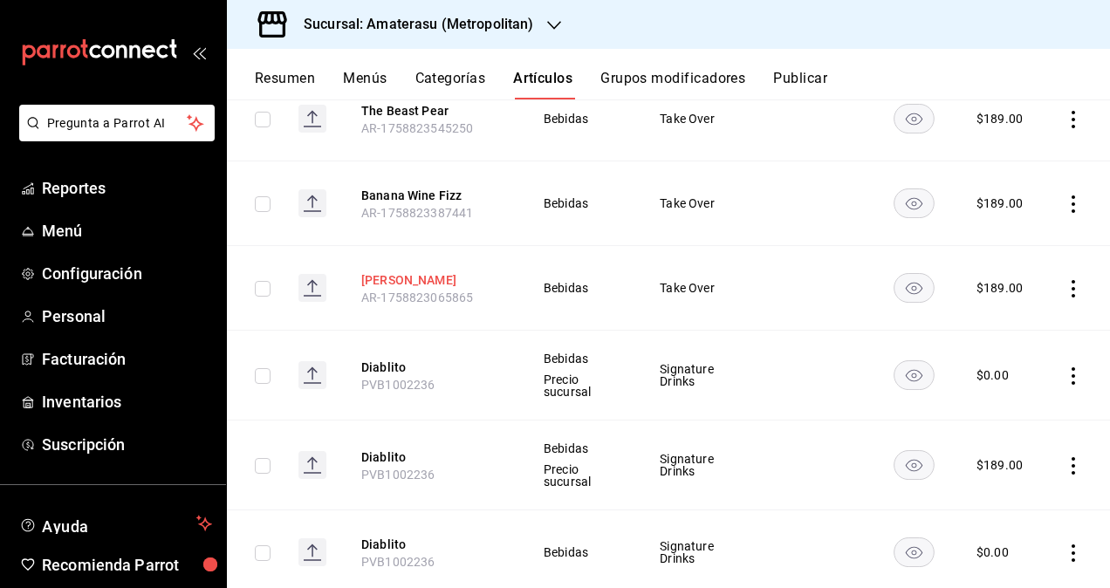
click at [408, 274] on button "[PERSON_NAME]" at bounding box center [431, 279] width 140 height 17
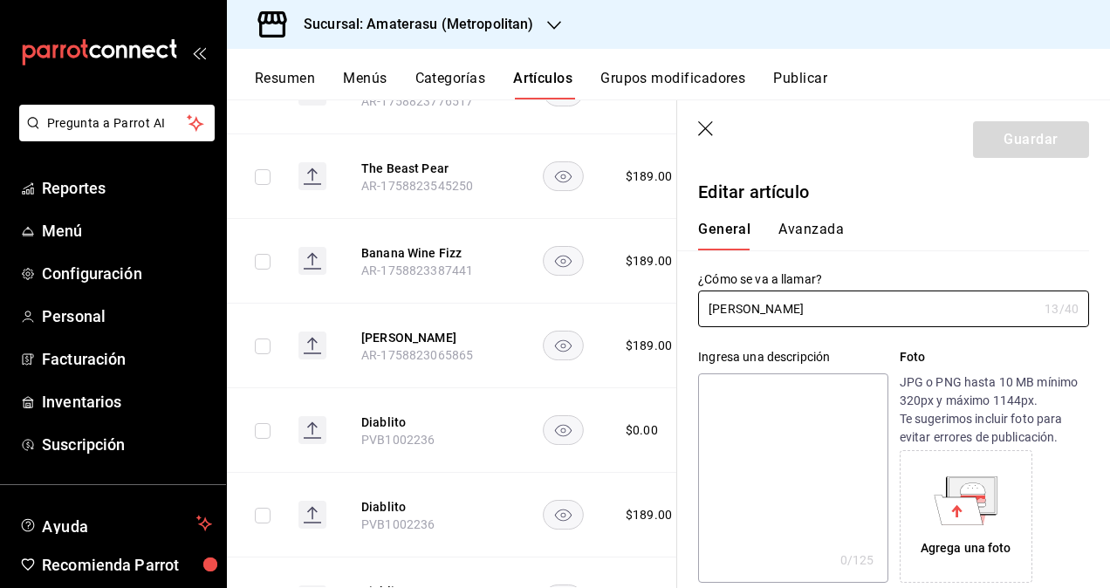
type input "$189.00"
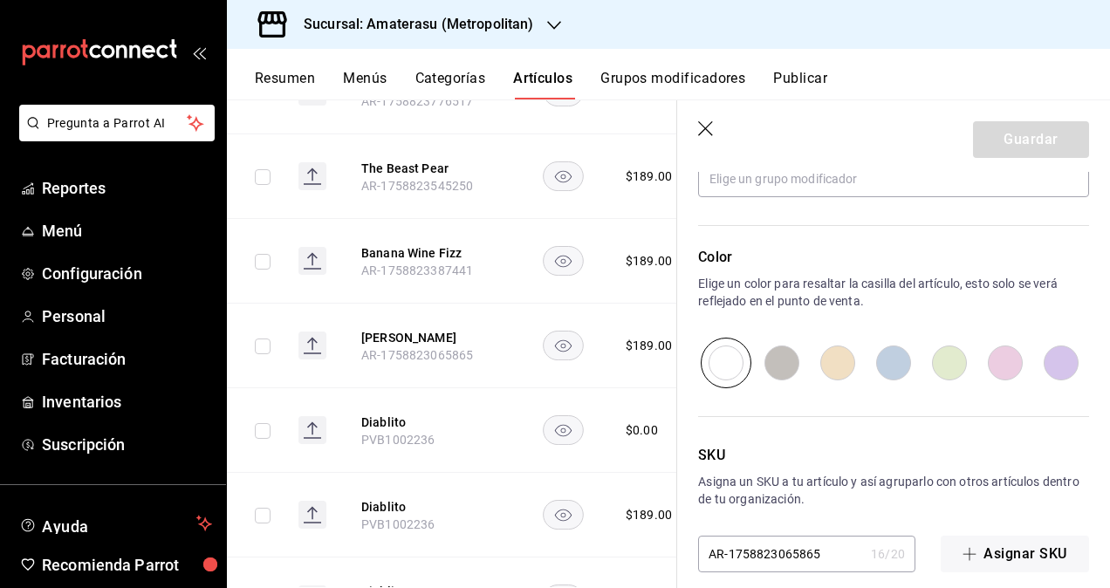
scroll to position [863, 0]
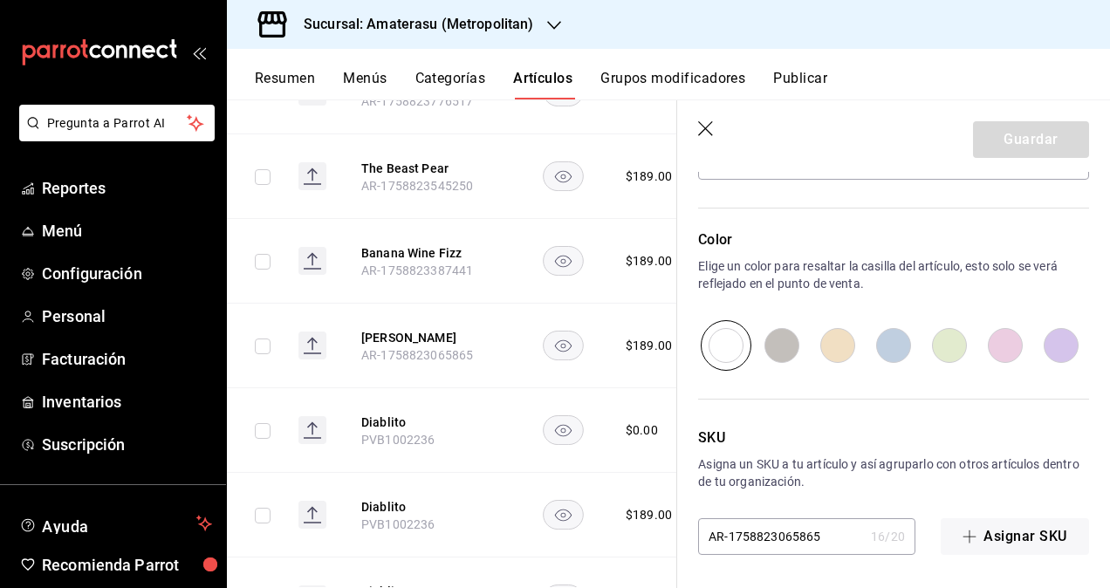
click at [811, 529] on input "AR-1758823065865" at bounding box center [781, 536] width 166 height 35
click at [811, 534] on input "AR-1758823065865" at bounding box center [781, 536] width 166 height 35
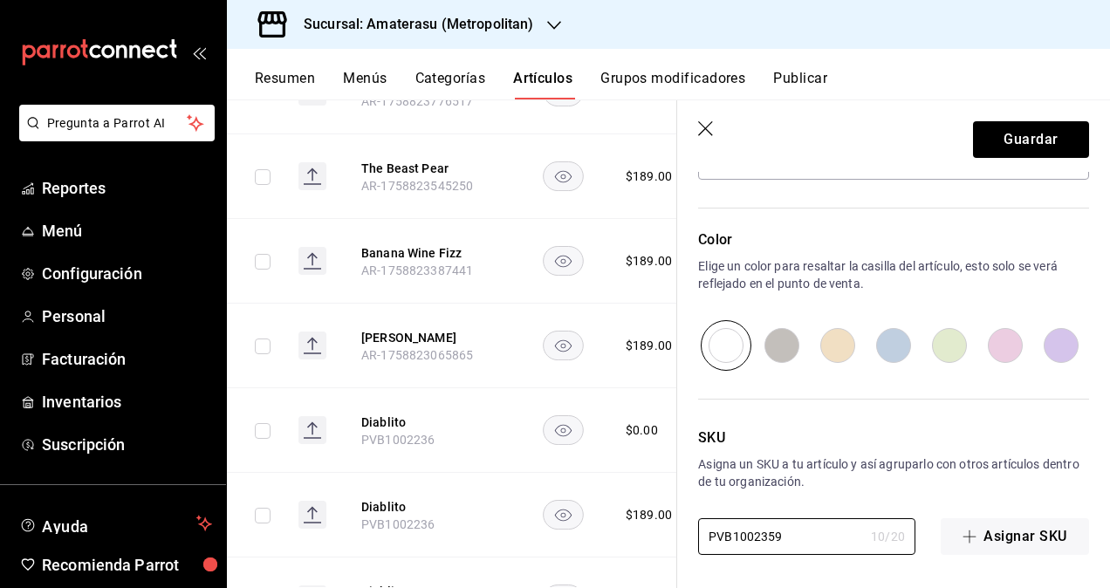
type input "PVB1002359"
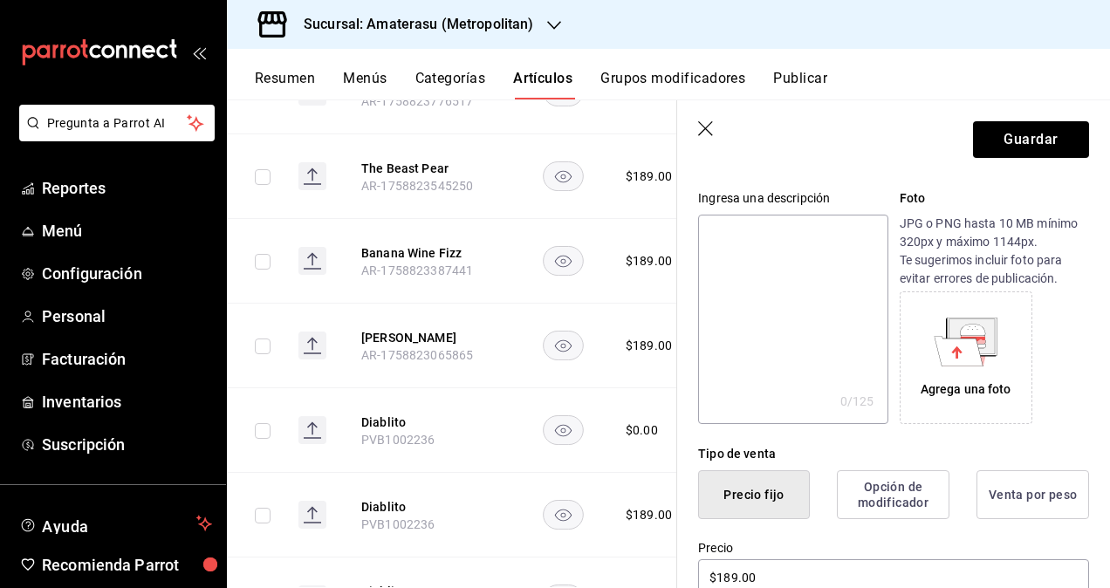
scroll to position [0, 0]
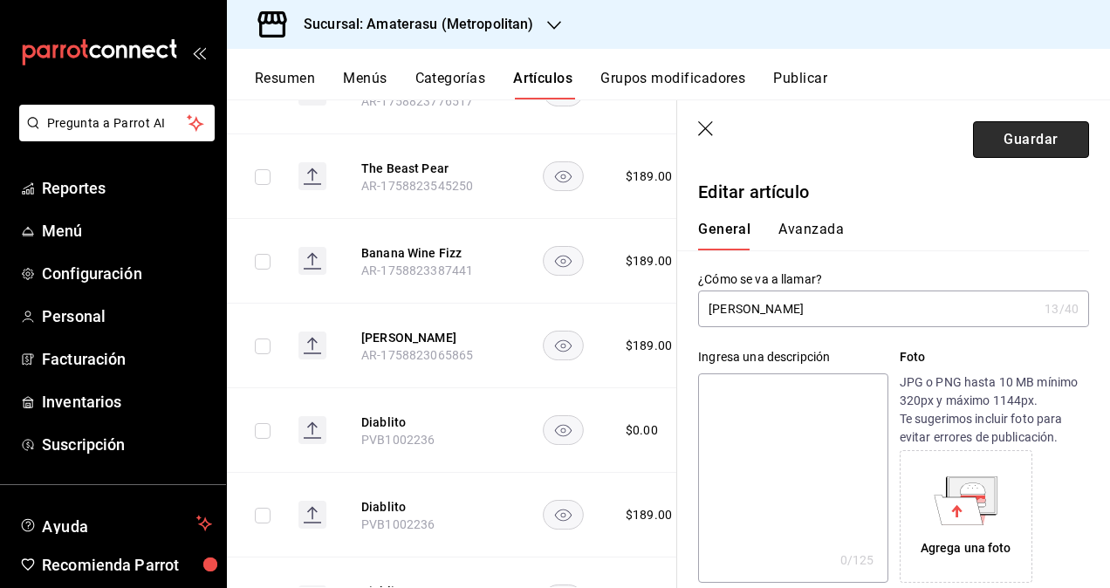
click at [1011, 148] on button "Guardar" at bounding box center [1031, 139] width 116 height 37
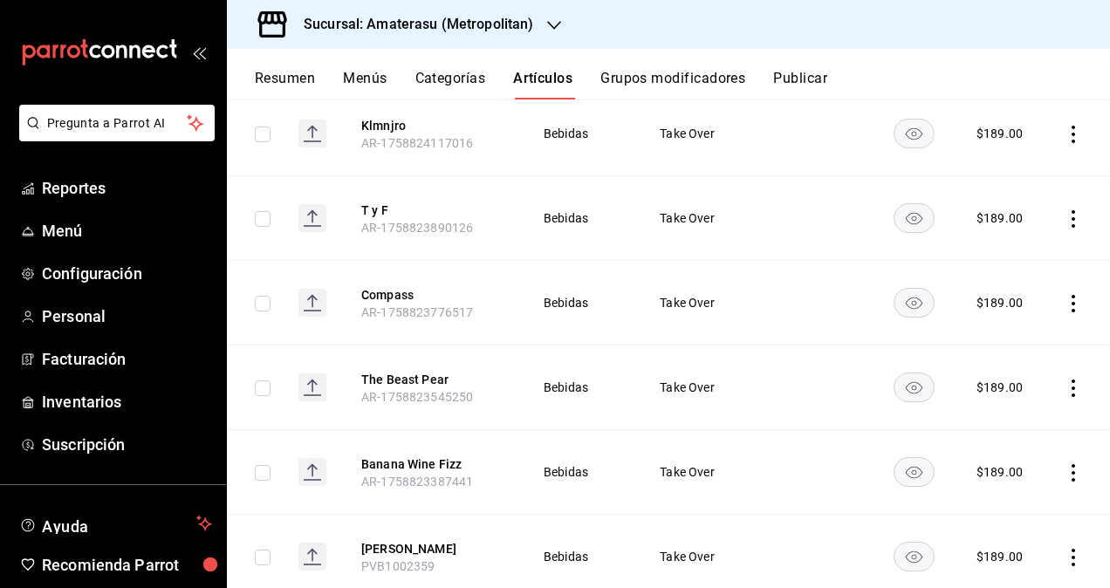
scroll to position [349, 0]
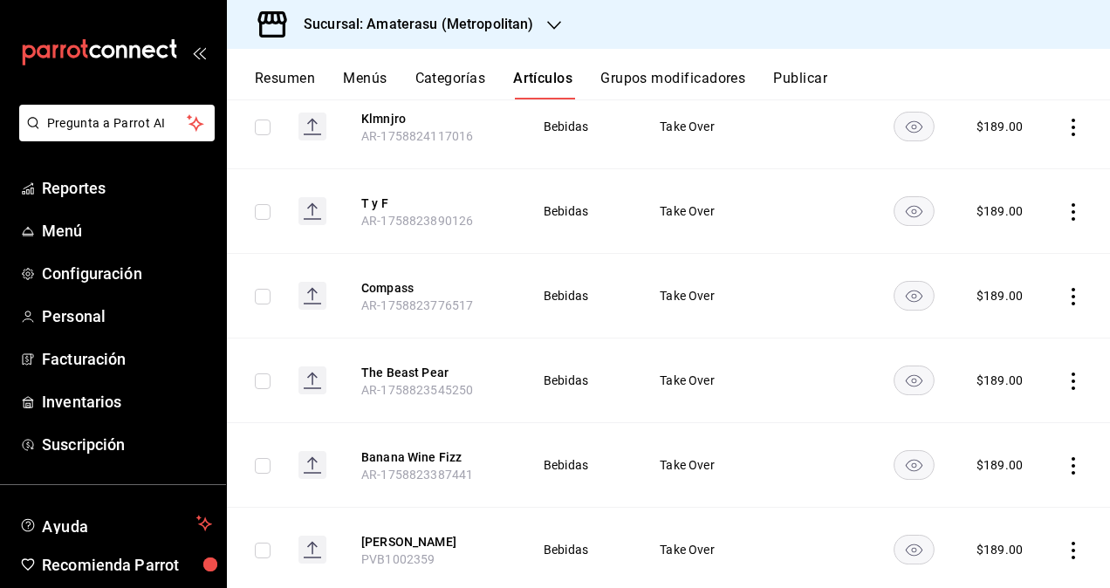
scroll to position [349, 0]
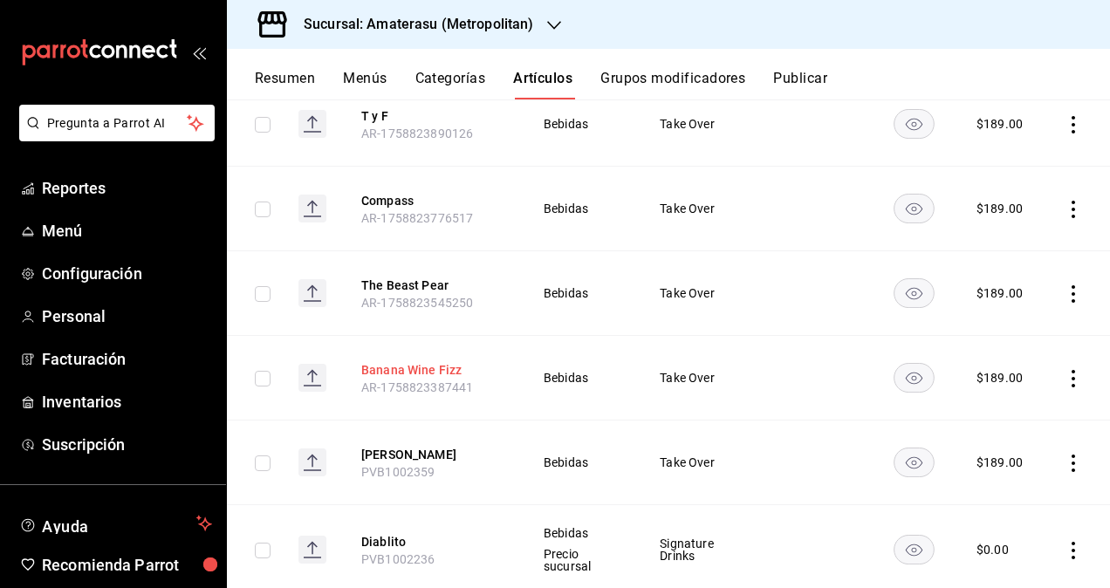
click at [408, 370] on button "Banana Wine Fizz" at bounding box center [431, 369] width 140 height 17
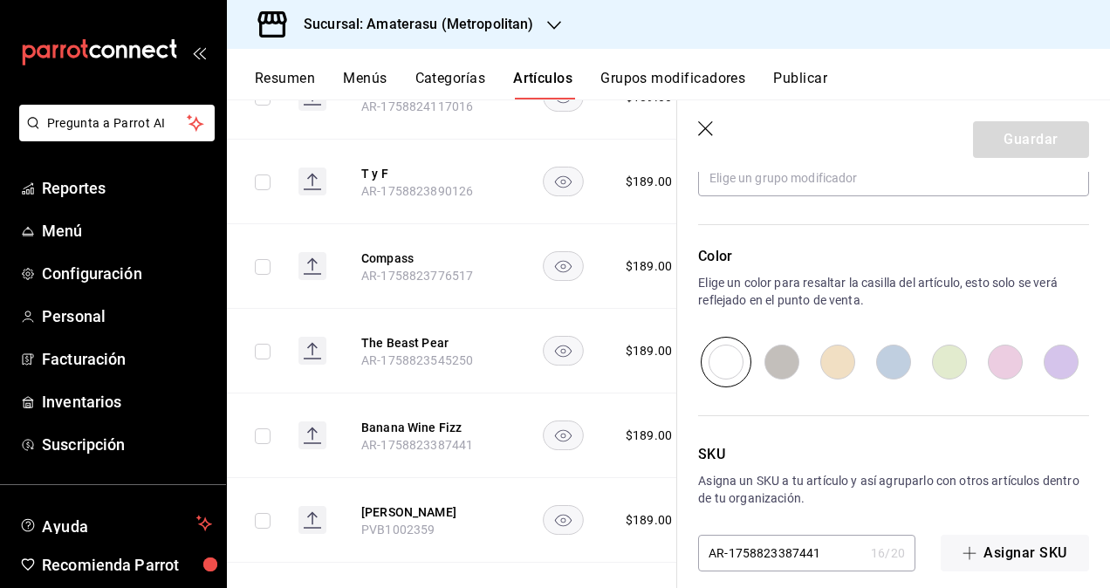
scroll to position [863, 0]
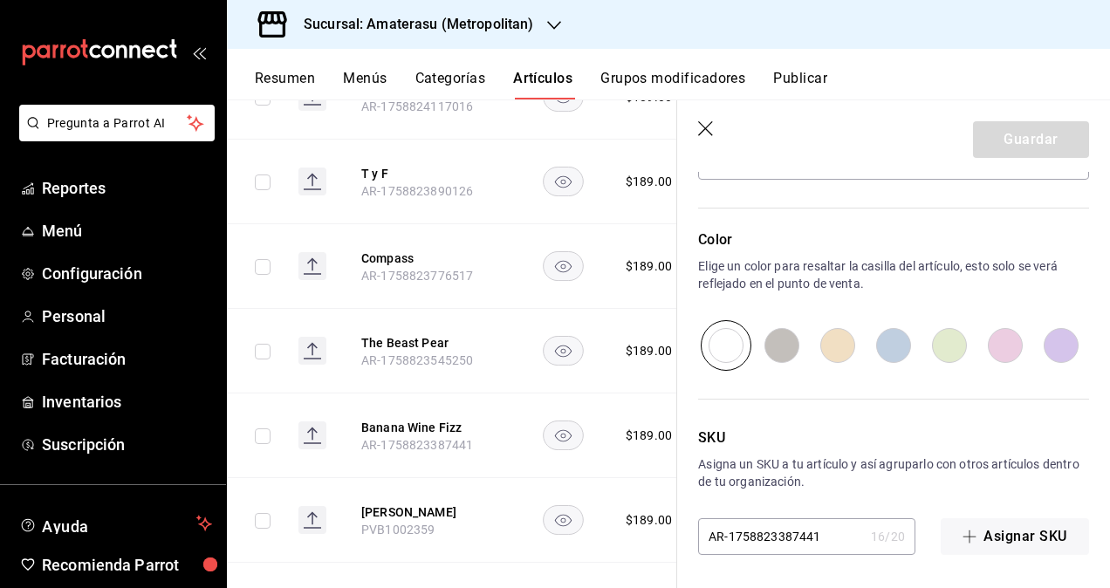
click at [838, 534] on input "AR-1758823387441" at bounding box center [781, 536] width 166 height 35
type input "PVB1002360"
click at [1014, 150] on button "Guardar" at bounding box center [1031, 139] width 116 height 37
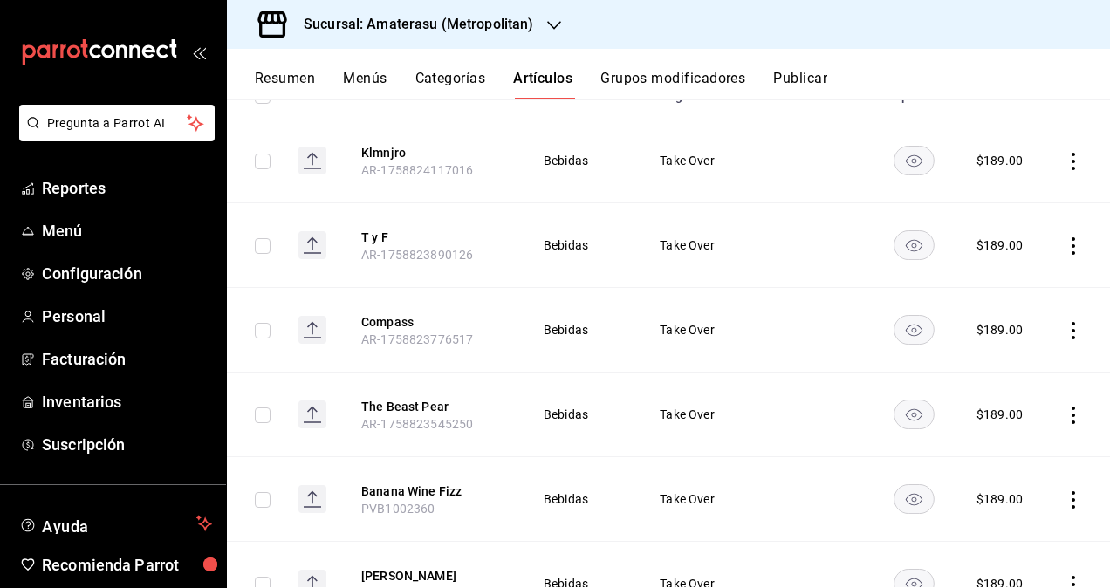
scroll to position [349, 0]
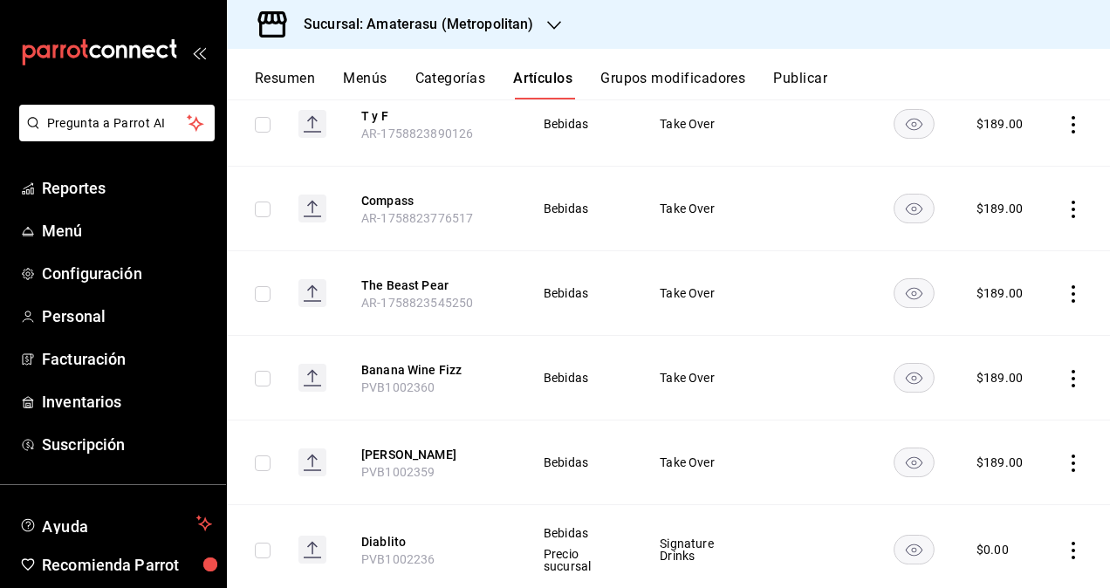
click at [410, 389] on span "PVB1002360" at bounding box center [398, 387] width 74 height 14
copy span "PVB1002360"
click at [377, 284] on button "The Beast Pear" at bounding box center [431, 285] width 140 height 17
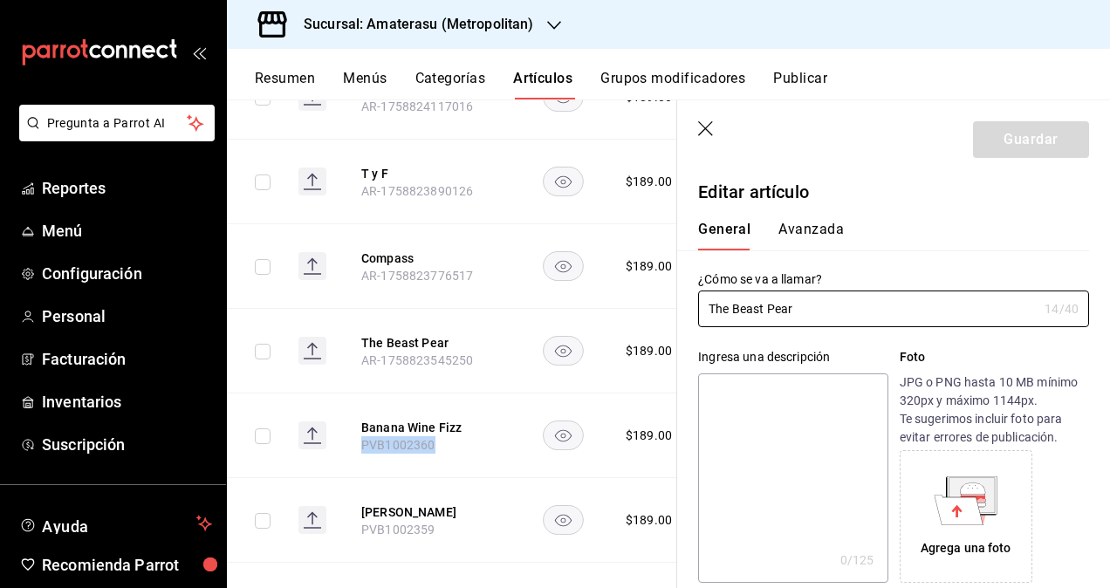
type input "$189.00"
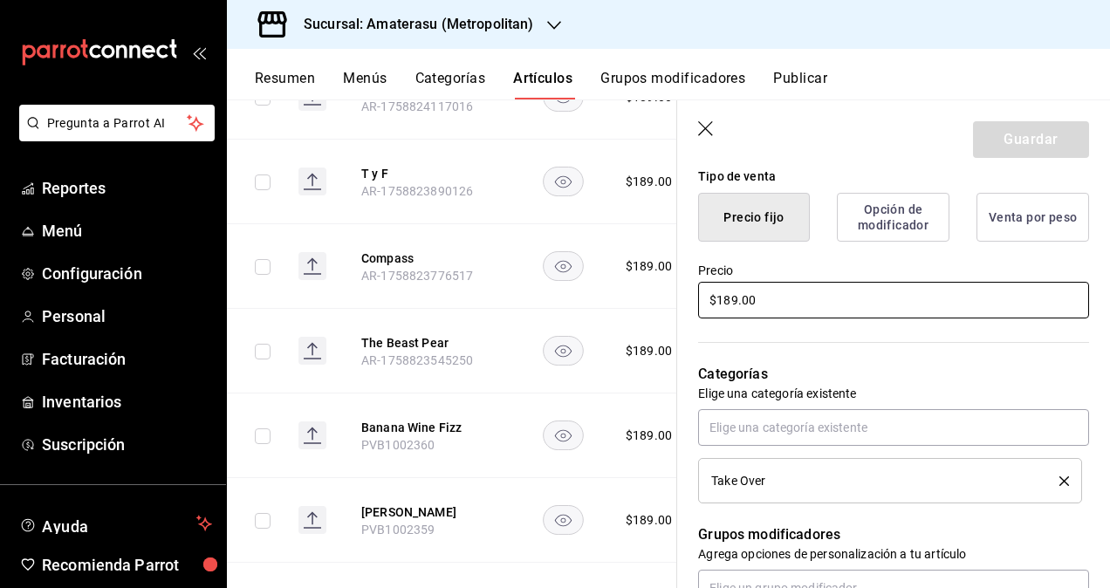
scroll to position [863, 0]
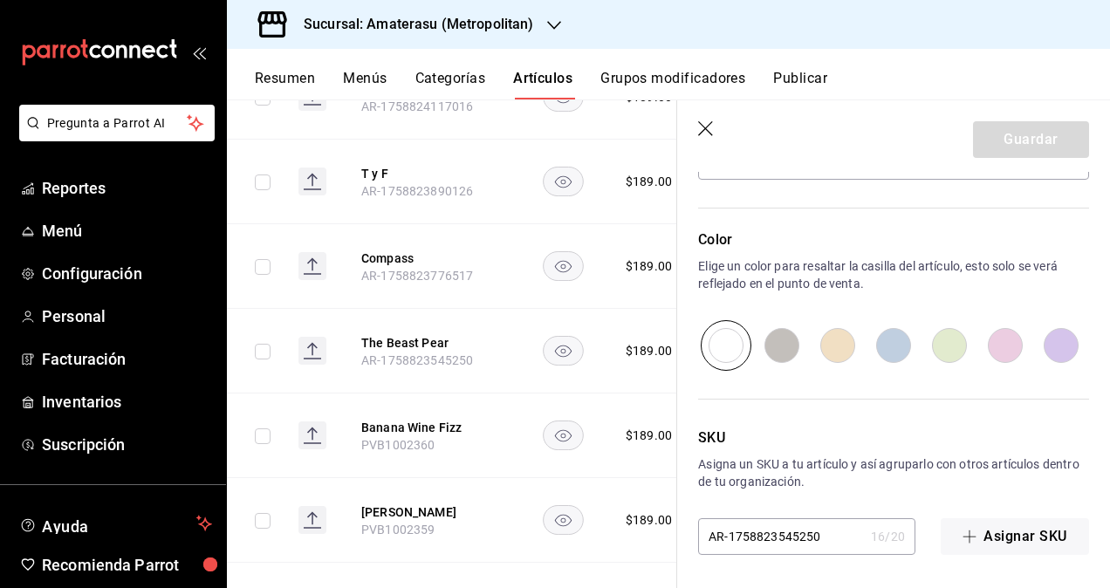
click at [798, 539] on input "AR-1758823545250" at bounding box center [781, 536] width 166 height 35
paste input "PVB1002360"
type input "PVB1002361"
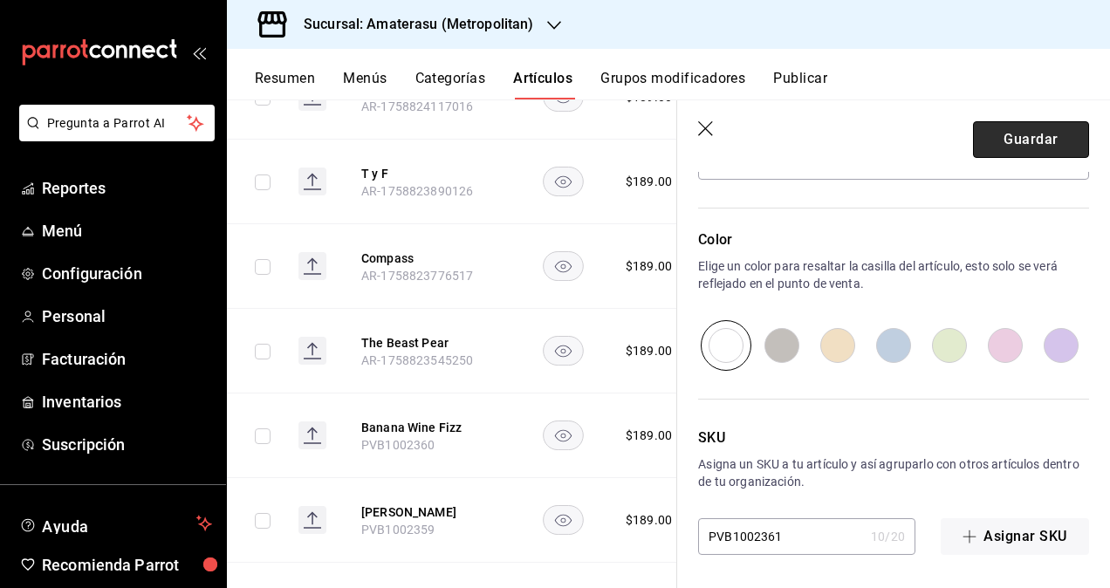
click at [997, 126] on button "Guardar" at bounding box center [1031, 139] width 116 height 37
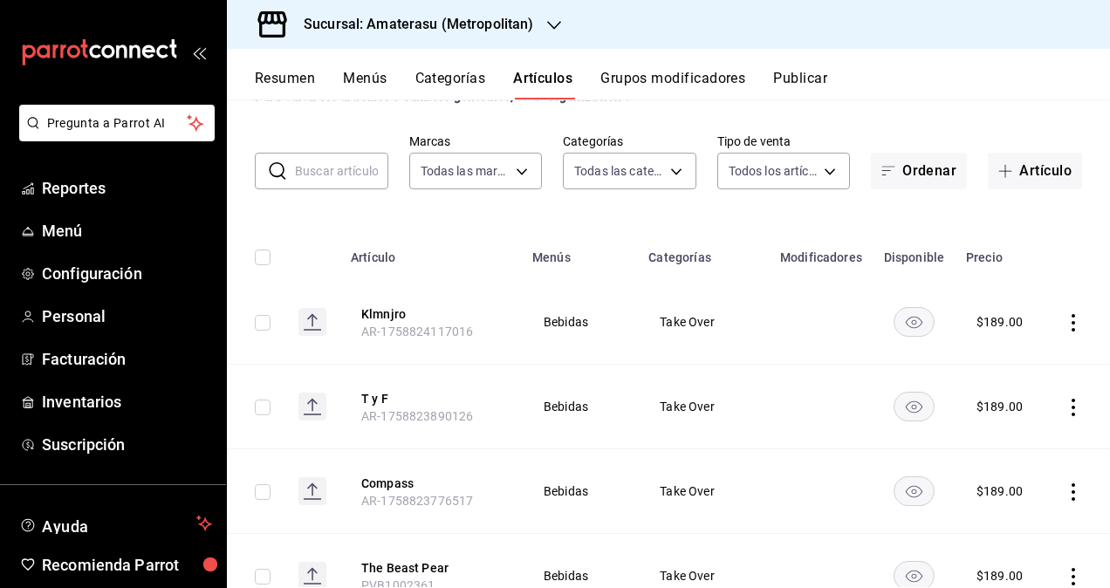
scroll to position [87, 0]
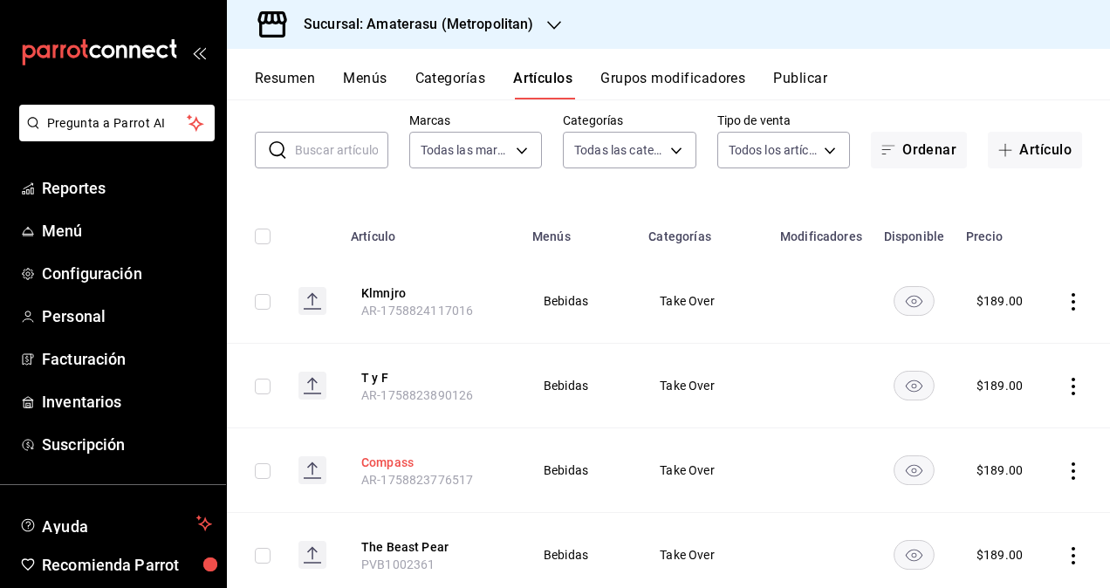
click at [377, 461] on button "Compass" at bounding box center [431, 462] width 140 height 17
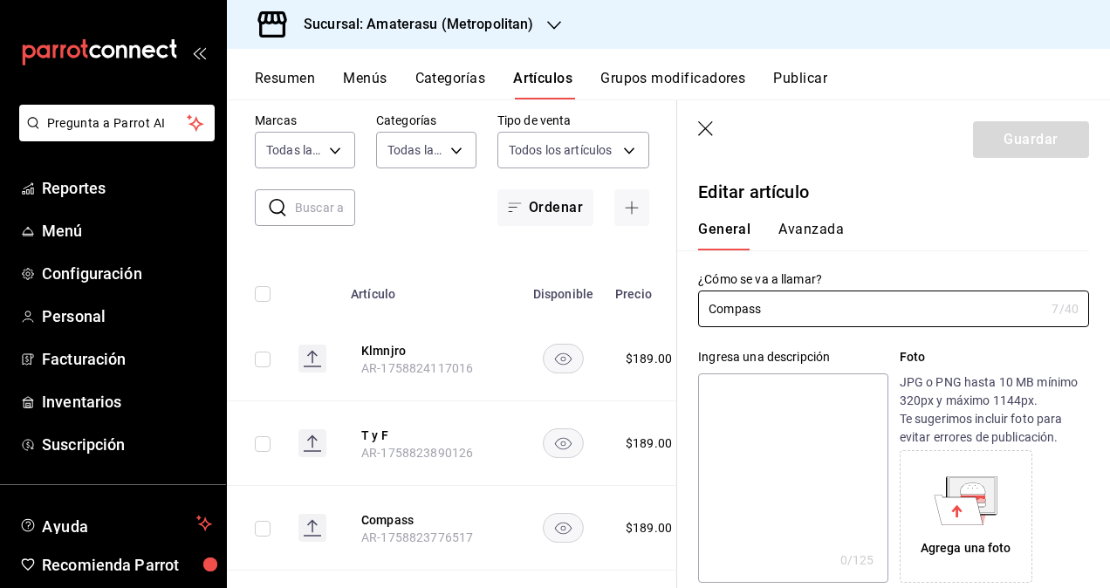
type input "$189.00"
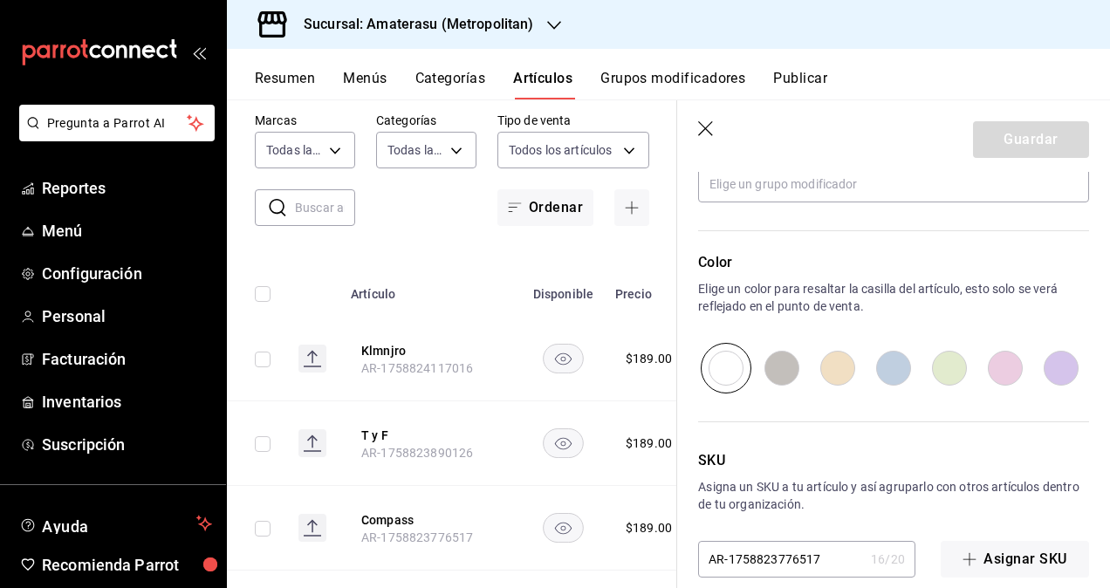
scroll to position [863, 0]
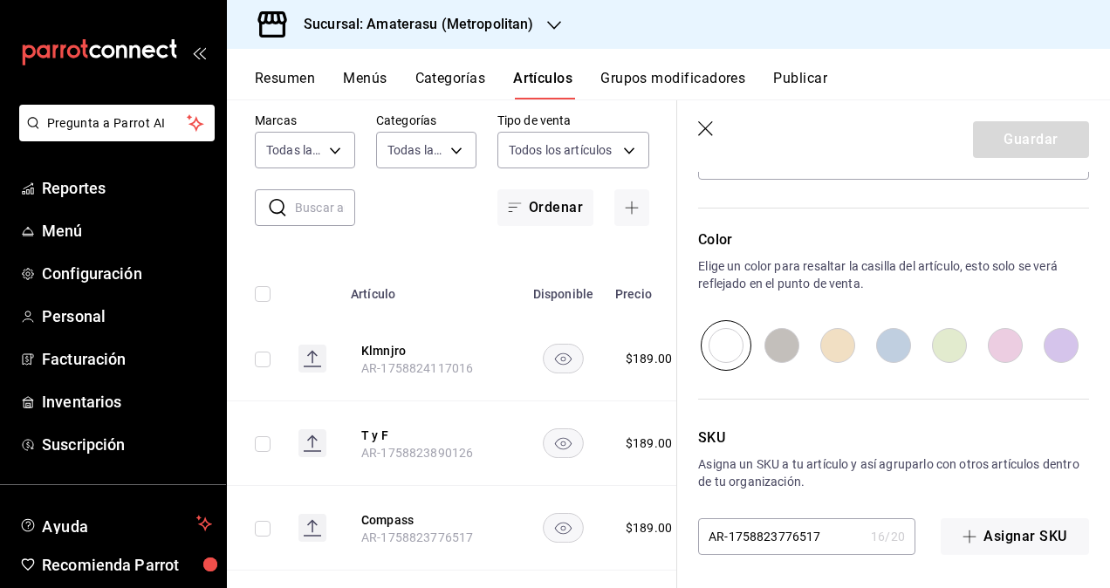
click at [805, 543] on input "AR-1758823776517" at bounding box center [781, 536] width 166 height 35
paste input "PVB1002360"
type input "PVB1002362"
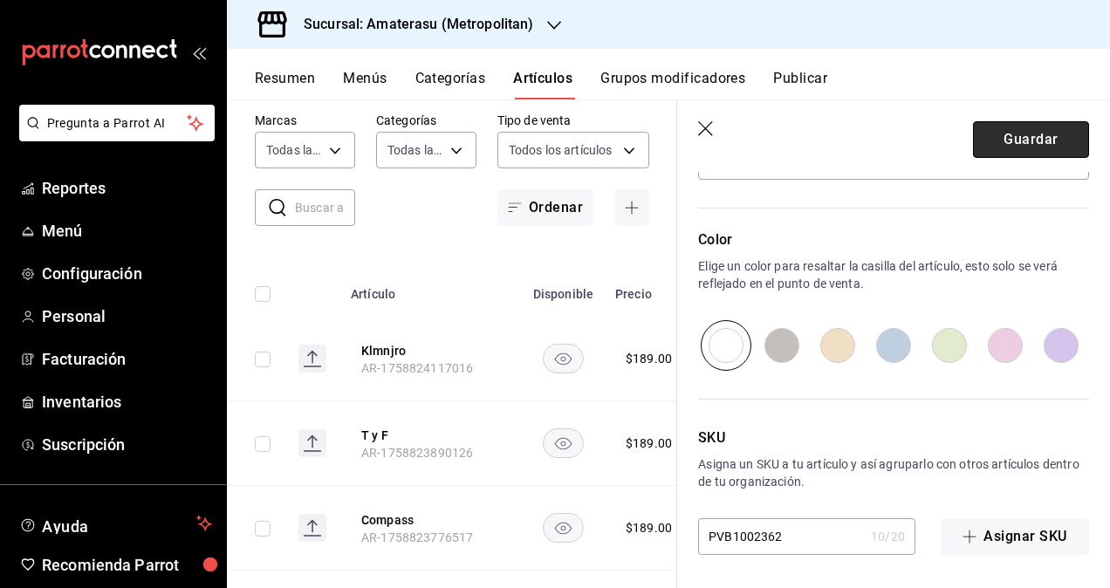
click at [1002, 140] on button "Guardar" at bounding box center [1031, 139] width 116 height 37
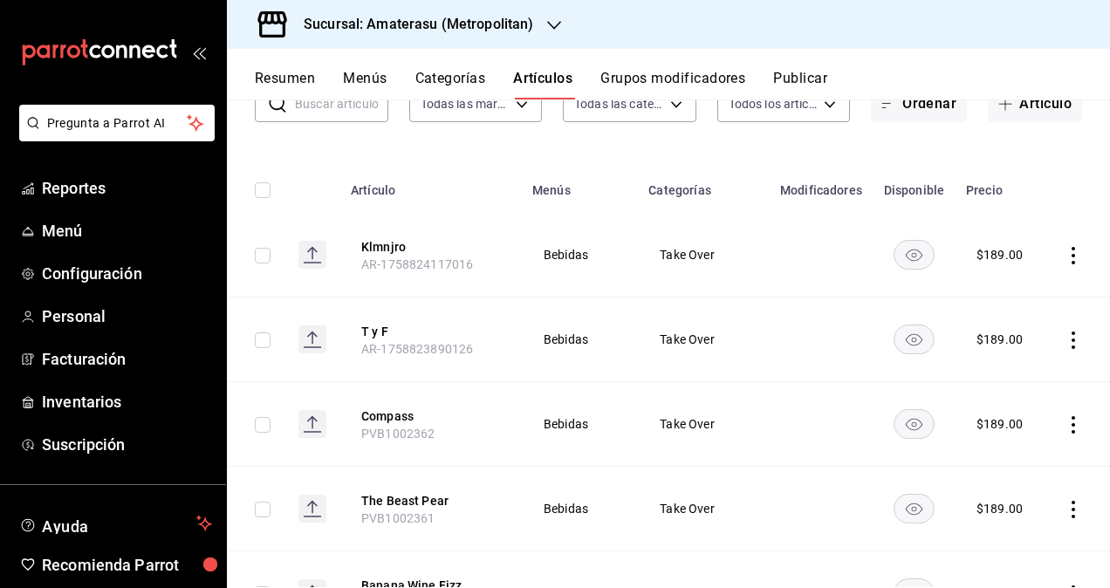
scroll to position [174, 0]
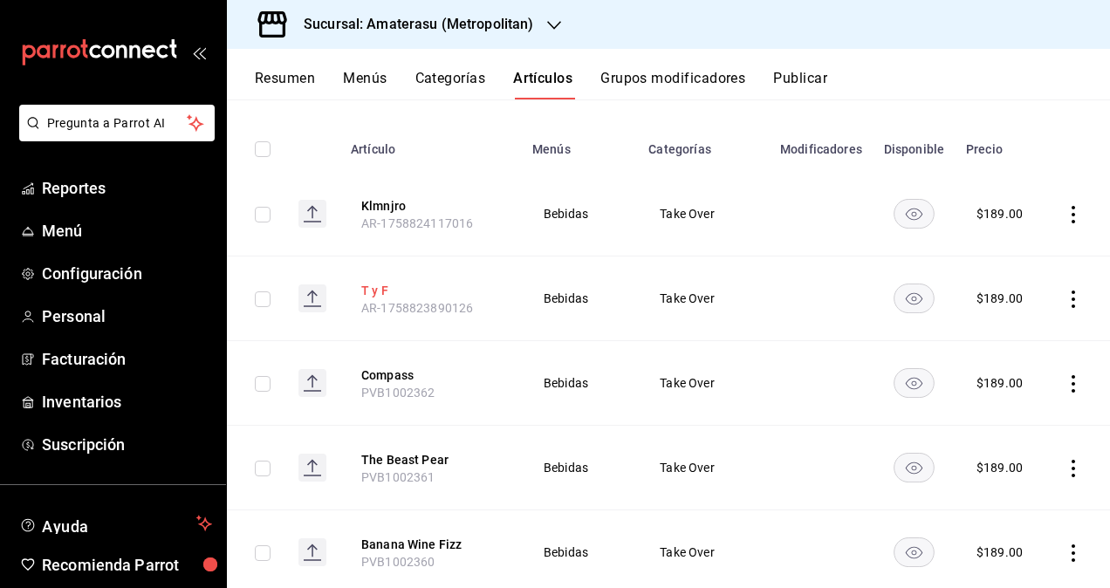
click at [384, 286] on button "T y F" at bounding box center [431, 290] width 140 height 17
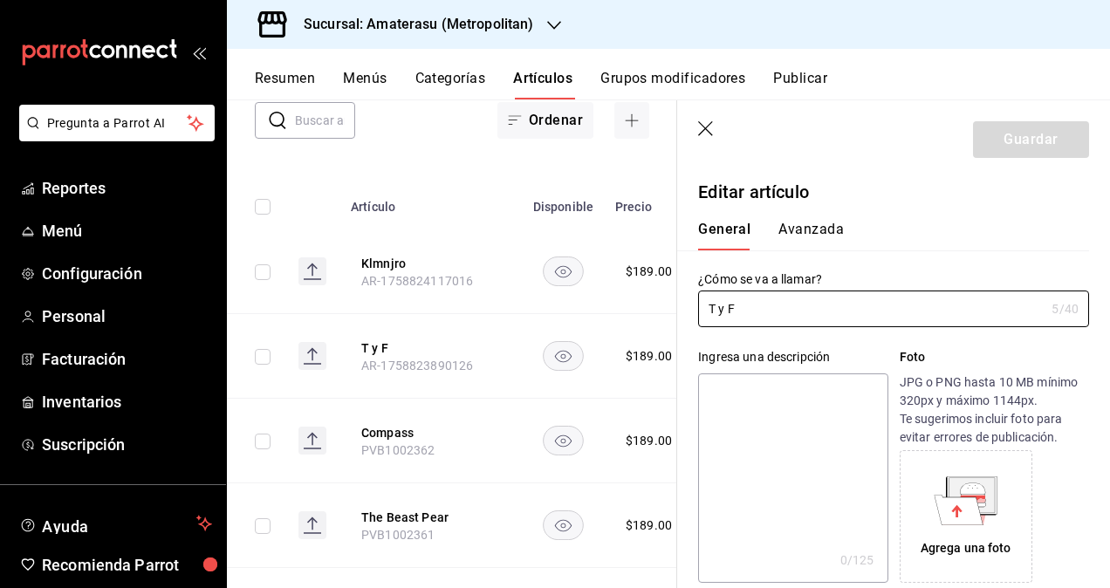
type input "$189.00"
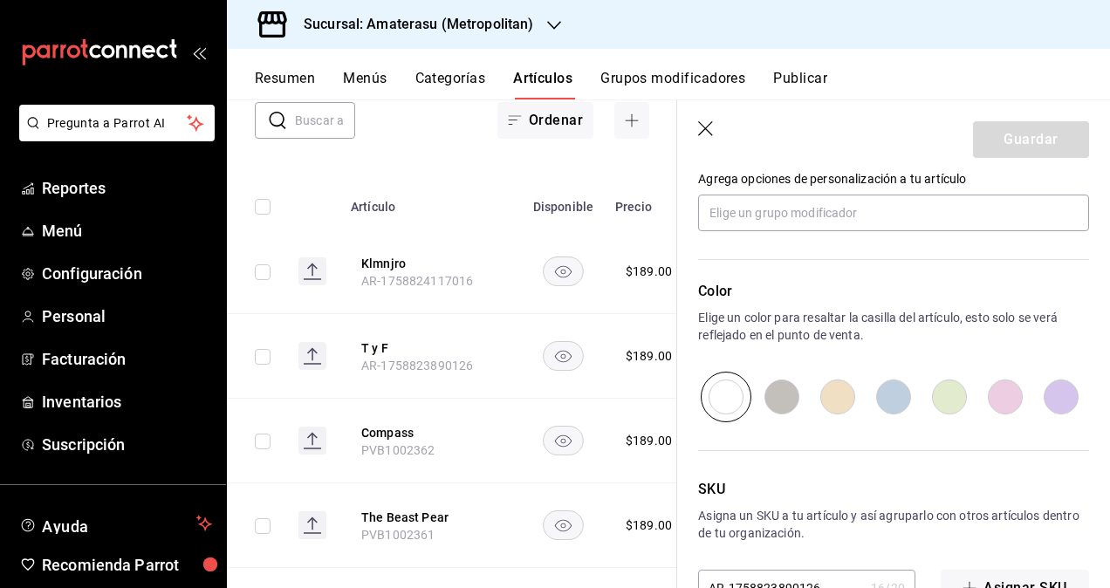
scroll to position [863, 0]
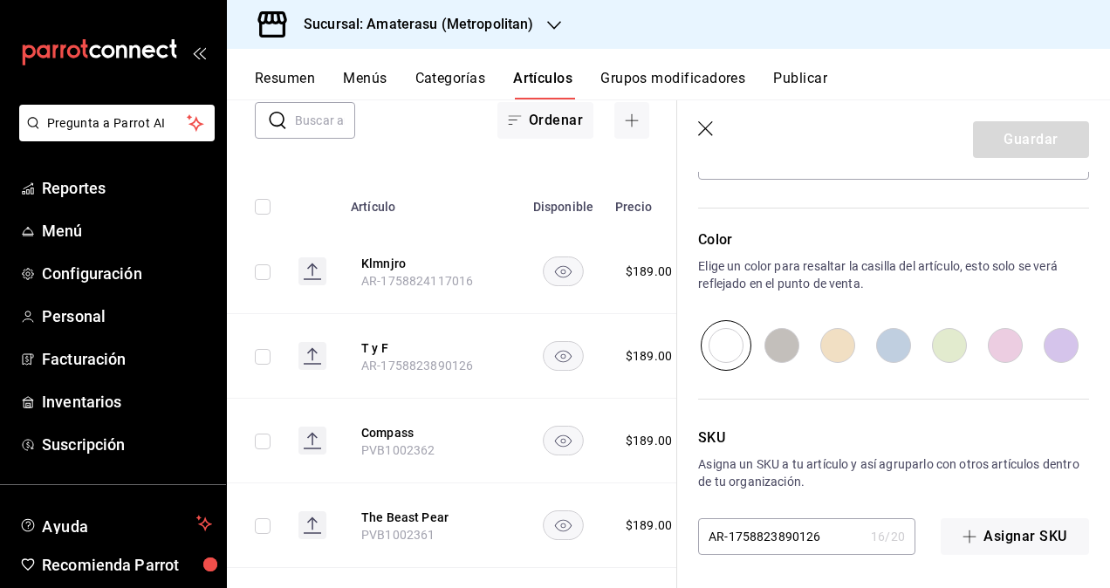
click at [808, 542] on input "AR-1758823890126" at bounding box center [781, 536] width 166 height 35
paste input "PVB1002360"
type input "PVB1002363"
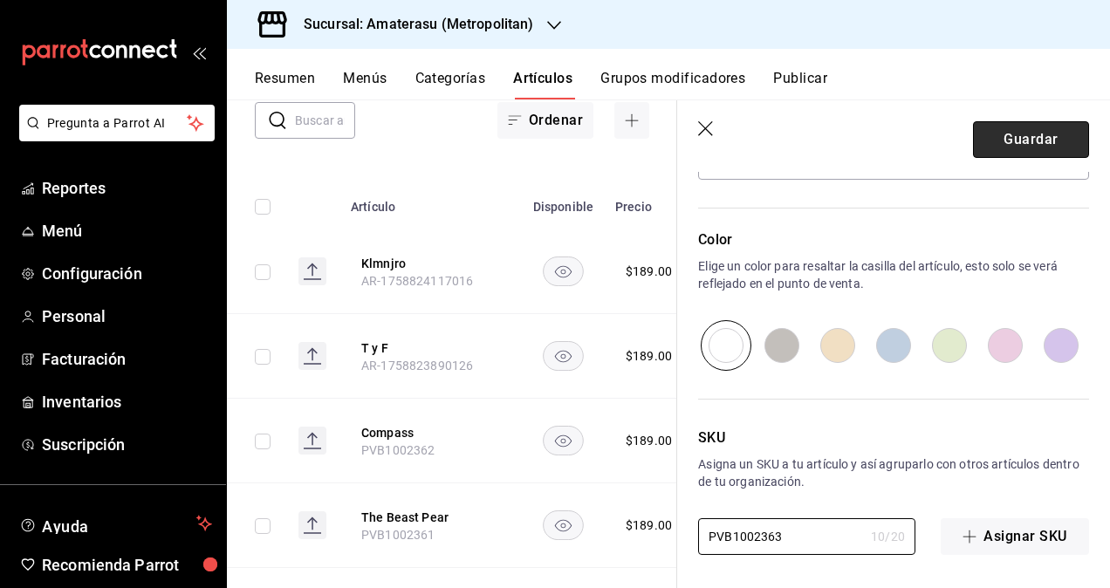
click at [1024, 147] on button "Guardar" at bounding box center [1031, 139] width 116 height 37
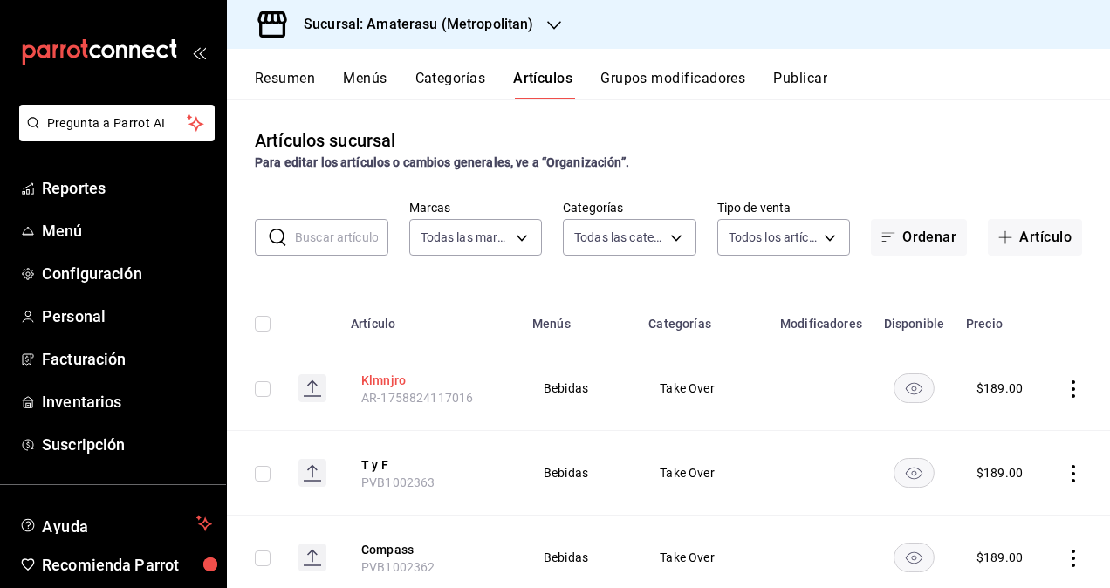
click at [395, 375] on button "Klmnjro" at bounding box center [431, 380] width 140 height 17
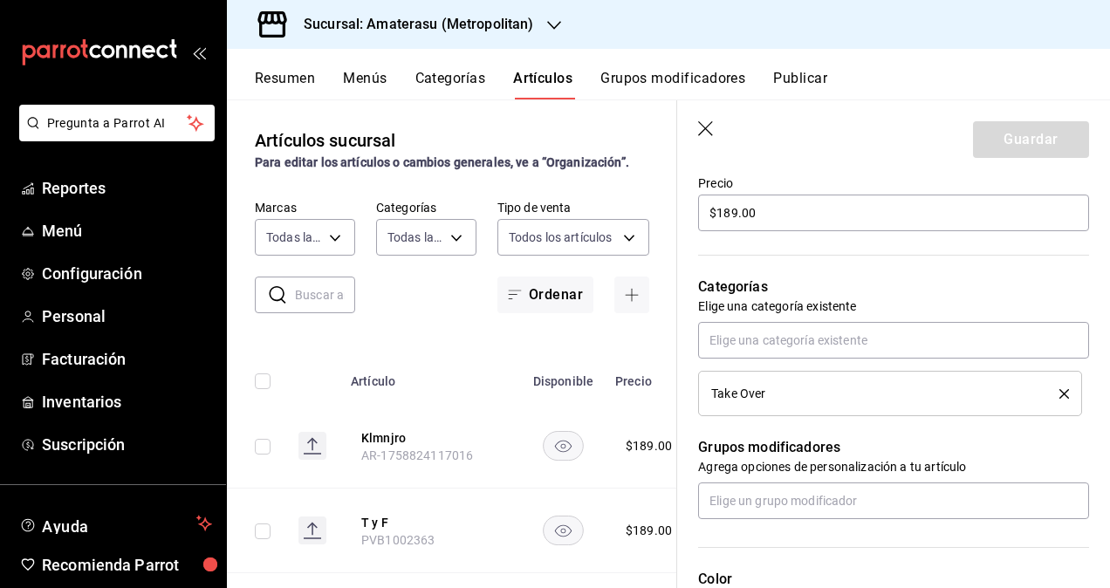
scroll to position [863, 0]
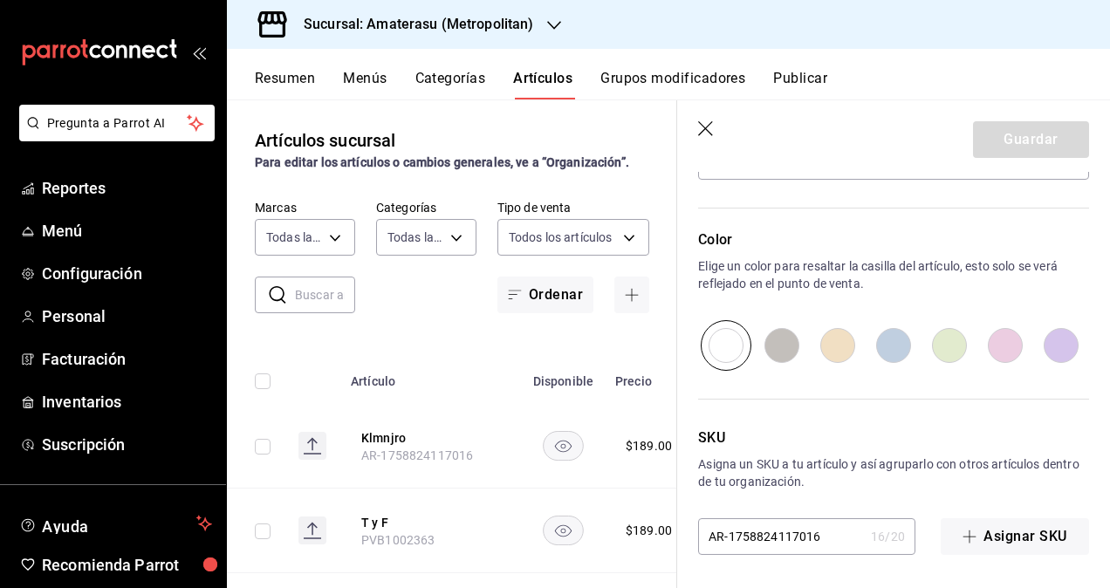
click at [792, 539] on input "AR-1758824117016" at bounding box center [781, 536] width 166 height 35
paste input "PVB1002360"
type input "PVB1002364"
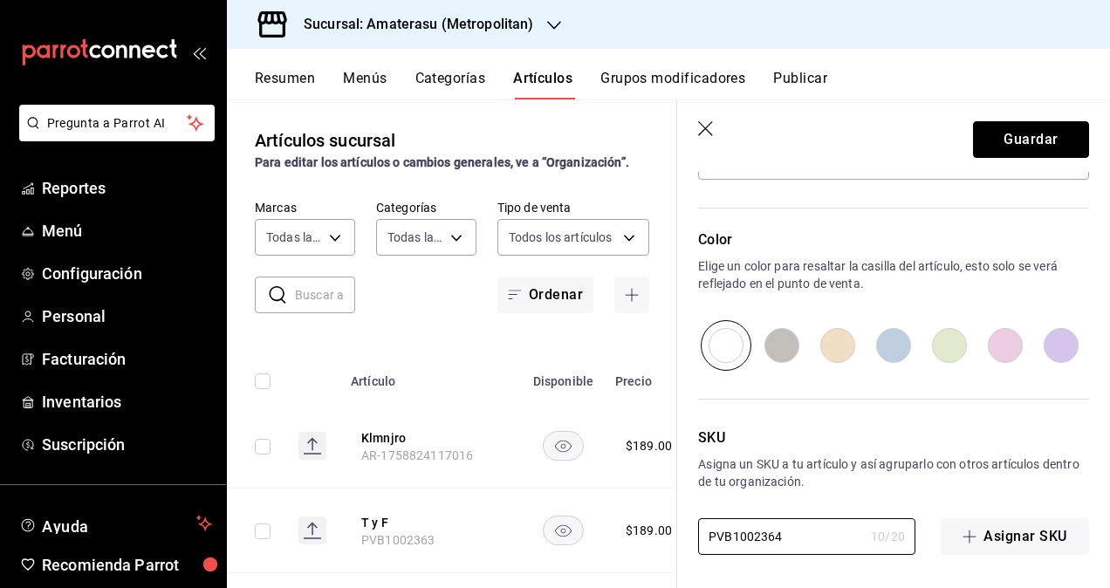
click at [996, 143] on button "Guardar" at bounding box center [1031, 139] width 116 height 37
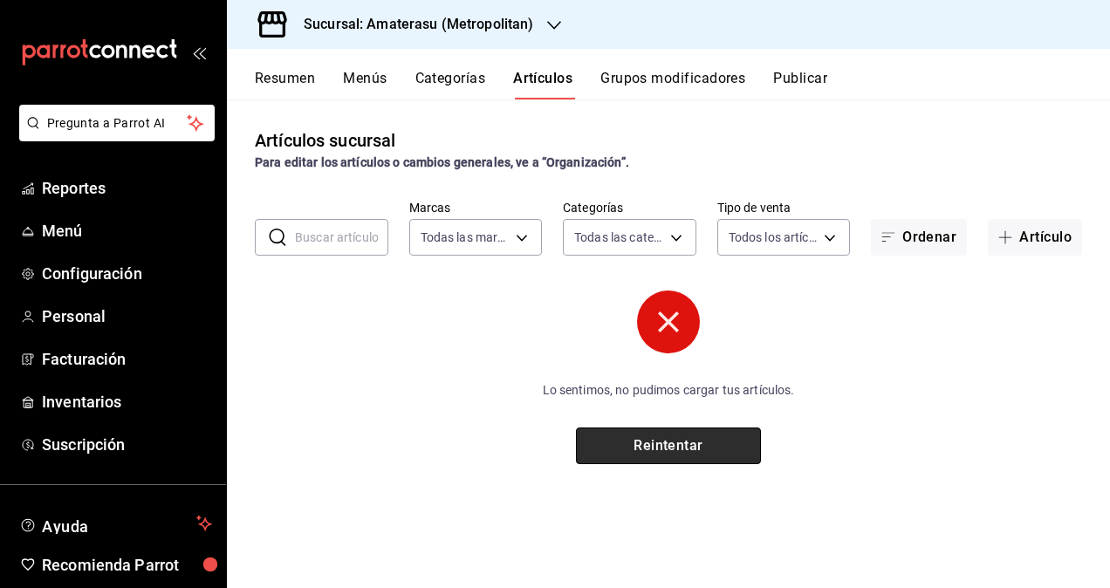
click at [665, 448] on button "Reintentar" at bounding box center [668, 446] width 185 height 37
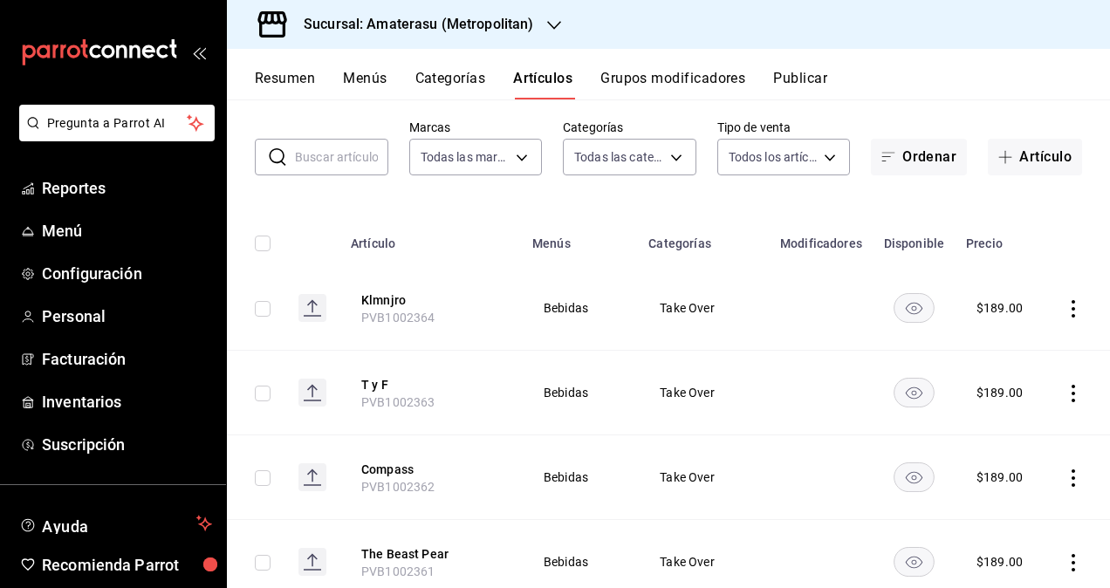
scroll to position [349, 0]
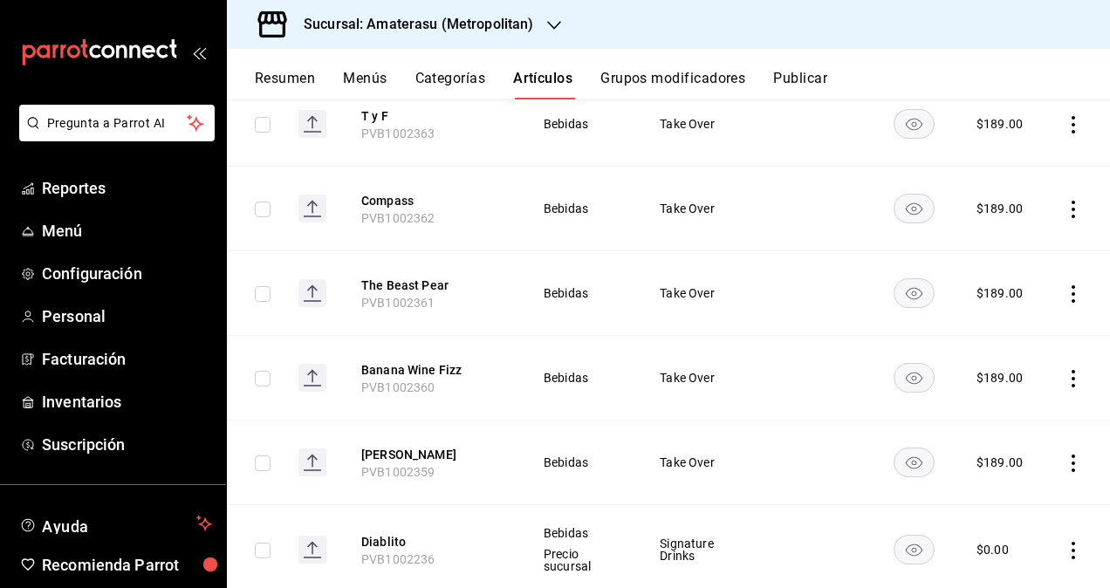
click at [799, 82] on button "Publicar" at bounding box center [800, 85] width 54 height 30
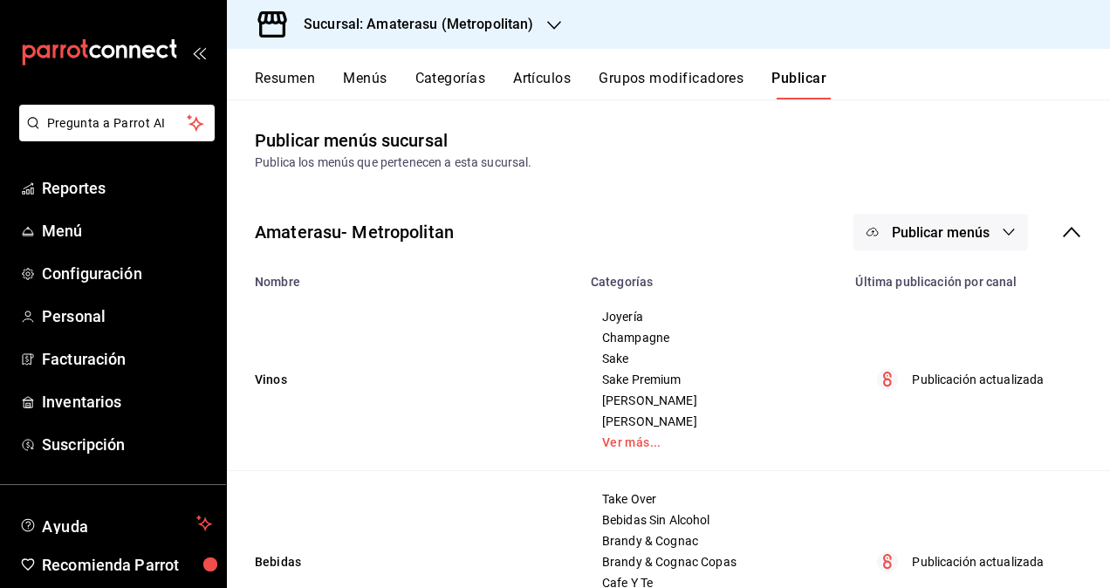
click at [953, 224] on span "Publicar menús" at bounding box center [941, 232] width 98 height 17
click at [927, 291] on span "Punto de venta" at bounding box center [953, 289] width 84 height 18
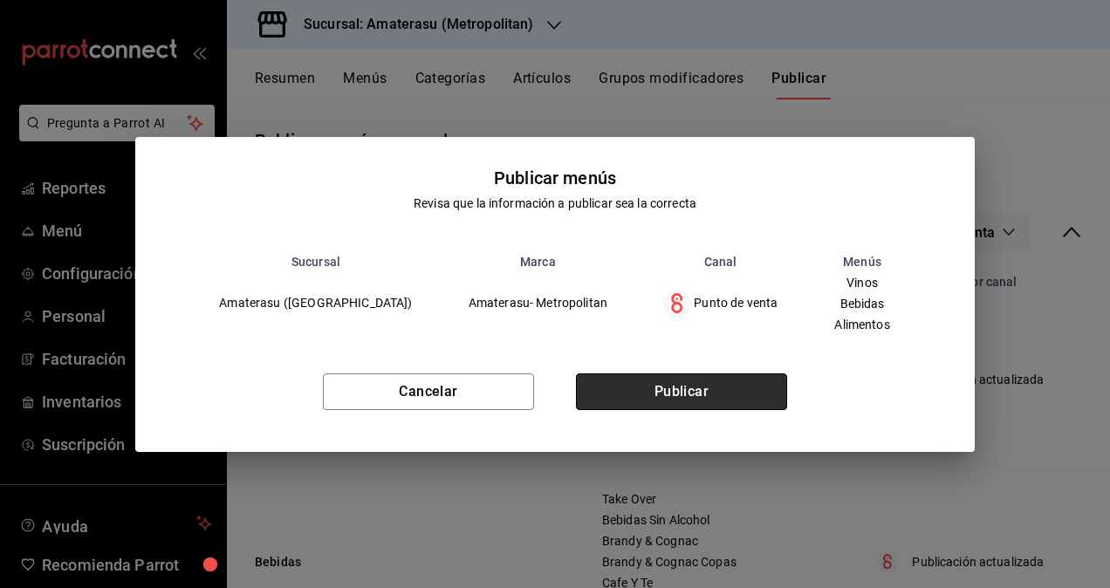
click at [665, 397] on button "Publicar" at bounding box center [681, 391] width 211 height 37
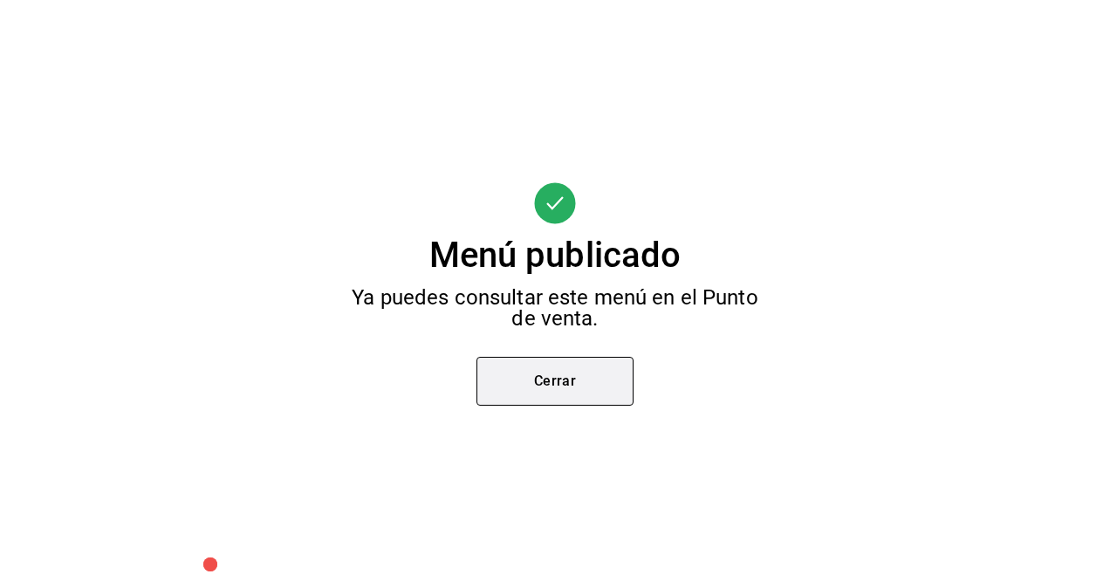
click at [565, 403] on button "Cerrar" at bounding box center [554, 381] width 157 height 49
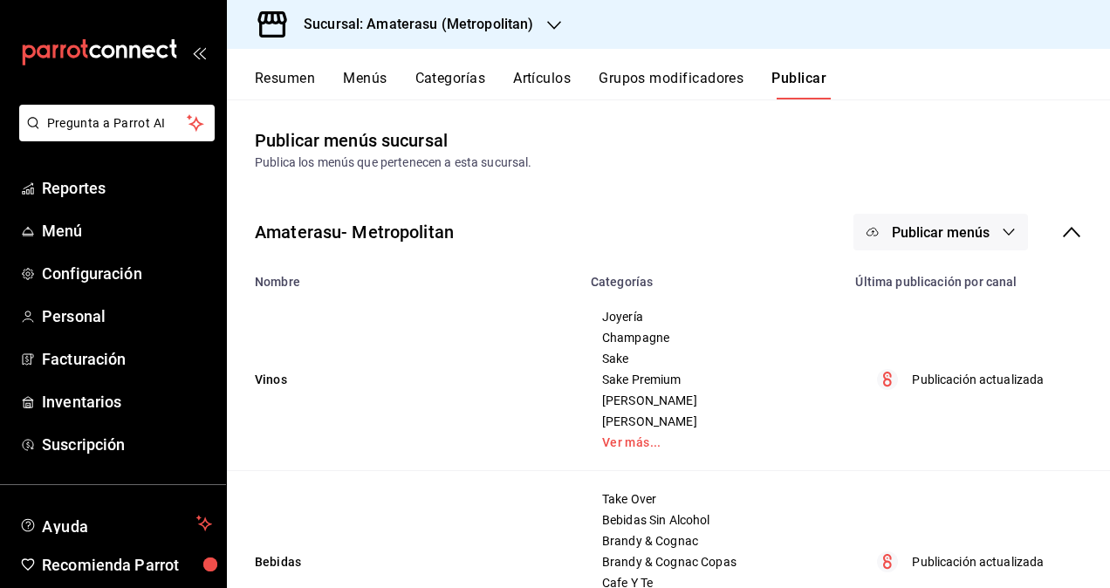
click at [548, 72] on button "Artículos" at bounding box center [542, 85] width 58 height 30
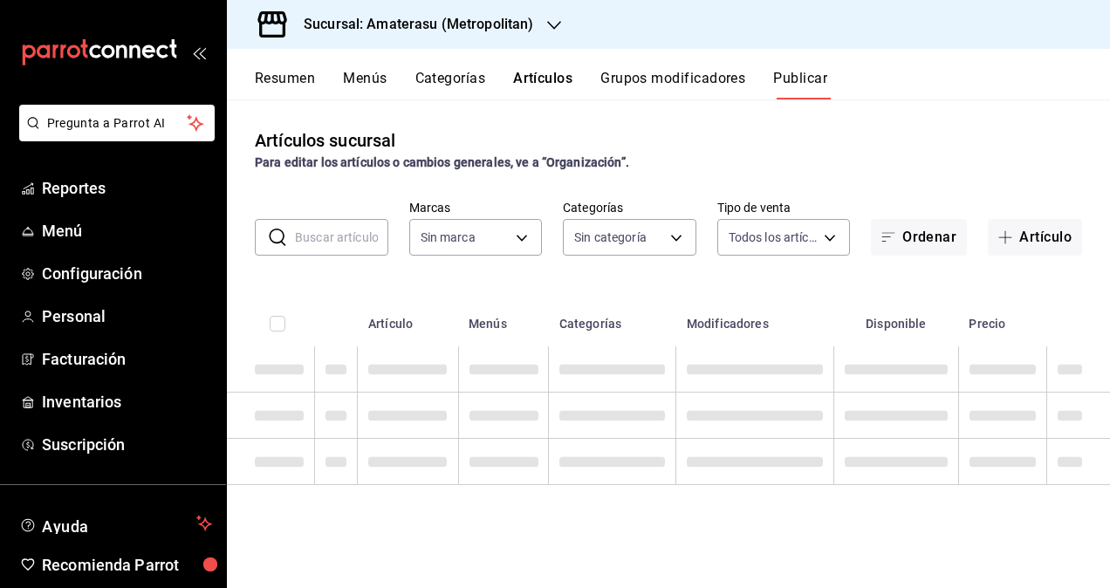
type input "e4cd7fcb-d45b-43ae-a99f-ad4ccfcd9032,f3afaab8-8c3d-4e49-a299-af9bdf6027b2"
click at [313, 245] on input "text" at bounding box center [341, 237] width 93 height 35
type input "p"
type input "e4cd7fcb-d45b-43ae-a99f-ad4ccfcd9032,f3afaab8-8c3d-4e49-a299-af9bdf6027b2"
type input "pv"
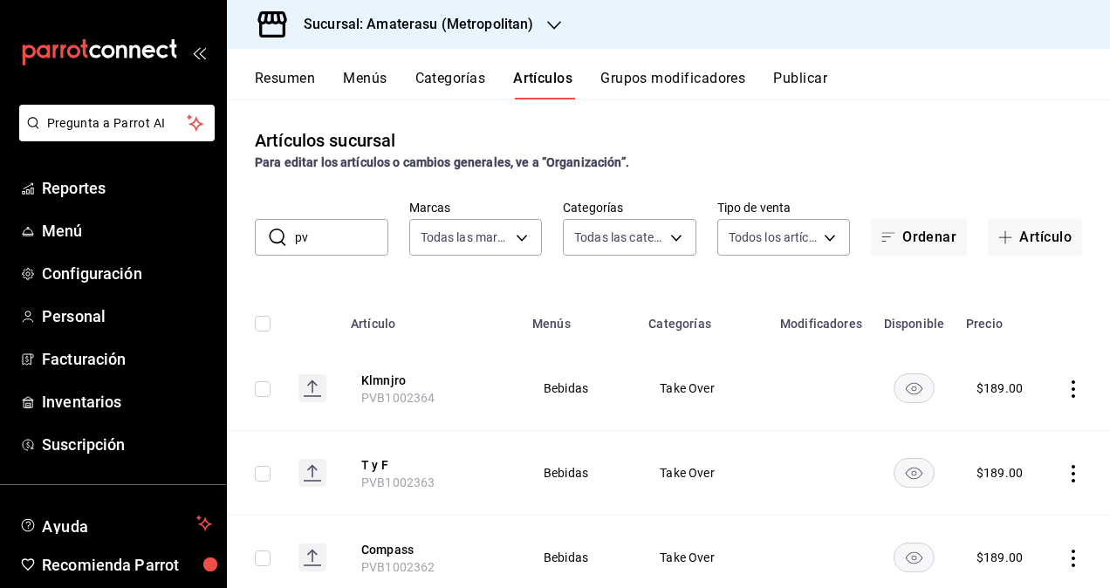
type input "0783145e-3d29-4bbb-828e-87c4a6ccf0c0,087d9878-8a04-48ff-ab24-0b3ef0fdf69f,f9a59…"
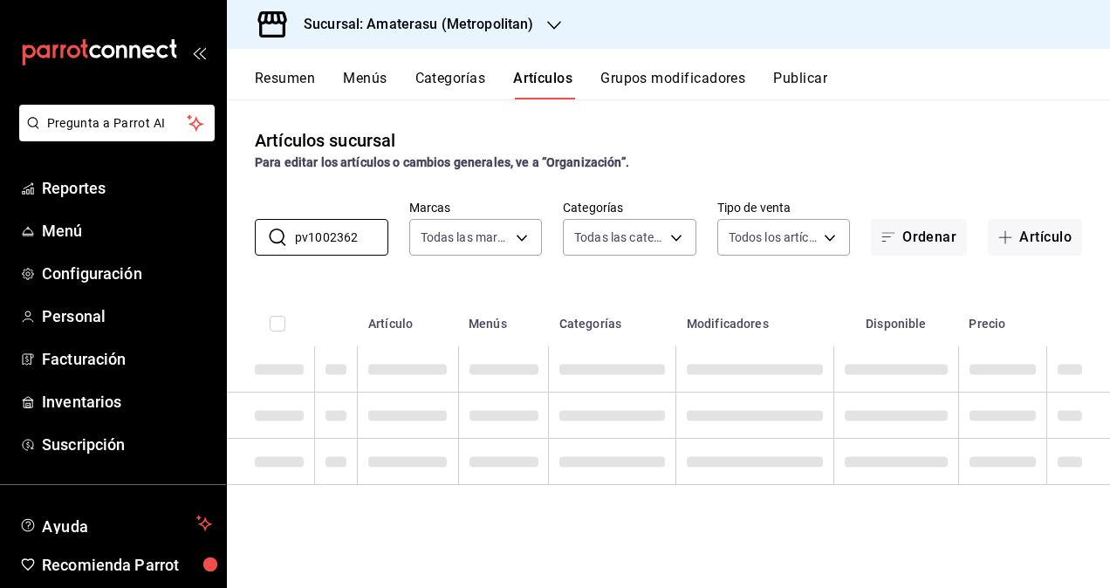
click at [740, 155] on div "Para editar los artículos o cambios generales, ve a “Organización”." at bounding box center [668, 163] width 827 height 18
click at [309, 233] on input "pv1002362" at bounding box center [341, 237] width 93 height 35
type input "PVB1002362"
click at [674, 176] on div "Artículos sucursal Para editar los artículos o cambios generales, ve a “Organiz…" at bounding box center [668, 343] width 883 height 488
click at [736, 168] on div "Para editar los artículos o cambios generales, ve a “Organización”." at bounding box center [668, 163] width 827 height 18
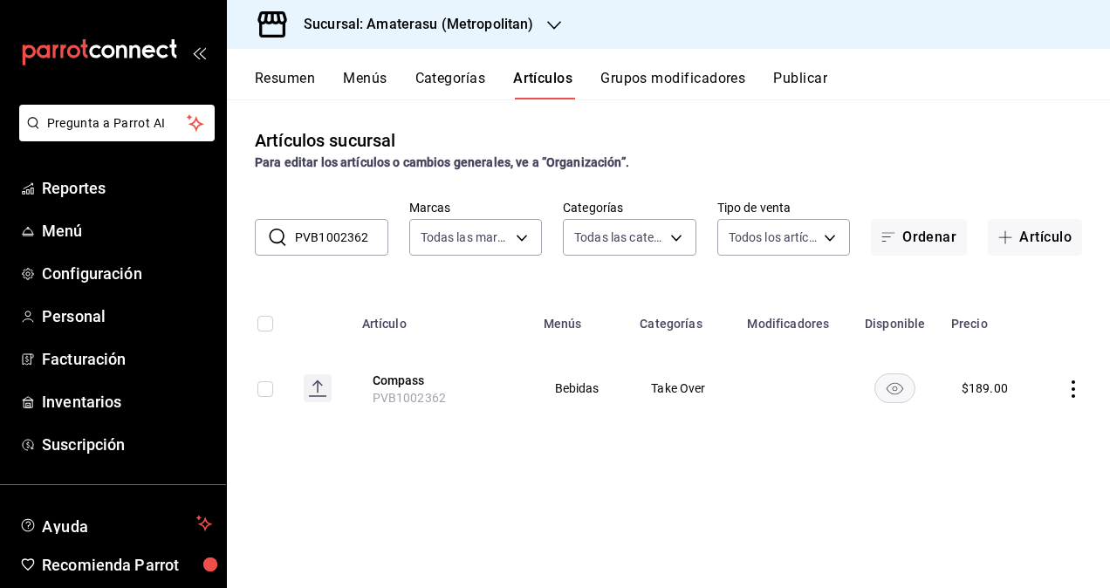
click at [538, 84] on button "Artículos" at bounding box center [542, 85] width 59 height 30
click at [641, 138] on div "Artículos sucursal Para editar los artículos o cambios generales, ve a “Organiz…" at bounding box center [668, 149] width 883 height 44
click at [363, 238] on input "PVB1002362" at bounding box center [341, 237] width 93 height 35
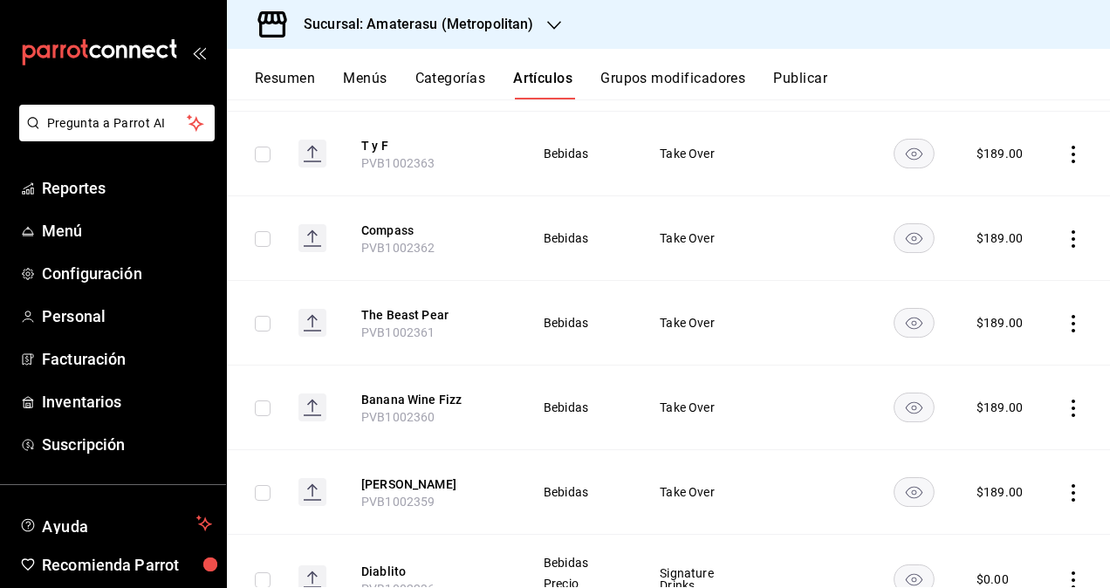
scroll to position [349, 0]
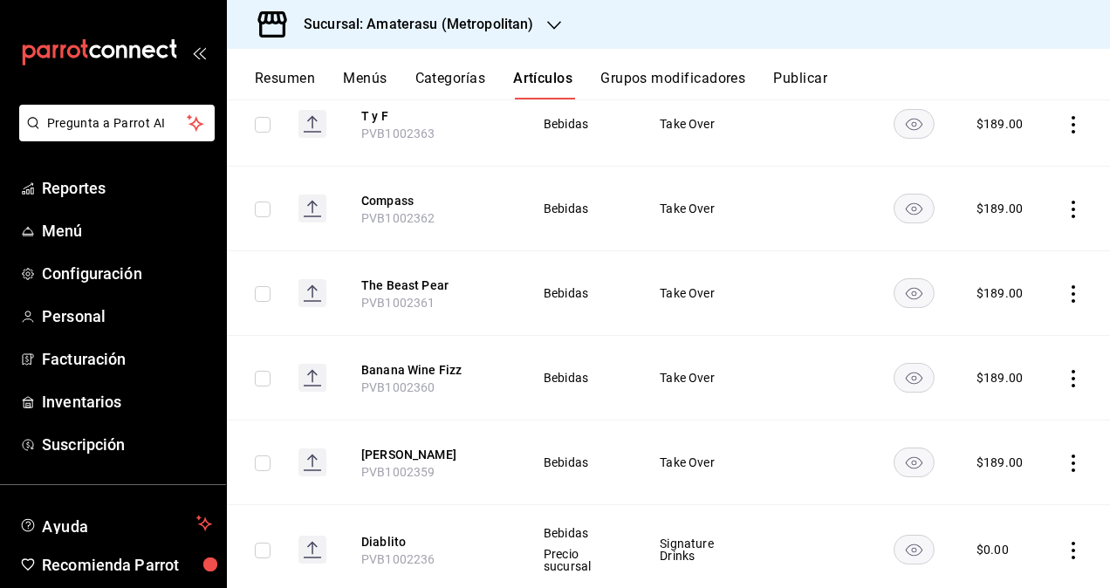
click at [411, 472] on span "PVB1002359" at bounding box center [398, 472] width 74 height 14
copy span "PVB1002359"
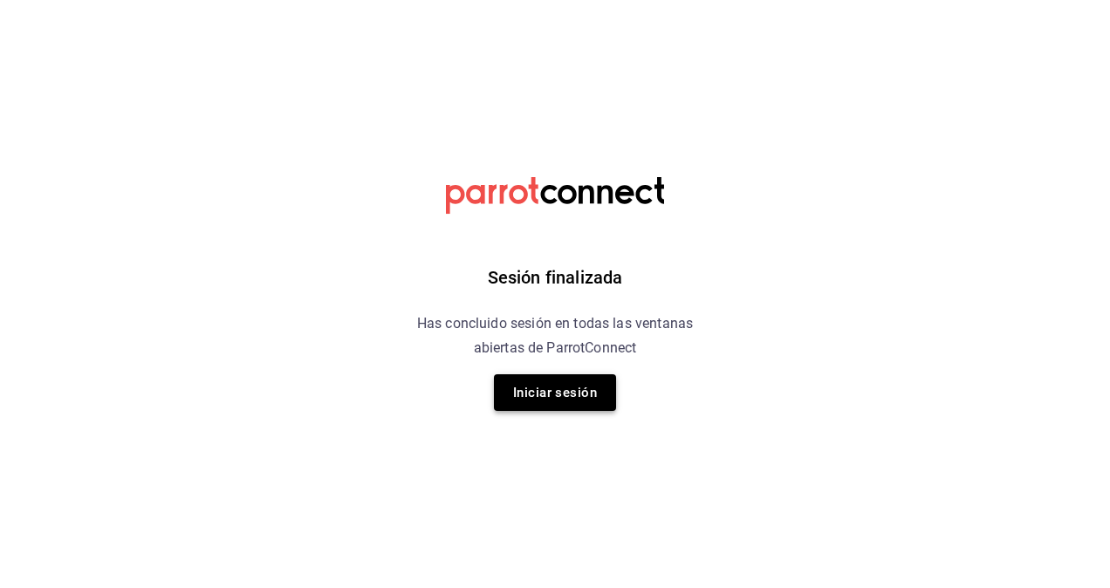
click at [593, 384] on button "Iniciar sesión" at bounding box center [555, 392] width 122 height 37
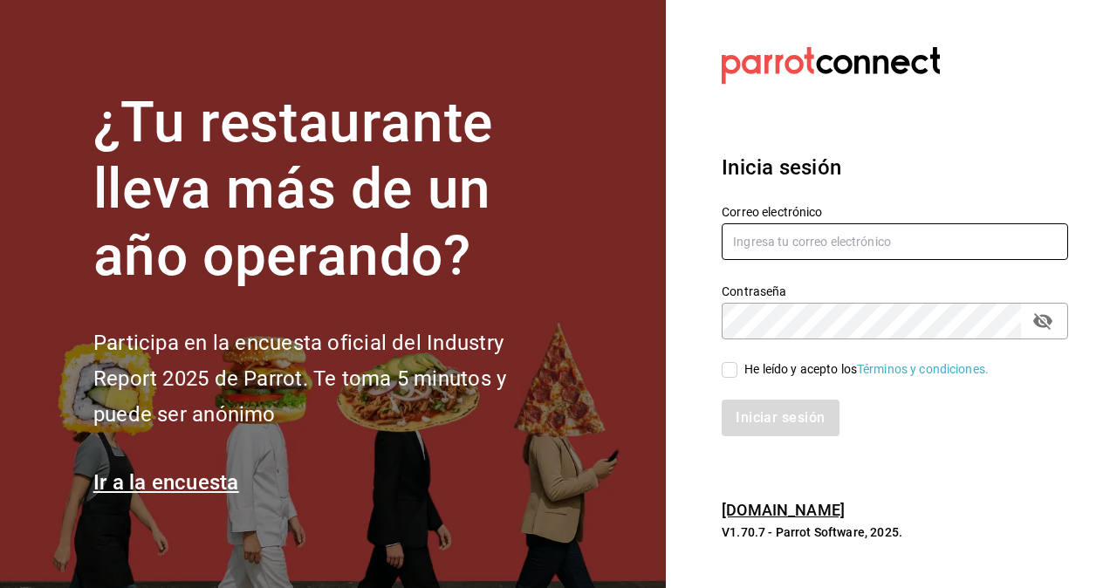
type input "alexis.rodriguez@grupocosteno.com"
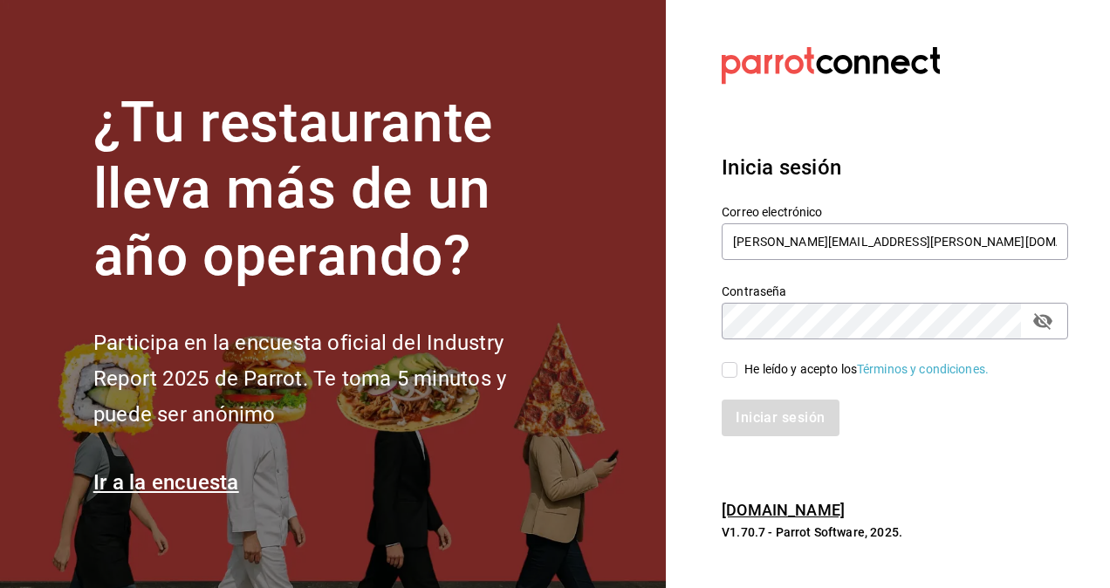
click at [741, 372] on span "He leído y acepto los Términos y condiciones." at bounding box center [862, 369] width 251 height 18
click at [737, 372] on input "He leído y acepto los Términos y condiciones." at bounding box center [730, 370] width 16 height 16
checkbox input "true"
click at [780, 424] on button "Iniciar sesión" at bounding box center [781, 418] width 119 height 37
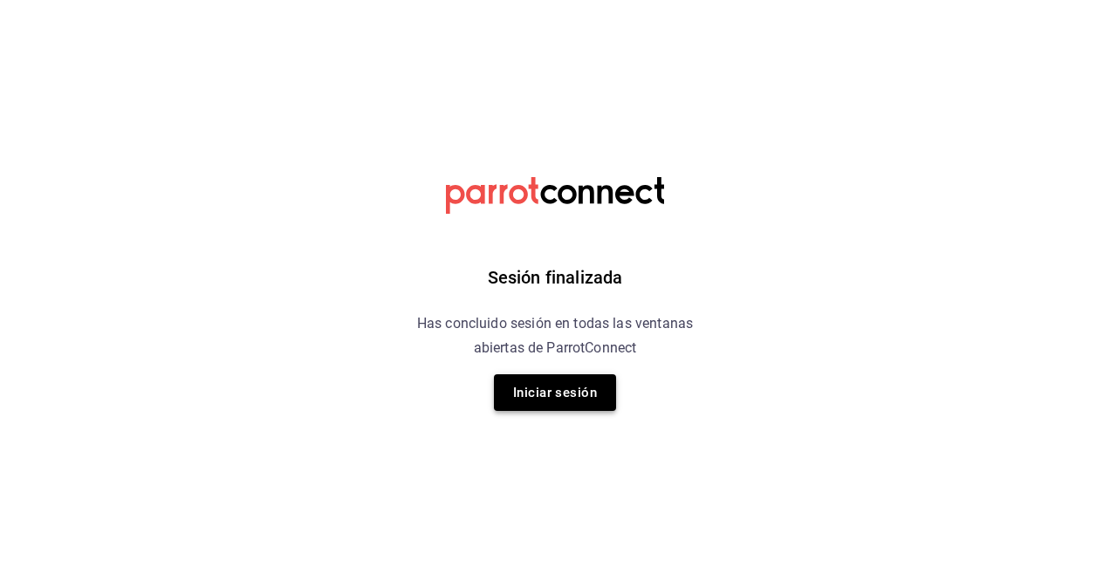
click at [539, 397] on button "Iniciar sesión" at bounding box center [555, 392] width 122 height 37
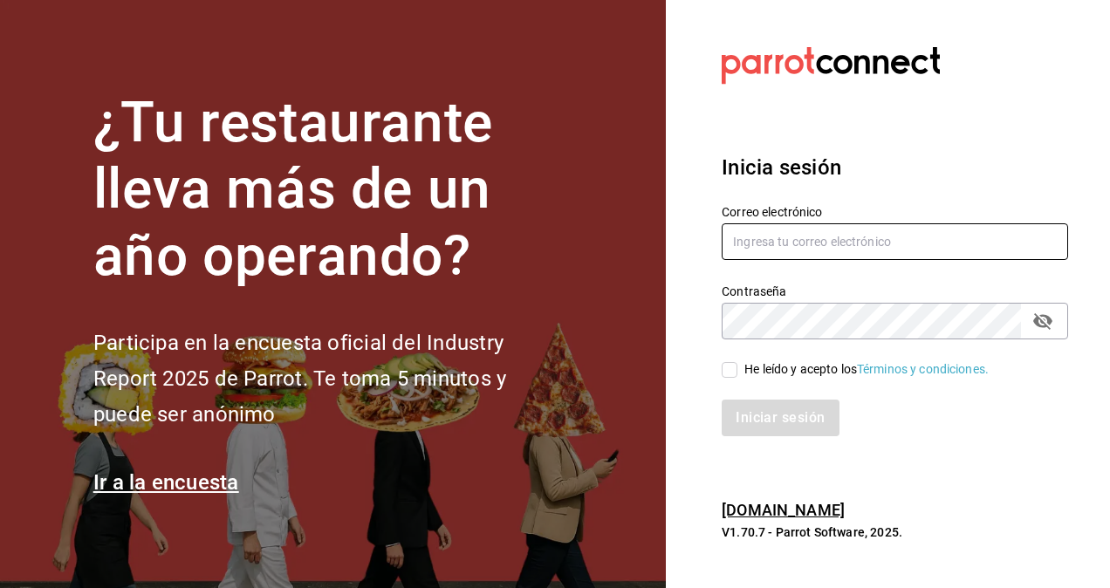
type input "[PERSON_NAME][EMAIL_ADDRESS][PERSON_NAME][DOMAIN_NAME]"
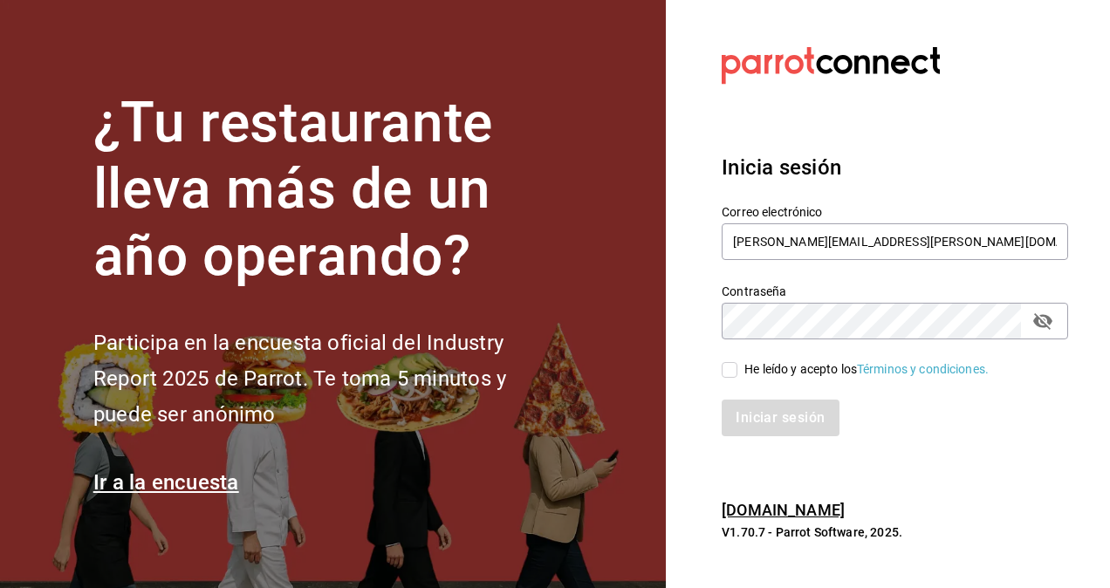
click at [735, 369] on input "He leído y acepto los Términos y condiciones." at bounding box center [730, 370] width 16 height 16
checkbox input "true"
click at [763, 415] on button "Iniciar sesión" at bounding box center [781, 418] width 119 height 37
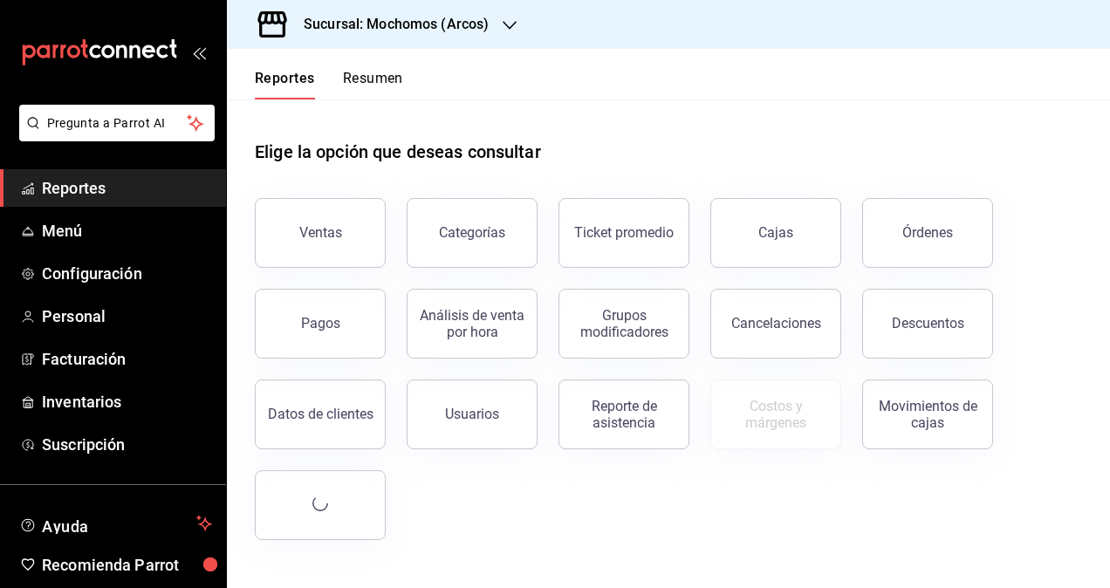
click at [463, 29] on h3 "Sucursal: Mochomos (Arcos)" at bounding box center [389, 24] width 199 height 21
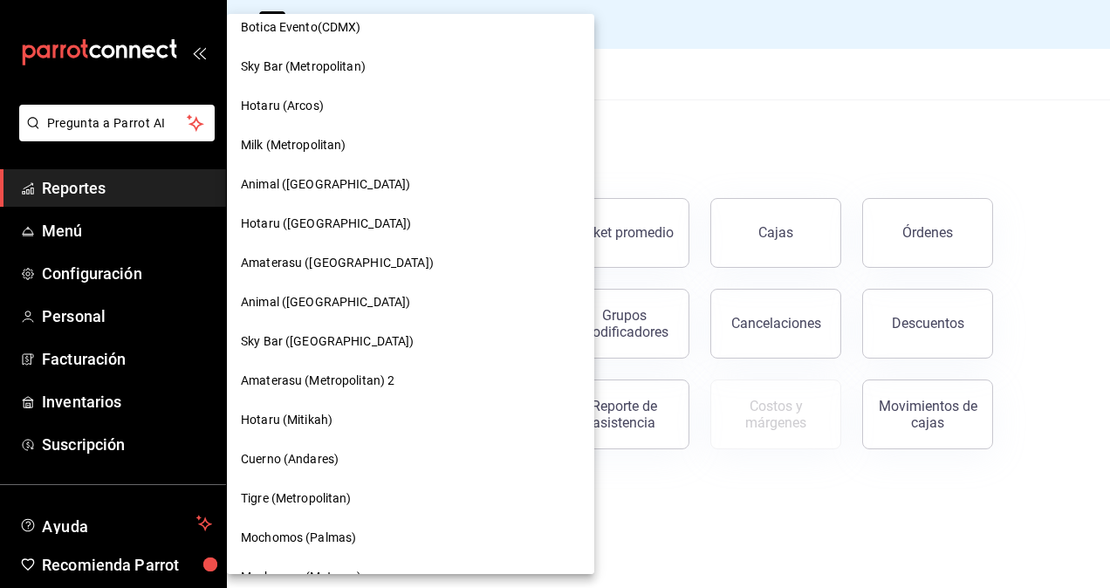
scroll to position [1378, 0]
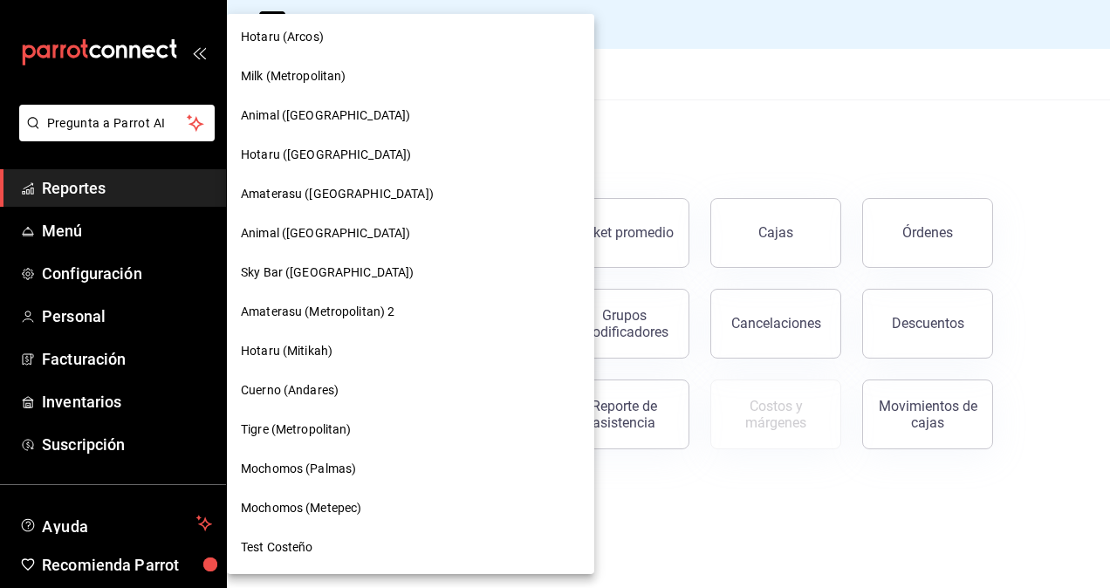
click at [291, 314] on span "Amaterasu (Metropolitan) 2" at bounding box center [318, 312] width 154 height 18
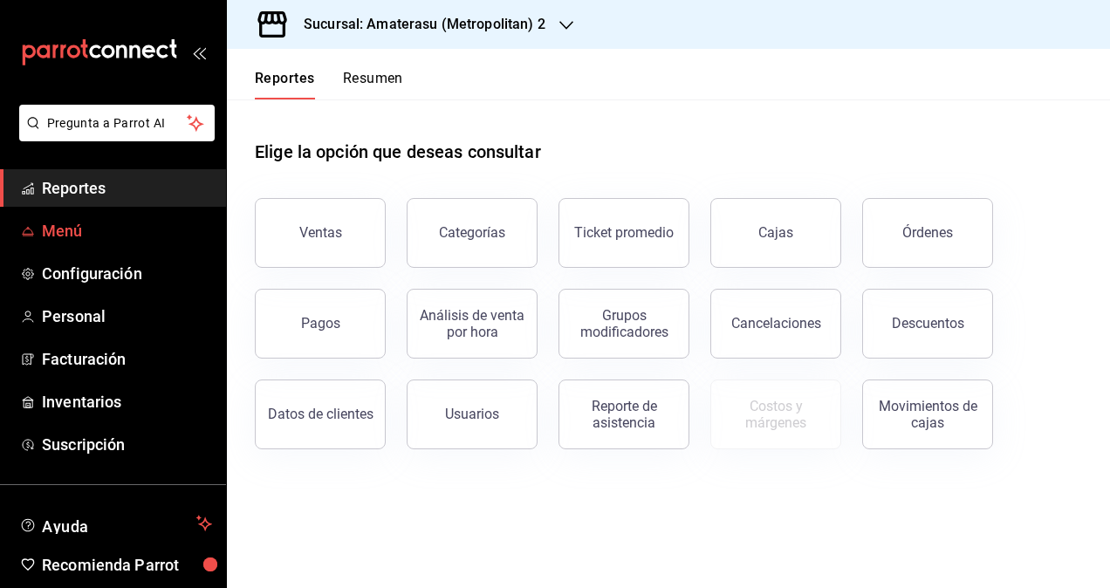
click at [56, 234] on span "Menú" at bounding box center [127, 231] width 170 height 24
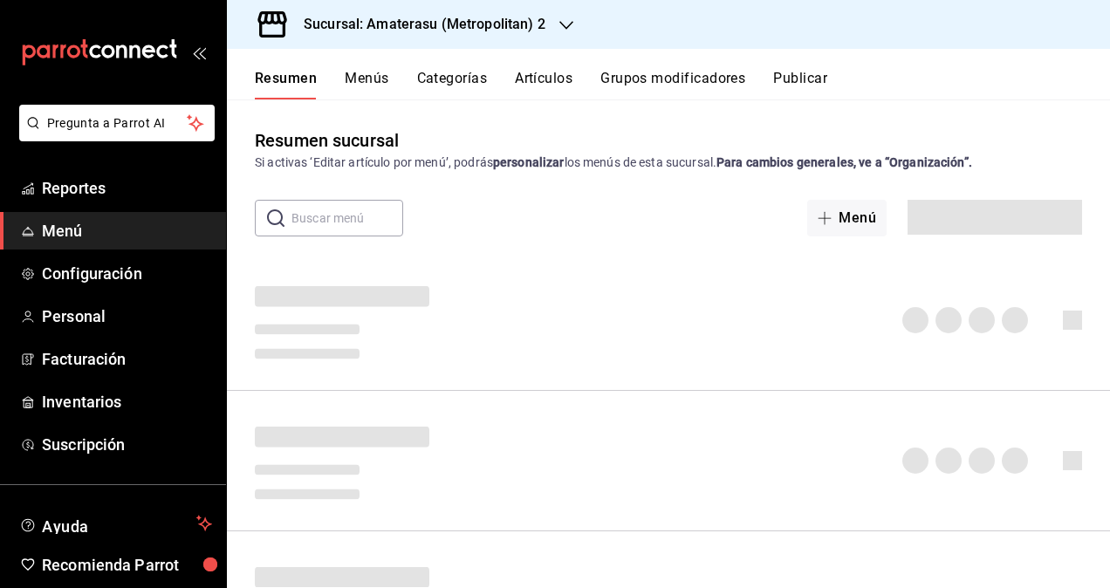
click at [544, 84] on button "Artículos" at bounding box center [544, 85] width 58 height 30
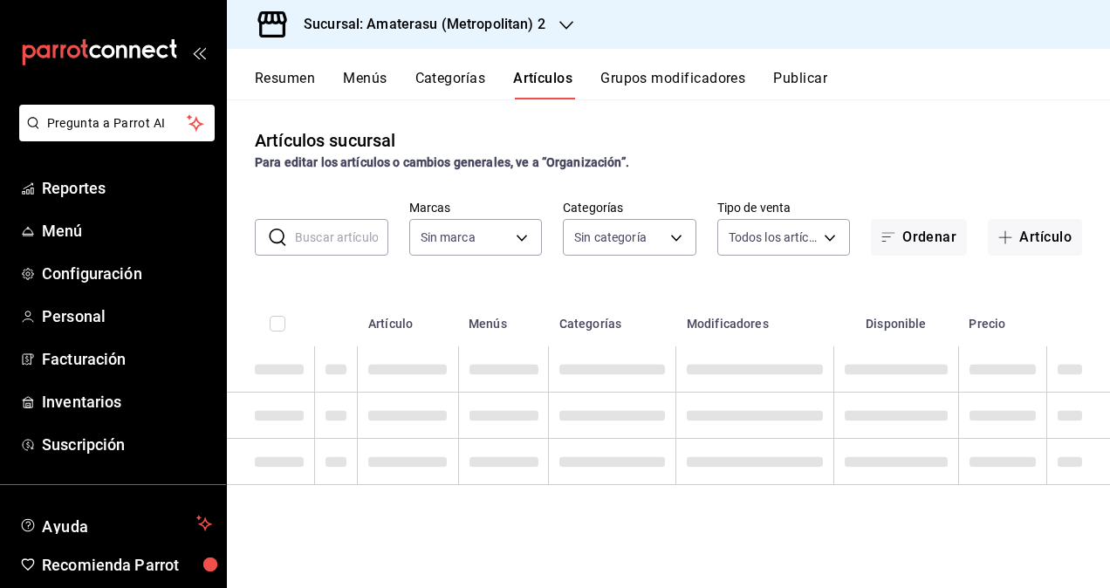
click at [544, 84] on button "Artículos" at bounding box center [542, 85] width 59 height 30
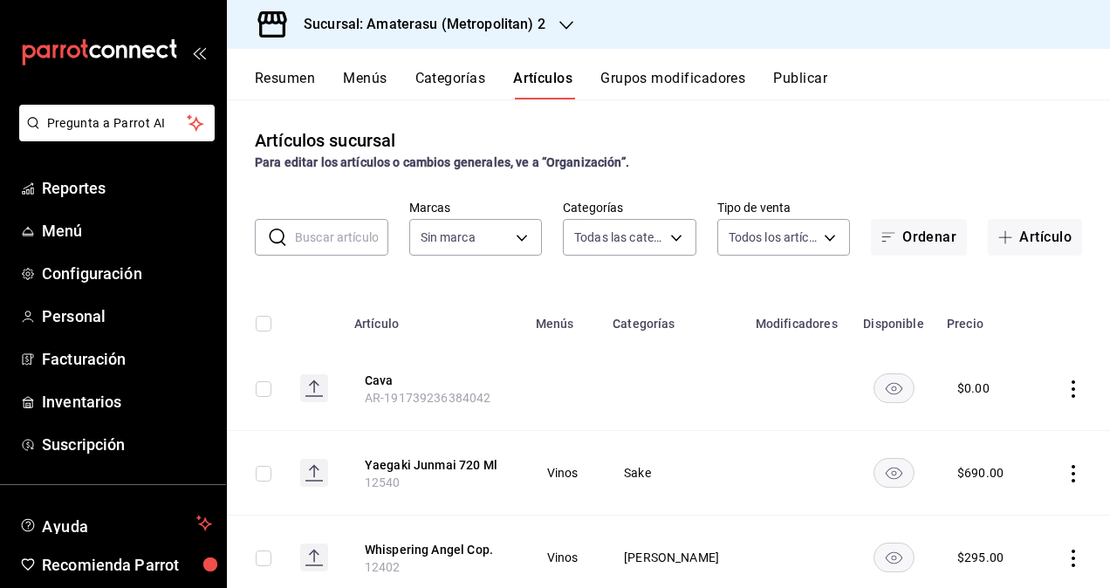
type input "f7d9520b-893d-463d-aba2-1b76b054308d,a8072d40-c8b9-4b96-98bd-7a060c5106f1,91a9a…"
click at [804, 239] on body "Pregunta a Parrot AI Reportes Menú Configuración Personal Facturación Inventari…" at bounding box center [555, 294] width 1110 height 588
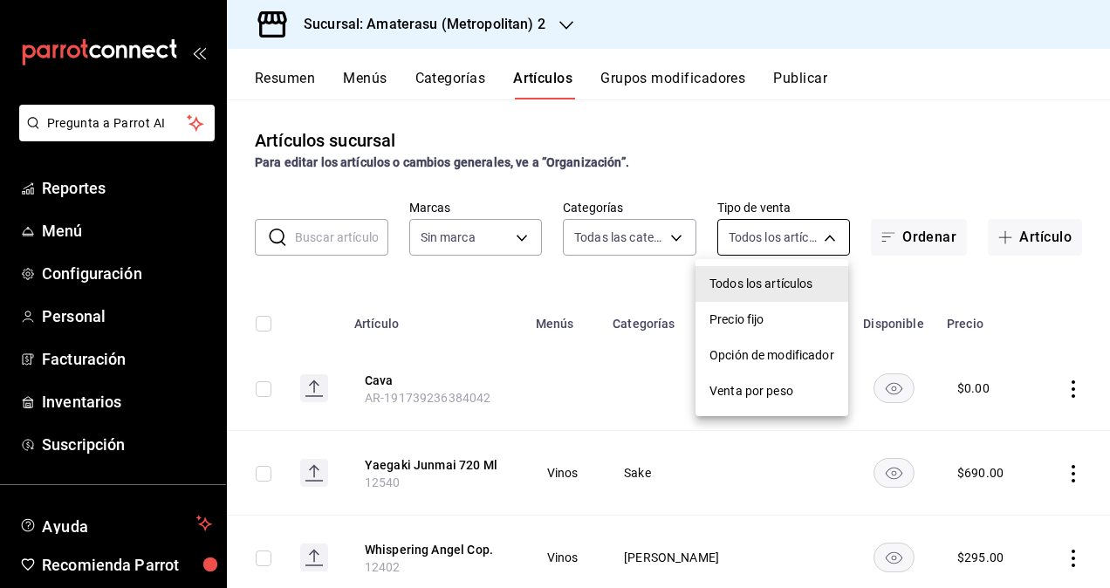
type input "9f30644f-ccdd-43ca-ba16-4dba3f068d9a"
click at [870, 189] on div at bounding box center [555, 294] width 1110 height 588
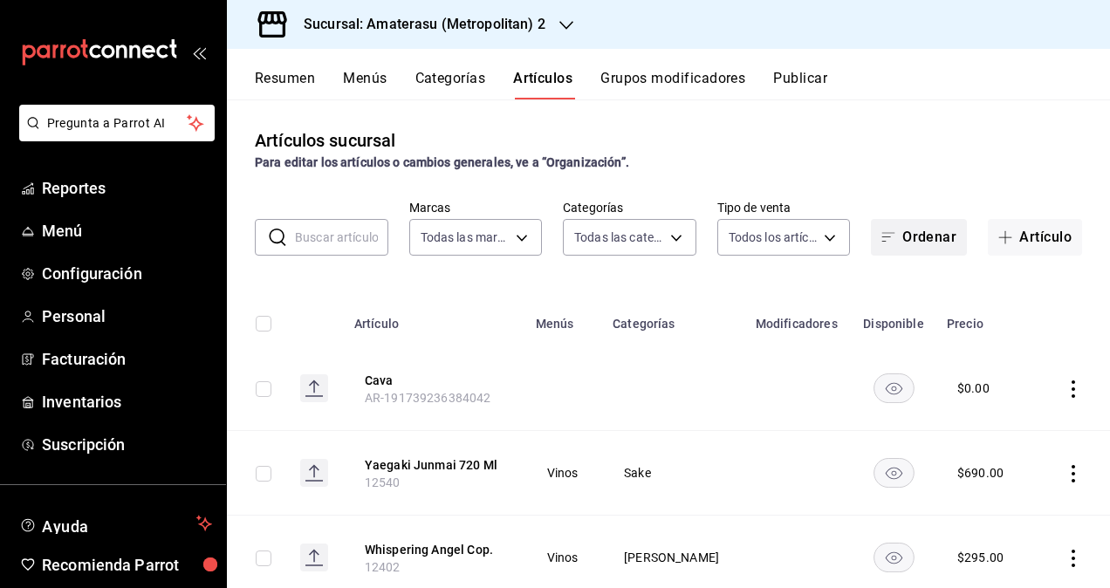
click at [902, 247] on button "Ordenar" at bounding box center [919, 237] width 96 height 37
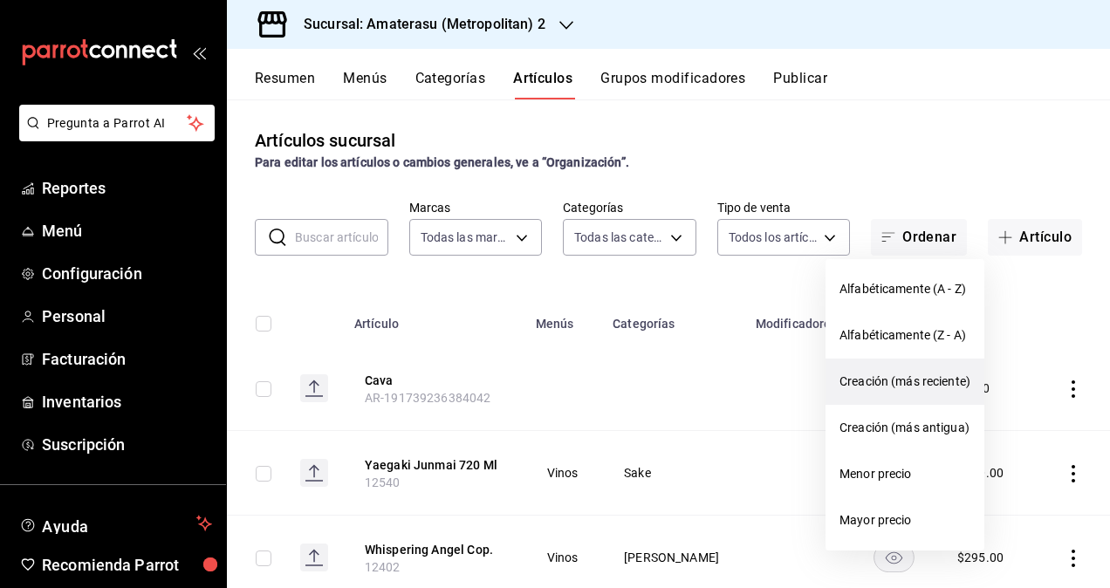
click at [928, 379] on span "Creación (más reciente)" at bounding box center [904, 382] width 131 height 18
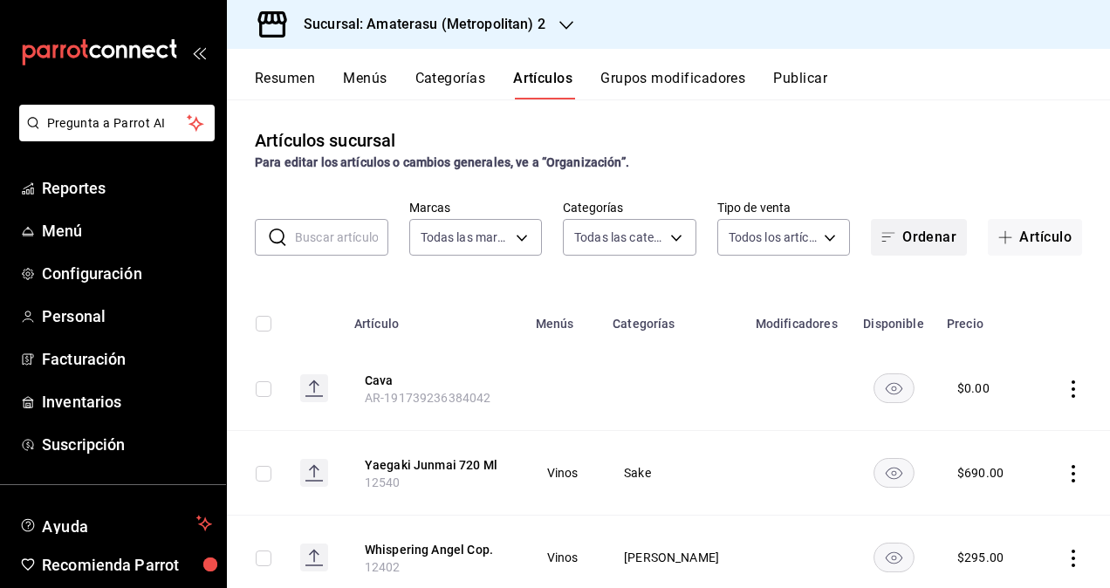
click at [897, 240] on button "Ordenar" at bounding box center [919, 237] width 96 height 37
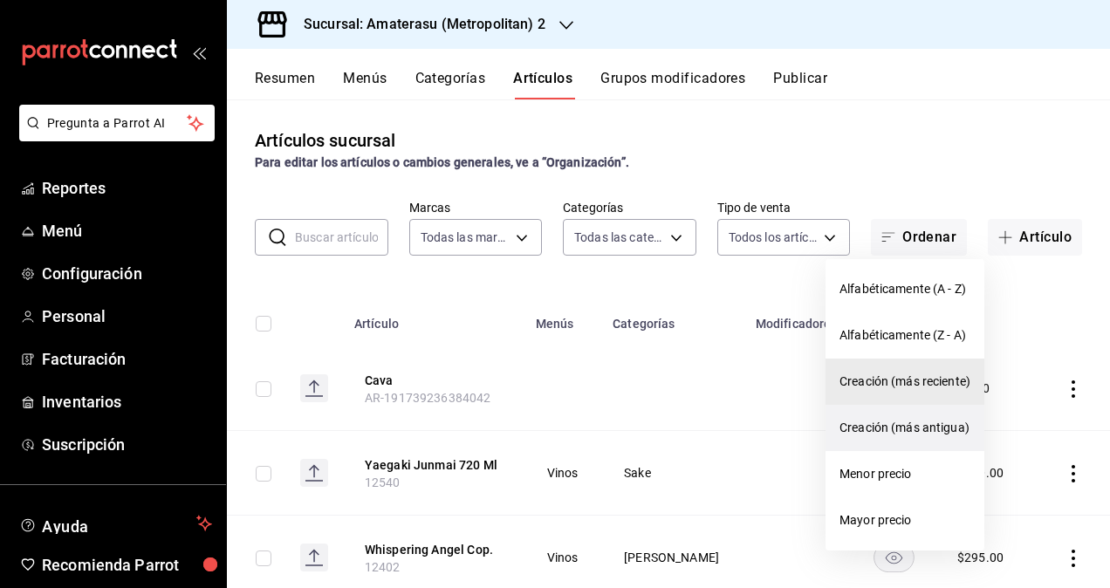
click at [923, 431] on span "Creación (más antigua)" at bounding box center [904, 428] width 131 height 18
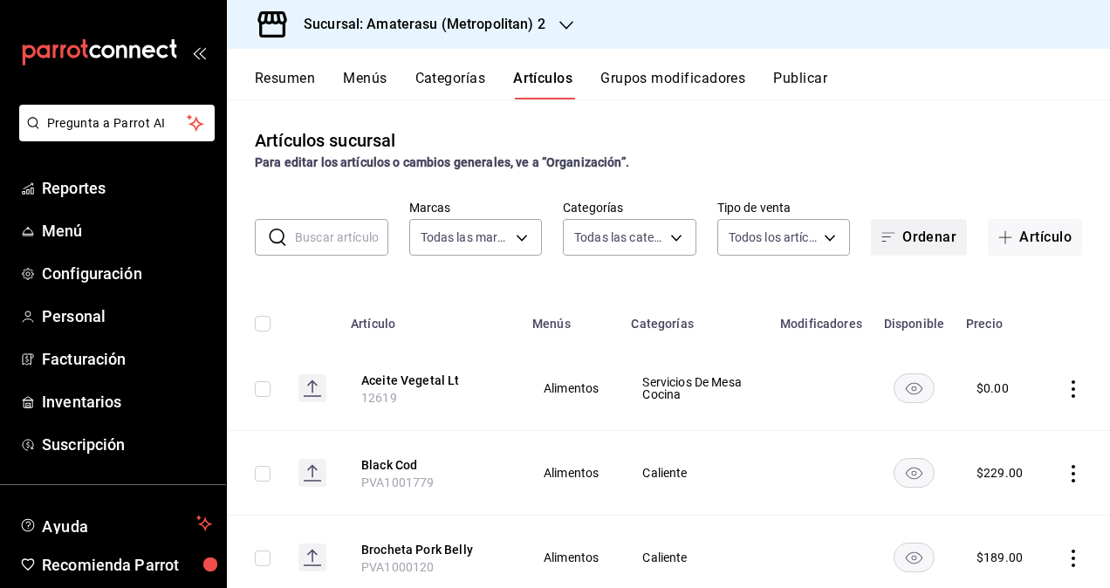
click at [946, 239] on button "Ordenar" at bounding box center [919, 237] width 96 height 37
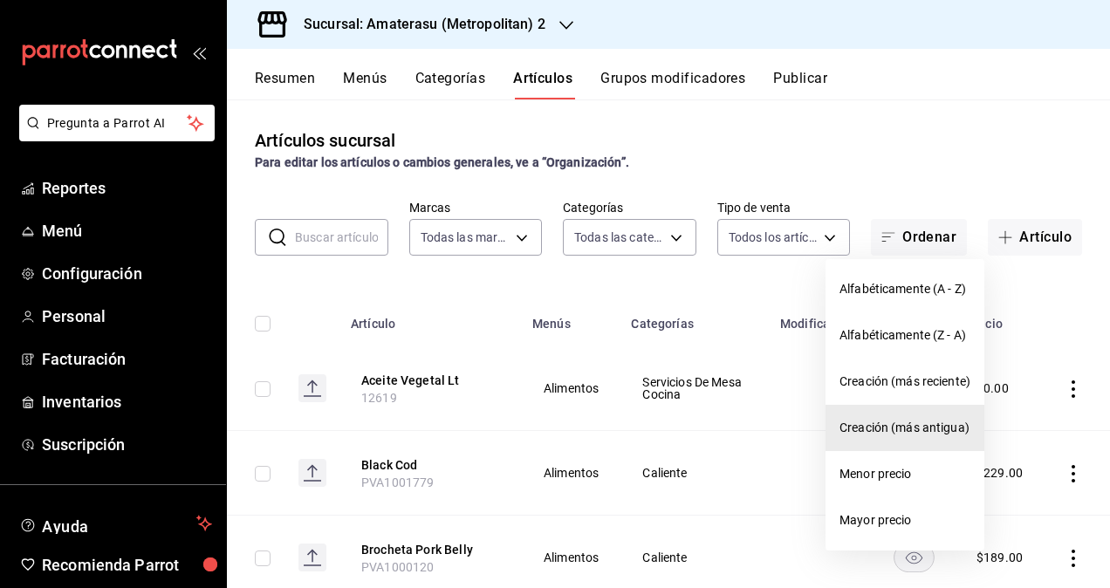
click at [768, 288] on div at bounding box center [555, 294] width 1110 height 588
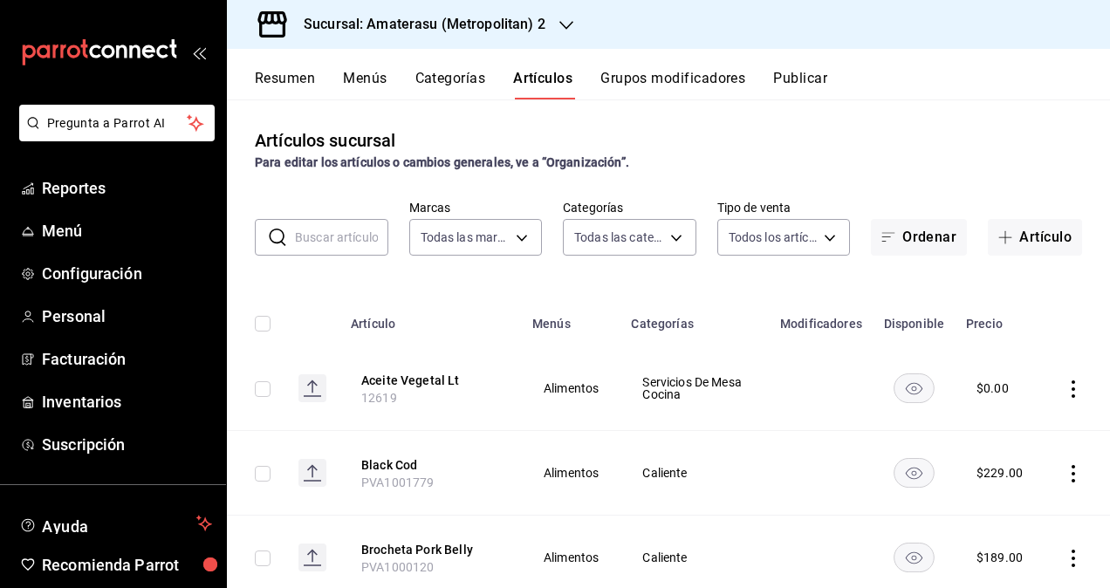
click at [340, 234] on input "text" at bounding box center [341, 237] width 93 height 35
click at [352, 202] on div "​ ​ Marcas Todas las marcas, Sin marca 9f30644f-ccdd-43ca-ba16-4dba3f068d9a Cat…" at bounding box center [668, 228] width 883 height 56
click at [327, 232] on input "text" at bounding box center [341, 237] width 93 height 35
type input "P"
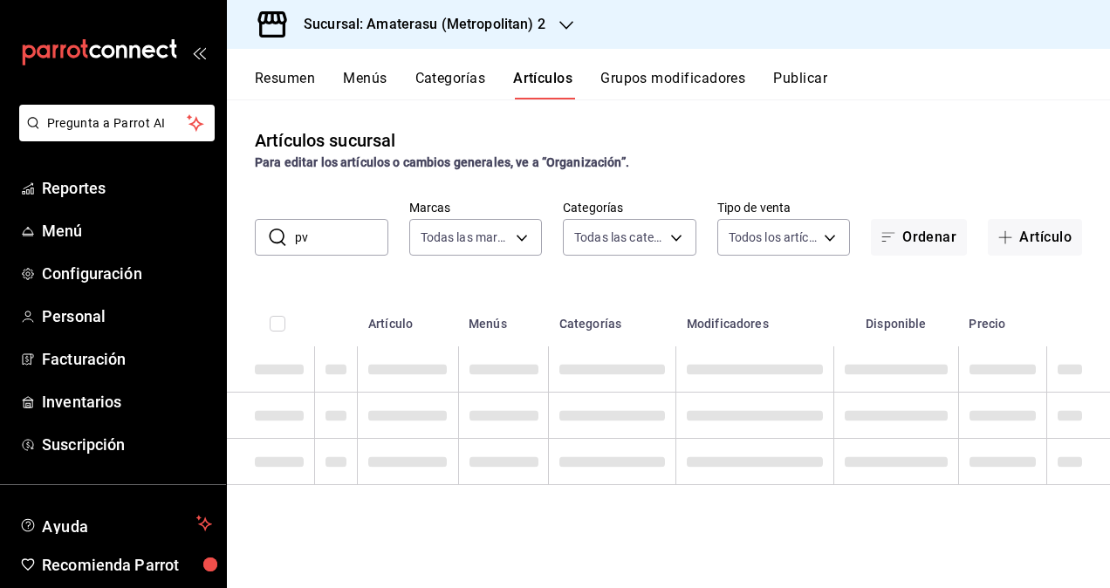
type input "p"
type input "PVB1002360"
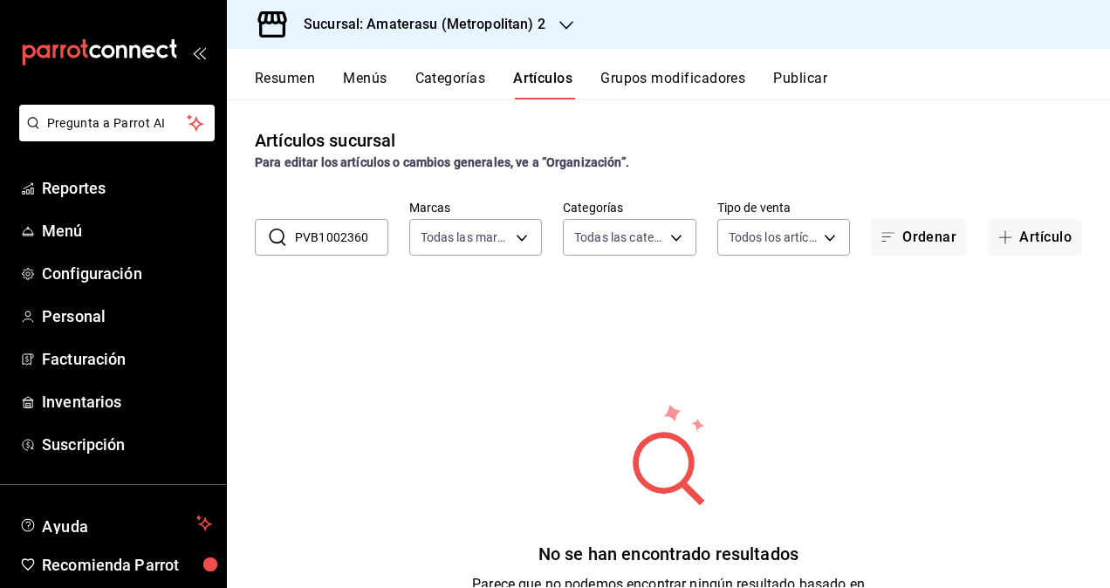
click at [561, 31] on icon "button" at bounding box center [566, 25] width 14 height 14
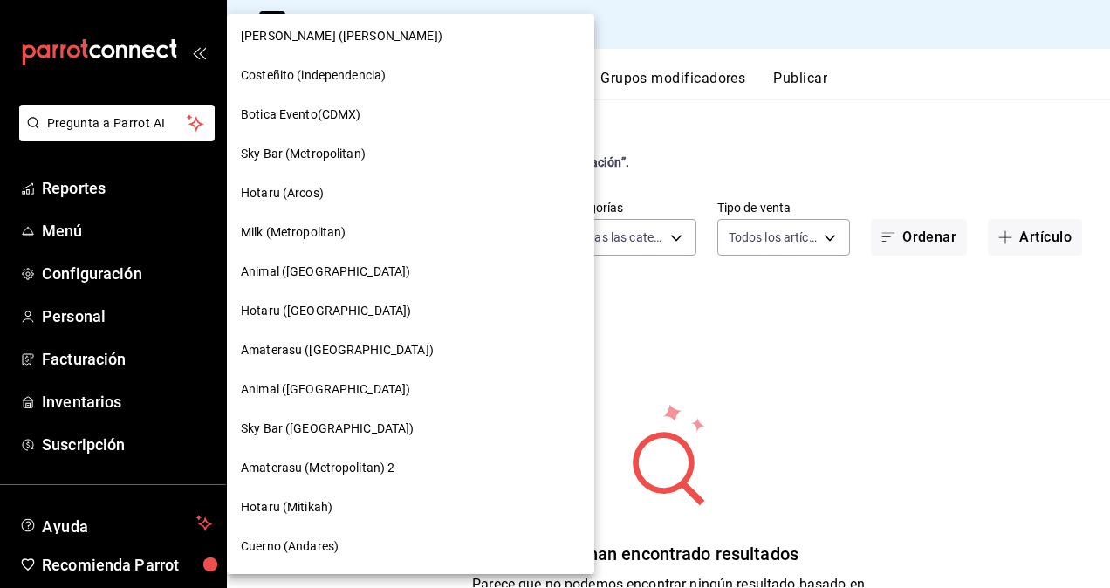
scroll to position [1309, 0]
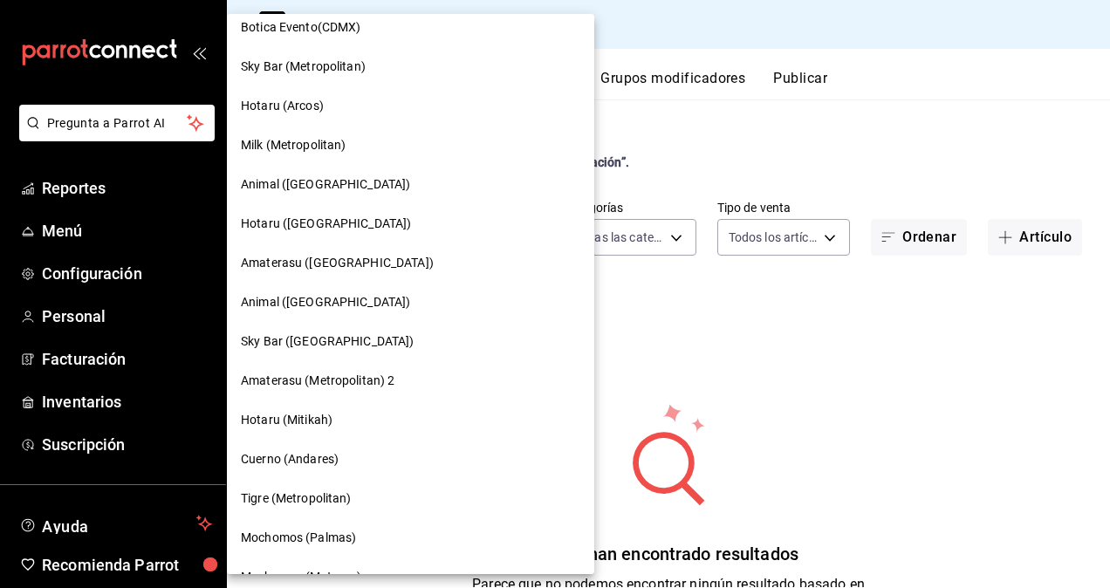
click at [320, 267] on span "Amaterasu ([GEOGRAPHIC_DATA])" at bounding box center [337, 263] width 193 height 18
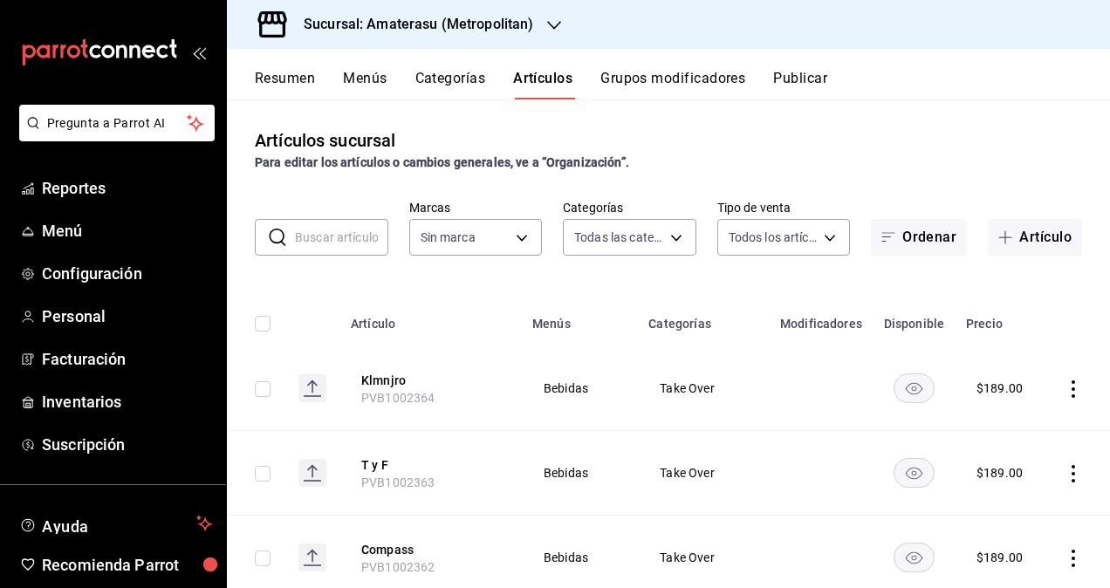
type input "0783145e-3d29-4bbb-828e-87c4a6ccf0c0,087d9878-8a04-48ff-ab24-0b3ef0fdf69f,f9a59…"
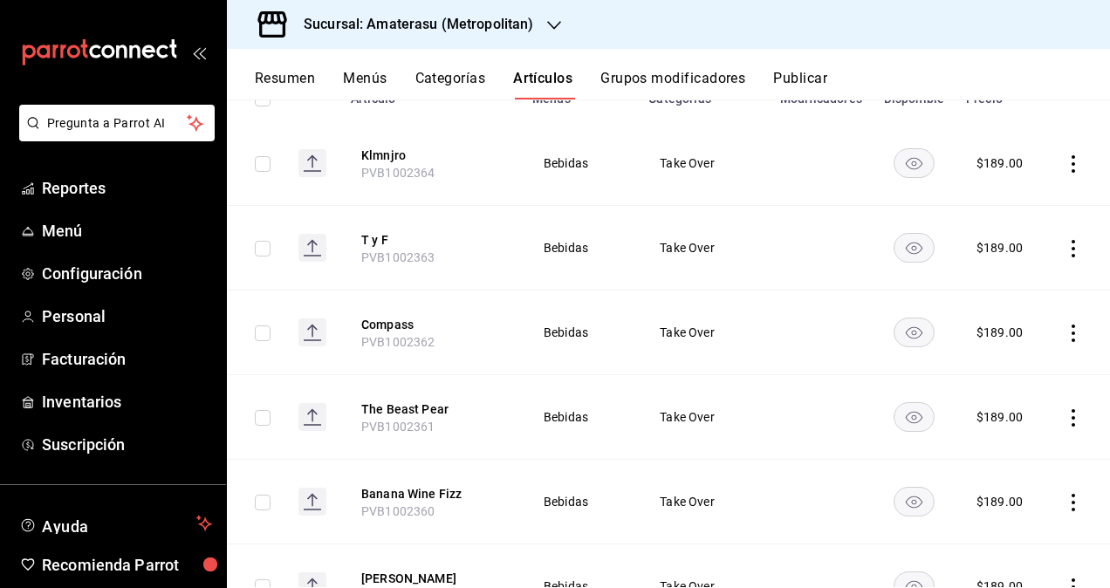
scroll to position [349, 0]
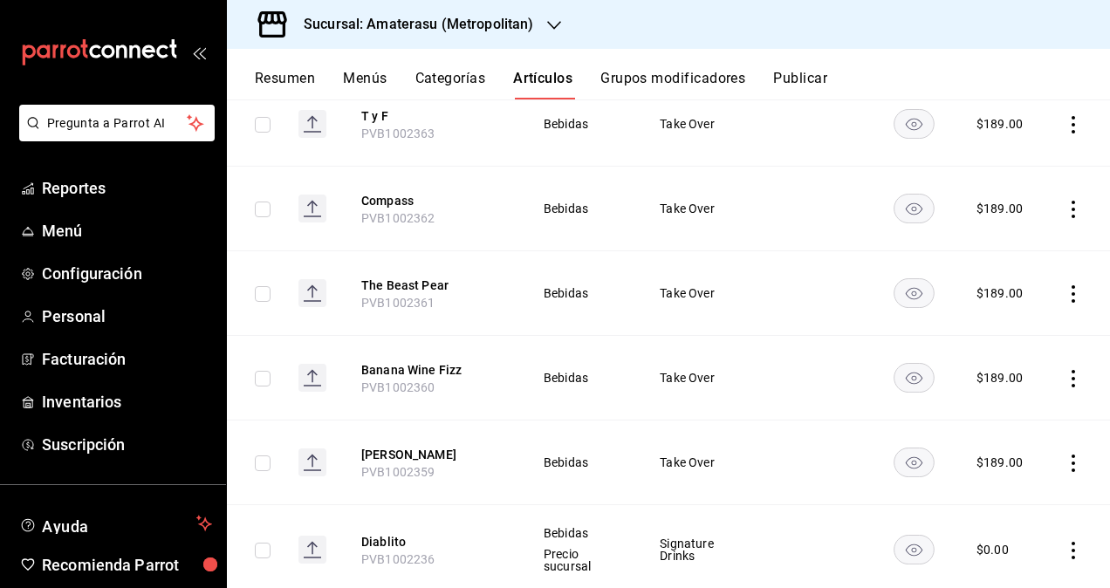
type input "e4cd7fcb-d45b-43ae-a99f-ad4ccfcd9032,f3afaab8-8c3d-4e49-a299-af9bdf6027b2"
click at [408, 384] on span "PVB1002360" at bounding box center [398, 387] width 74 height 14
copy span "PVB1002360"
click at [393, 291] on button "The Beast Pear" at bounding box center [431, 285] width 140 height 17
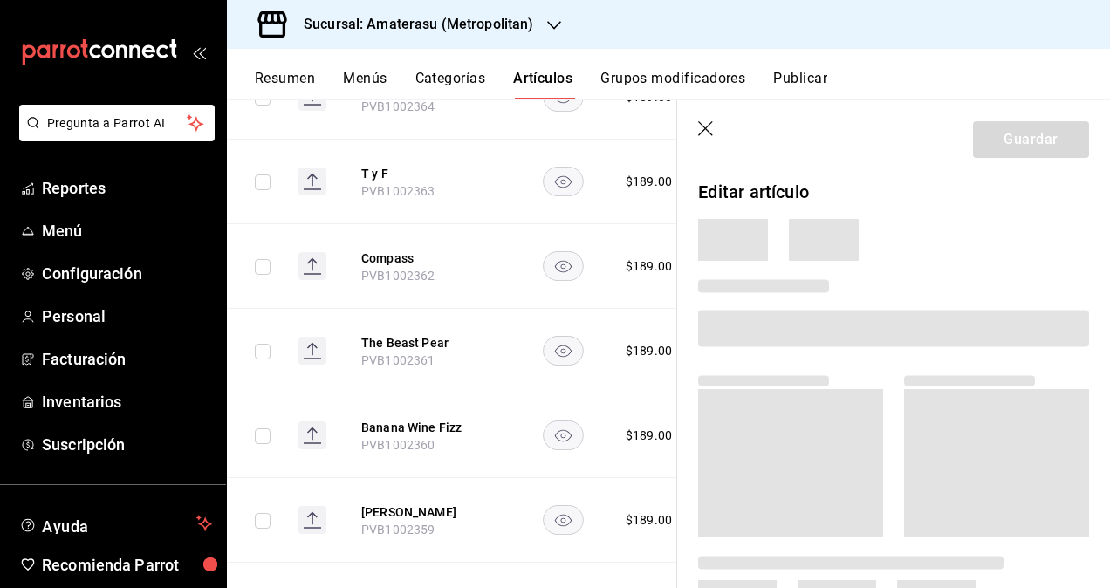
click at [710, 124] on icon "button" at bounding box center [706, 129] width 17 height 17
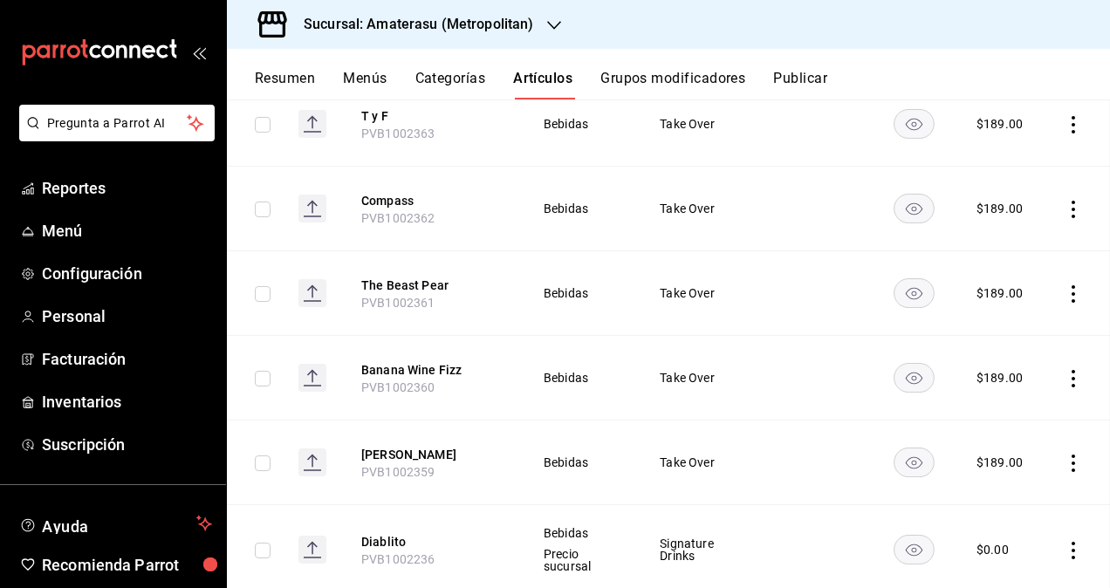
scroll to position [291, 0]
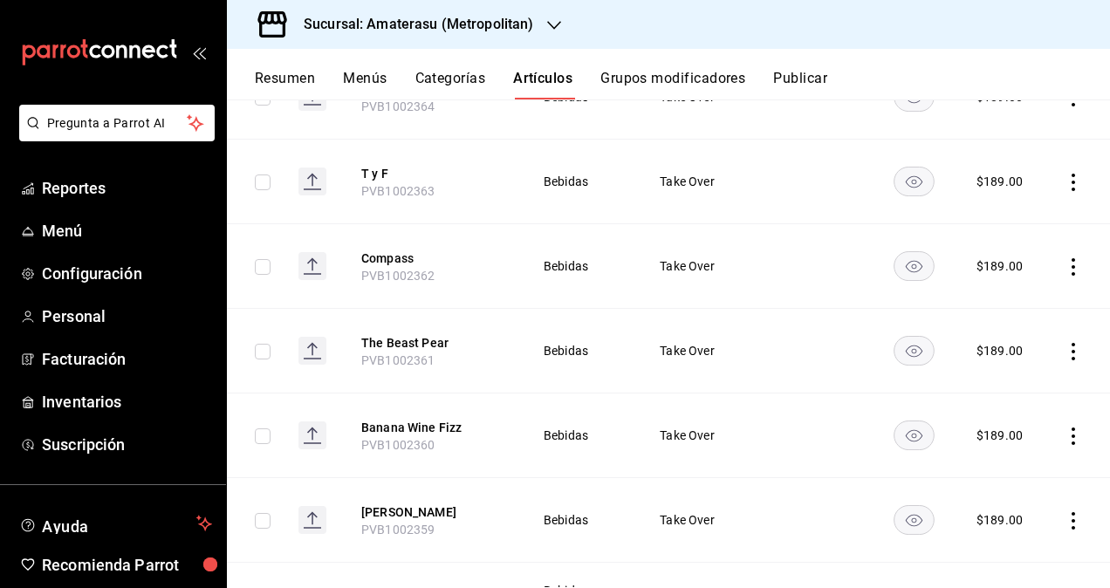
click at [387, 361] on span "PVB1002361" at bounding box center [398, 360] width 74 height 14
copy span "PVB1002361"
click at [401, 277] on span "PVB1002362" at bounding box center [398, 276] width 74 height 14
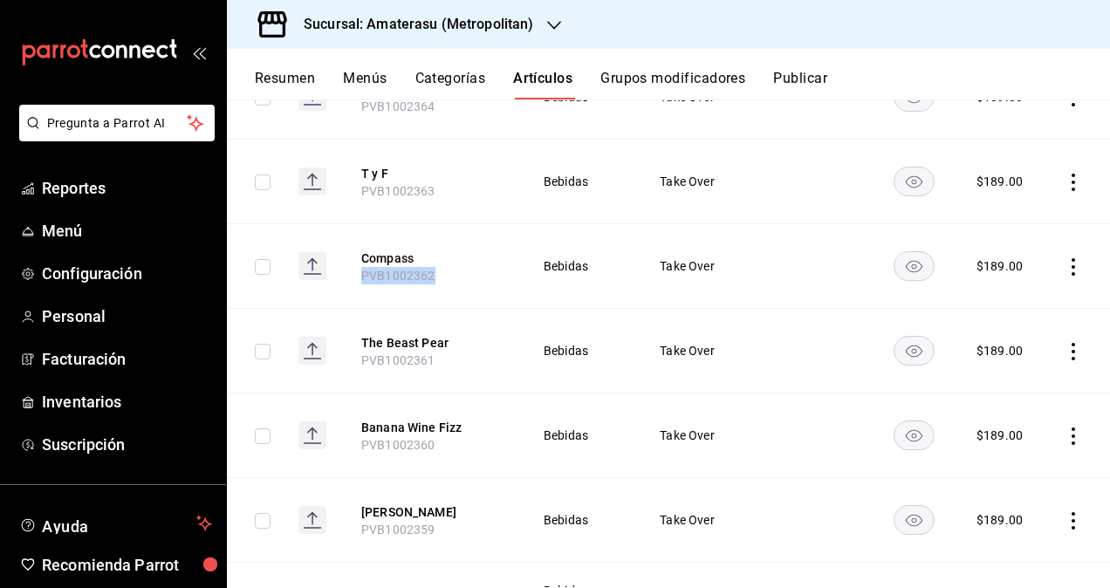
copy span "PVB1002362"
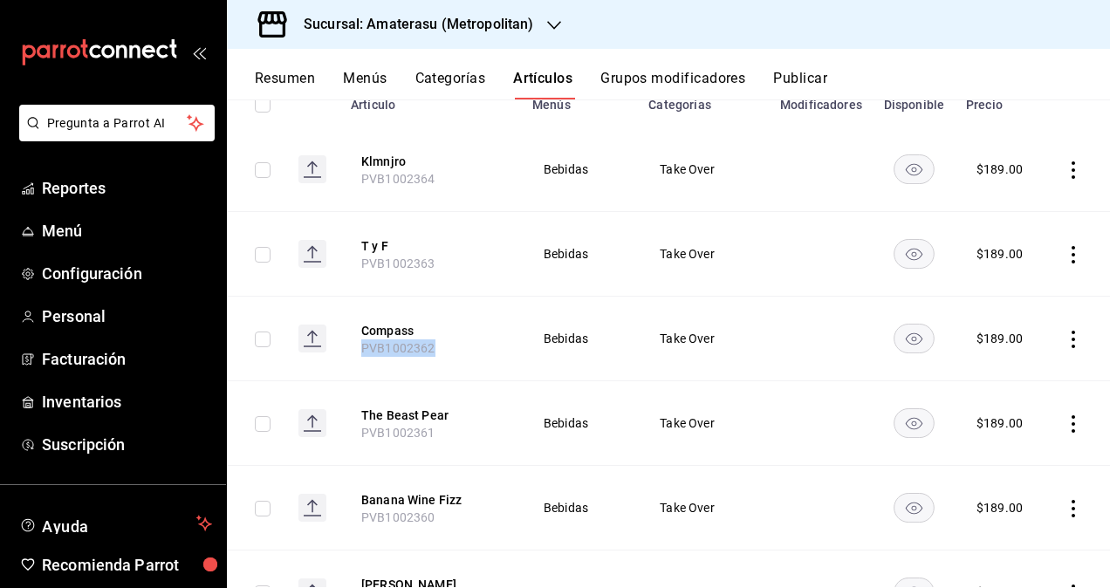
scroll to position [204, 0]
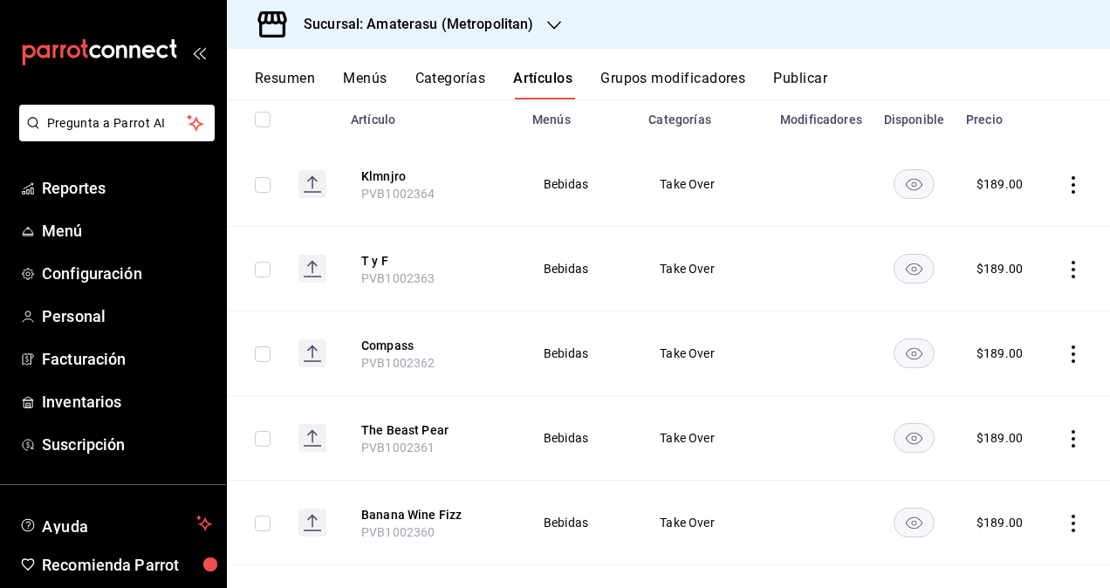
click at [392, 279] on span "PVB1002363" at bounding box center [398, 278] width 74 height 14
copy span "PVB1002363"
click at [408, 190] on span "PVB1002364" at bounding box center [398, 194] width 74 height 14
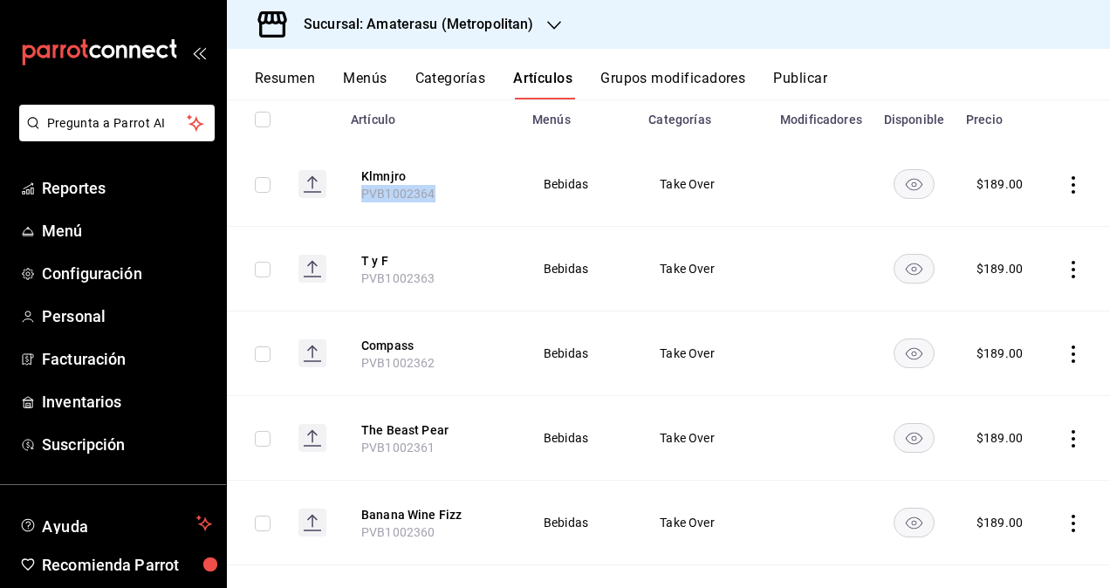
copy span "PVB1002364"
